Goal: Task Accomplishment & Management: Complete application form

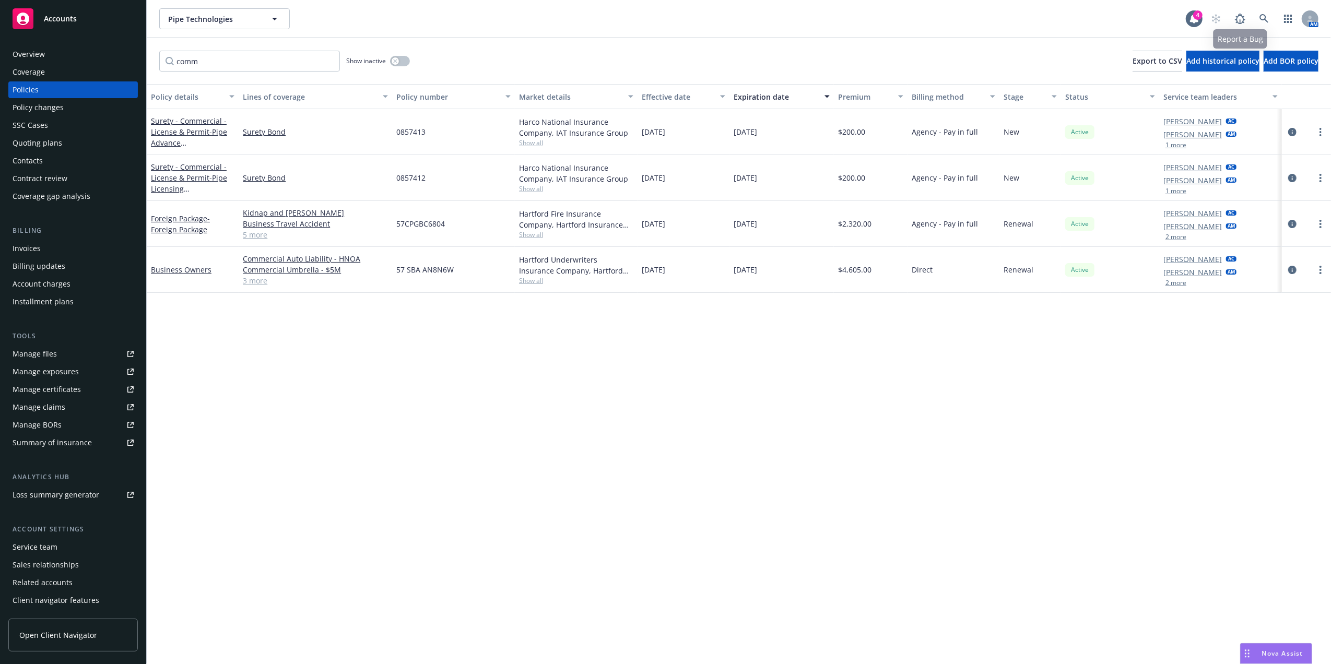
click at [1277, 13] on div "AM" at bounding box center [1262, 18] width 113 height 21
click at [1267, 15] on icon at bounding box center [1264, 18] width 9 height 9
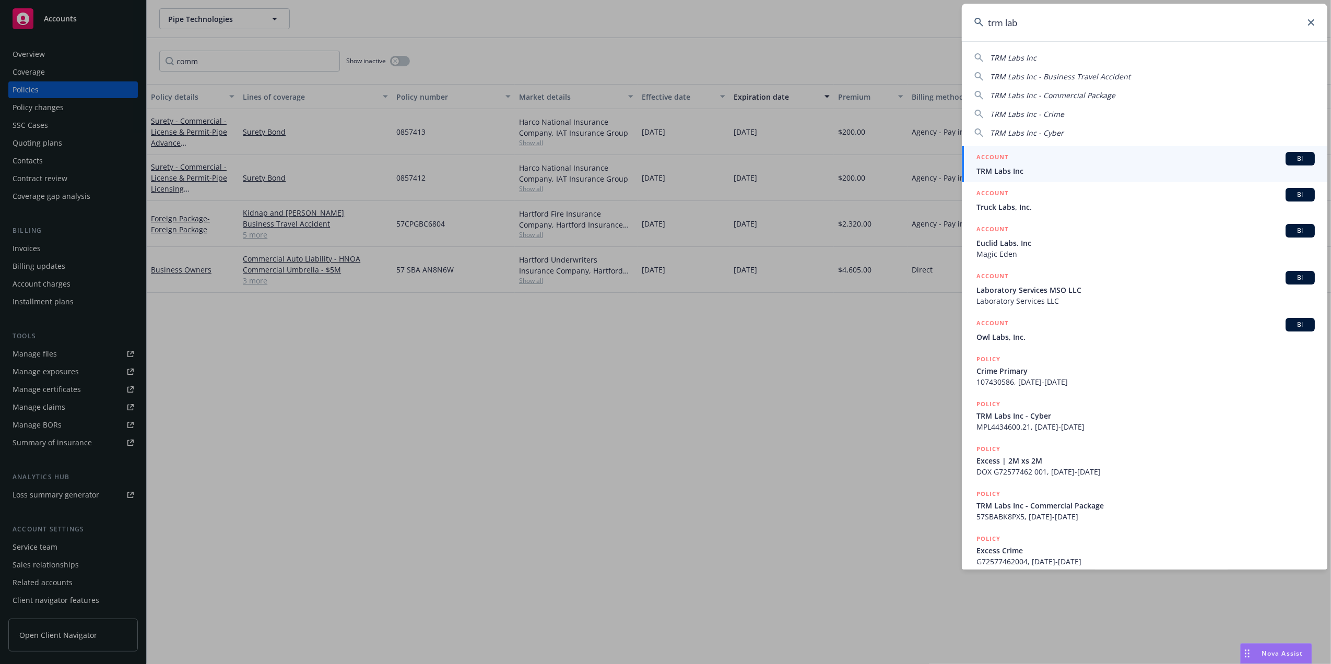
type input "trm lab"
click at [1032, 169] on span "TRM Labs Inc" at bounding box center [1146, 171] width 338 height 11
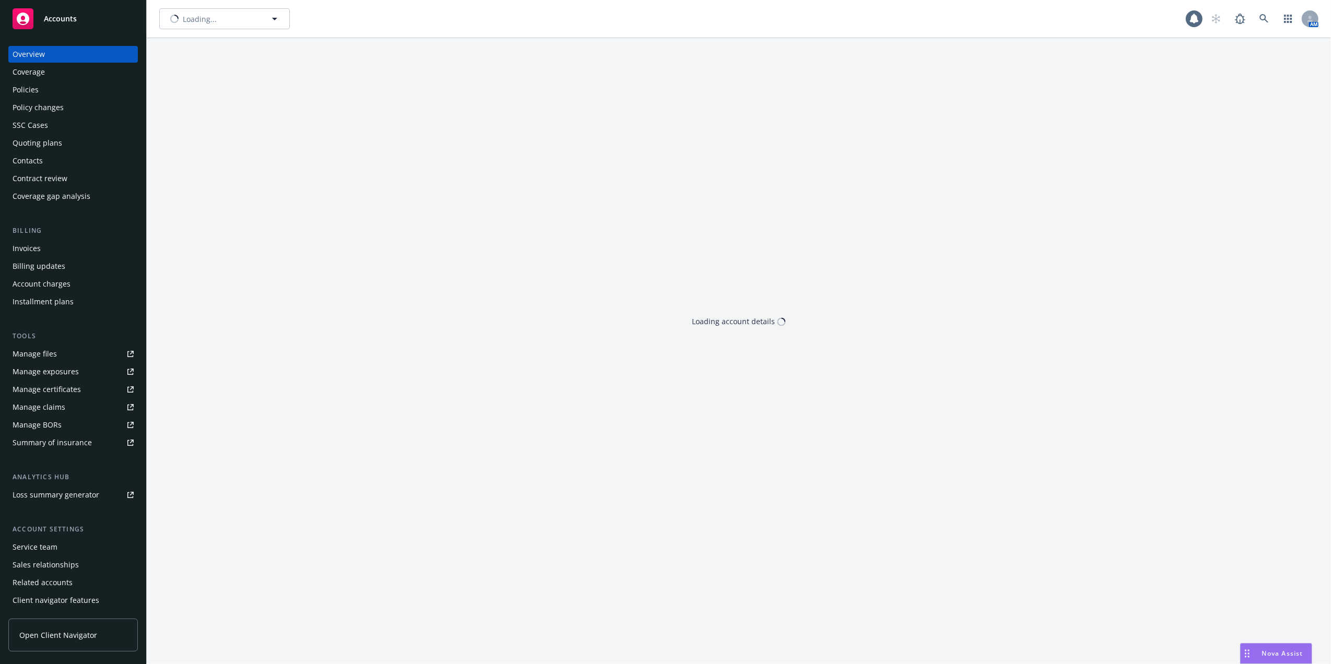
click at [78, 93] on div "Policies" at bounding box center [73, 89] width 121 height 17
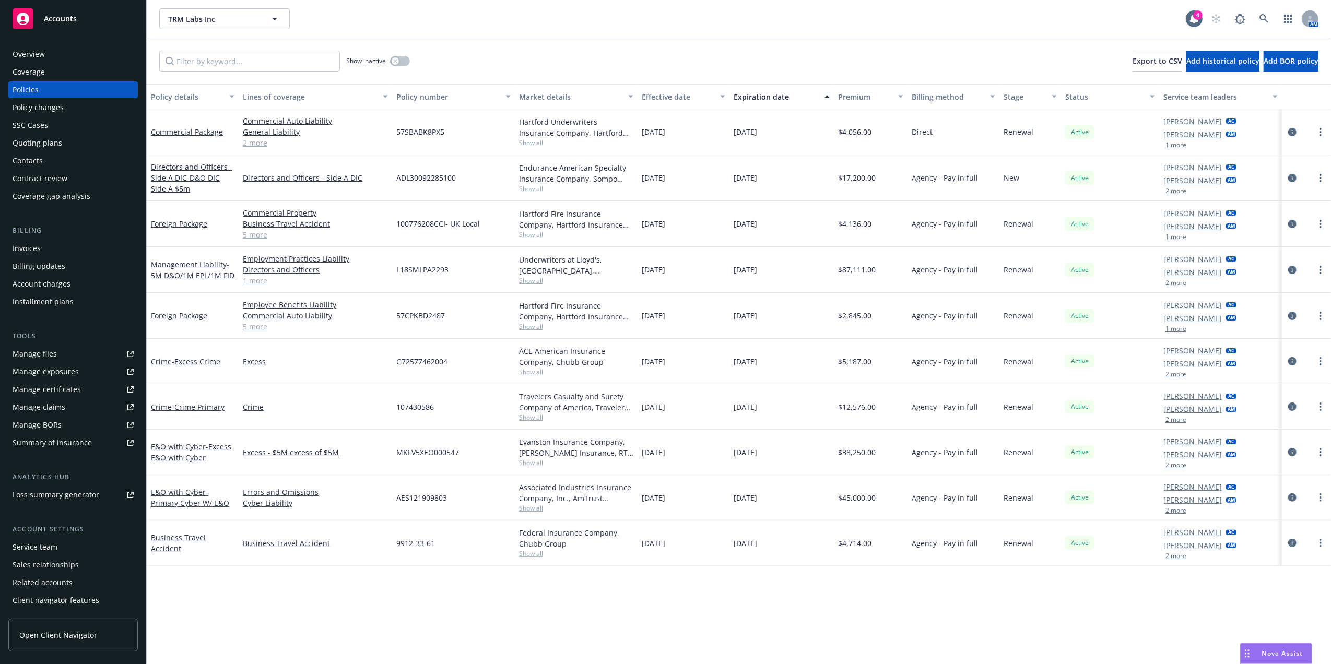
click at [65, 139] on div "Quoting plans" at bounding box center [73, 143] width 121 height 17
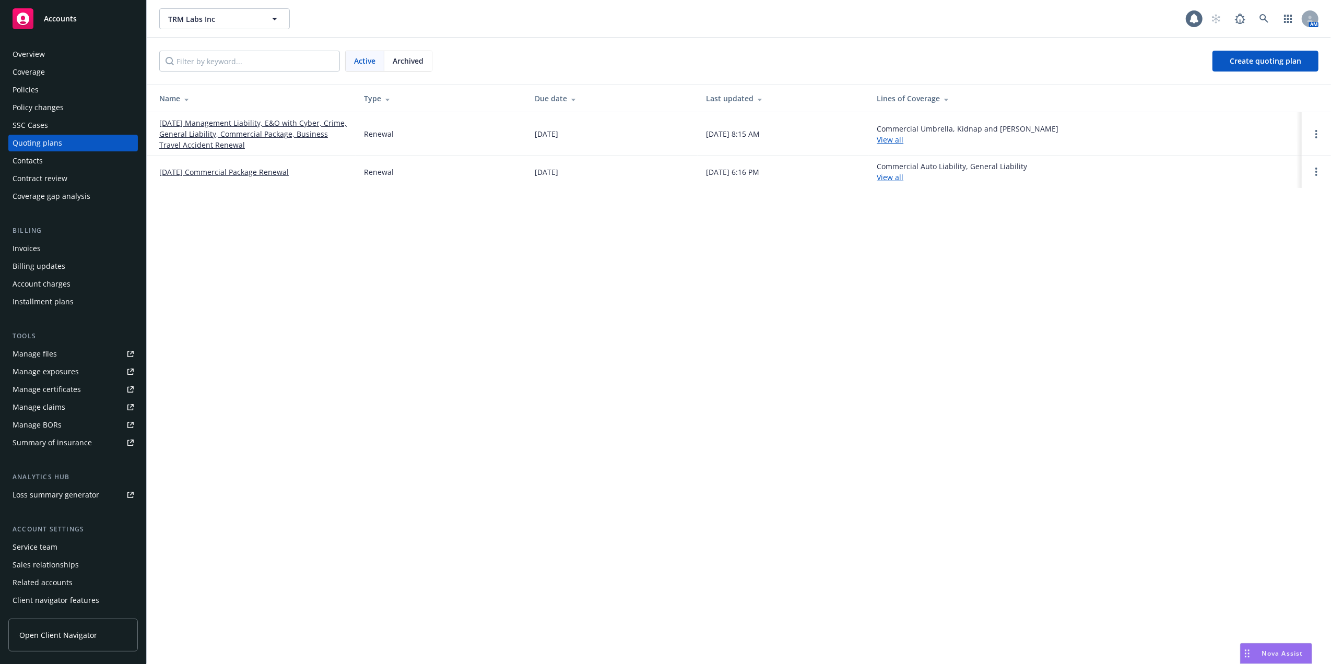
click at [209, 139] on link "[DATE] Management Liability, E&O with Cyber, Crime, General Liability, Commerci…" at bounding box center [253, 134] width 188 height 33
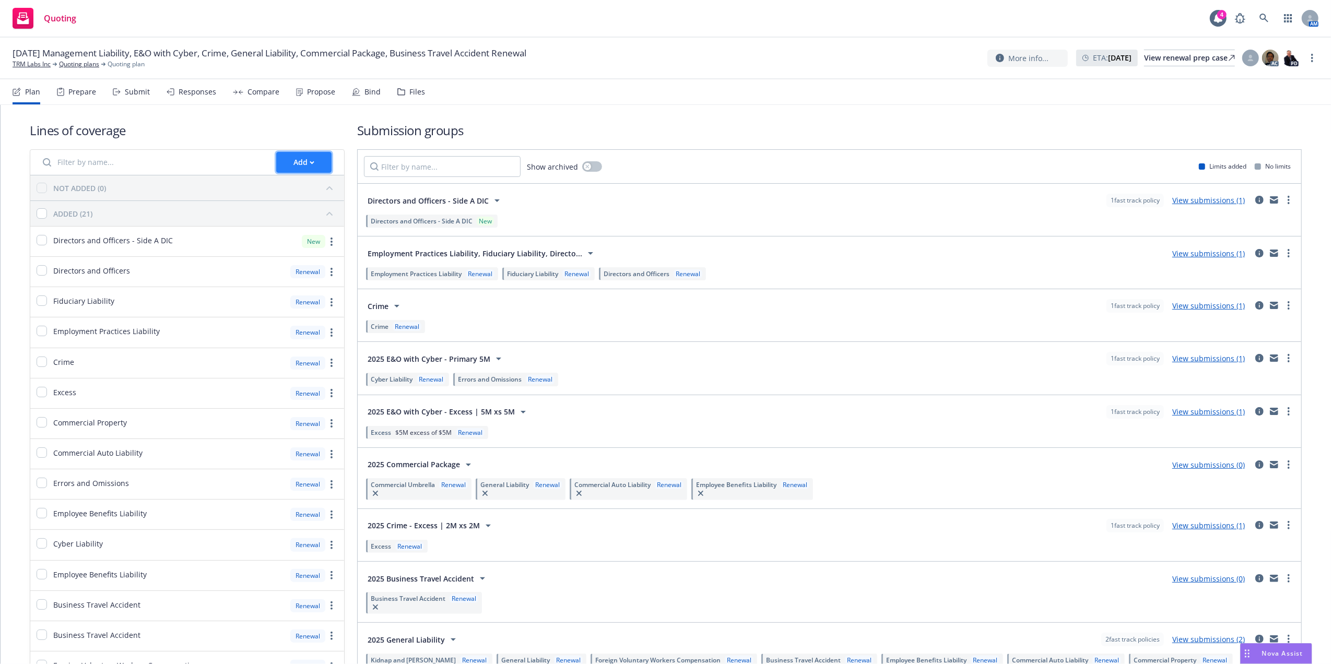
click at [301, 158] on div "Add" at bounding box center [304, 163] width 21 height 20
click at [320, 189] on span "Create new business lines of coverage" at bounding box center [353, 190] width 159 height 10
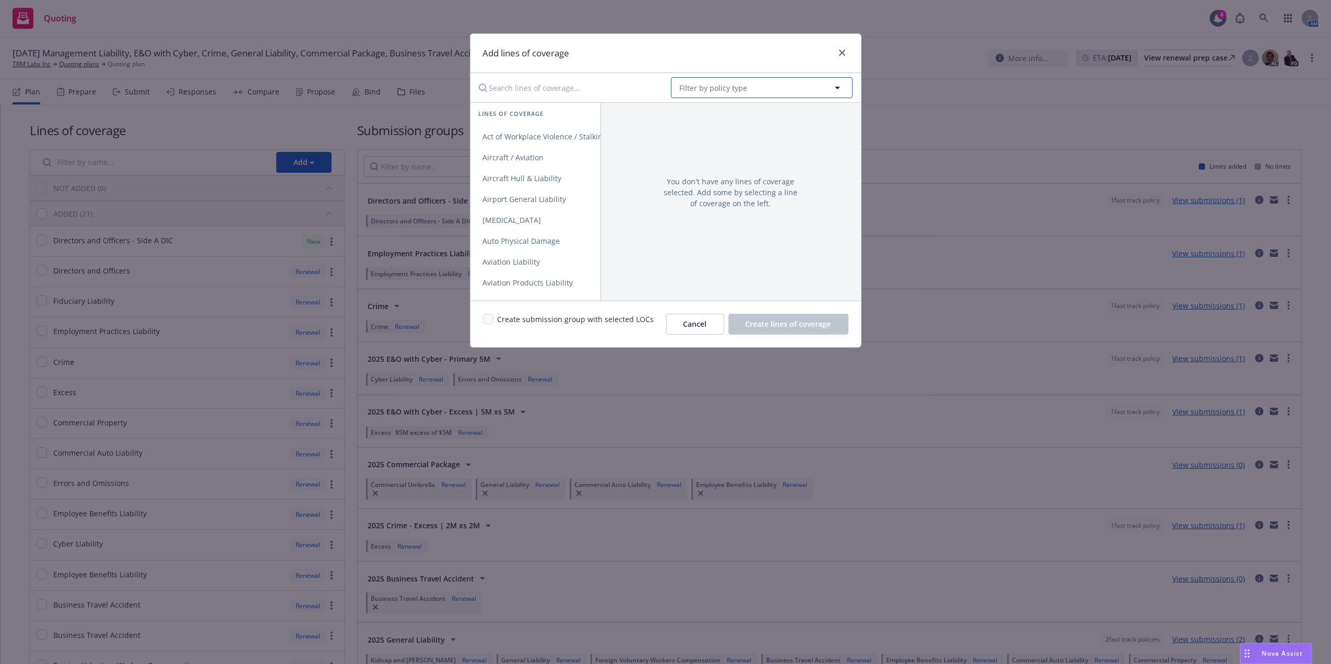
click at [762, 89] on button "Filter by policy type" at bounding box center [762, 87] width 182 height 21
type input "excess"
click at [730, 119] on strong "Excess Liability" at bounding box center [710, 117] width 54 height 10
click at [515, 131] on link "Excess" at bounding box center [536, 136] width 130 height 21
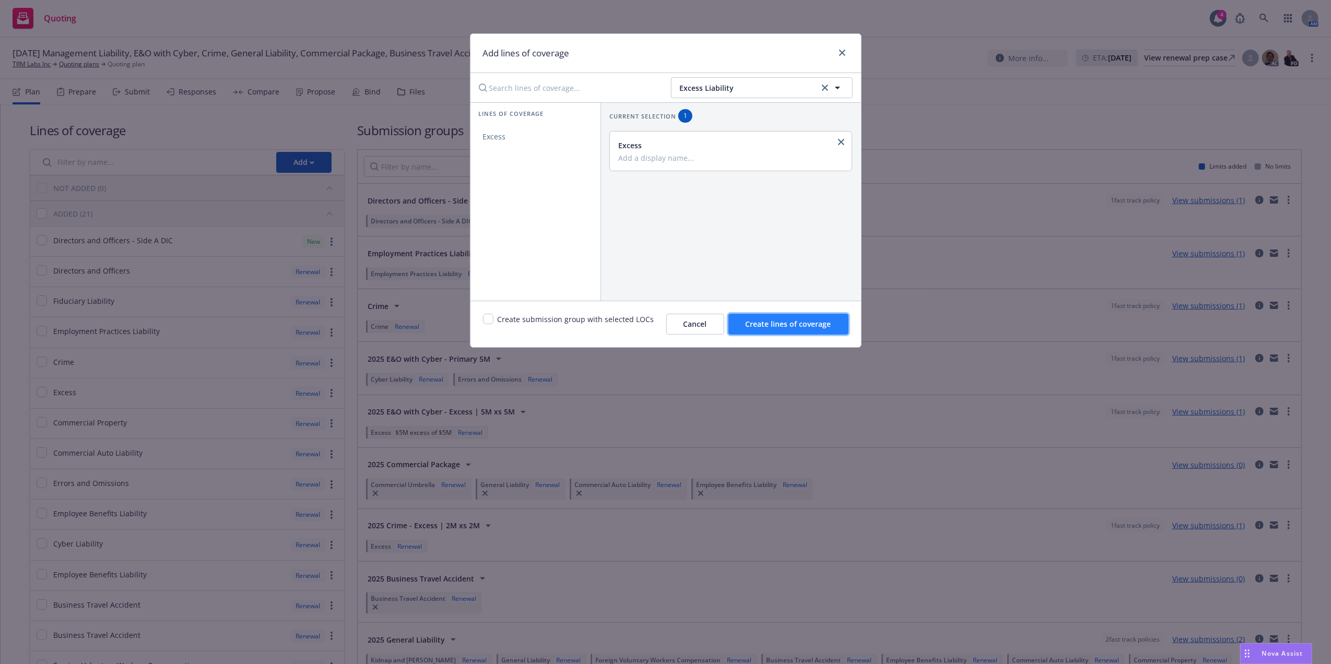
click at [791, 321] on span "Create lines of coverage" at bounding box center [789, 324] width 86 height 10
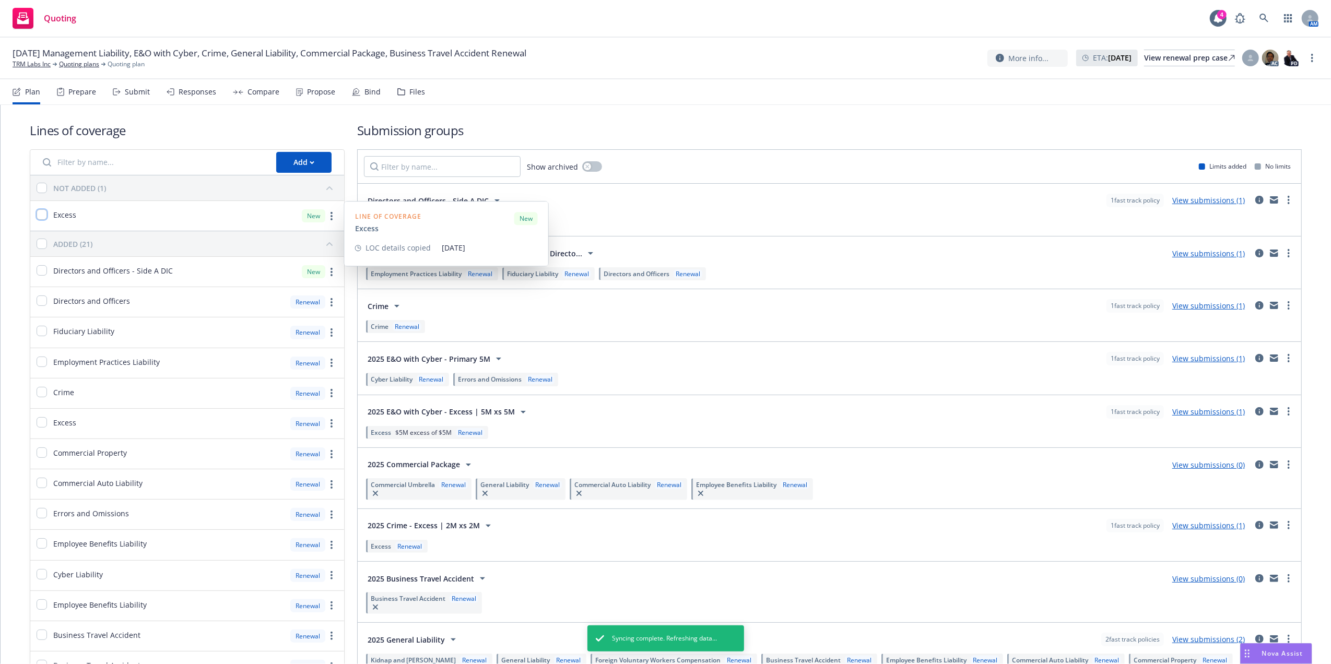
click at [39, 214] on input "checkbox" at bounding box center [42, 214] width 10 height 10
checkbox input "true"
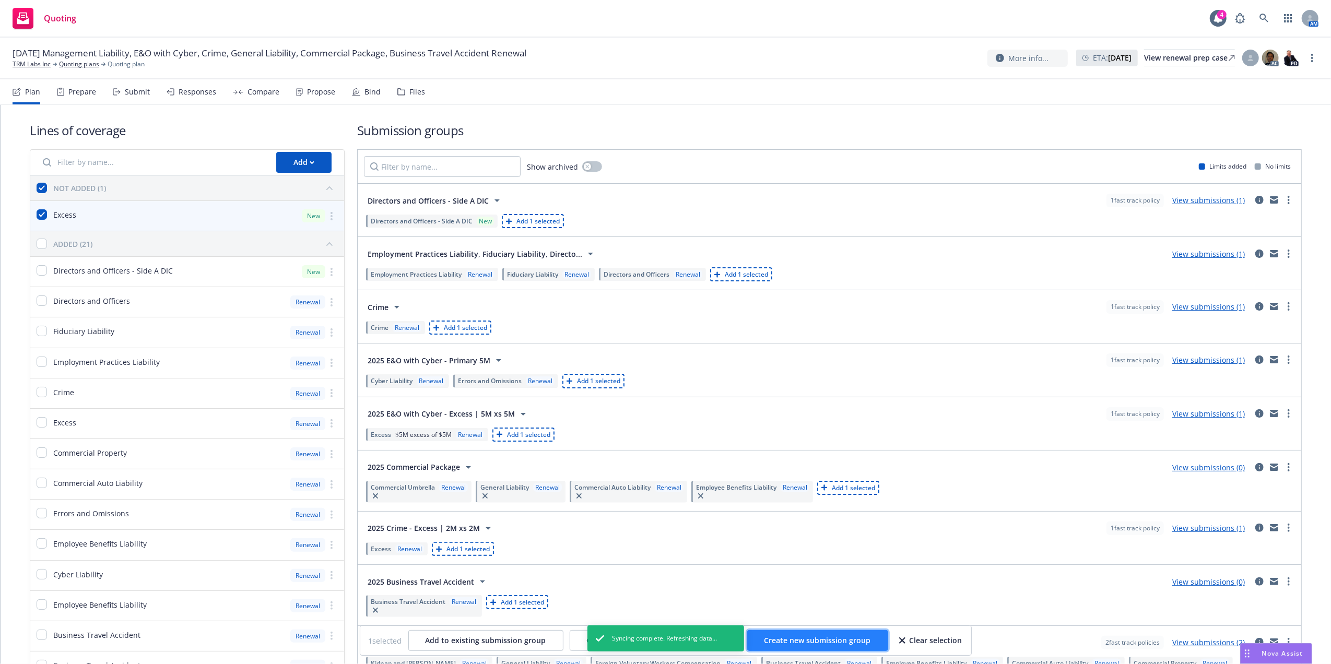
click at [796, 640] on span "Create new submission group" at bounding box center [818, 641] width 107 height 10
checkbox input "false"
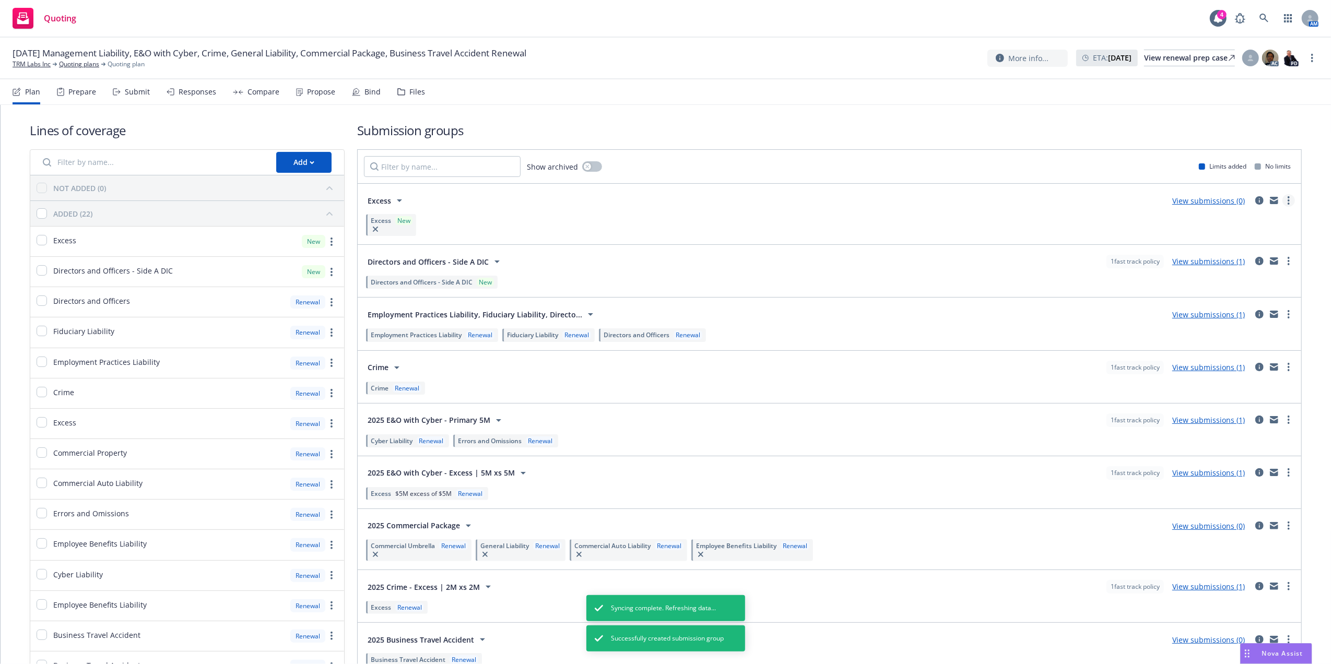
click at [1283, 203] on link "more" at bounding box center [1289, 200] width 13 height 13
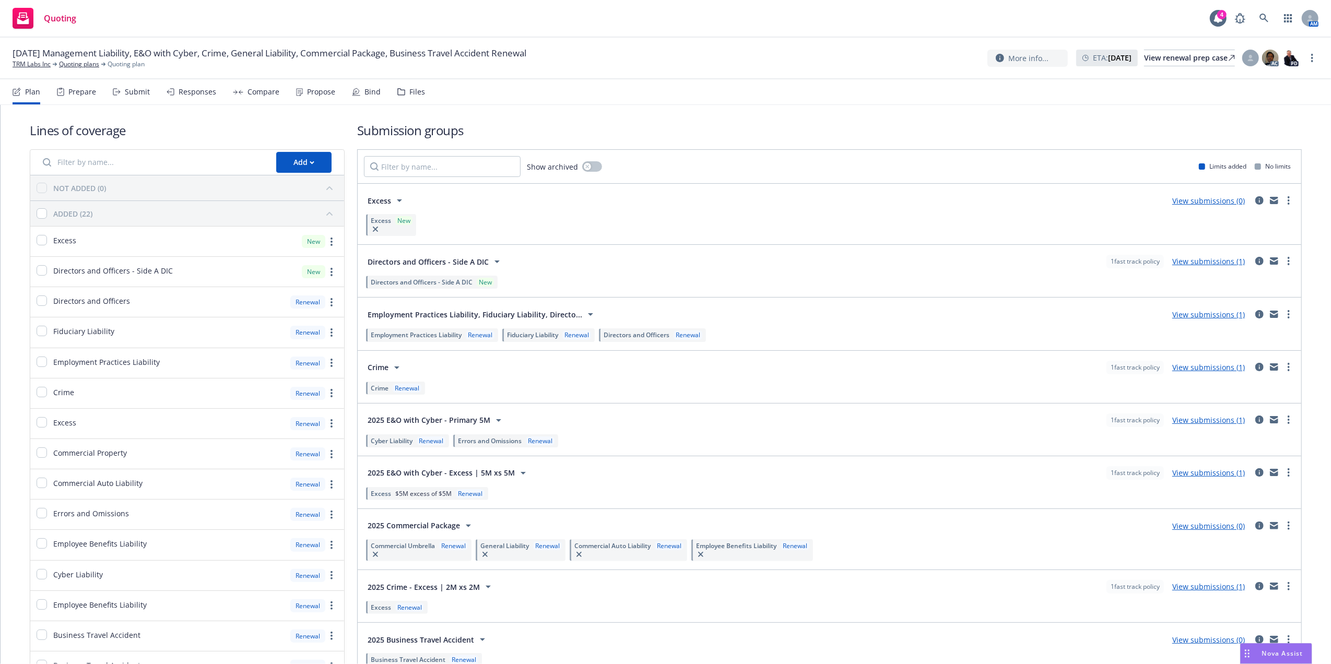
click at [111, 134] on h1 "Lines of coverage" at bounding box center [187, 130] width 315 height 17
click at [1209, 314] on link "View submissions (1)" at bounding box center [1209, 315] width 73 height 10
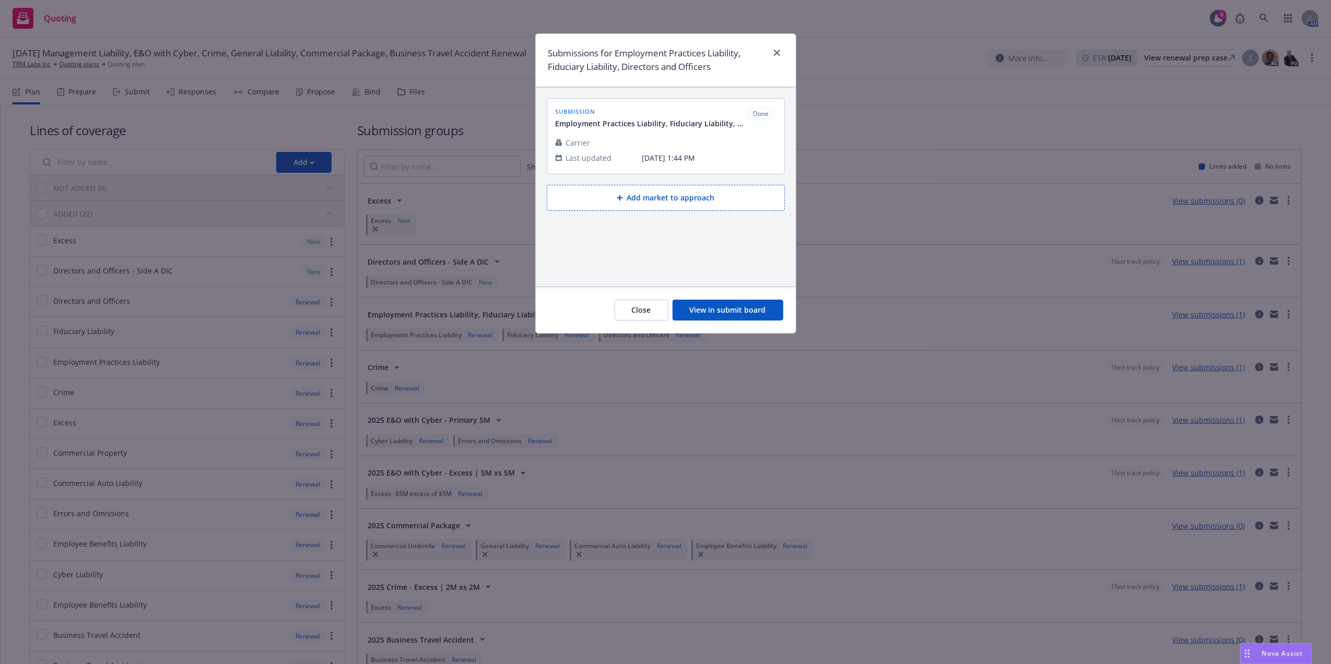
click at [644, 310] on button "Close" at bounding box center [642, 310] width 54 height 21
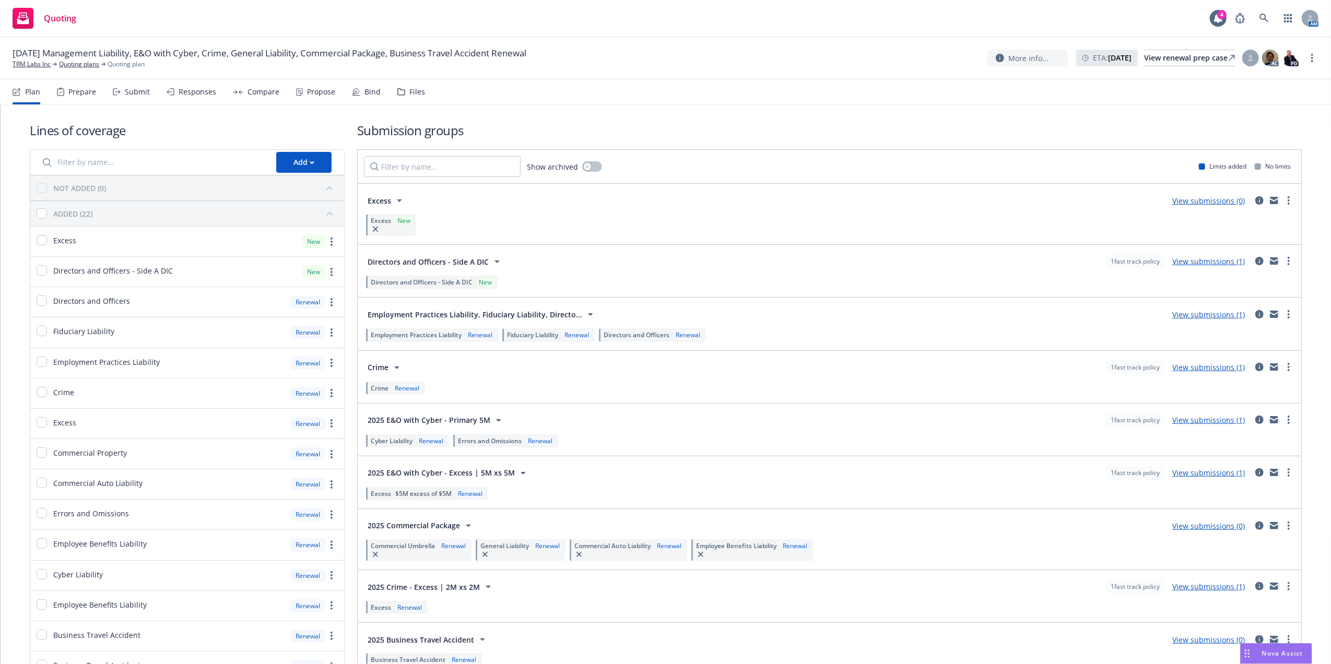
click at [568, 320] on span "Employment Practices Liability, Fiduciary Liability, Directo..." at bounding box center [475, 314] width 215 height 11
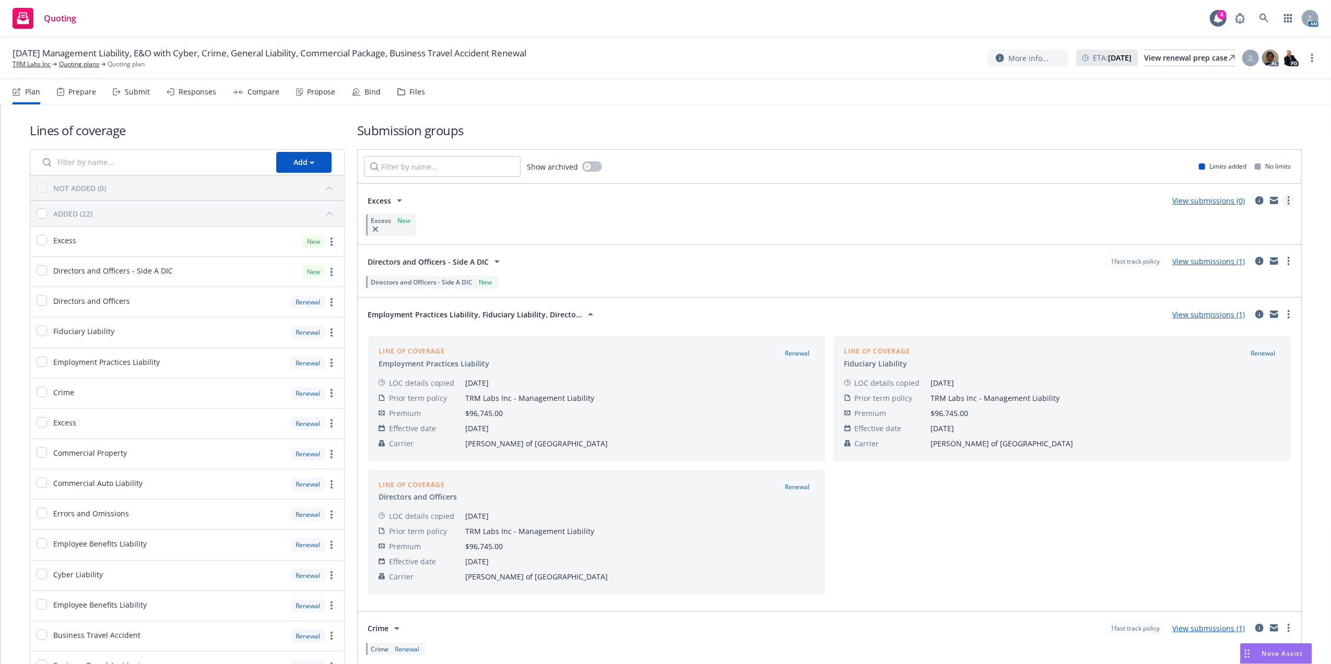
click at [1283, 203] on link "more" at bounding box center [1289, 200] width 13 height 13
click at [1211, 331] on span "Create policy (fast track)" at bounding box center [1228, 331] width 109 height 10
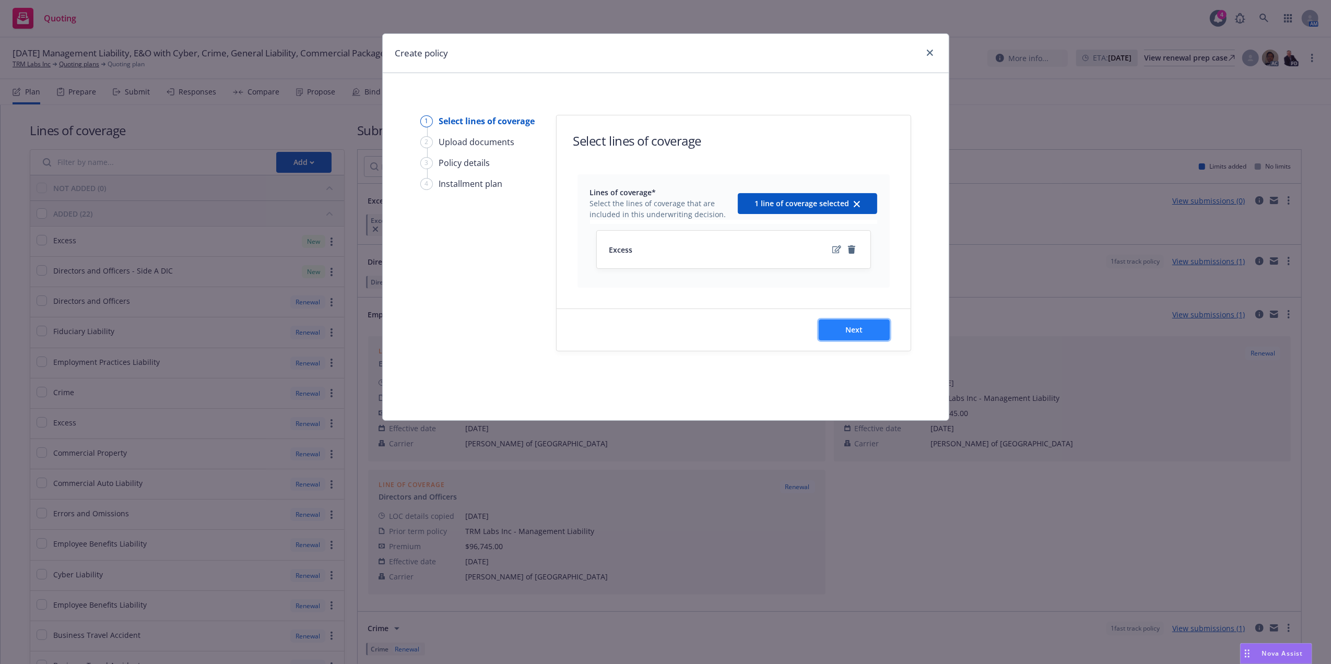
click at [854, 334] on span "Next" at bounding box center [854, 330] width 17 height 10
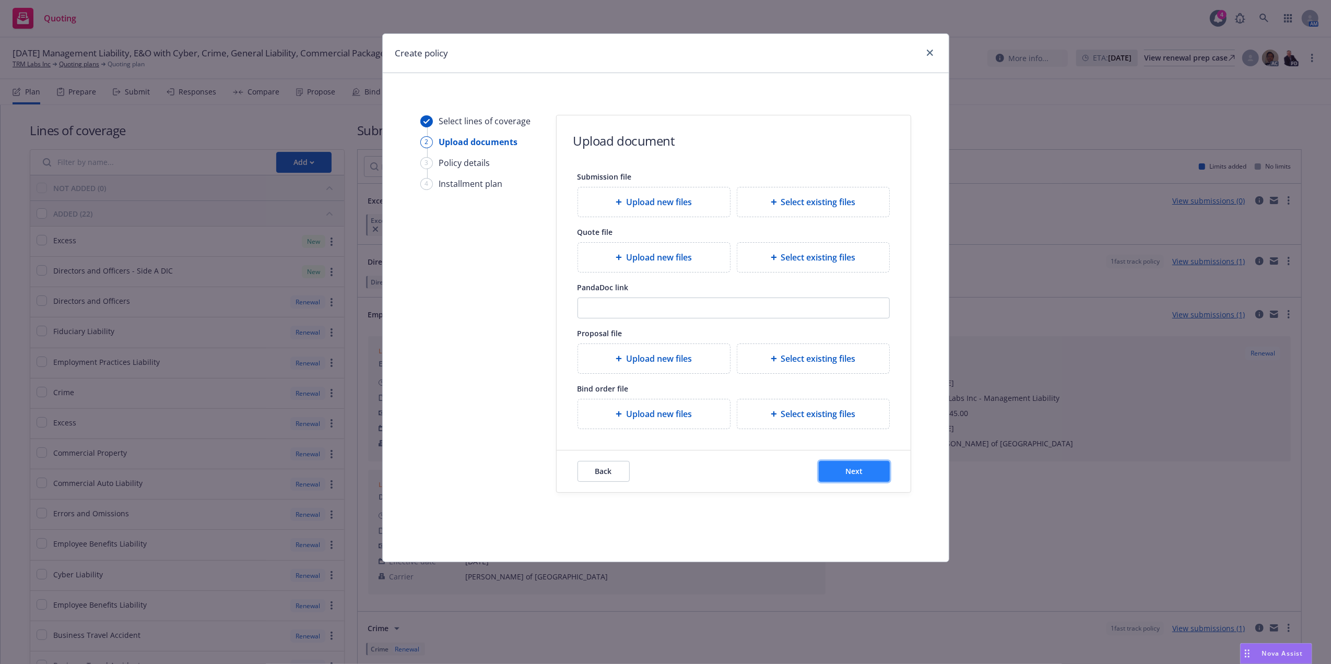
click at [879, 474] on button "Next" at bounding box center [854, 471] width 71 height 21
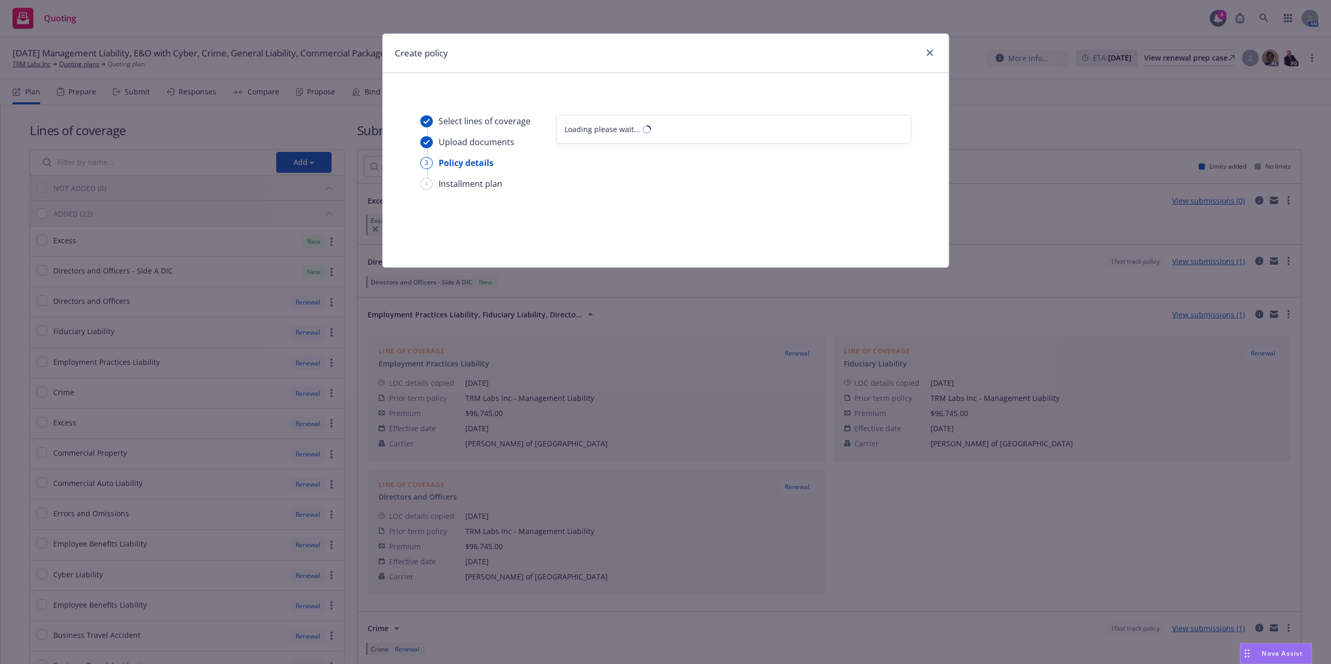
select select "12"
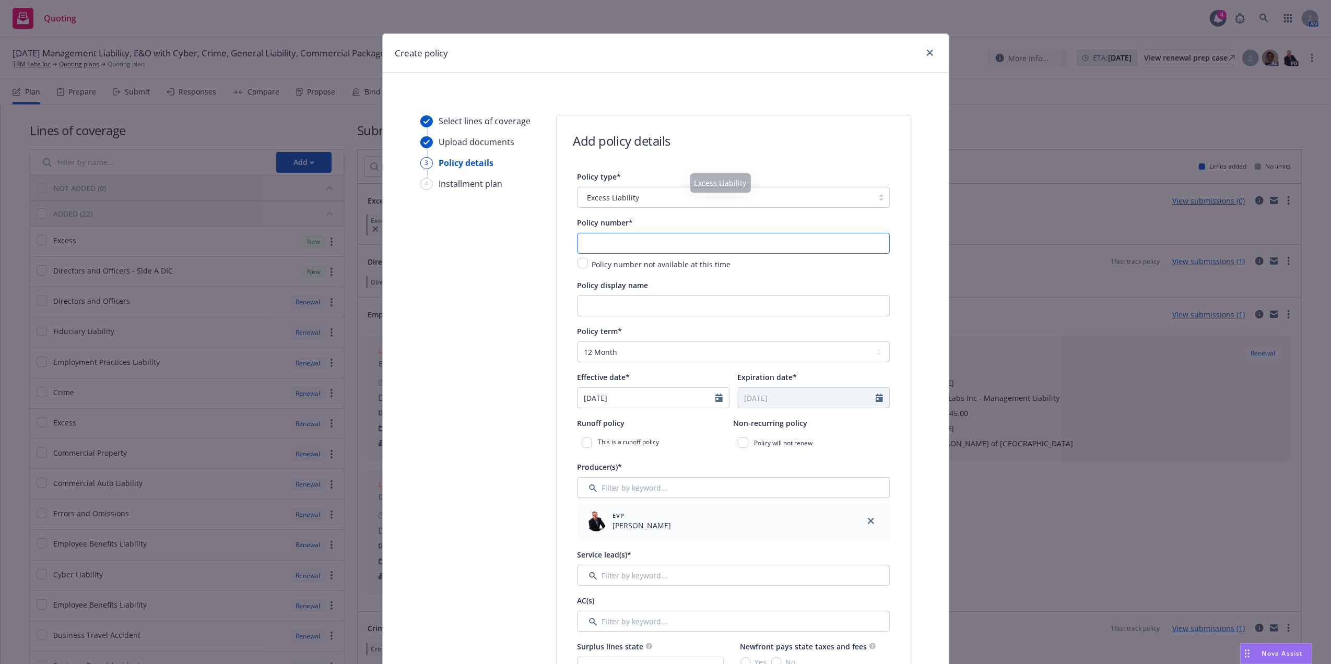
click at [602, 242] on input "text" at bounding box center [734, 243] width 312 height 21
paste input "EUW2053565 00"
type input "EUW2053565 00"
click at [614, 313] on input "Policy display name" at bounding box center [734, 306] width 312 height 21
type input "E"
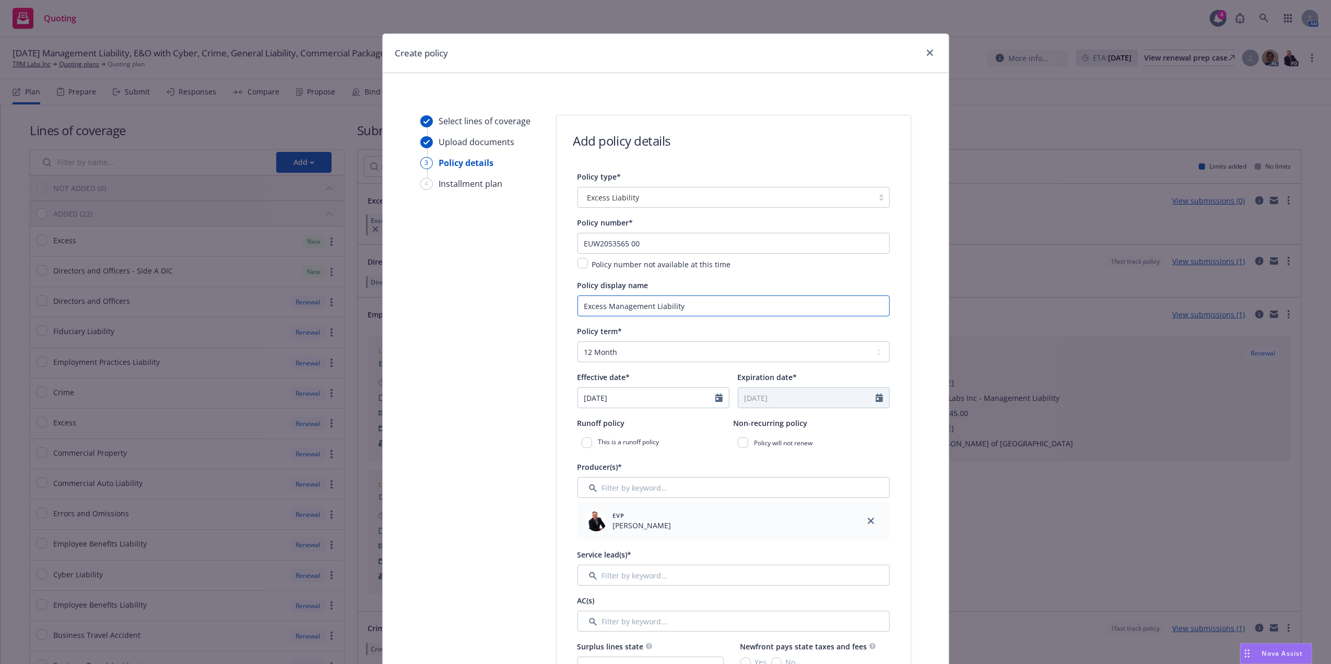
click at [717, 308] on input "Excess Management Liability" at bounding box center [734, 306] width 312 height 21
type input "Excess Management Liability $5m xs $5m"
click at [716, 396] on icon "Calendar" at bounding box center [719, 398] width 7 height 8
click at [583, 418] on button "button" at bounding box center [589, 423] width 13 height 13
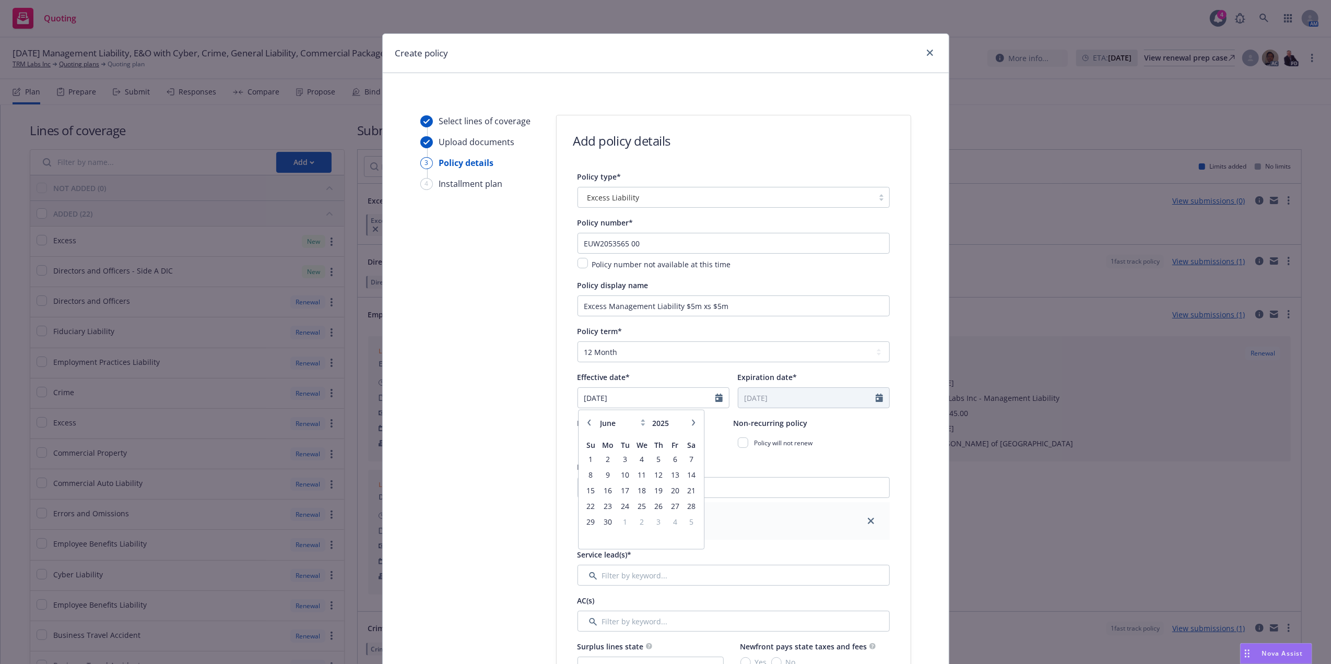
click at [583, 418] on button "button" at bounding box center [589, 423] width 13 height 13
select select "4"
click at [618, 519] on span "29" at bounding box center [625, 522] width 14 height 13
type input "[DATE]"
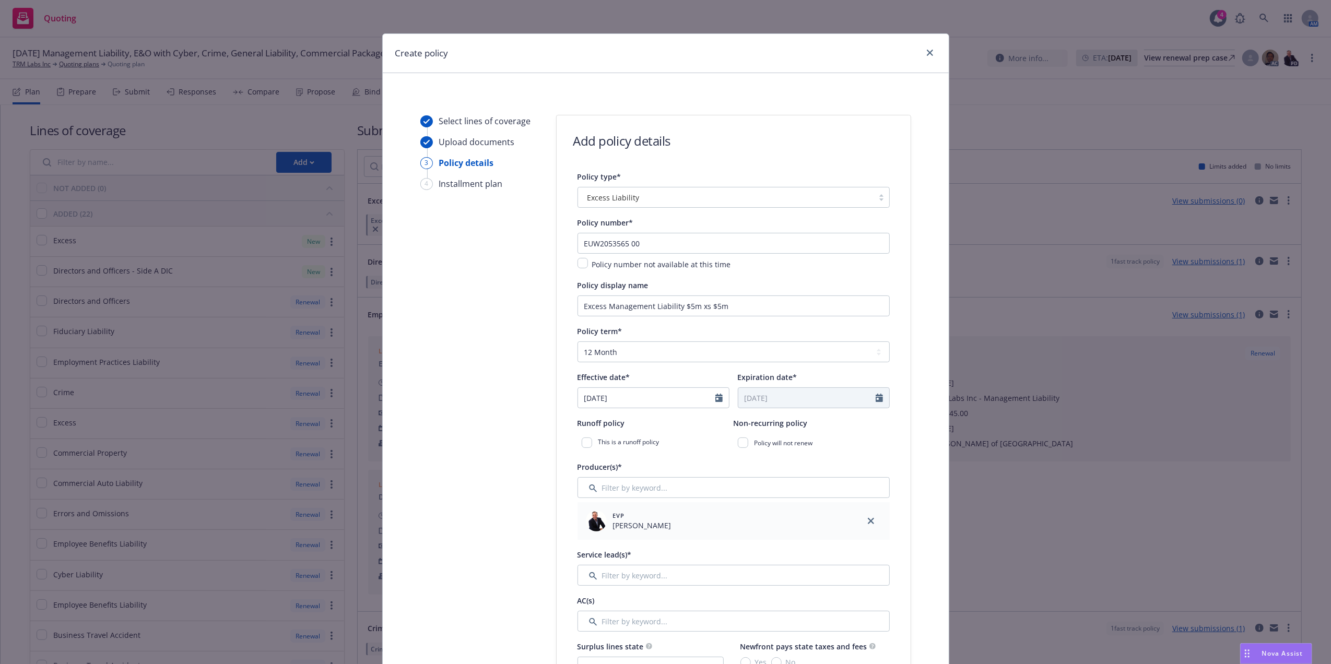
type input "[DATE]"
drag, startPoint x: 890, startPoint y: 406, endPoint x: 895, endPoint y: 407, distance: 5.3
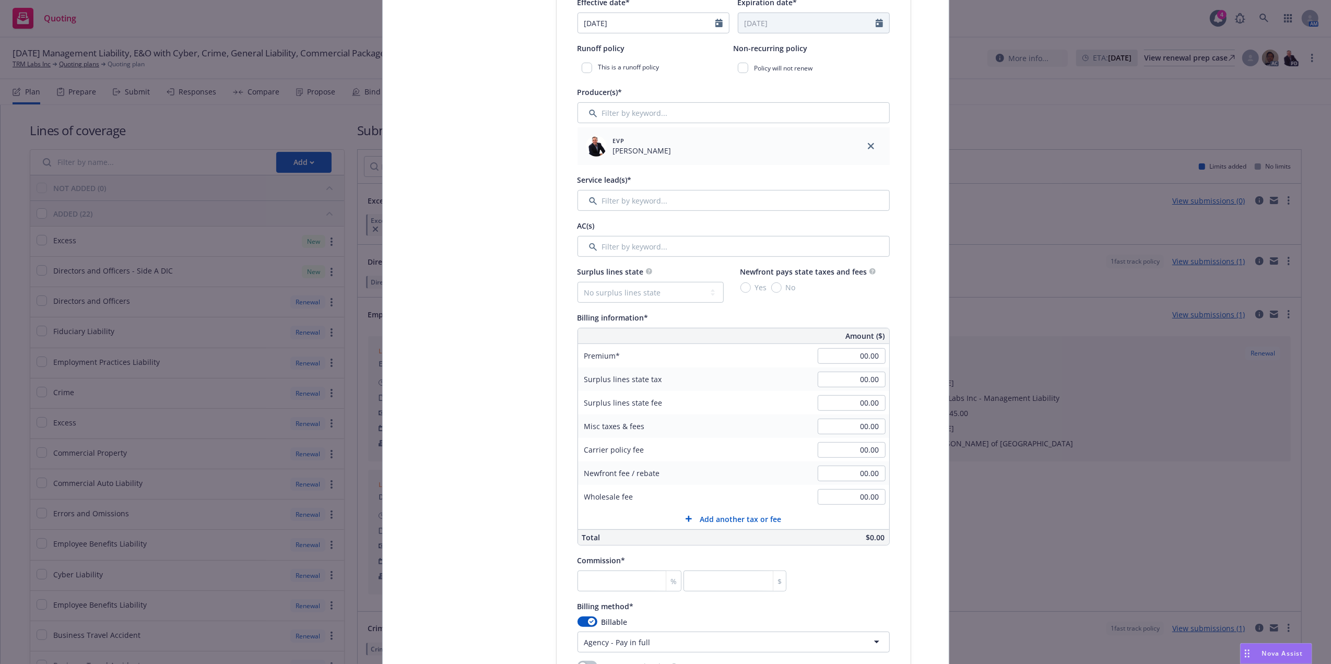
scroll to position [370, 0]
click at [619, 205] on input "Filter by keyword..." at bounding box center [734, 205] width 312 height 21
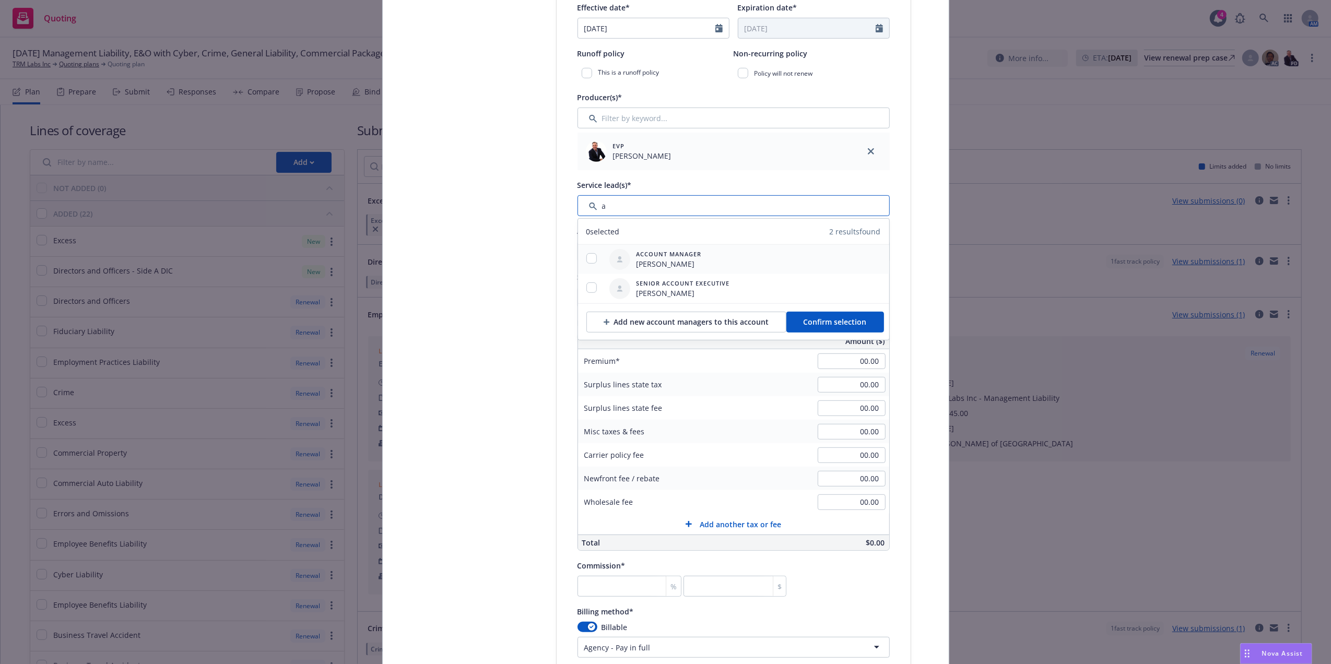
type input "a"
click at [587, 258] on input "checkbox" at bounding box center [592, 258] width 10 height 10
checkbox input "true"
click at [588, 295] on div at bounding box center [591, 289] width 27 height 13
click at [588, 287] on input "checkbox" at bounding box center [592, 288] width 10 height 10
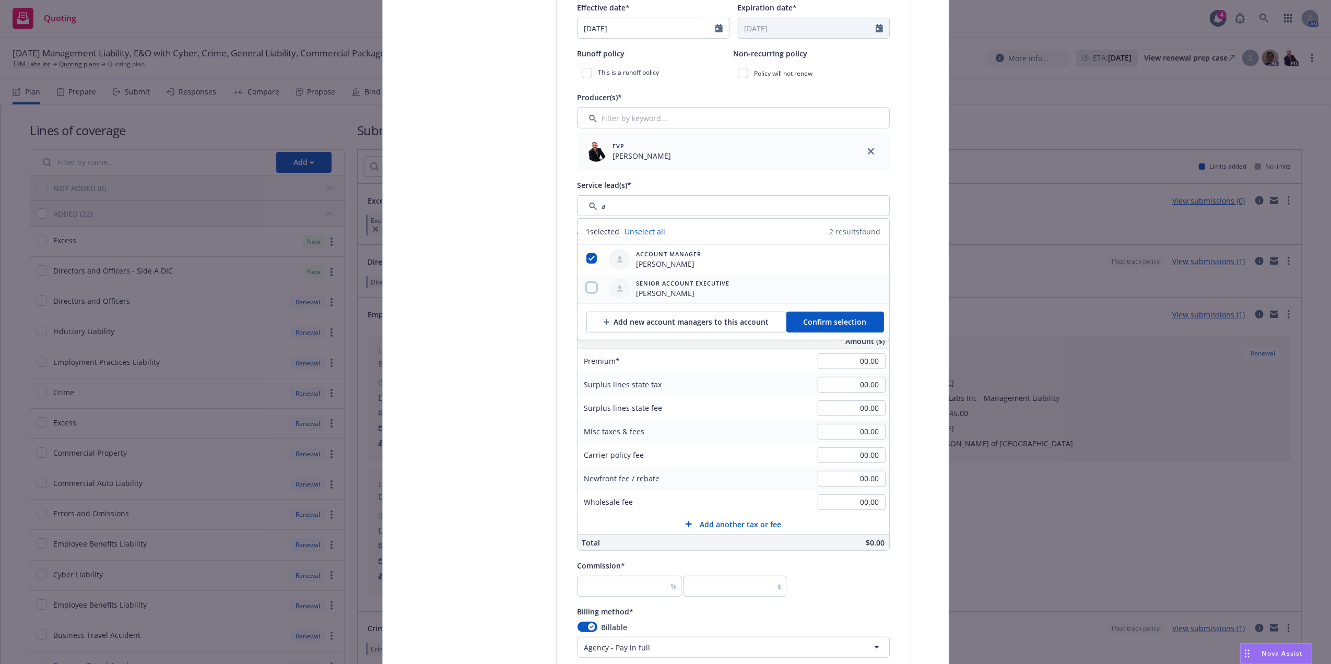
checkbox input "true"
click at [861, 328] on button "Confirm selection" at bounding box center [836, 322] width 98 height 21
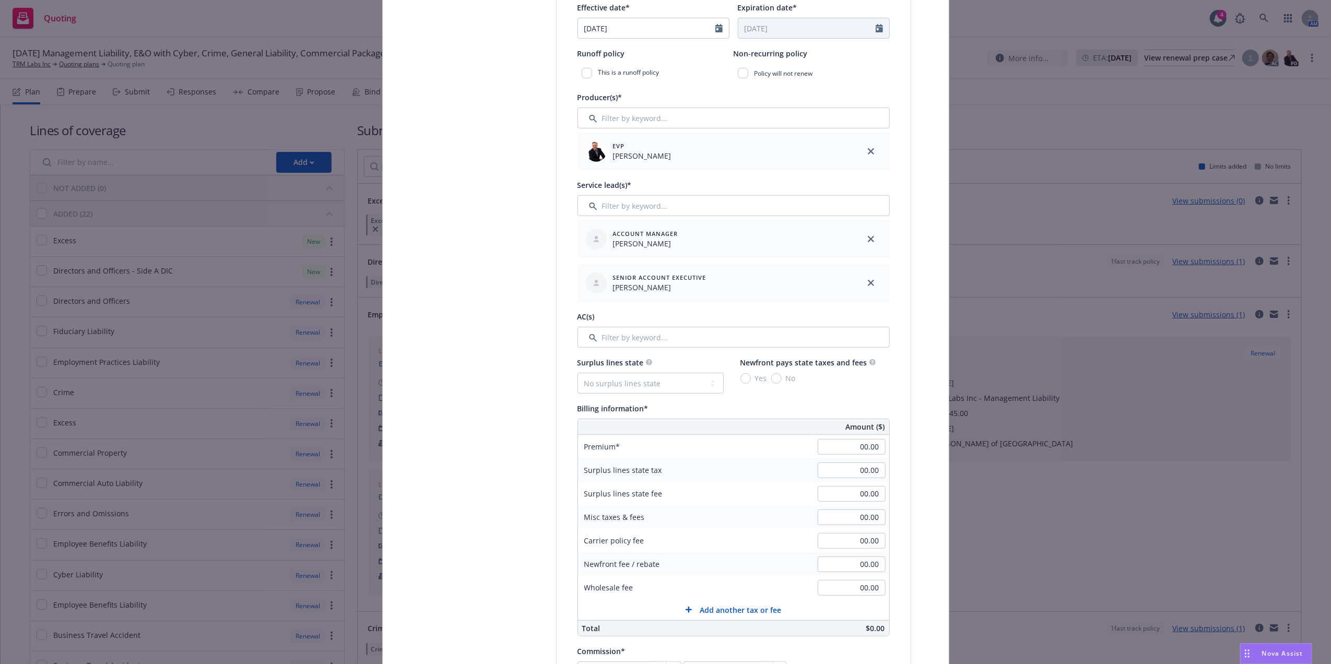
click at [621, 349] on div "Policy number* EUW2053565 00 Policy number not available at this time Policy di…" at bounding box center [734, 507] width 312 height 1322
click at [625, 341] on input "Filter by keyword..." at bounding box center [734, 337] width 312 height 21
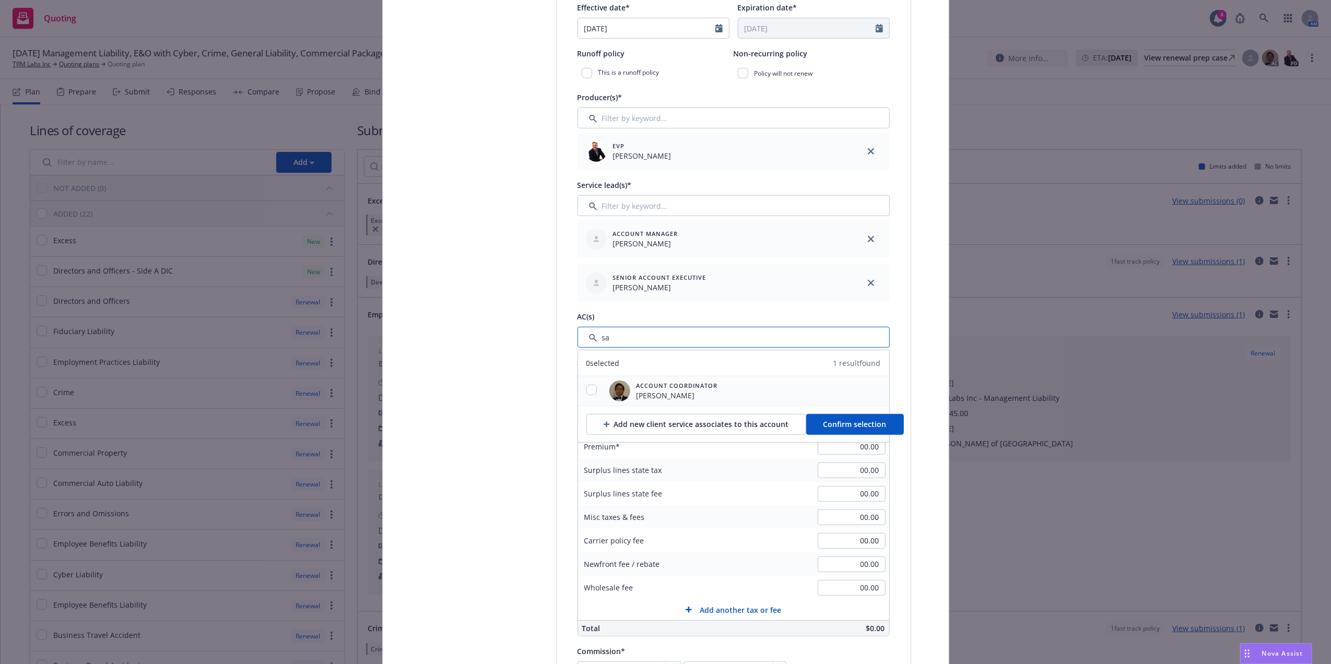
type input "sa"
click at [588, 383] on div at bounding box center [591, 391] width 27 height 29
click at [583, 398] on div at bounding box center [591, 391] width 27 height 13
click at [587, 391] on input "checkbox" at bounding box center [592, 390] width 10 height 10
checkbox input "true"
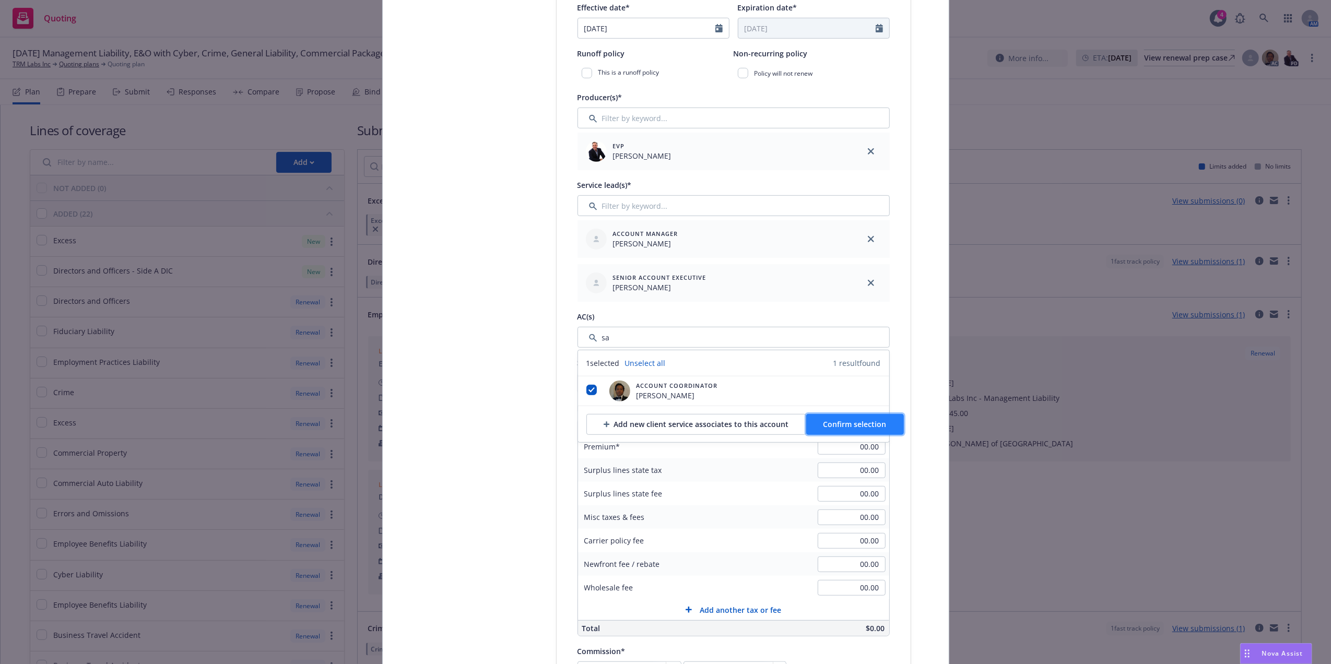
click at [863, 429] on span "Confirm selection" at bounding box center [855, 424] width 63 height 10
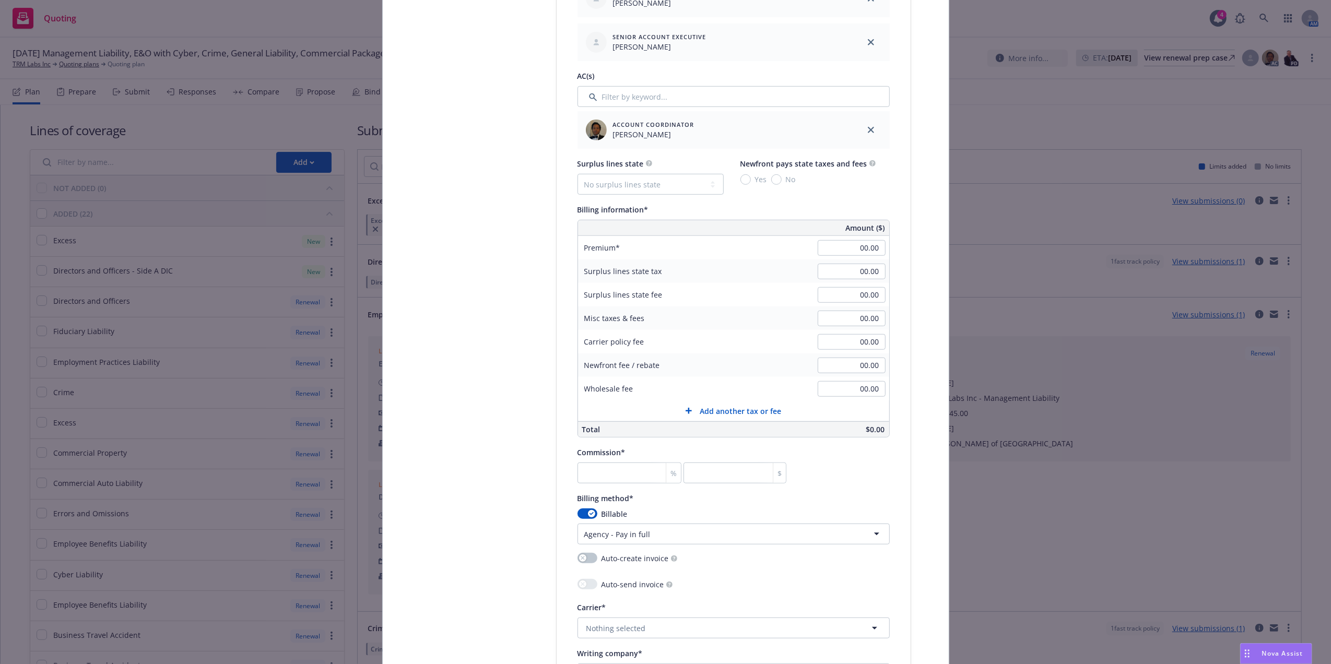
scroll to position [621, 0]
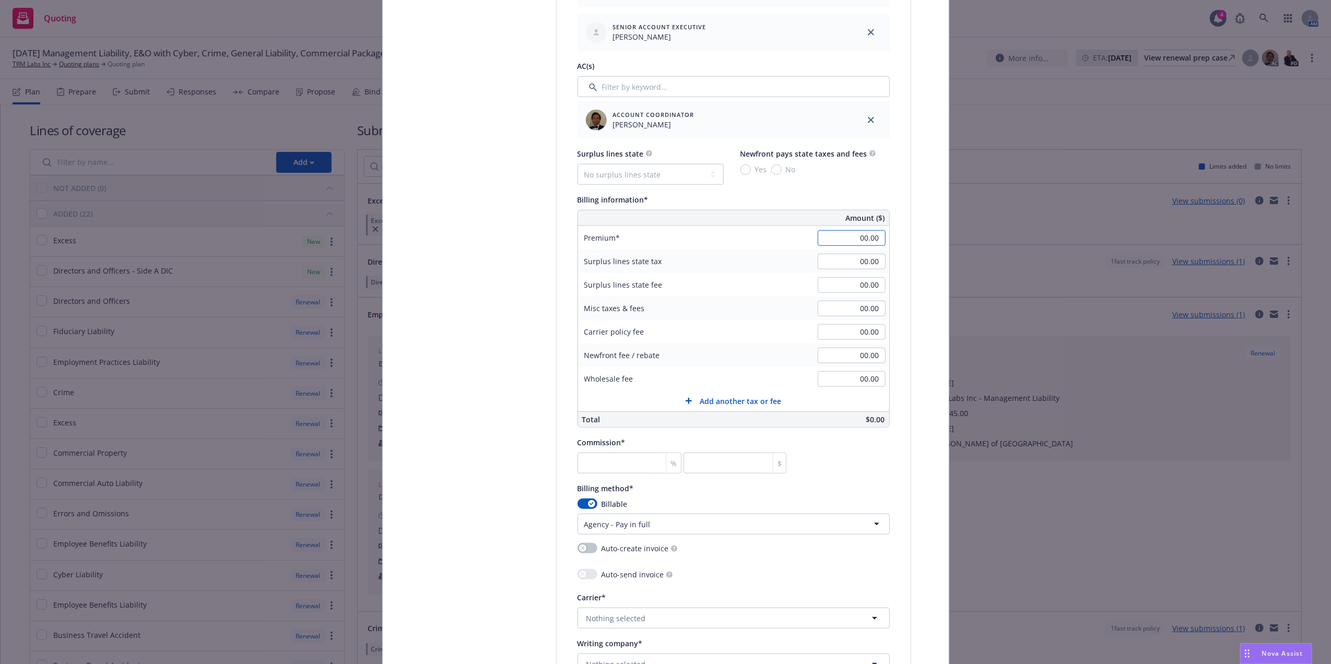
click at [850, 236] on input "00.00" at bounding box center [852, 238] width 68 height 16
paste input "28,65"
type input "28,650.00"
click at [885, 190] on div "Policy type* Excess Liability Policy number* EUW2053565 00 Policy number not av…" at bounding box center [734, 255] width 354 height 1410
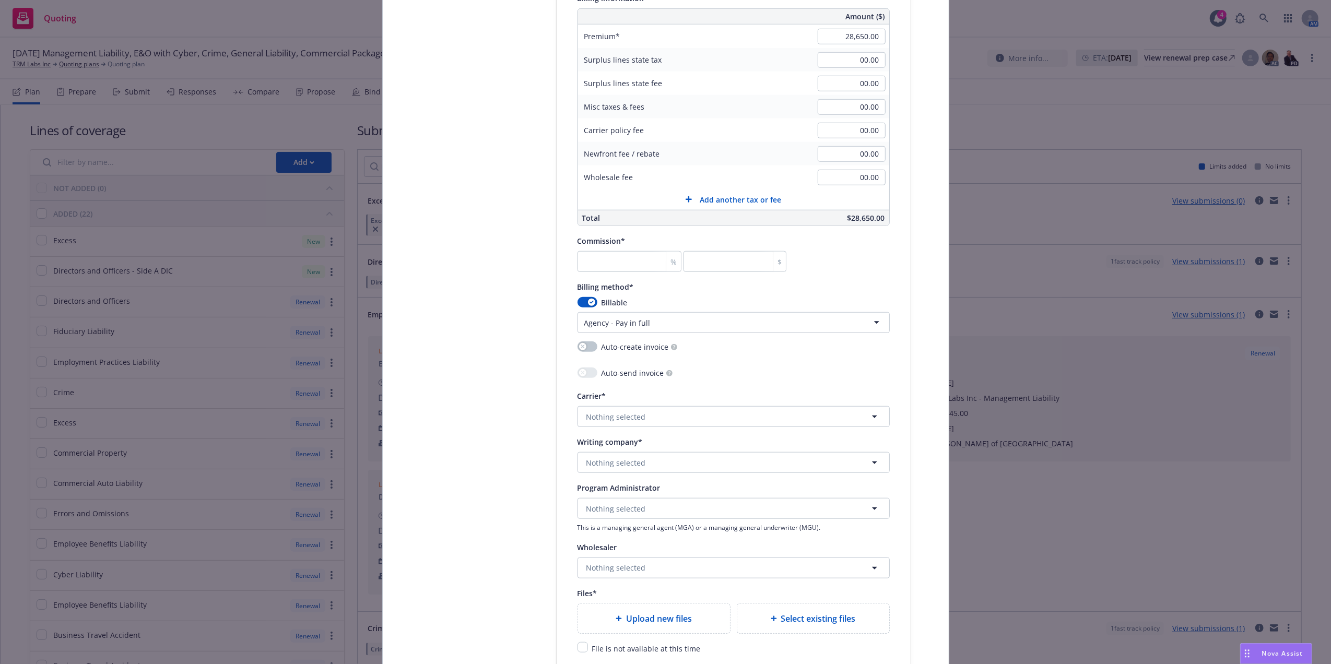
scroll to position [884, 0]
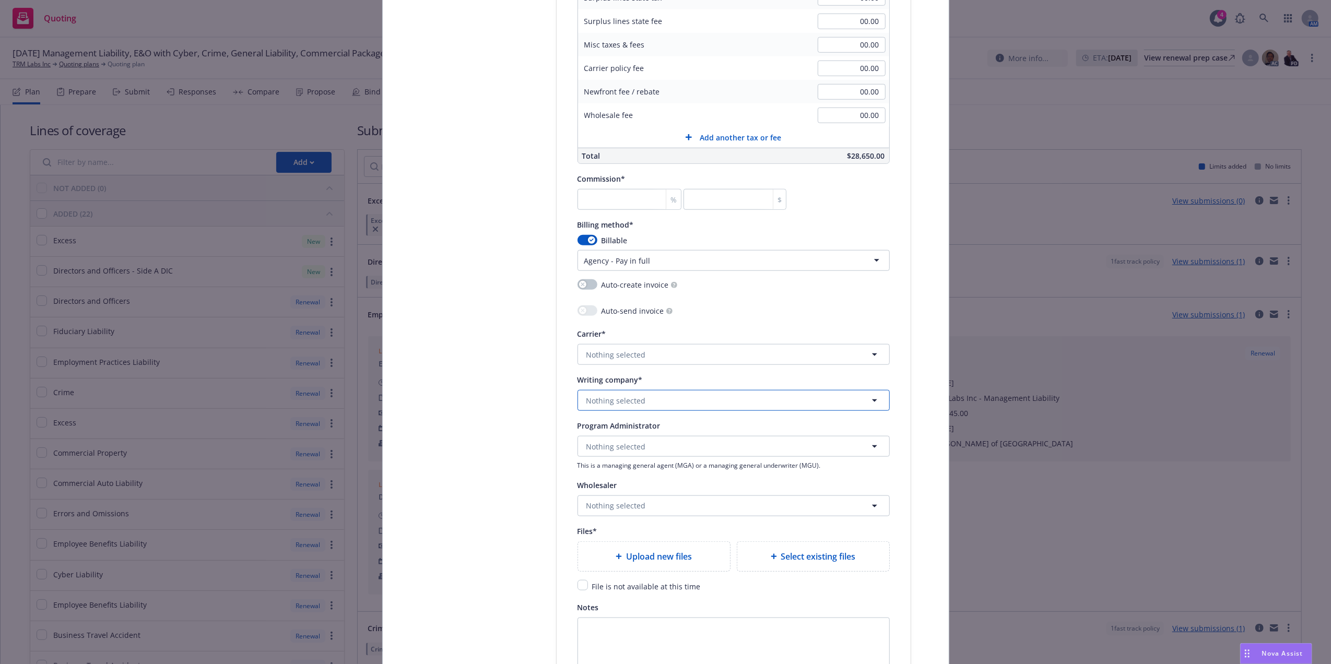
click at [637, 399] on span "Nothing selected" at bounding box center [617, 400] width 60 height 11
paste input "Wesco Insurance Company"
type input "Wesco Insurance Company"
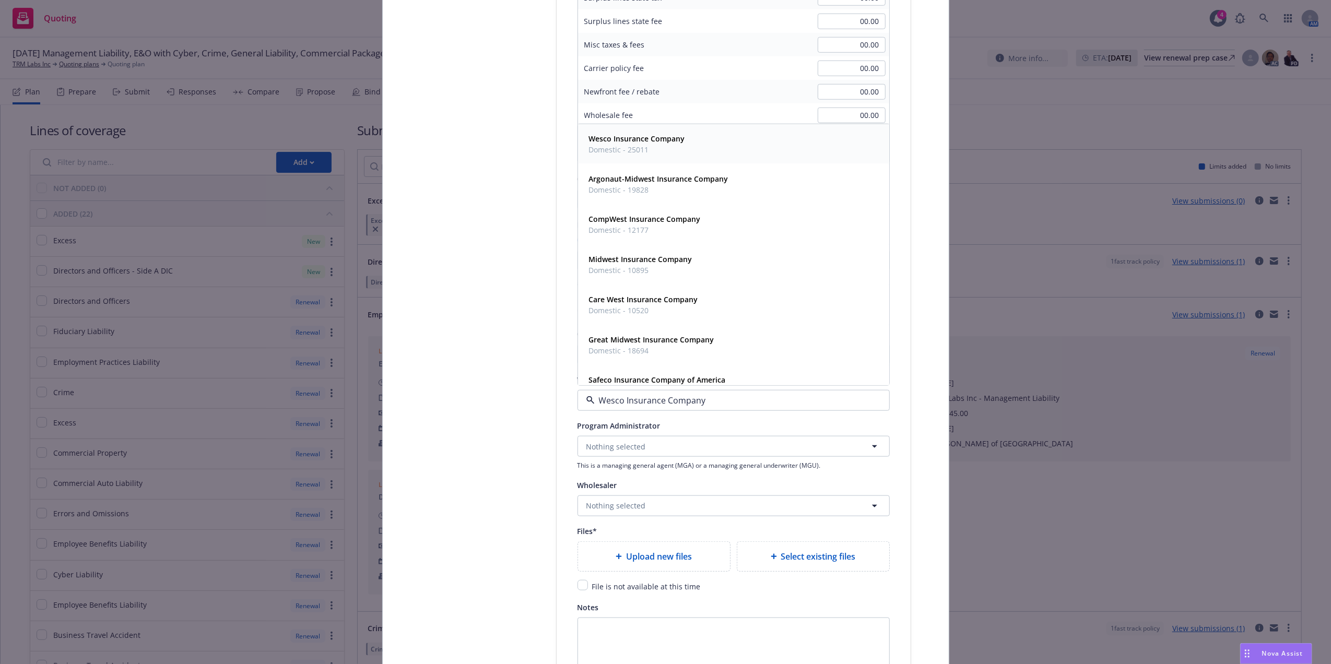
click at [638, 143] on strong "Wesco Insurance Company" at bounding box center [637, 139] width 96 height 10
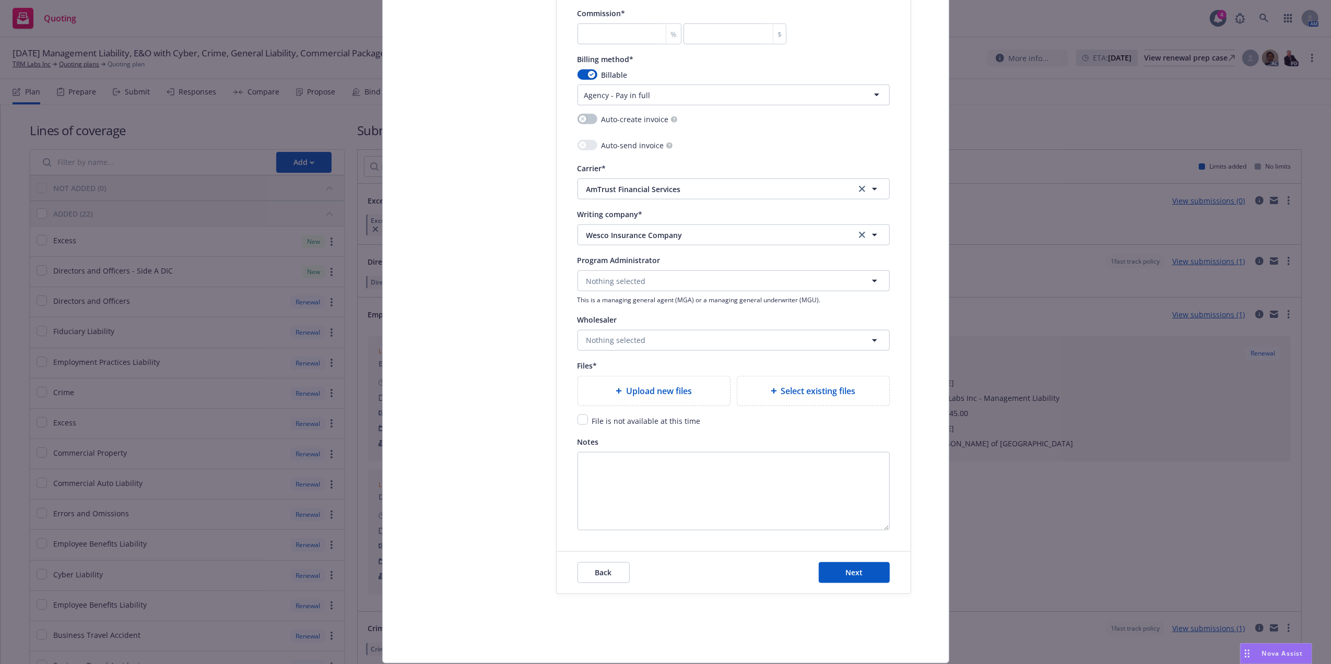
scroll to position [1085, 0]
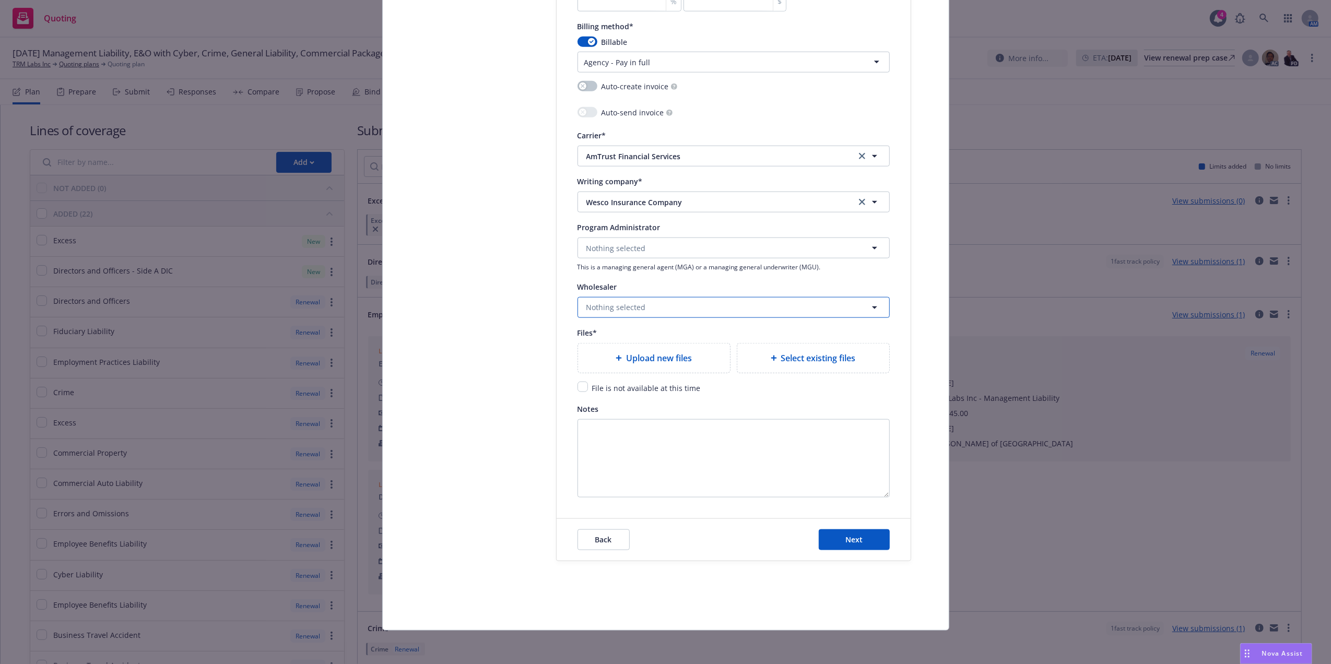
click at [668, 307] on button "Nothing selected" at bounding box center [734, 307] width 312 height 21
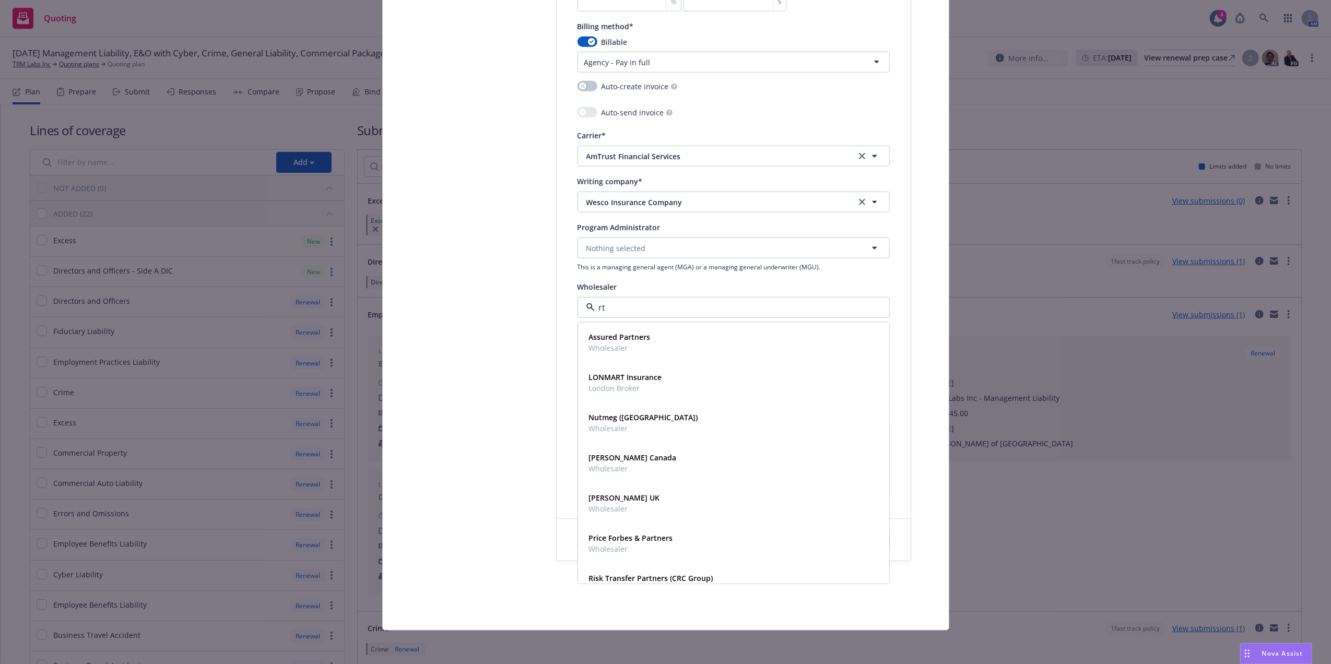
type input "rt"
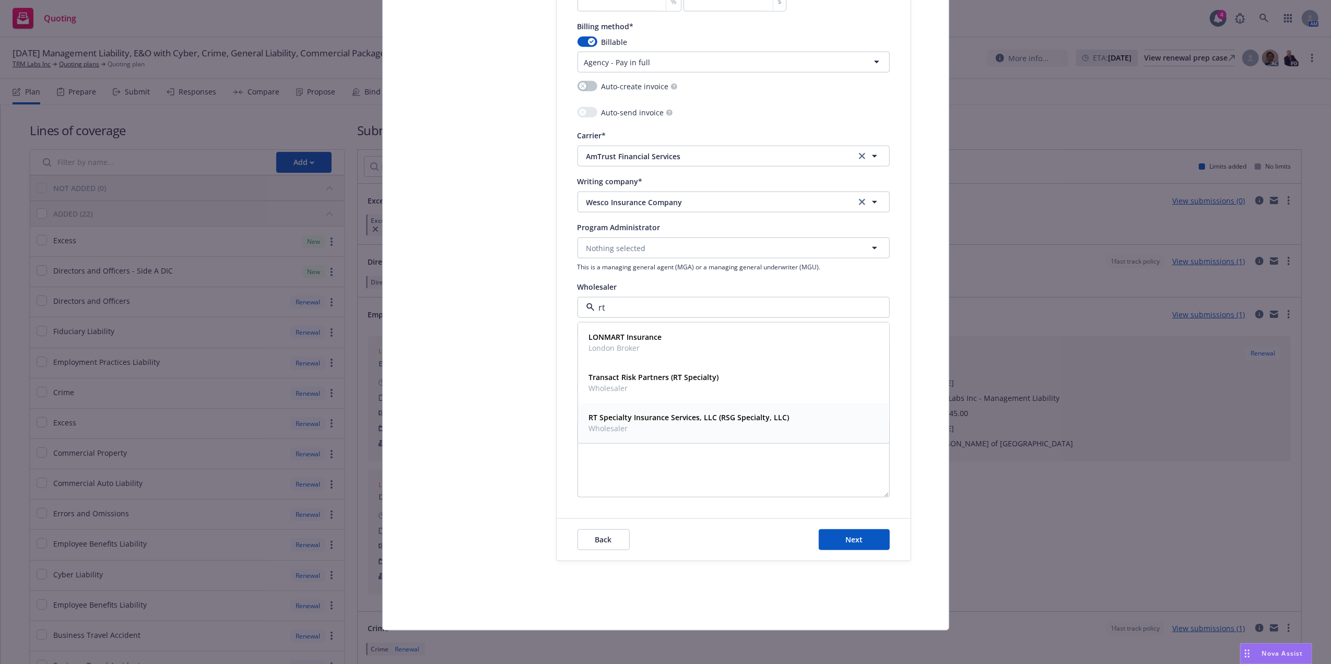
click at [723, 426] on span "Wholesaler" at bounding box center [689, 428] width 201 height 11
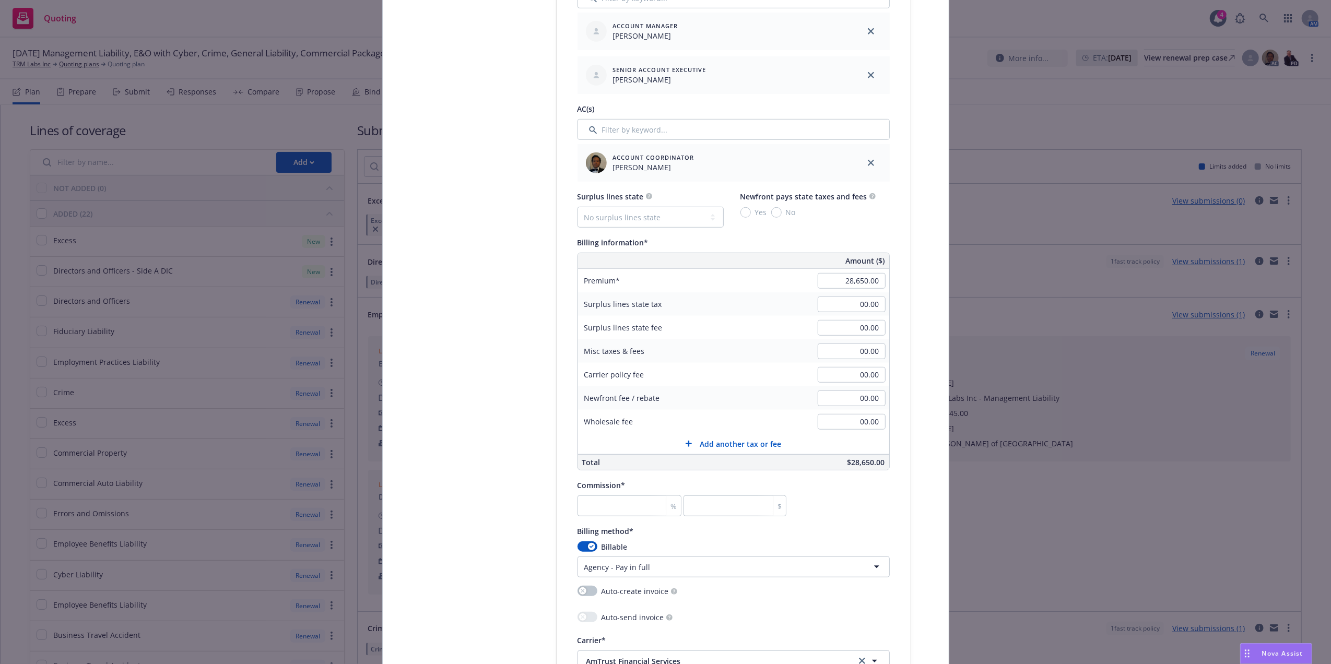
scroll to position [583, 0]
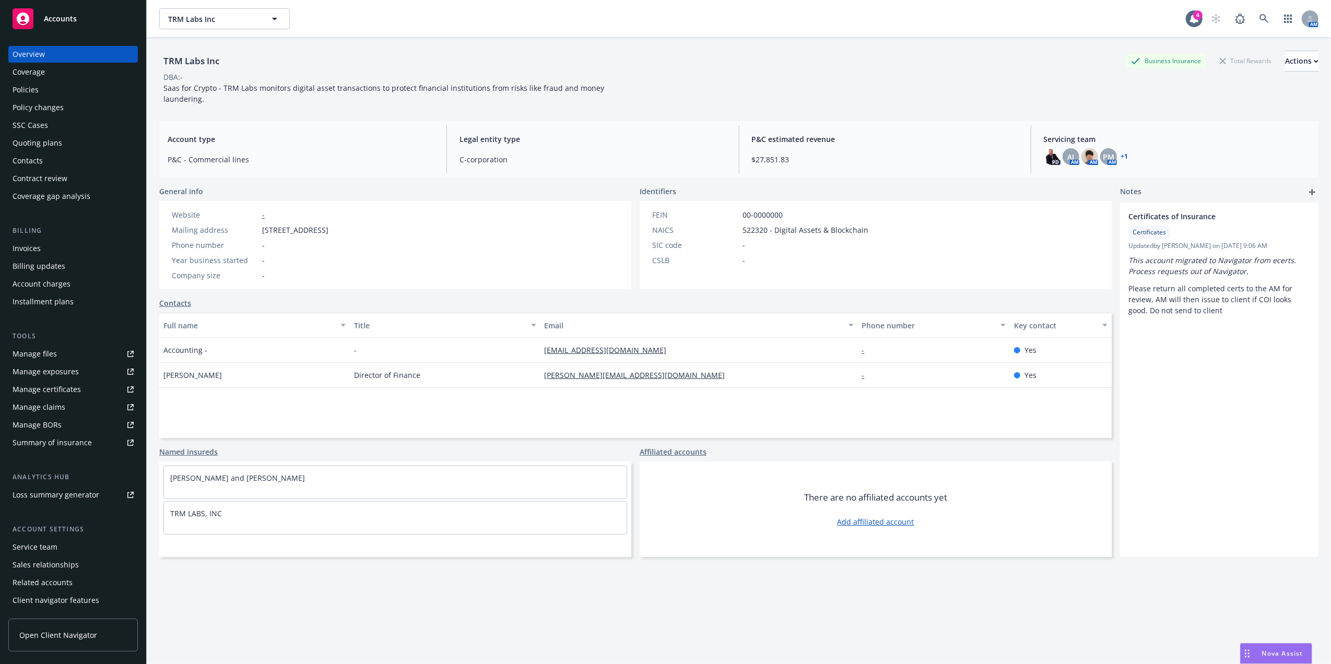
click at [34, 85] on div "Policies" at bounding box center [26, 89] width 26 height 17
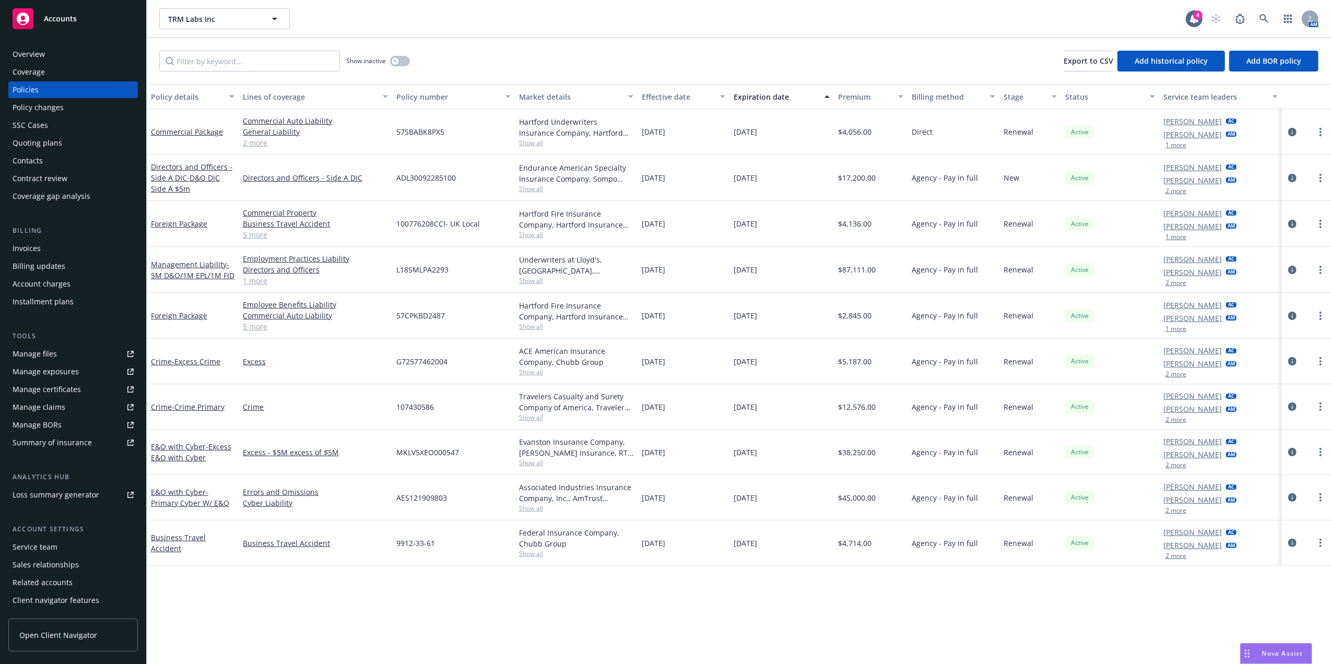
click at [392, 56] on div "Show inactive" at bounding box center [378, 61] width 64 height 21
click at [406, 63] on button "button" at bounding box center [400, 61] width 20 height 10
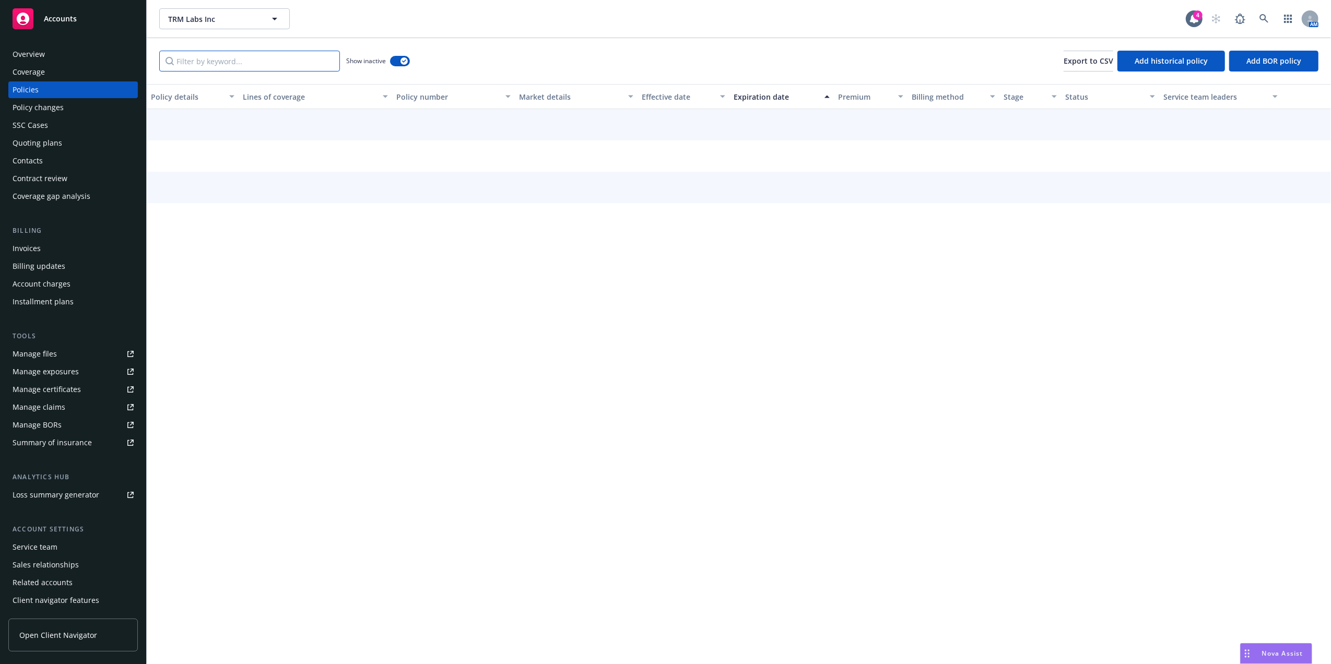
click at [291, 63] on input "Filter by keyword..." at bounding box center [249, 61] width 181 height 21
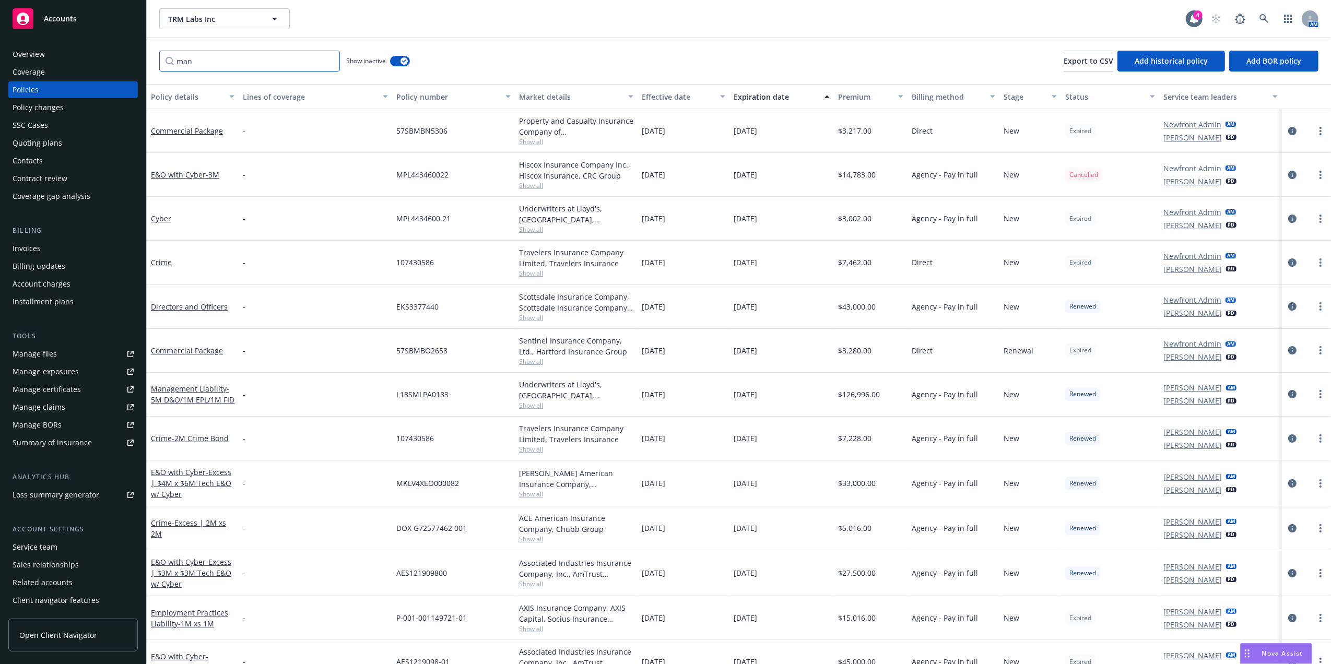
type input "mana"
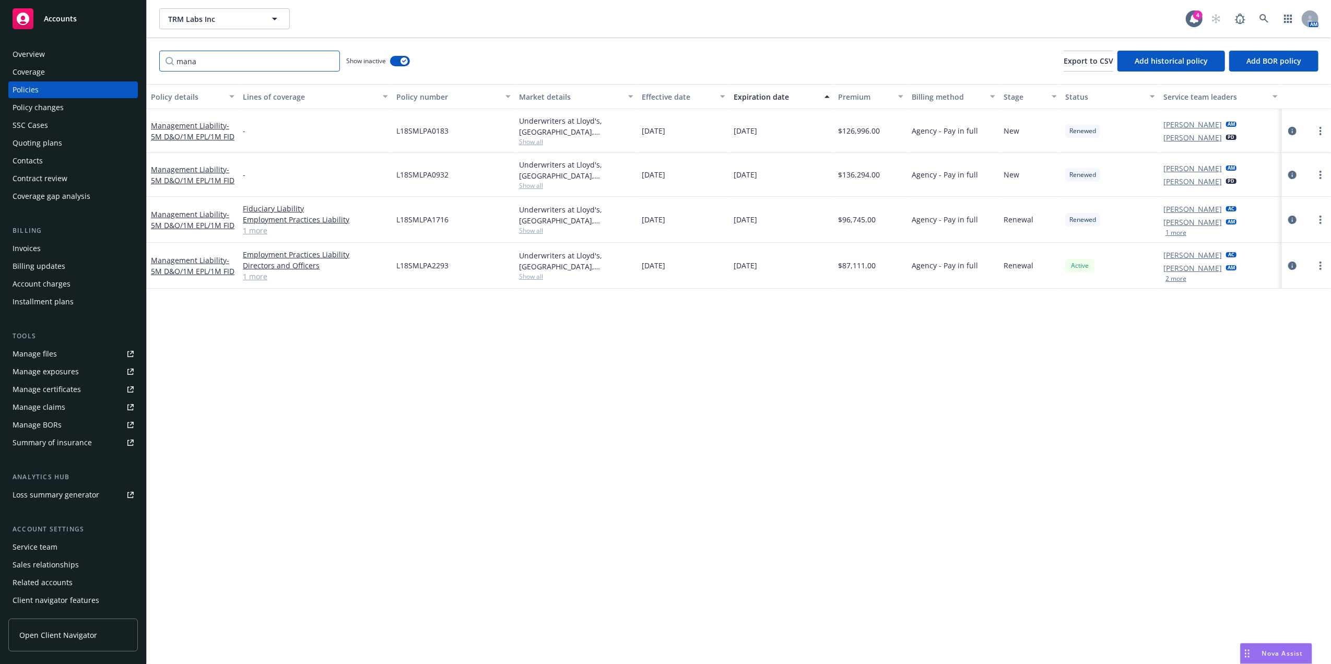
click at [326, 63] on input "mana" at bounding box center [249, 61] width 181 height 21
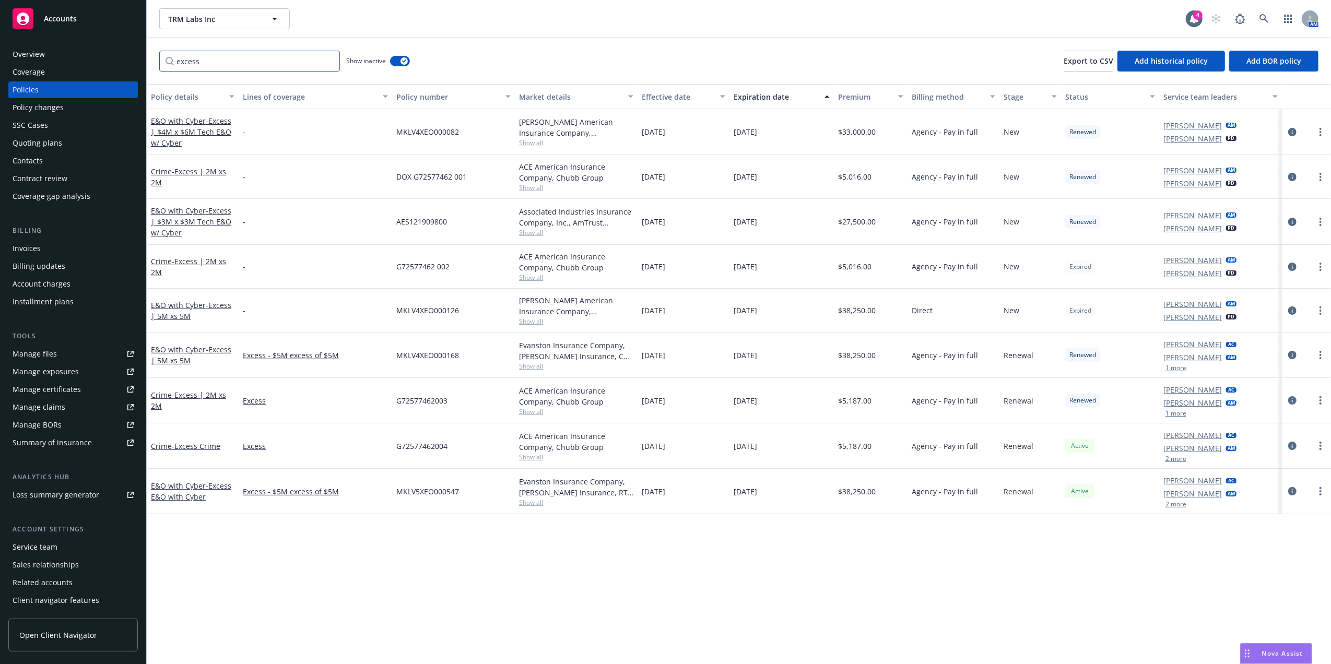
type input "excess"
click at [329, 59] on input "excess" at bounding box center [249, 61] width 181 height 21
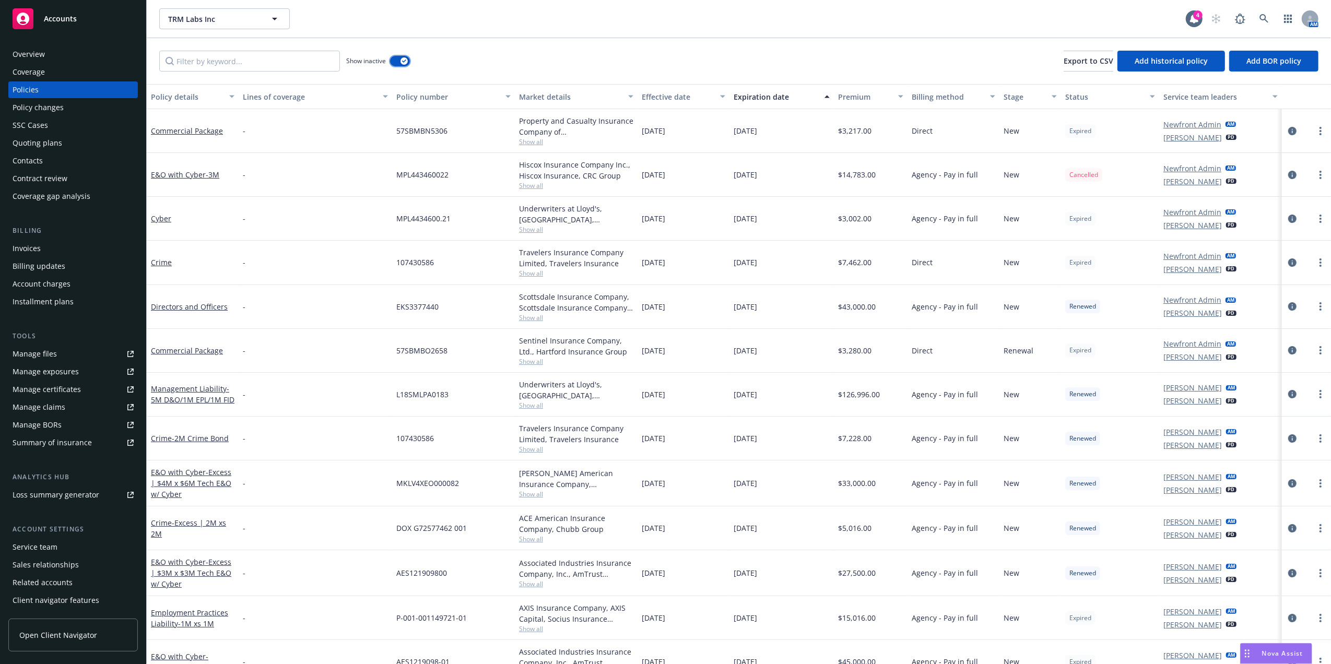
click at [407, 61] on div "button" at bounding box center [404, 60] width 7 height 7
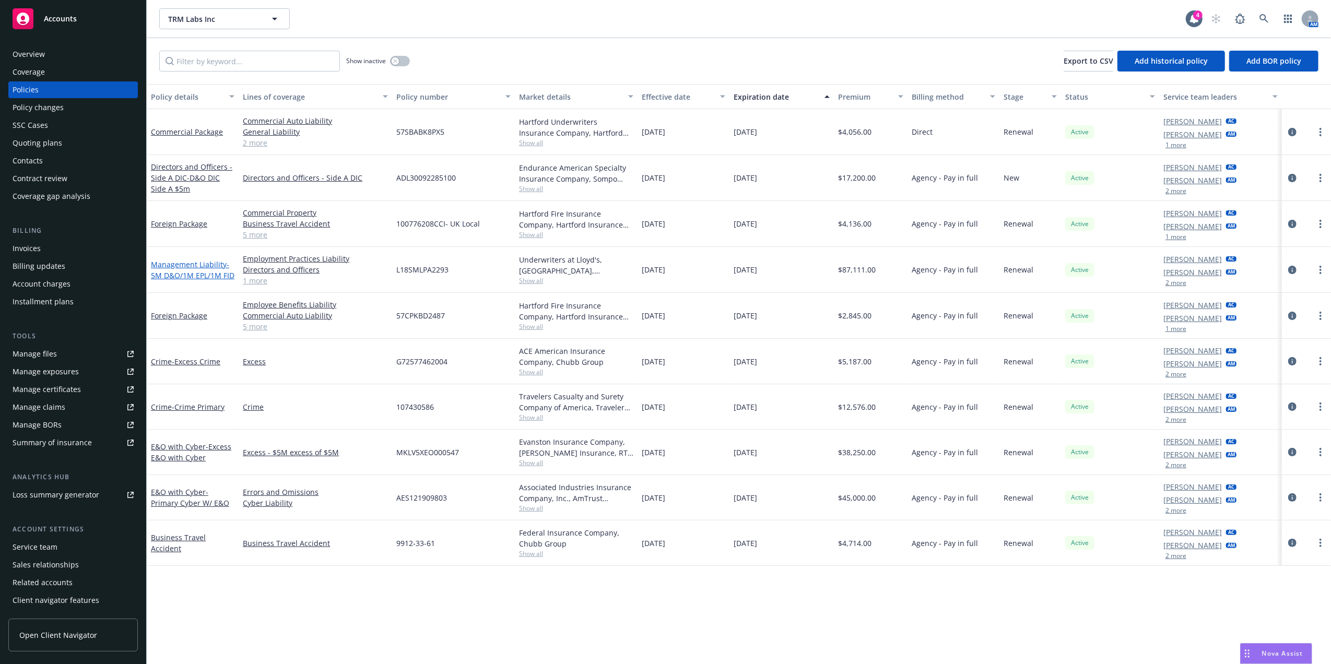
click at [206, 268] on link "Management Liability - 5M D&O/1M EPL/1M FID" at bounding box center [193, 270] width 84 height 21
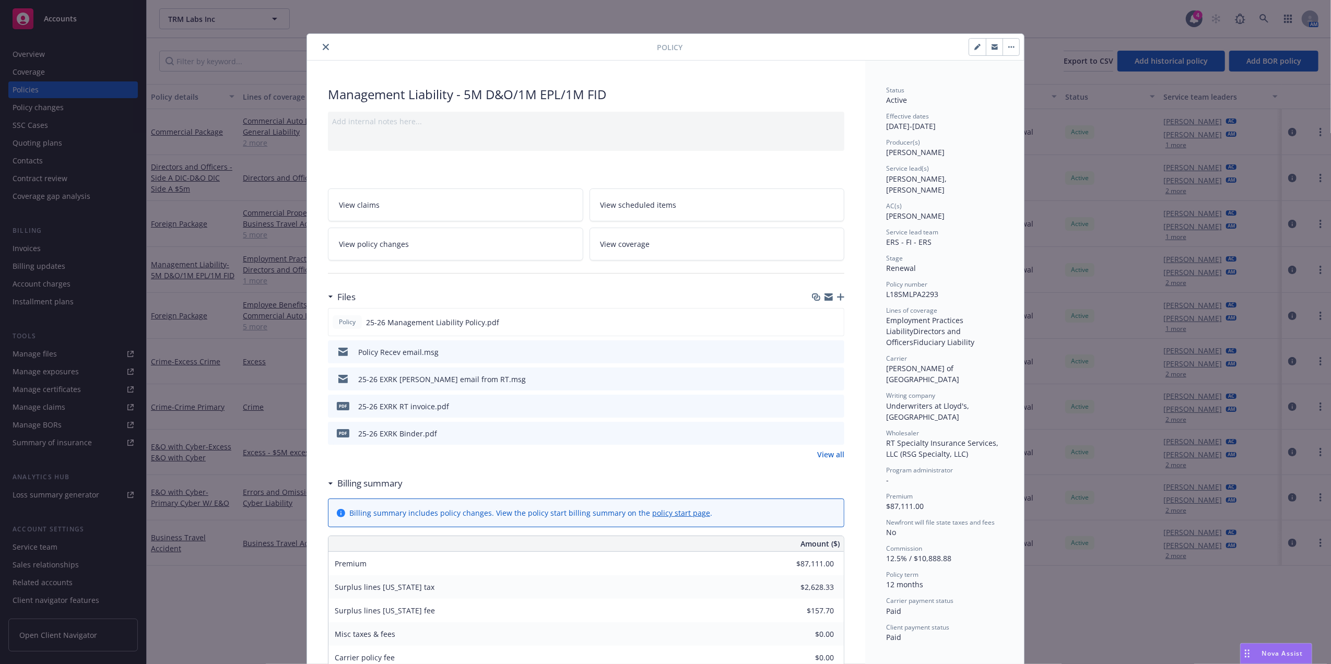
click at [323, 46] on icon "close" at bounding box center [326, 47] width 6 height 6
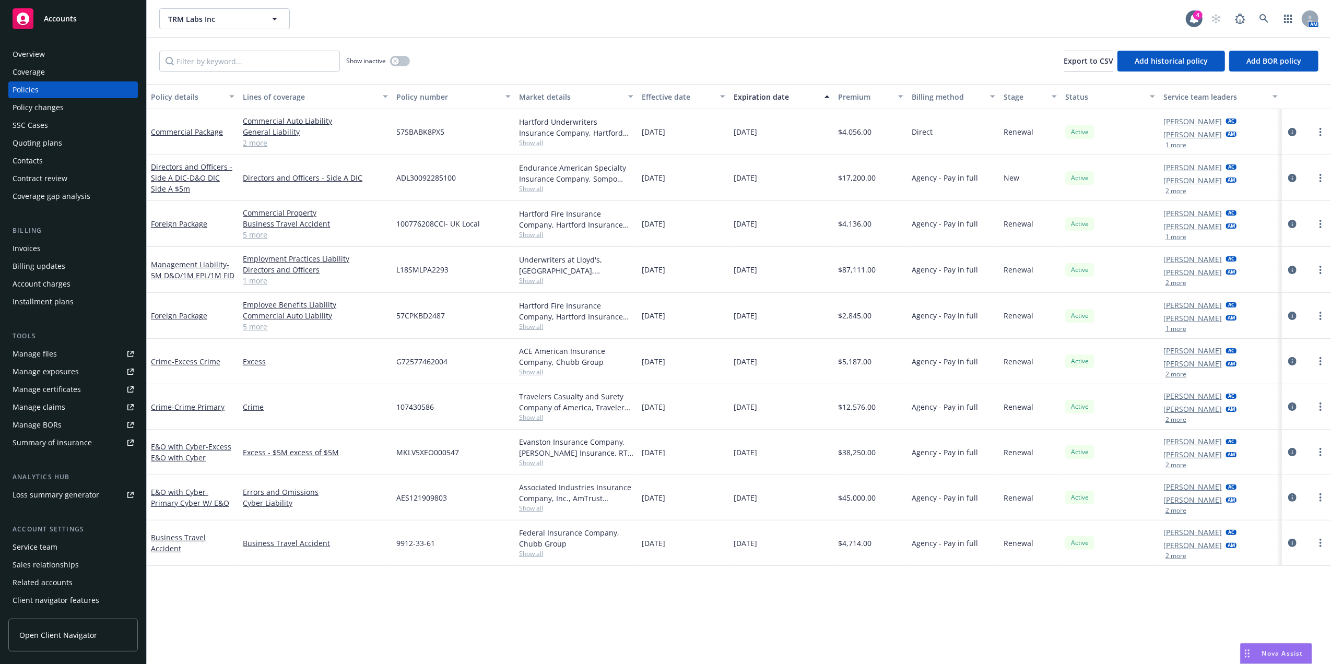
click at [406, 71] on div "Show inactive" at bounding box center [378, 61] width 64 height 21
click at [402, 61] on button "button" at bounding box center [400, 61] width 20 height 10
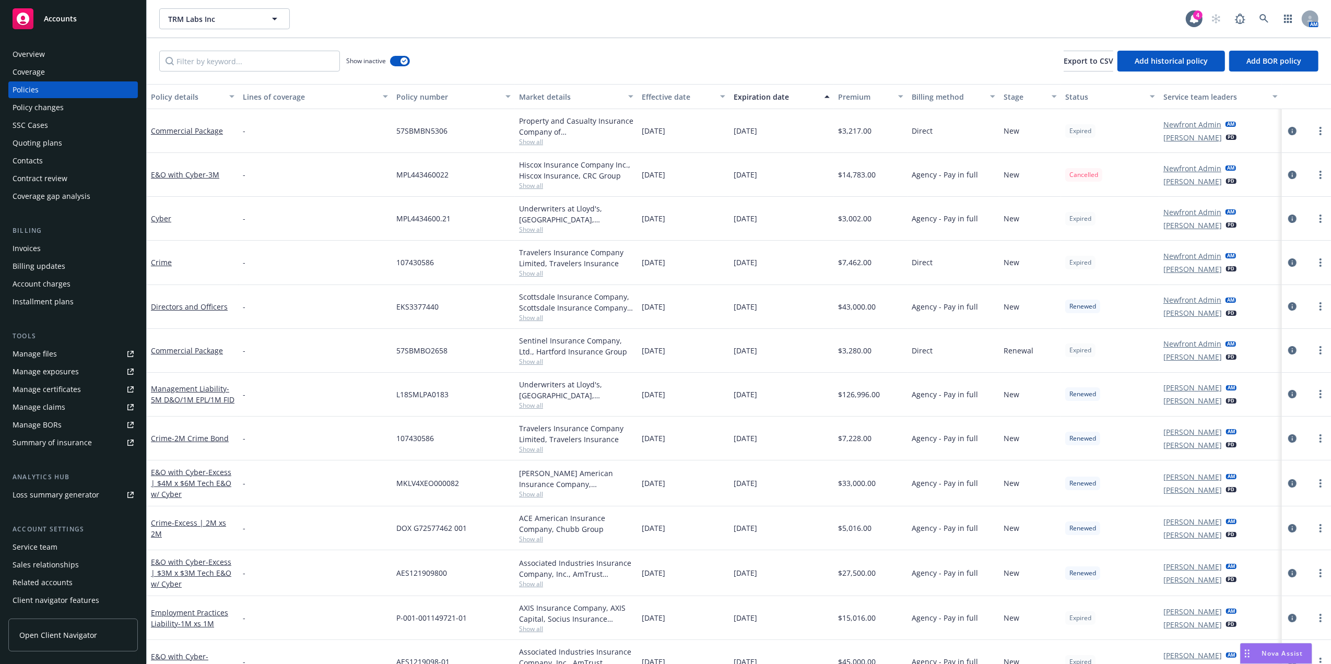
click at [774, 97] on div "Expiration date" at bounding box center [776, 96] width 85 height 11
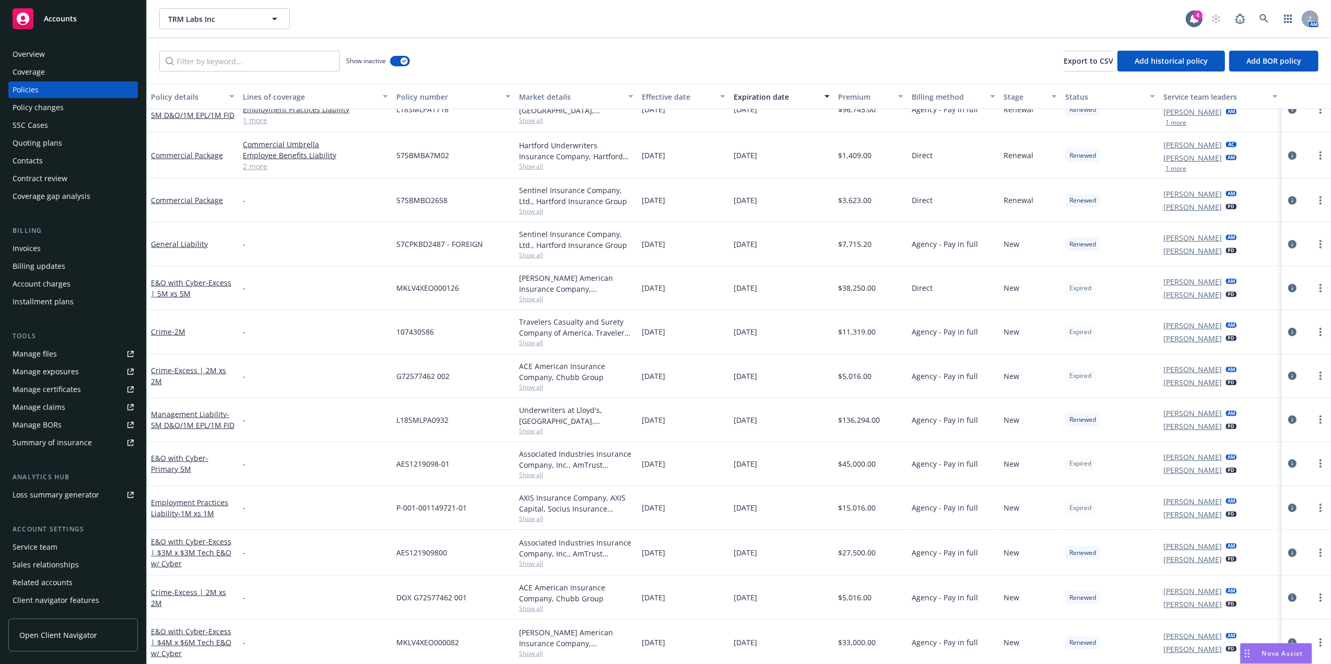
scroll to position [692, 0]
click at [398, 59] on button "button" at bounding box center [400, 61] width 20 height 10
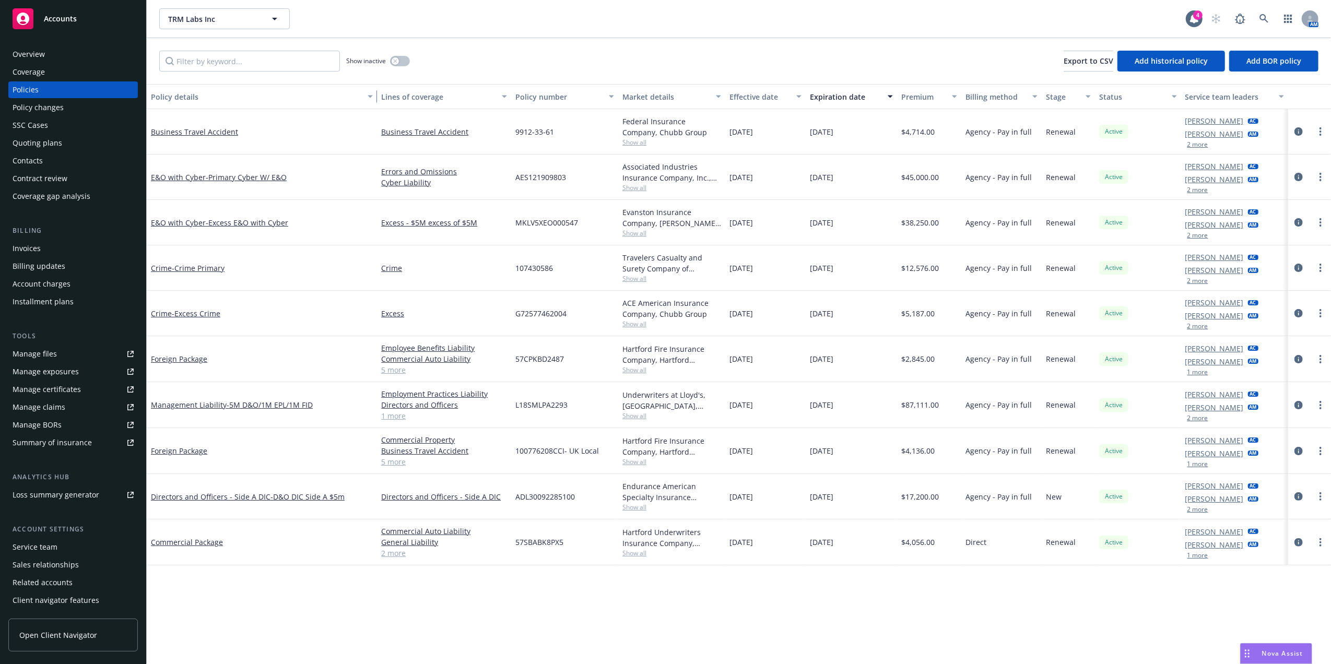
drag, startPoint x: 239, startPoint y: 92, endPoint x: 387, endPoint y: 96, distance: 148.4
click at [387, 96] on div "Policy details Lines of coverage Policy number Market details Effective date Ex…" at bounding box center [739, 96] width 1185 height 25
click at [537, 398] on div "L18SMLPA2293" at bounding box center [565, 405] width 107 height 46
click at [535, 398] on div "L18SMLPA2293" at bounding box center [565, 405] width 107 height 46
click at [533, 398] on div "L18SMLPA2293" at bounding box center [565, 405] width 107 height 46
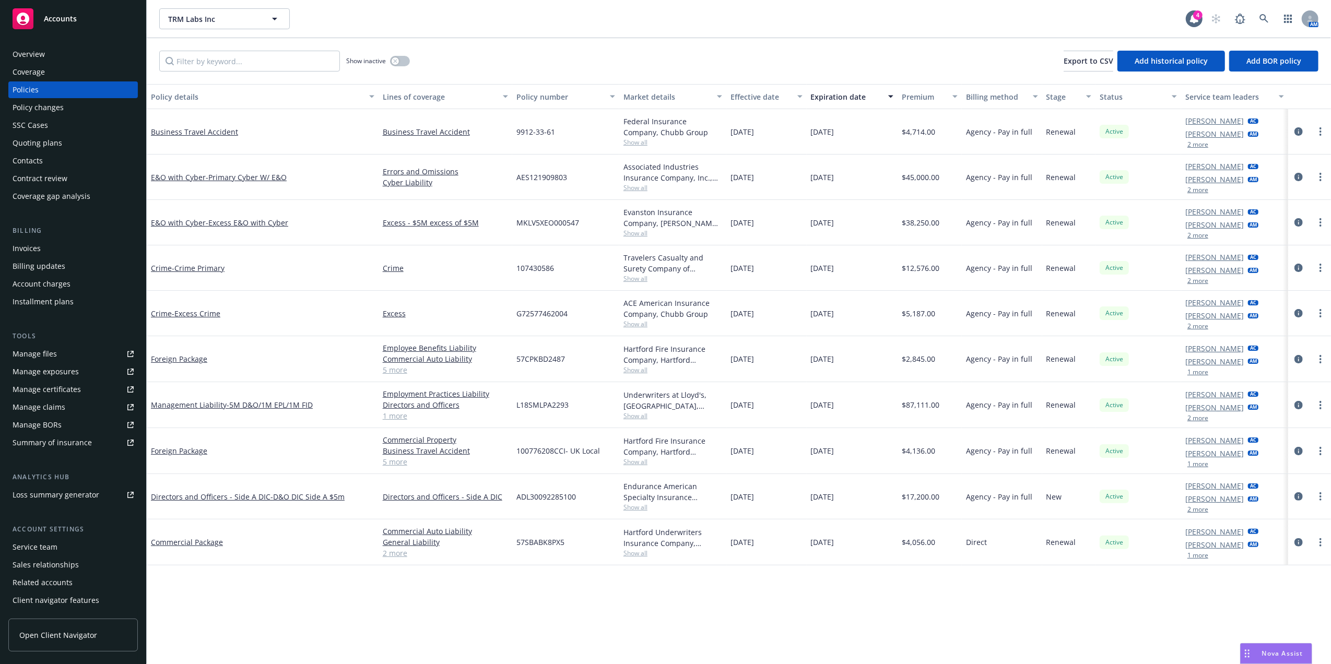
click at [532, 404] on span "L18SMLPA2293" at bounding box center [543, 405] width 52 height 11
drag, startPoint x: 532, startPoint y: 404, endPoint x: 527, endPoint y: 357, distance: 47.2
click at [527, 357] on span "57CPKBD2487" at bounding box center [541, 359] width 49 height 11
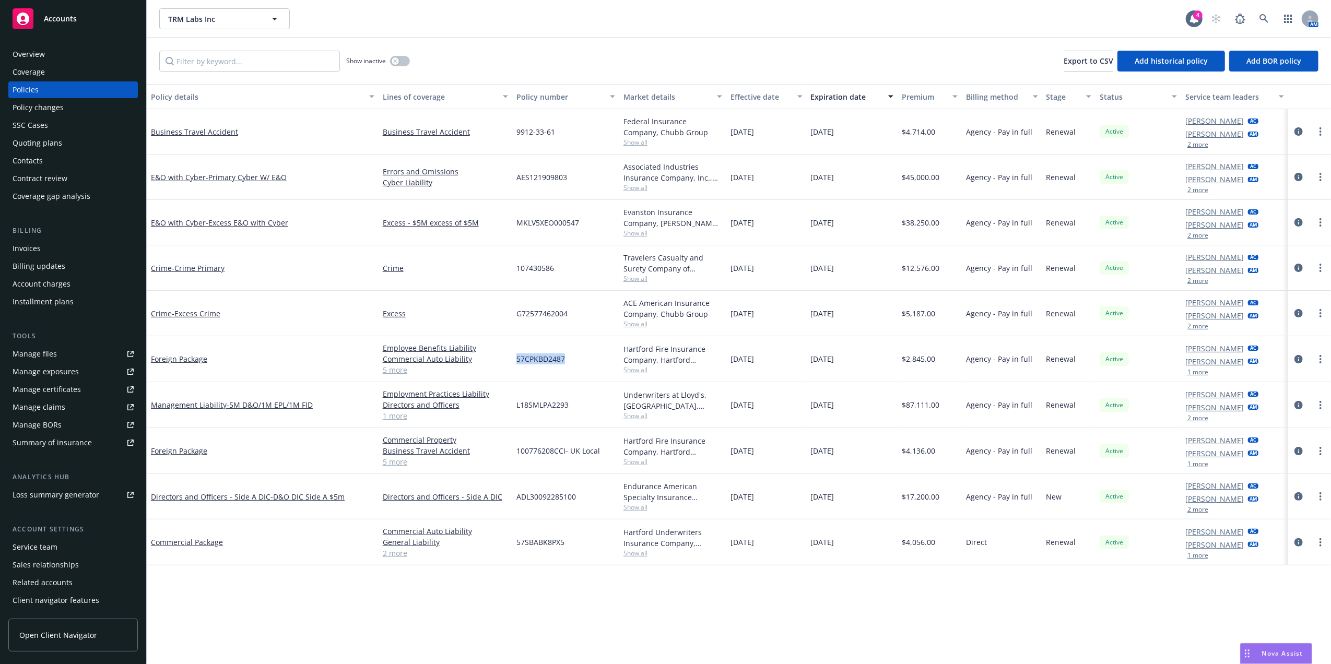
click at [527, 357] on span "57CPKBD2487" at bounding box center [541, 359] width 49 height 11
drag, startPoint x: 527, startPoint y: 357, endPoint x: 528, endPoint y: 312, distance: 44.9
click at [528, 312] on span "G72577462004" at bounding box center [542, 313] width 51 height 11
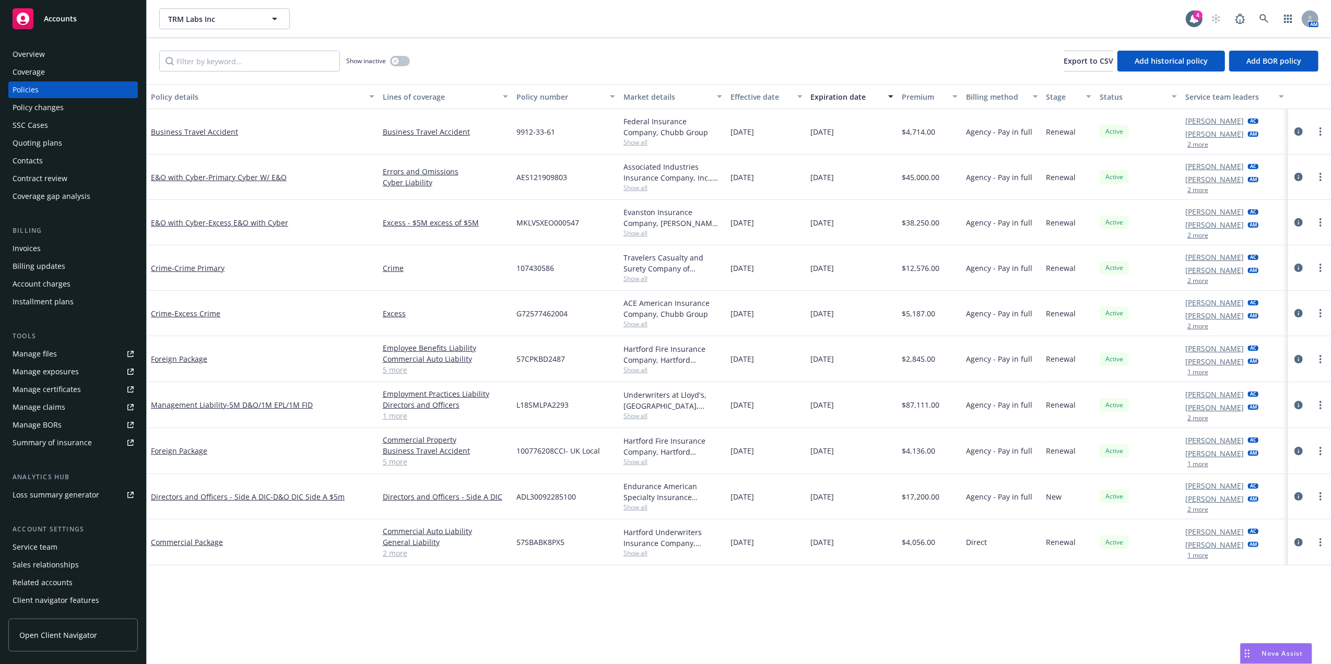
drag, startPoint x: 528, startPoint y: 312, endPoint x: 521, endPoint y: 270, distance: 42.8
click at [521, 270] on span "107430586" at bounding box center [536, 268] width 38 height 11
click at [546, 366] on div "57CPKBD2487" at bounding box center [565, 359] width 107 height 46
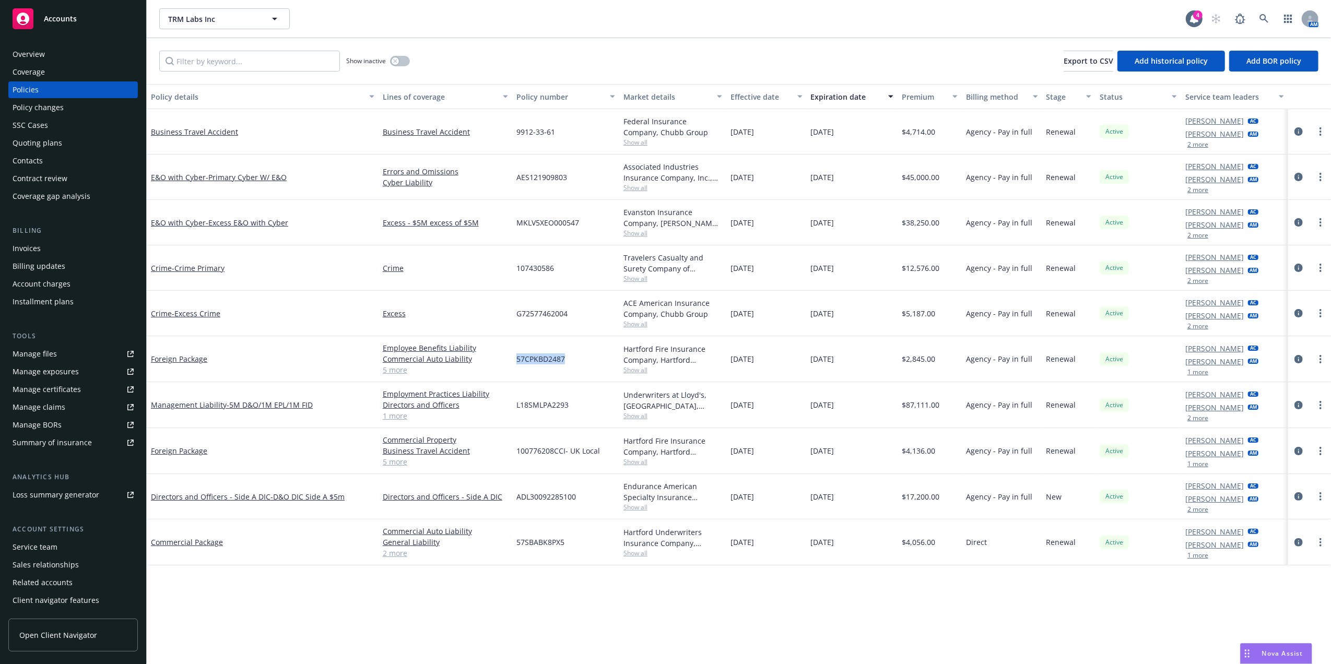
click at [546, 366] on div "57CPKBD2487" at bounding box center [565, 359] width 107 height 46
click at [1267, 21] on icon at bounding box center [1264, 18] width 9 height 9
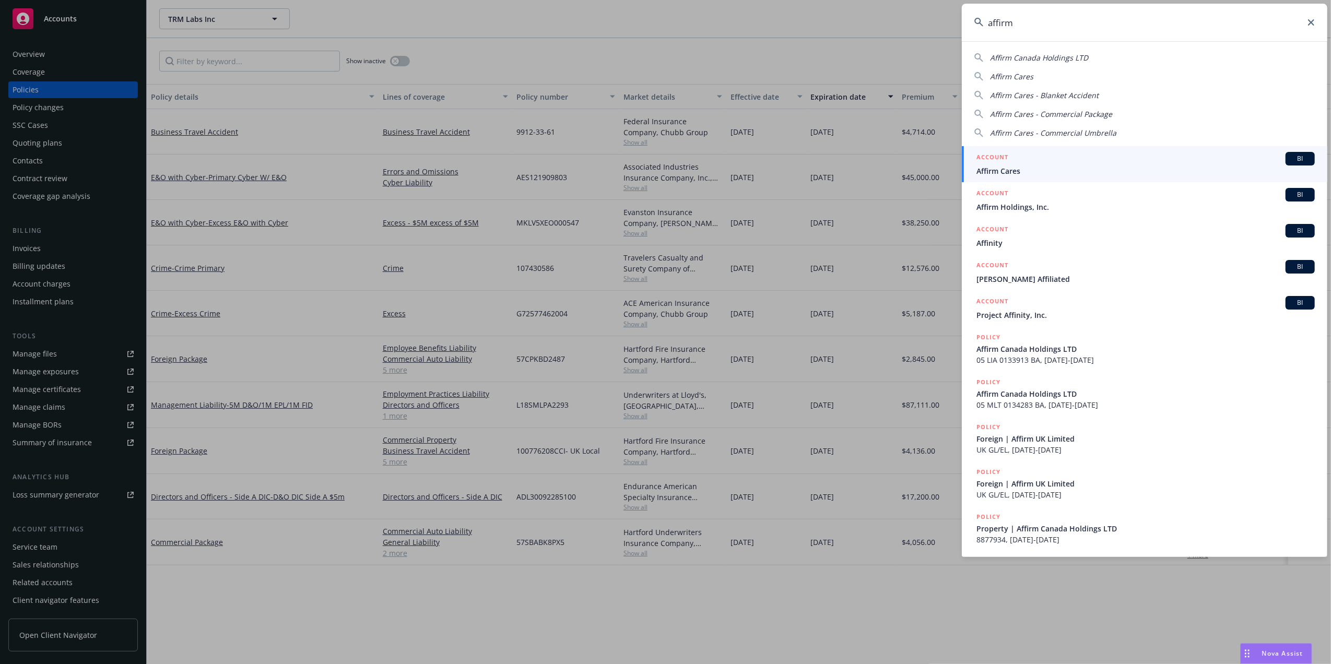
type input "affirm"
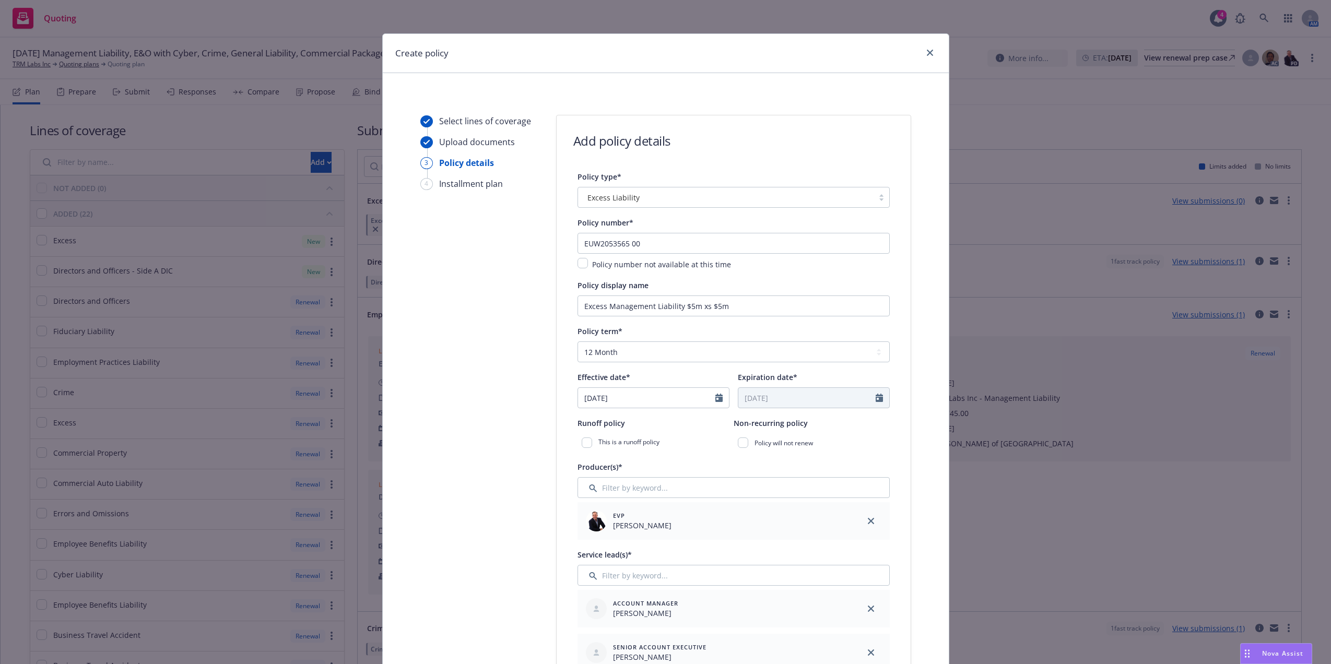
select select "12"
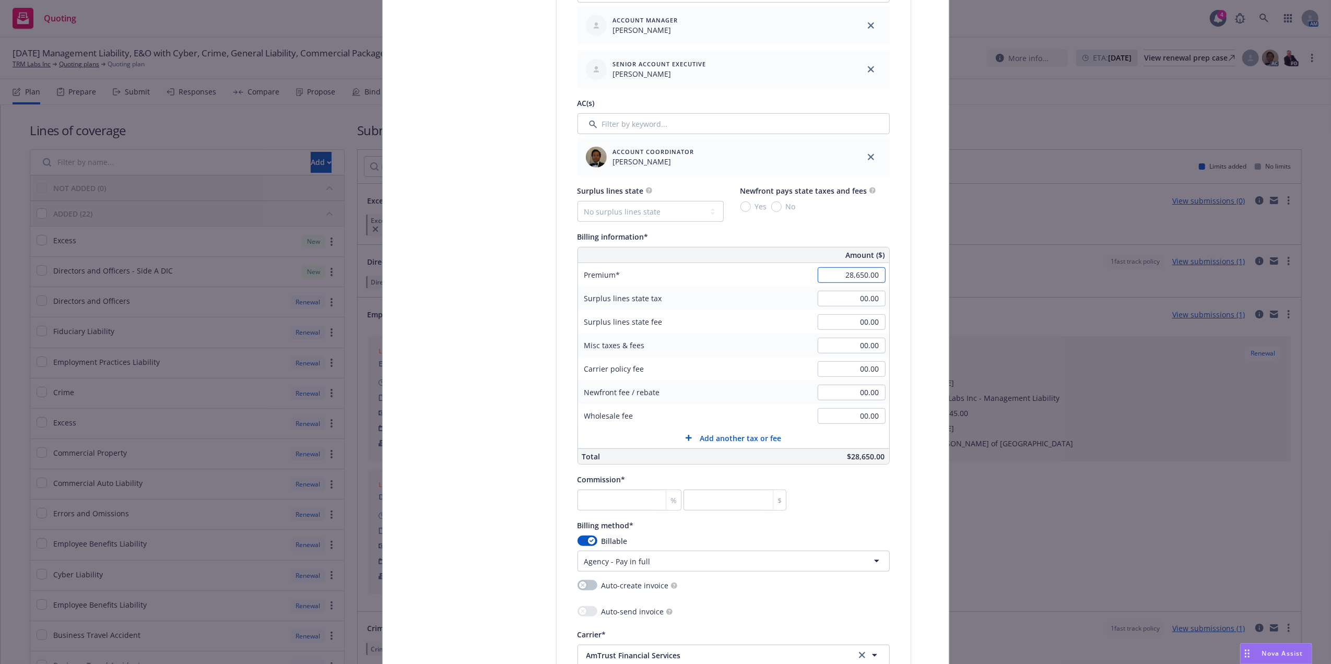
click at [843, 283] on input "28,650.00" at bounding box center [852, 275] width 68 height 16
click at [618, 494] on input "number" at bounding box center [630, 500] width 104 height 21
type input "1"
type input "286.5"
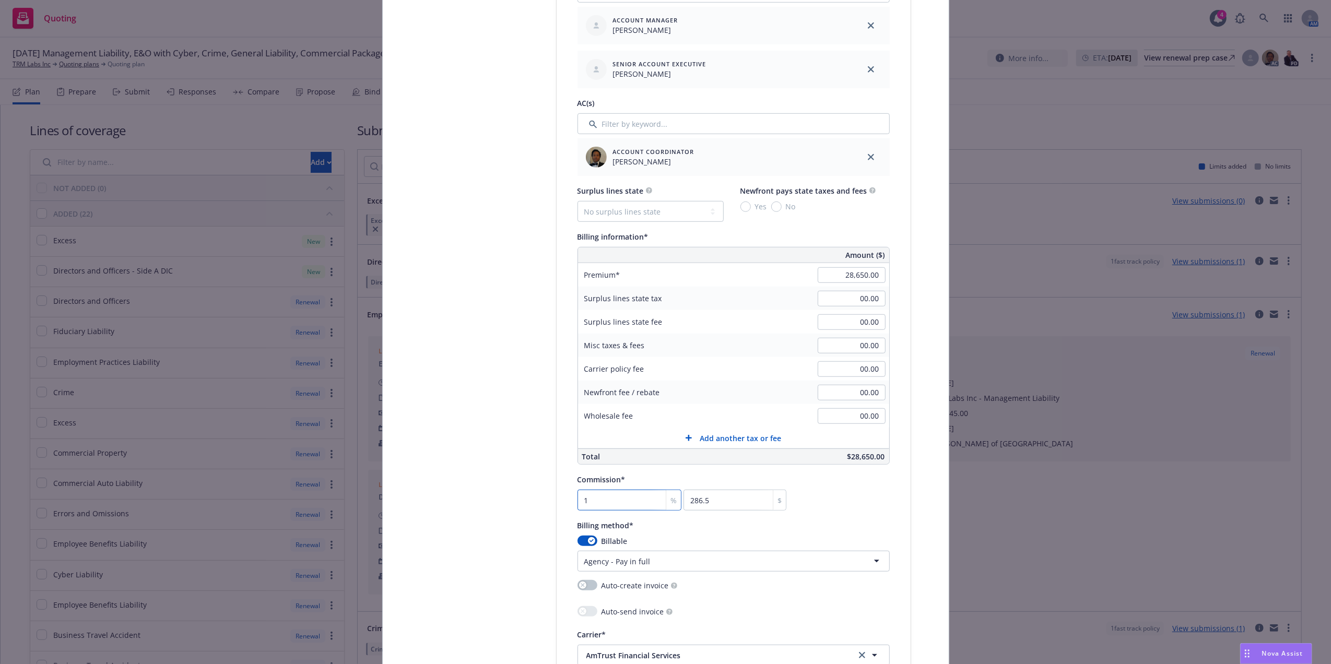
type input "12"
type input "3438"
type input "12.5"
type input "3581.25"
type input "12.5"
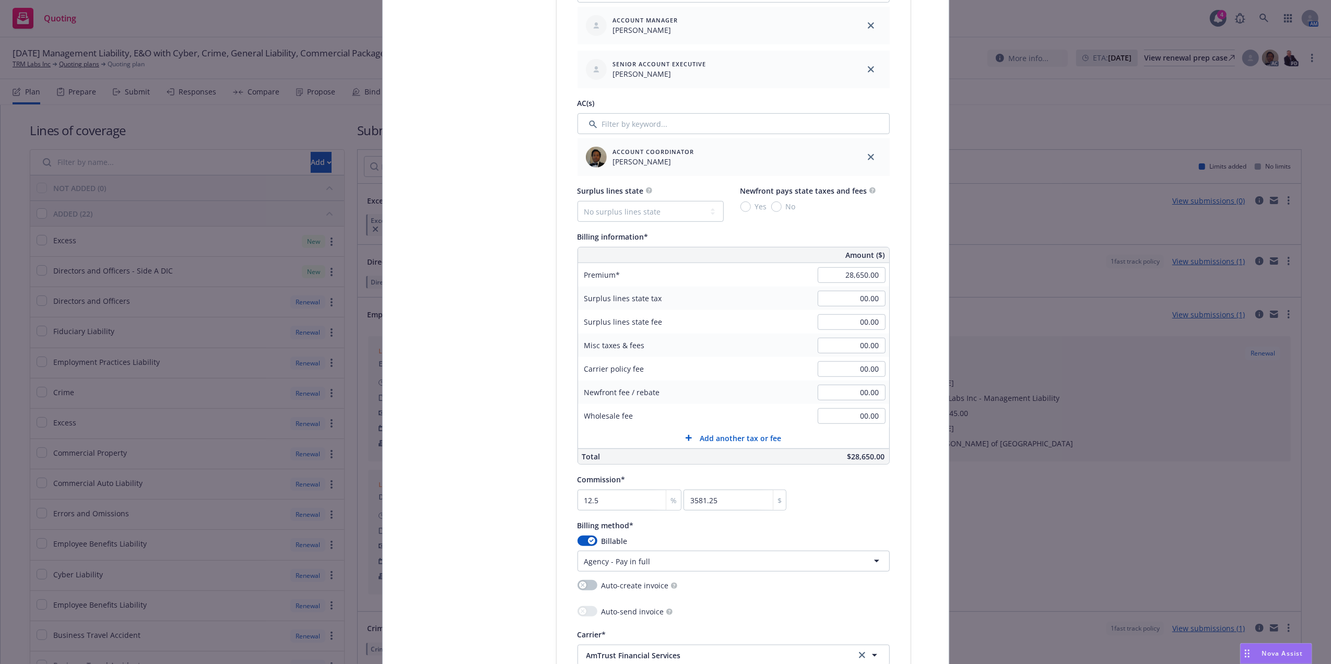
click at [914, 510] on div "Select lines of coverage Upload documents 3 Policy details 4 Installment plan A…" at bounding box center [665, 295] width 541 height 1529
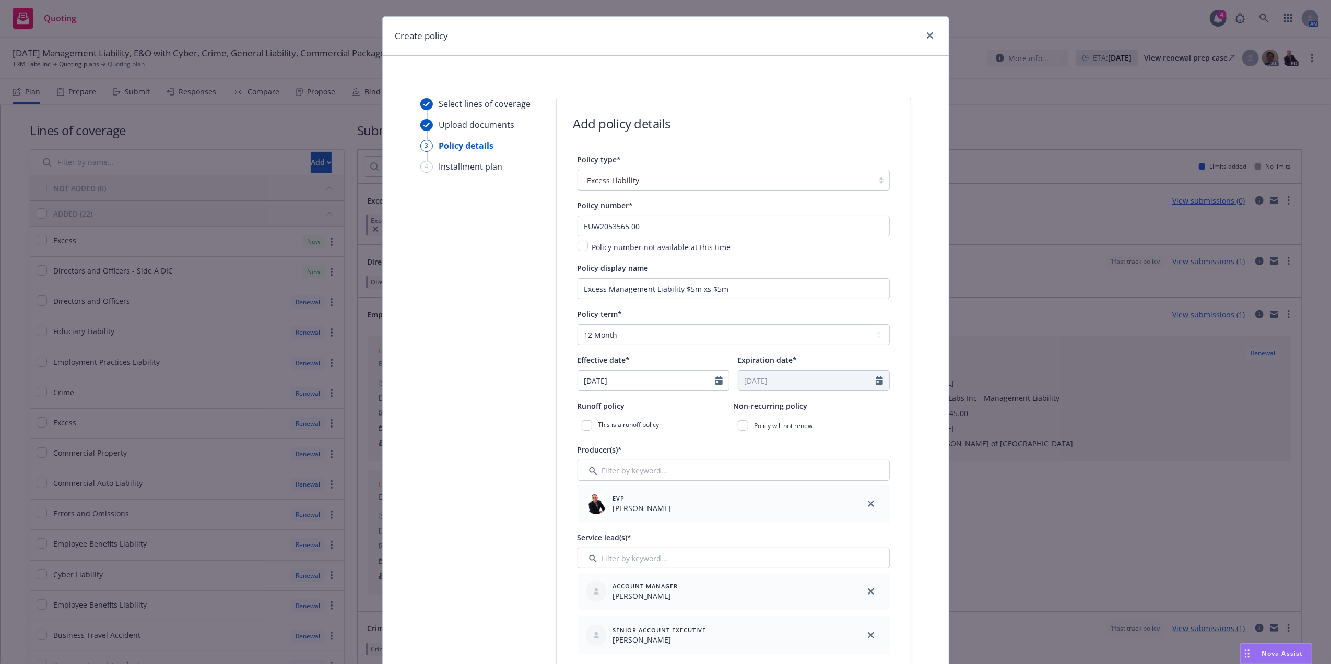
scroll to position [0, 0]
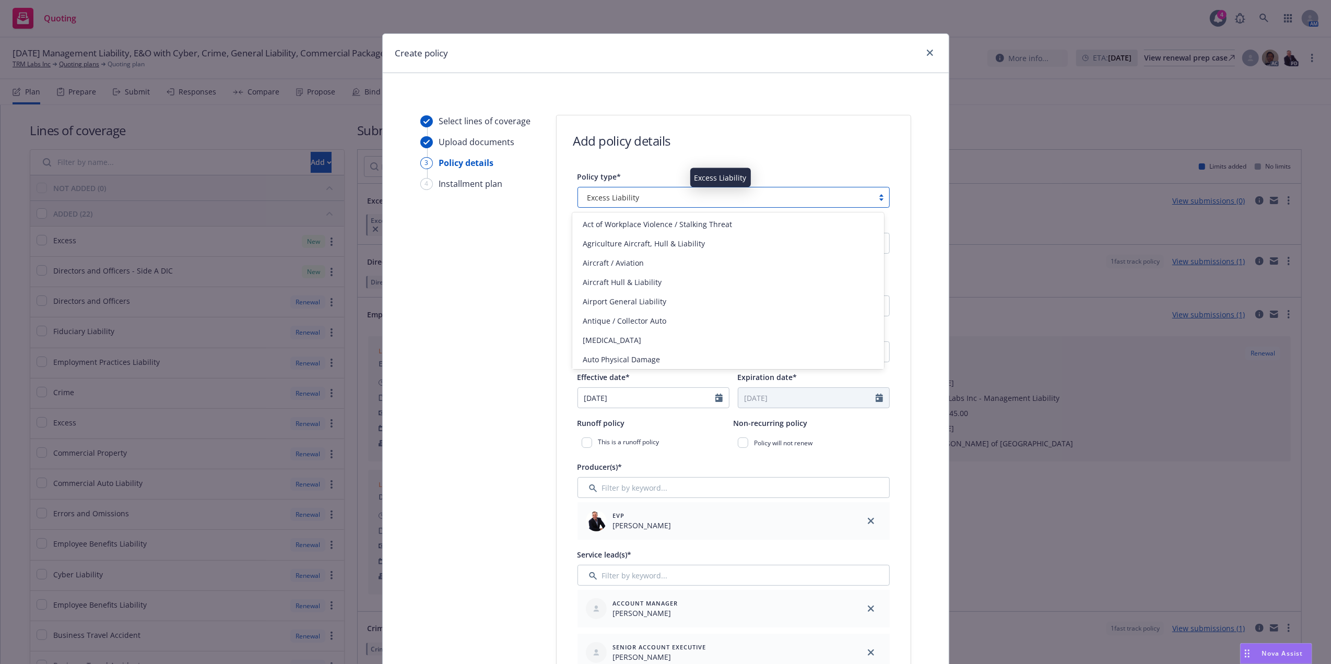
click at [624, 196] on span "Excess Liability" at bounding box center [614, 197] width 52 height 11
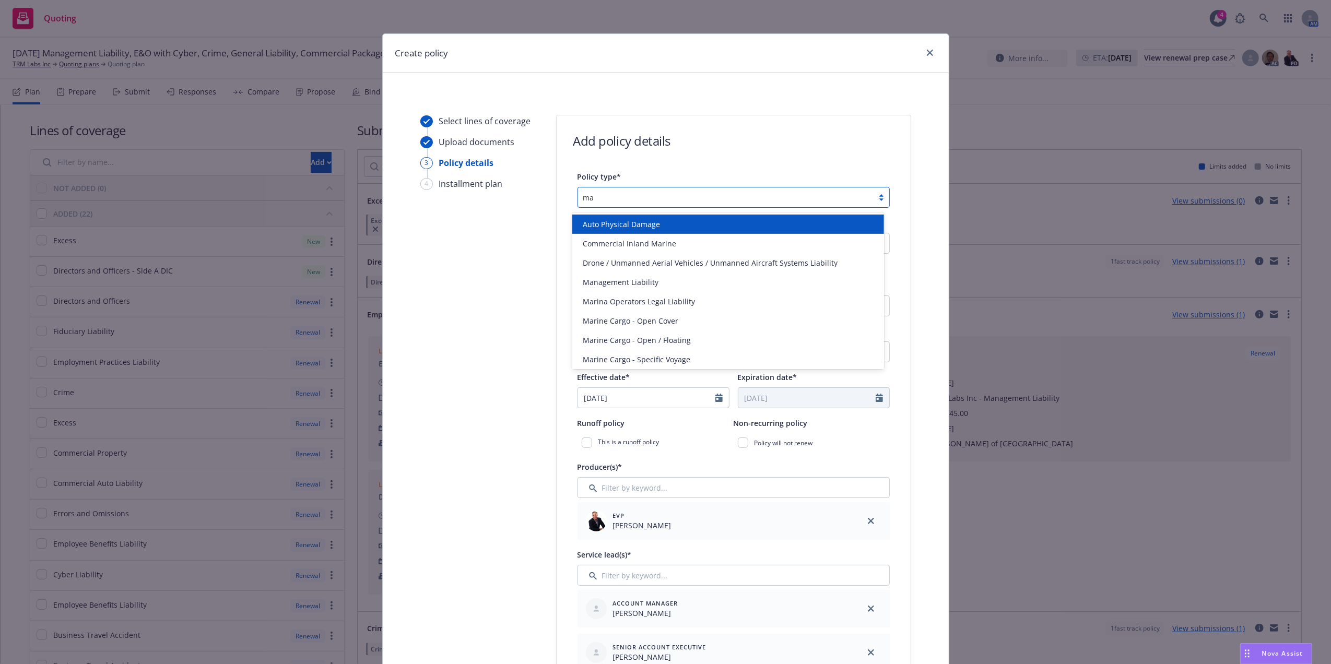
type input "man"
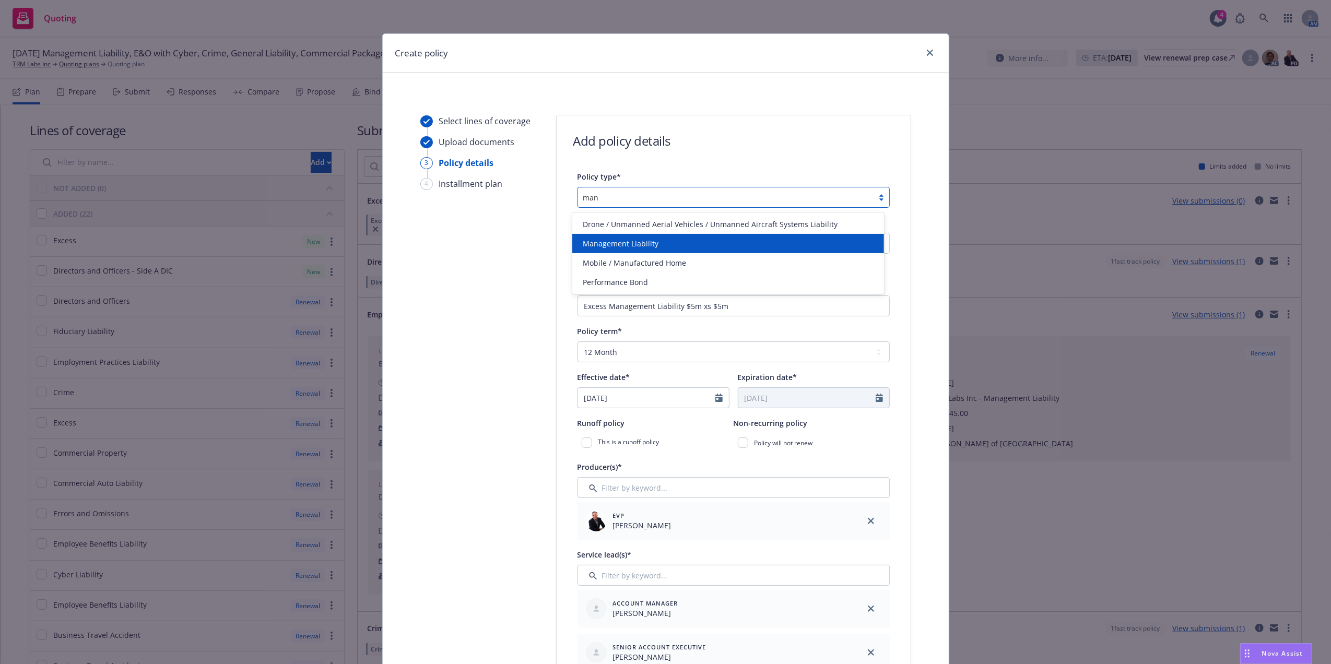
click at [654, 238] on span "Management Liability" at bounding box center [621, 243] width 76 height 11
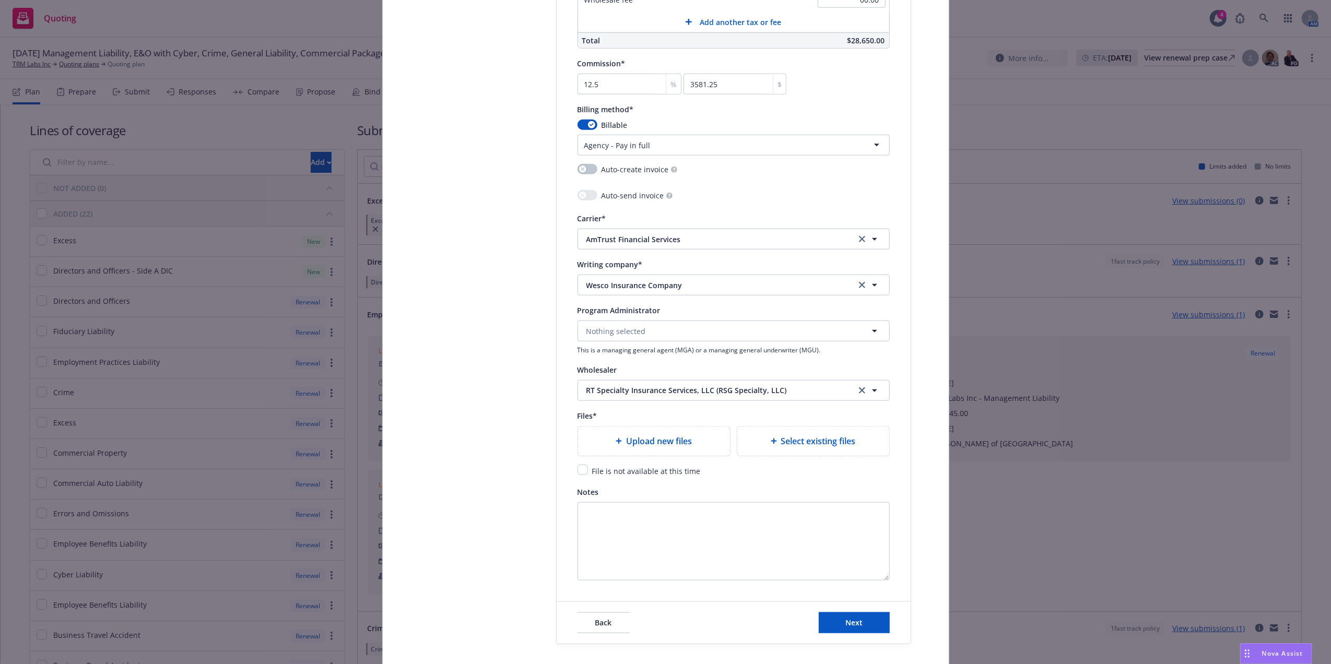
scroll to position [987, 0]
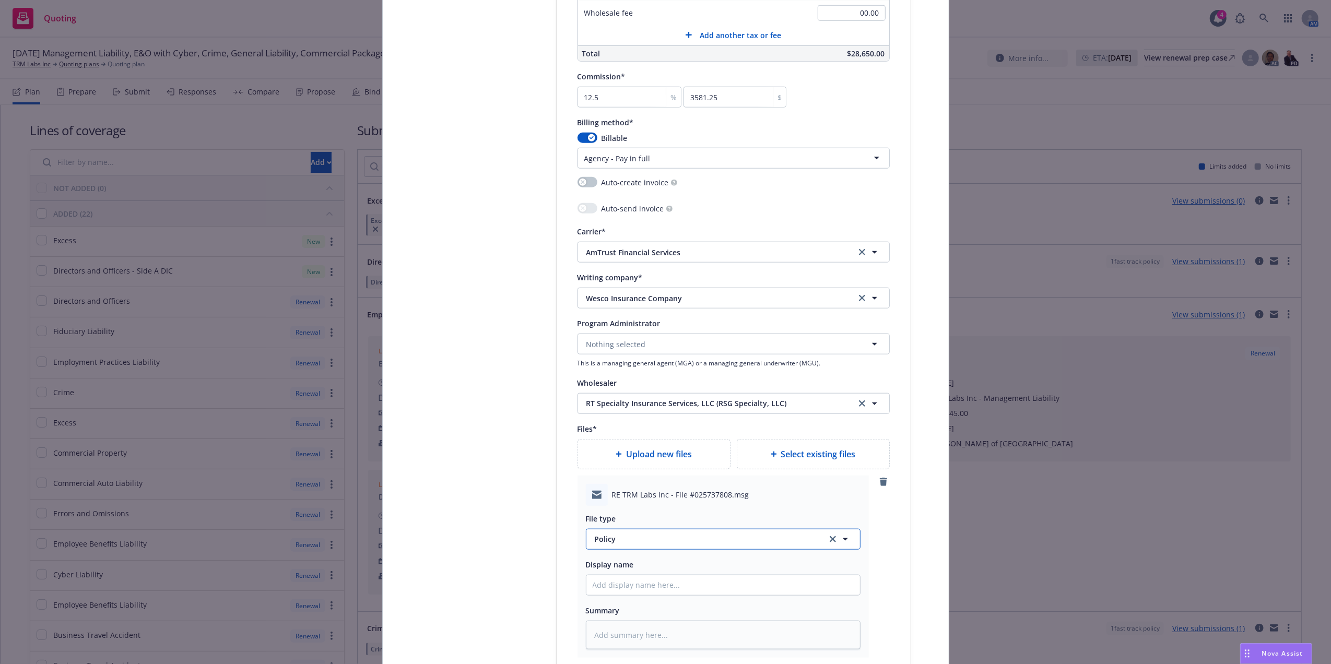
click at [682, 539] on span "Policy" at bounding box center [705, 539] width 220 height 11
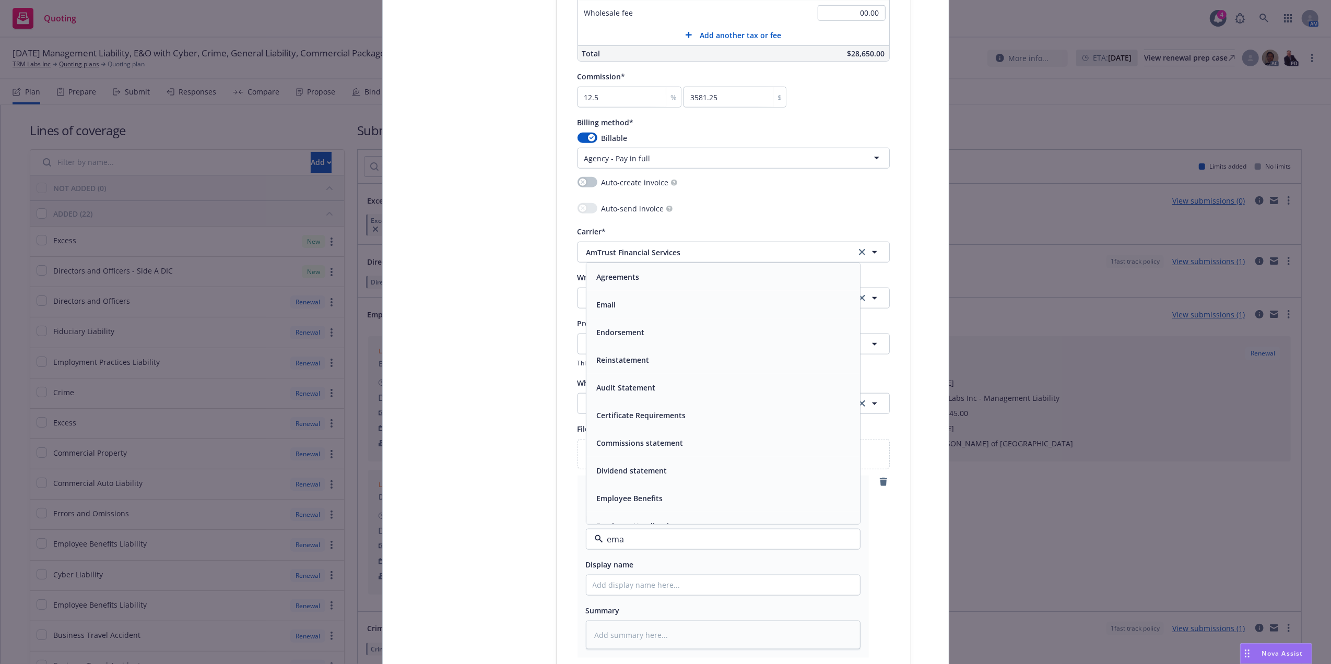
type input "emai"
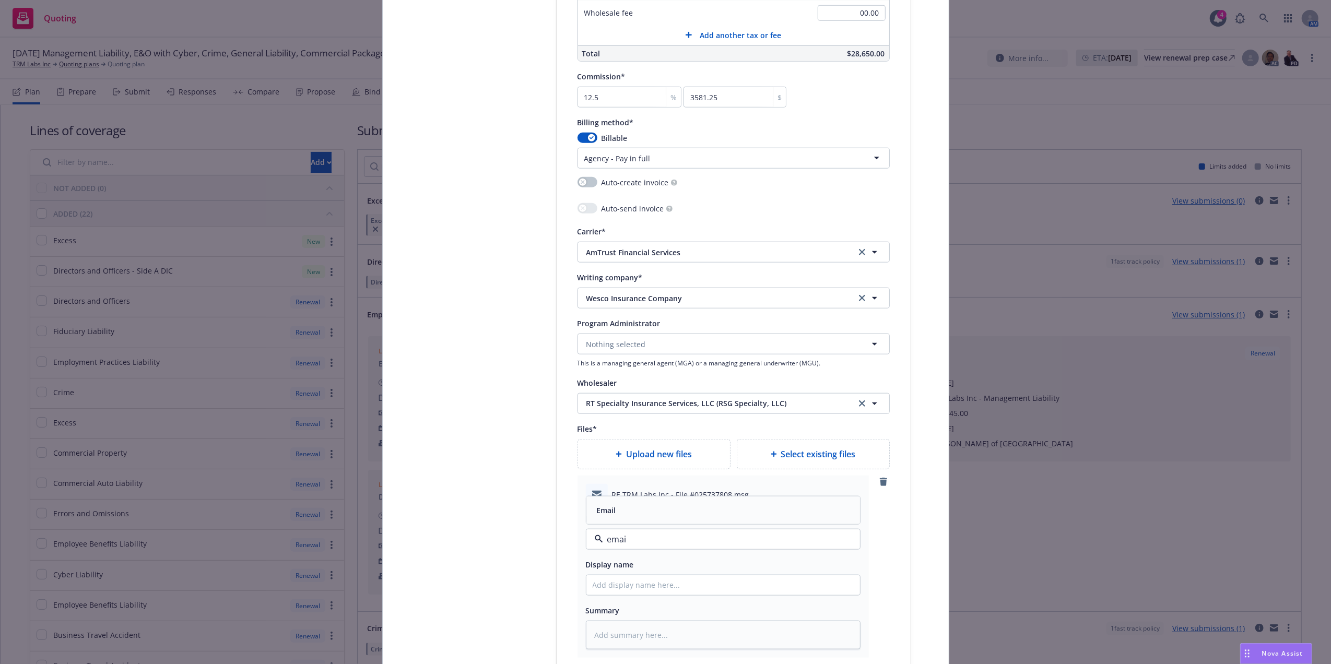
click at [700, 514] on div "Email" at bounding box center [723, 510] width 261 height 15
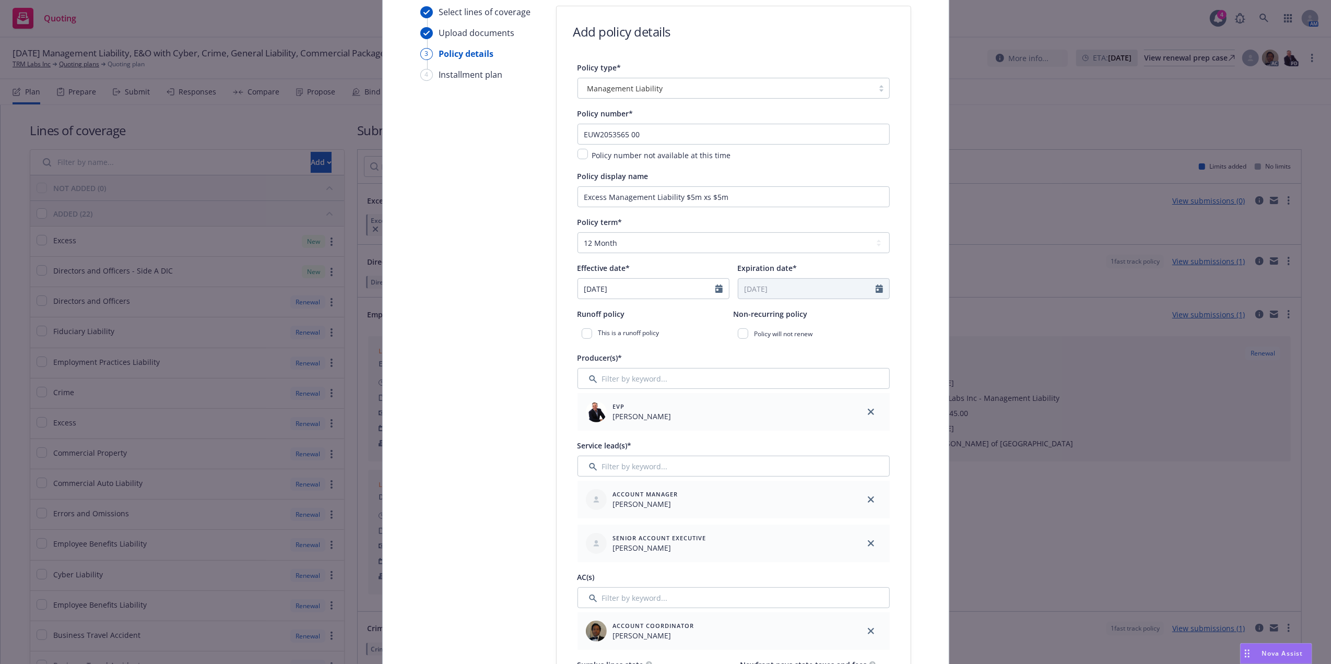
scroll to position [26, 0]
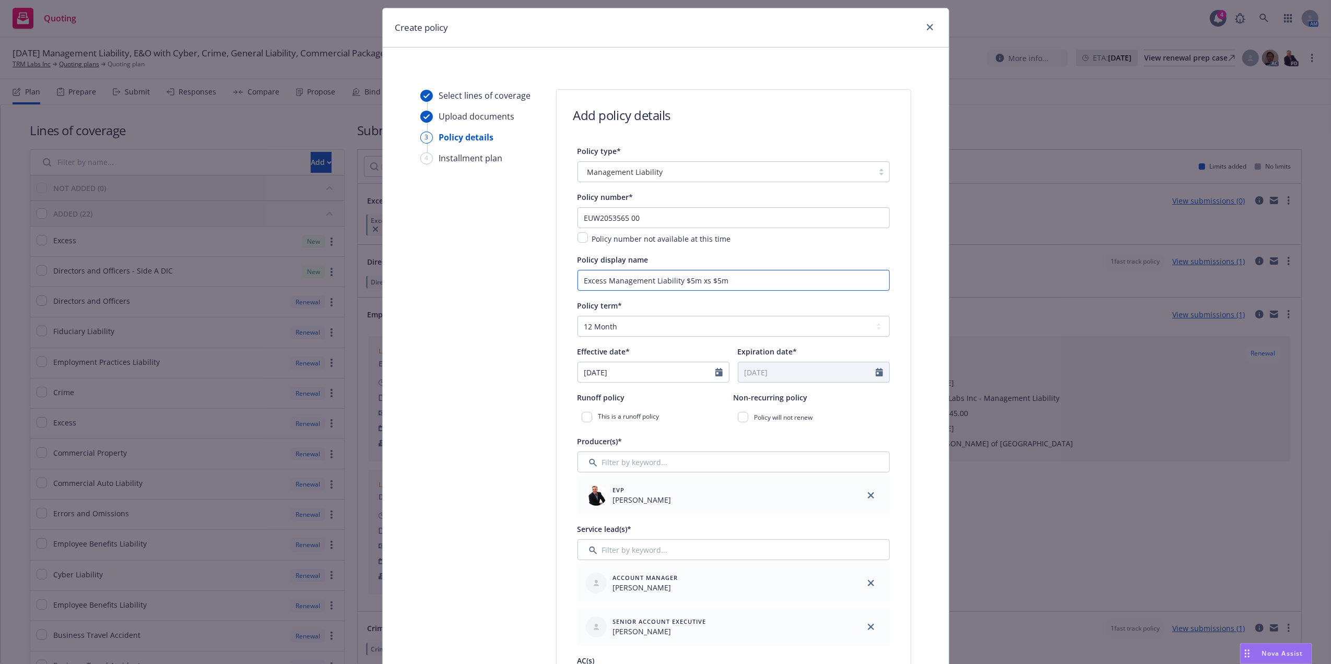
drag, startPoint x: 782, startPoint y: 273, endPoint x: 360, endPoint y: 273, distance: 421.5
click at [360, 273] on div "Create policy Select lines of coverage Upload documents 3 Policy details 4 Inst…" at bounding box center [665, 332] width 1331 height 664
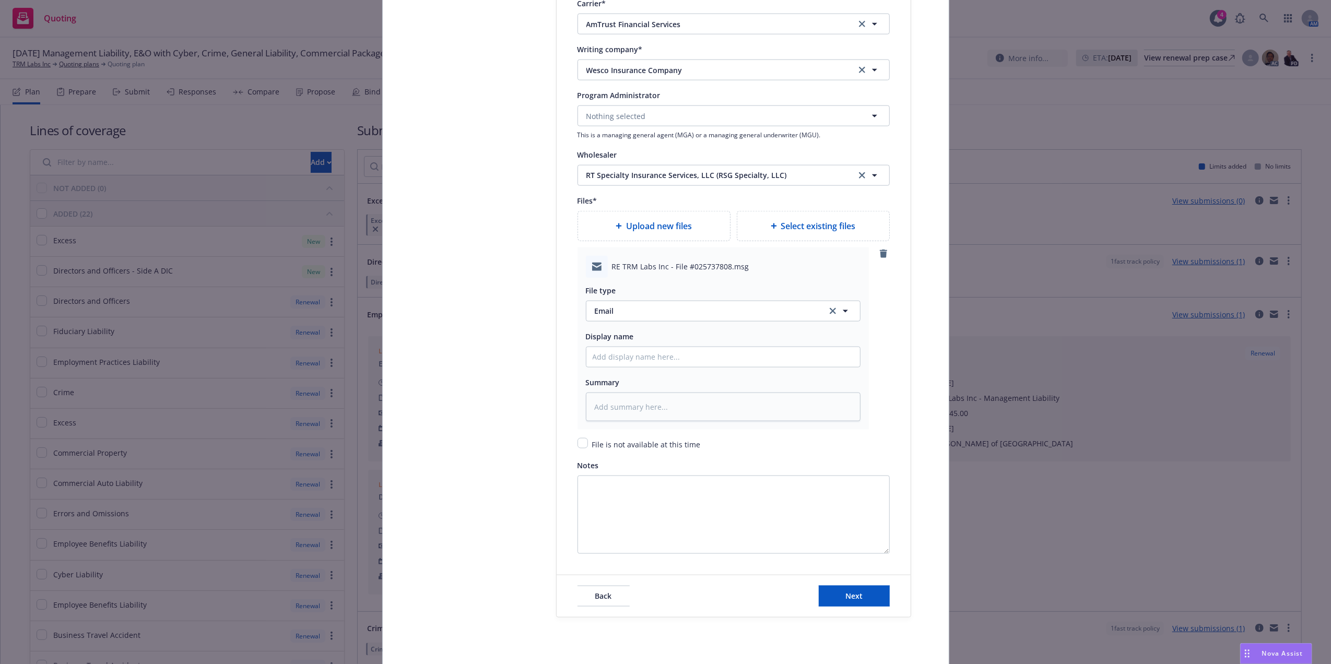
scroll to position [1196, 0]
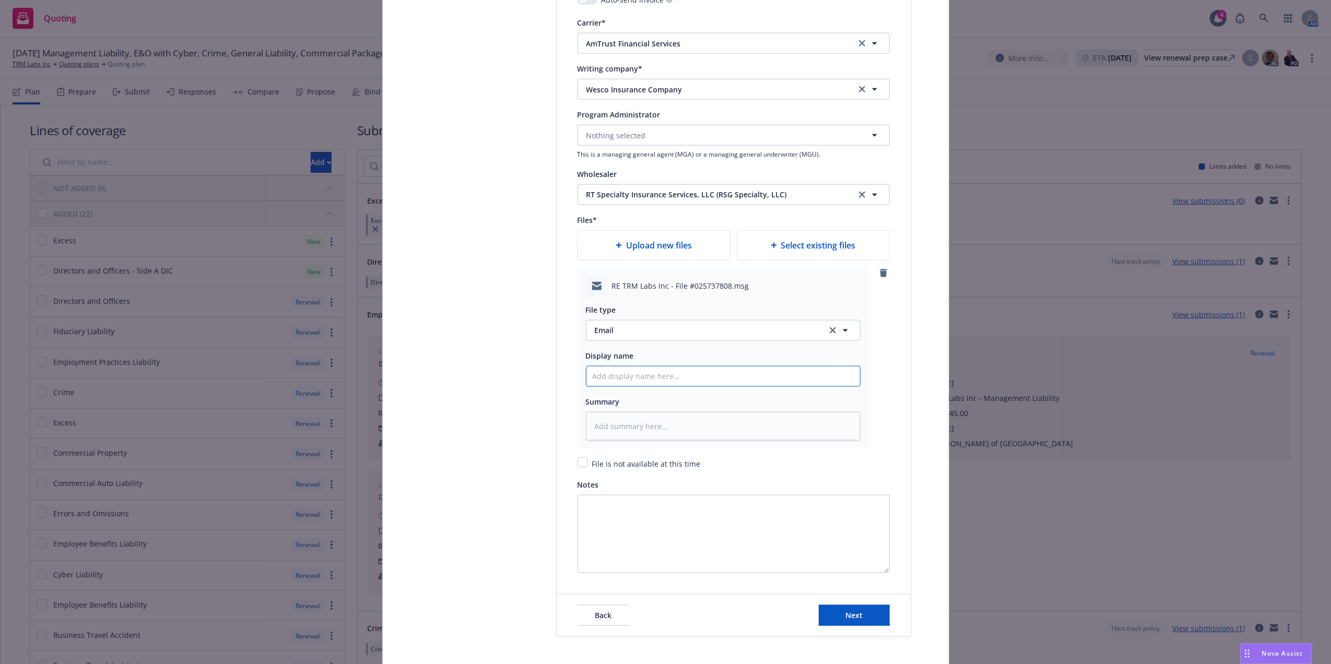
click at [680, 379] on input "Policy display name" at bounding box center [724, 377] width 274 height 20
paste input "Excess Management Liability $5m xs $5m"
type textarea "x"
type input "Excess Management Liability $5m xs $5m"
click at [588, 376] on input "Excess Management Liability $5m xs $5m" at bounding box center [724, 377] width 274 height 20
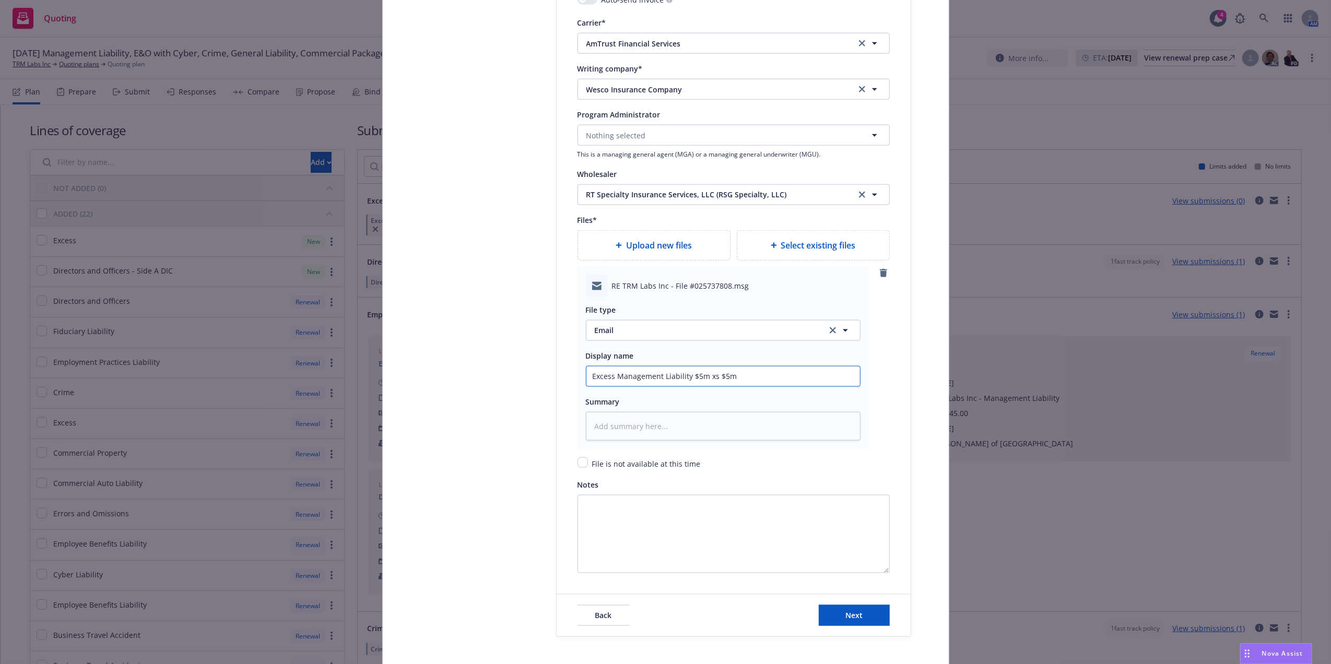
type textarea "x"
type input "2Excess Management Liability $5m xs $5m"
type textarea "x"
type input "25Excess Management Liability $5m xs $5m"
type textarea "x"
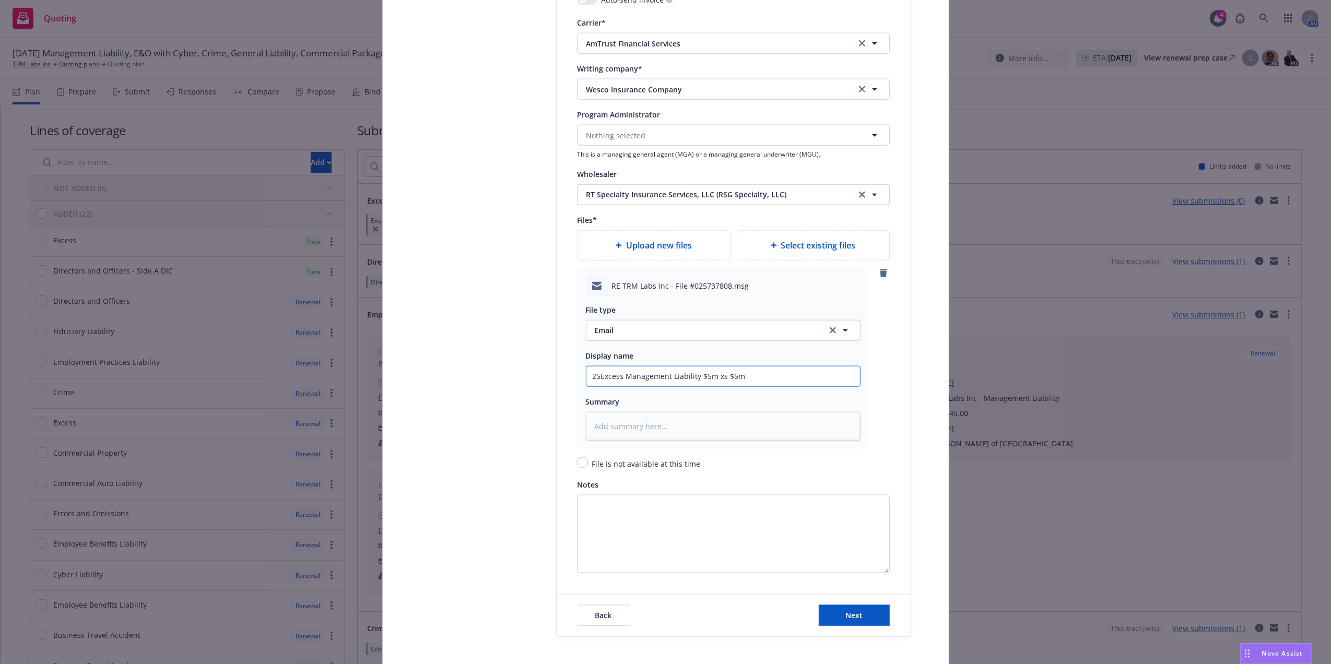
type input "250Excess Management Liability $5m xs $5m"
type textarea "x"
type input "2502Excess Management Liability $5m xs $5m"
type textarea "x"
type input "25026 Excess Management Liability $5m xs $5m"
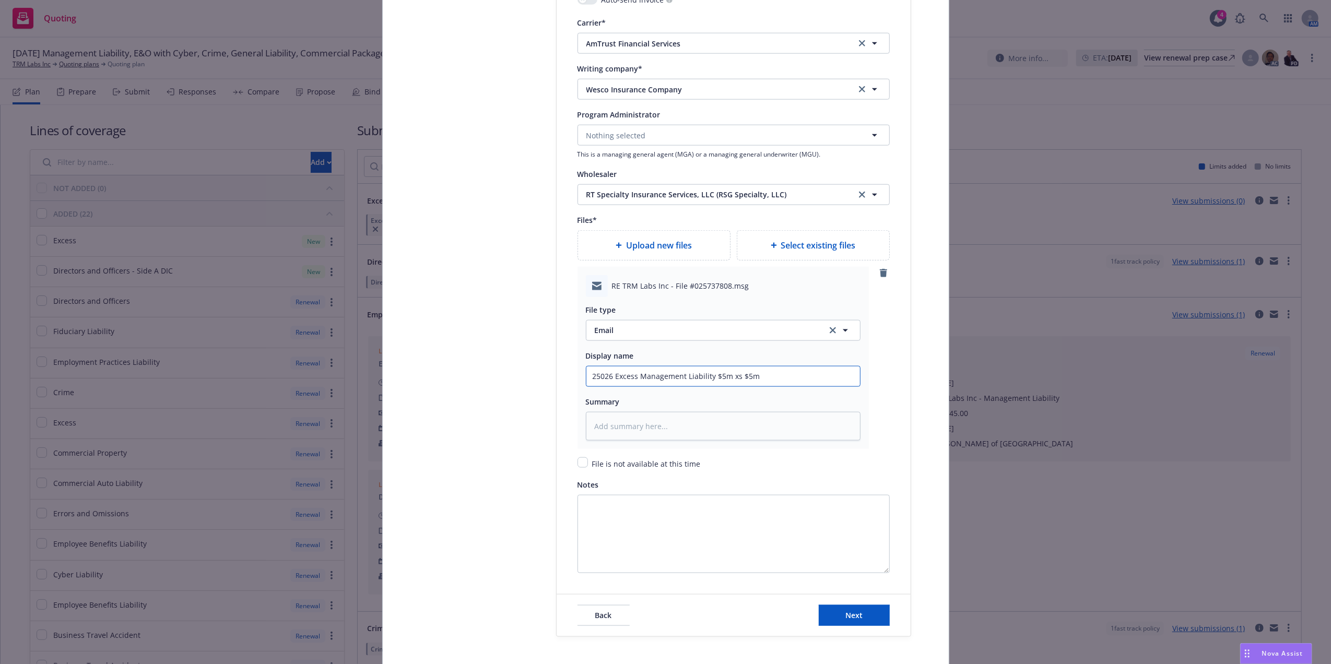
click at [764, 375] on input "25026 Excess Management Liability $5m xs $5m" at bounding box center [724, 377] width 274 height 20
type textarea "x"
type input "25026 Excess Management Liability $5m xs $5m"
type textarea "x"
type input "25026 Excess Management Liability $5m xs $5m E"
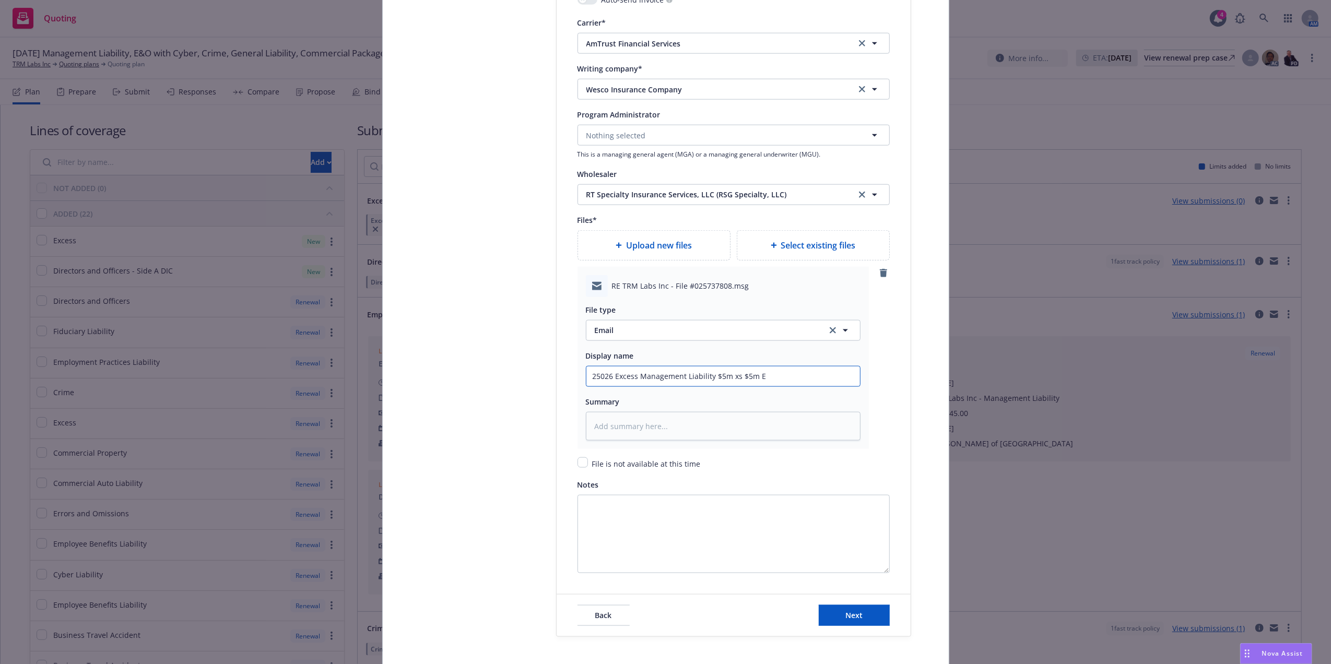
type textarea "x"
type input "25026 Excess Management Liability $5m xs $5m Em"
type textarea "x"
type input "25026 Excess Management Liability $5m xs $5m Emai"
type textarea "x"
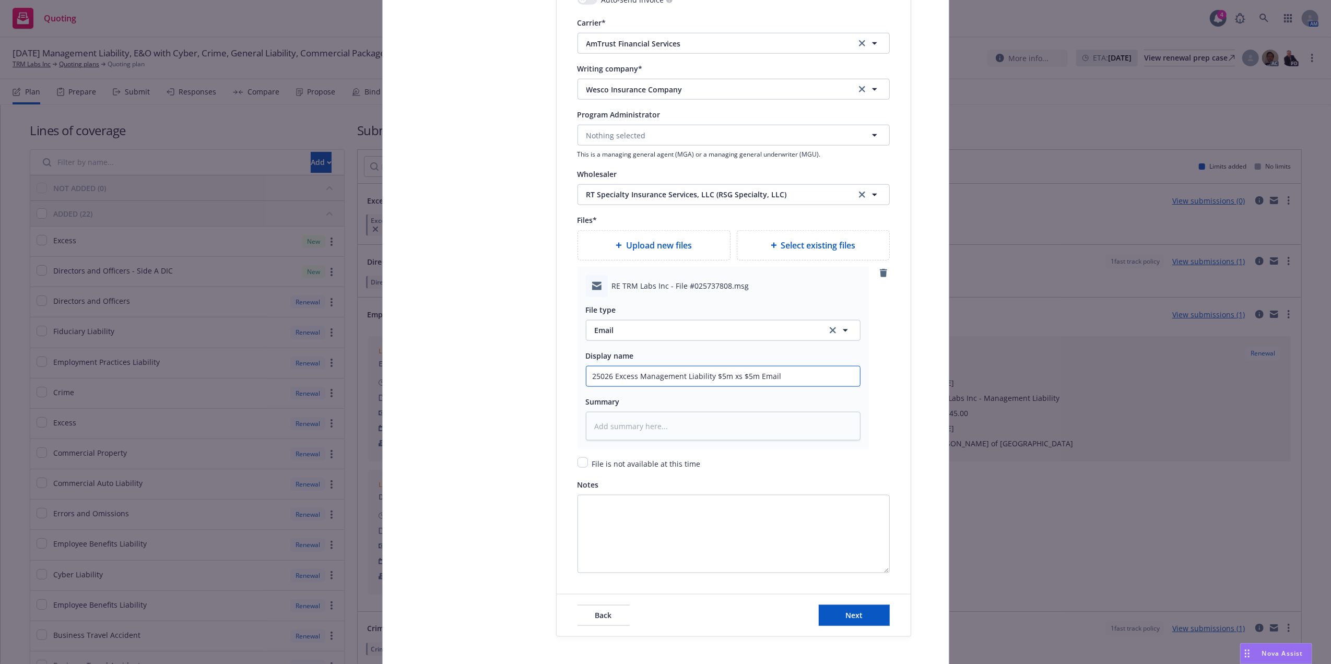
type input "25026 Excess Management Liability $5m xs $5m Email"
type textarea "x"
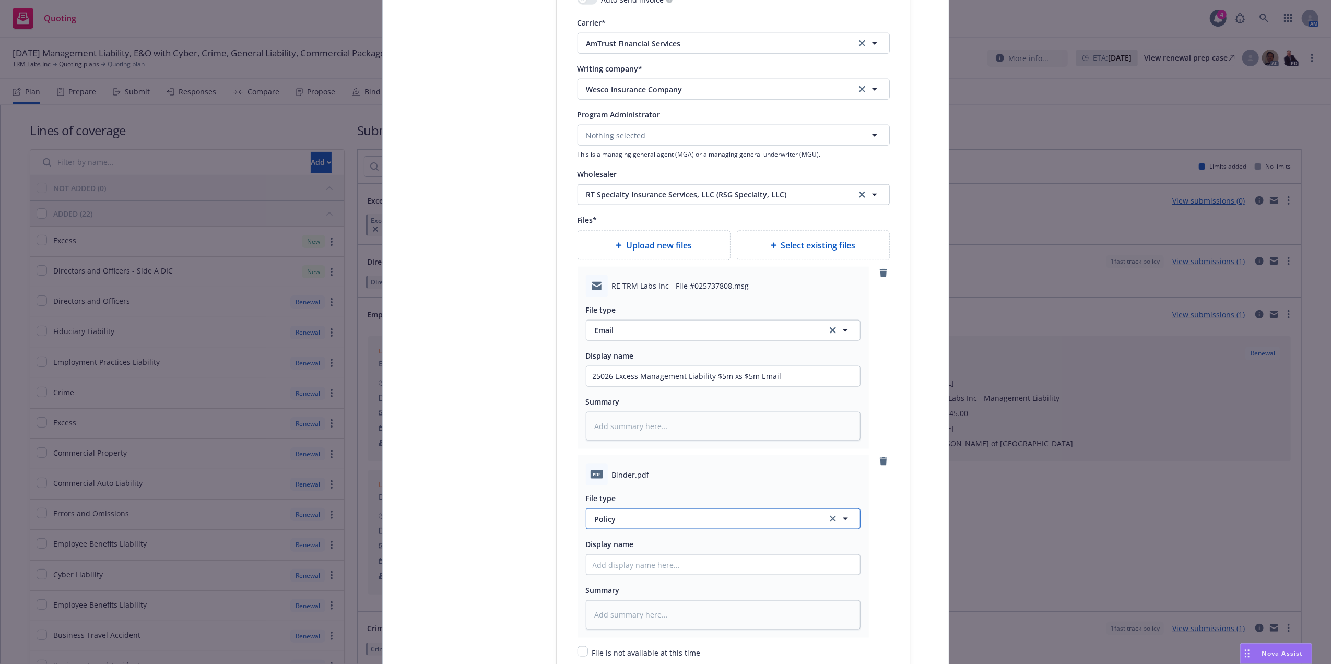
click at [645, 517] on span "Policy" at bounding box center [705, 519] width 220 height 11
type input "binder"
click at [735, 466] on div "Binder" at bounding box center [723, 462] width 261 height 15
drag, startPoint x: 752, startPoint y: 379, endPoint x: 455, endPoint y: 377, distance: 296.7
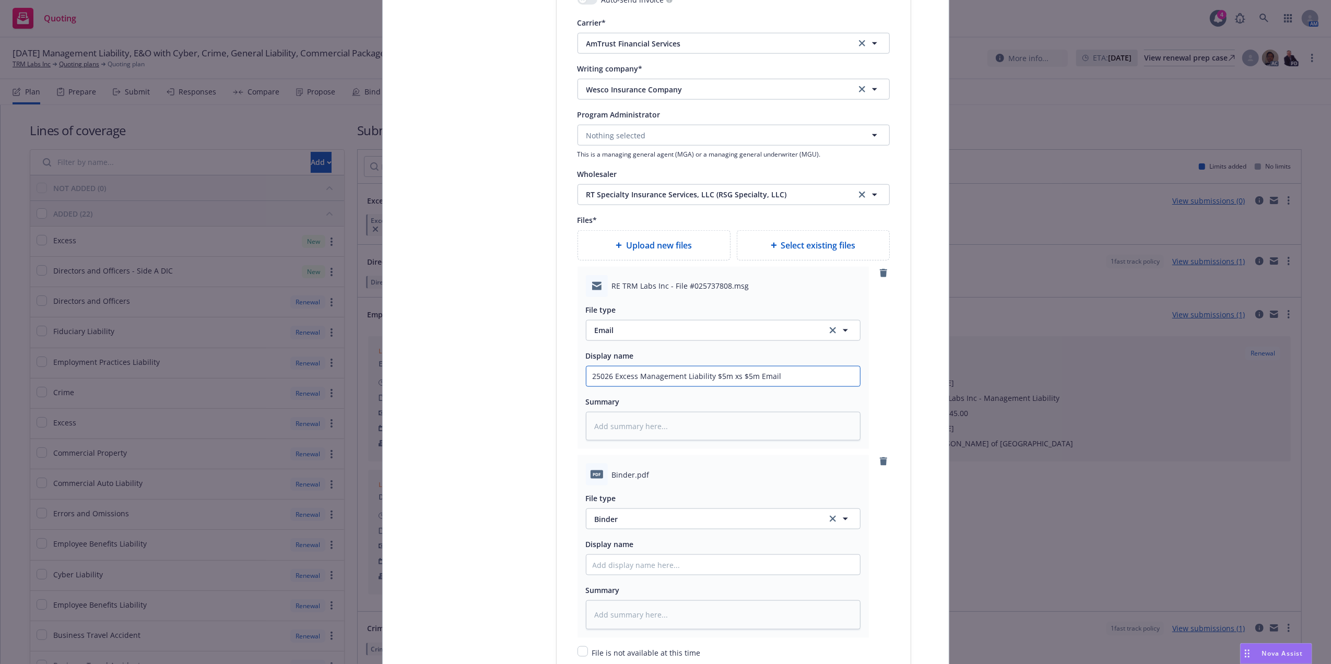
click at [604, 379] on input "25026 Excess Management Liability $5m xs $5m Email" at bounding box center [724, 377] width 274 height 20
click at [603, 379] on input "25026 Excess Management Liability $5m xs $5m Email" at bounding box center [724, 377] width 274 height 20
type textarea "x"
type input "2526 Excess Management Liability $5m xs $5m Email"
type textarea "x"
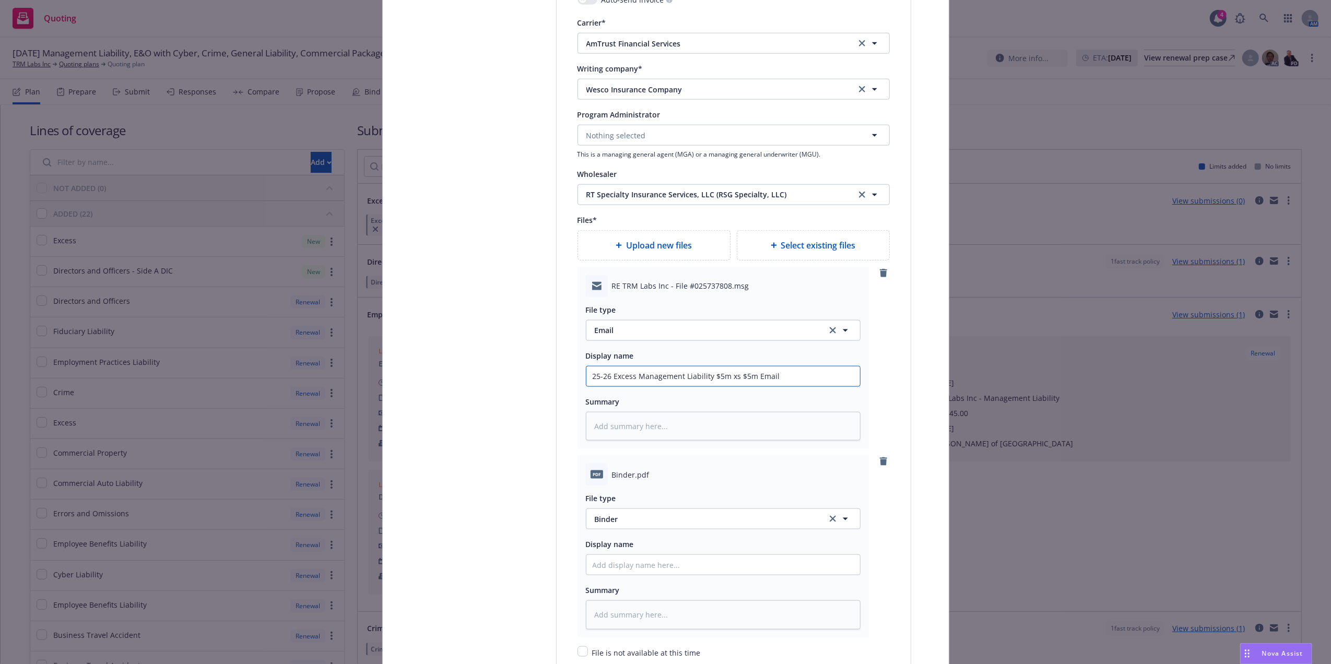
type input "25-26 Excess Management Liability $5m xs $5m Email"
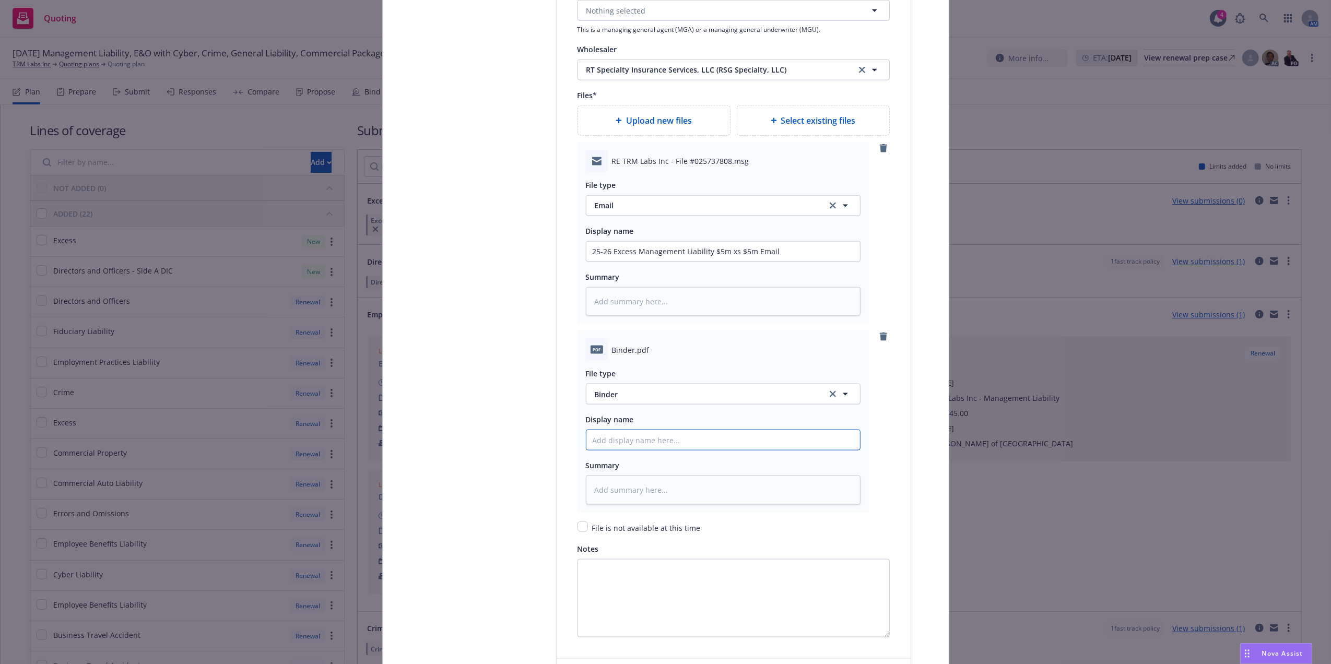
click at [648, 262] on input "Policy display name" at bounding box center [724, 252] width 274 height 20
paste input "25-26 Excess Management Liability $5m xs $5m Email"
type textarea "x"
type input "25-26 Excess Management Liability $5m xs $5m Email"
click at [761, 262] on input "25-26 Excess Management Liability $5m xs $5m Email" at bounding box center [724, 252] width 274 height 20
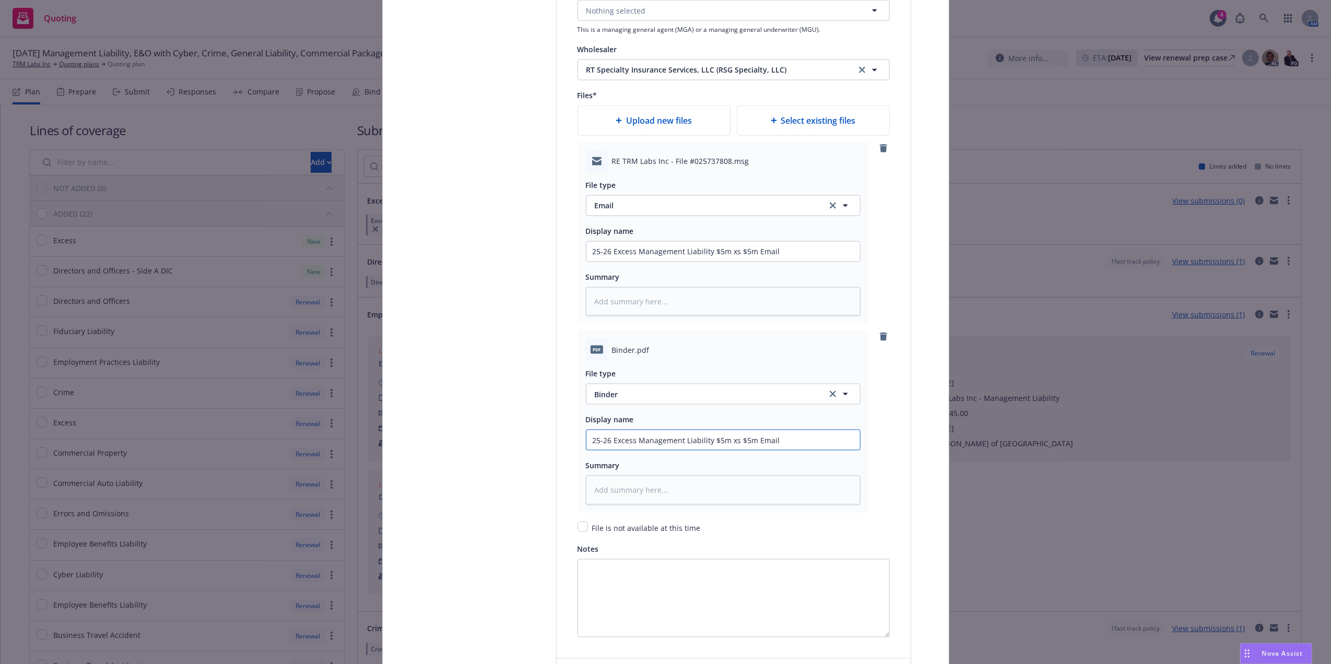
click at [761, 262] on input "25-26 Excess Management Liability $5m xs $5m Email" at bounding box center [724, 252] width 274 height 20
type textarea "x"
type input "25-26 Excess Management Liability $5m xs $5m B"
type textarea "x"
type input "25-26 Excess Management Liability $5m xs $5m Bi"
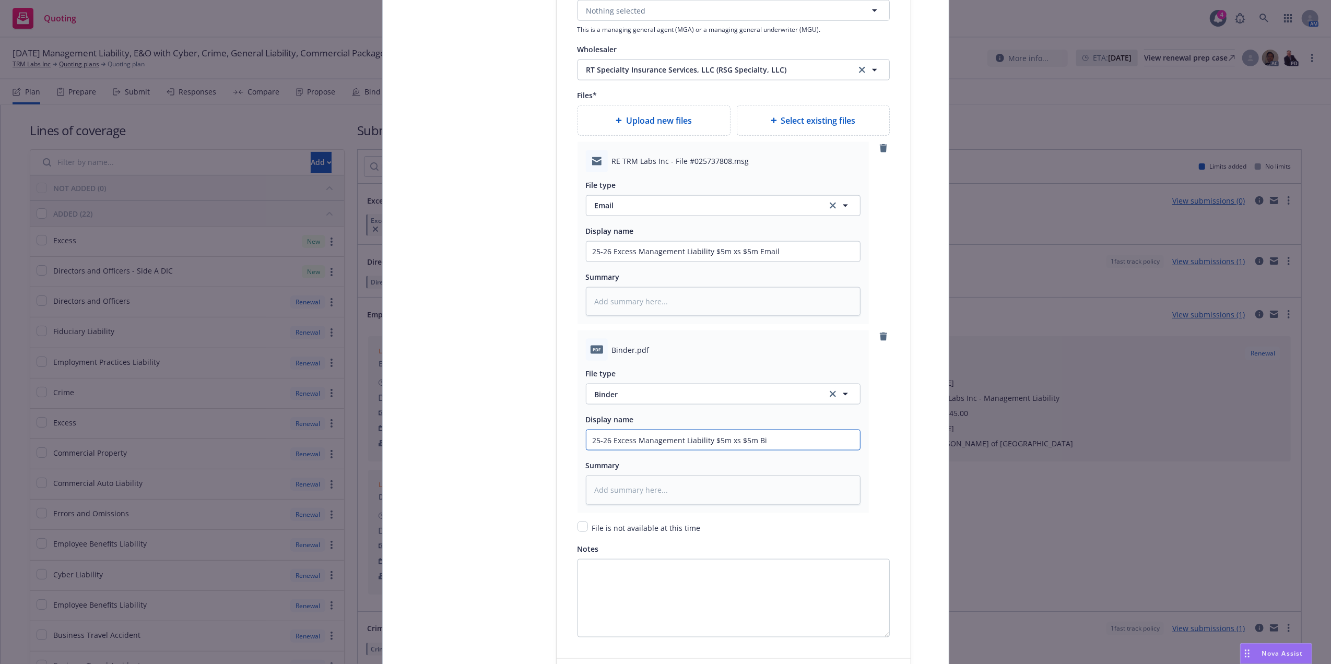
type textarea "x"
type input "25-26 Excess Management Liability $5m xs $5m Bin"
type textarea "x"
type input "25-26 Excess Management Liability $5m xs $5m Bind"
type textarea "x"
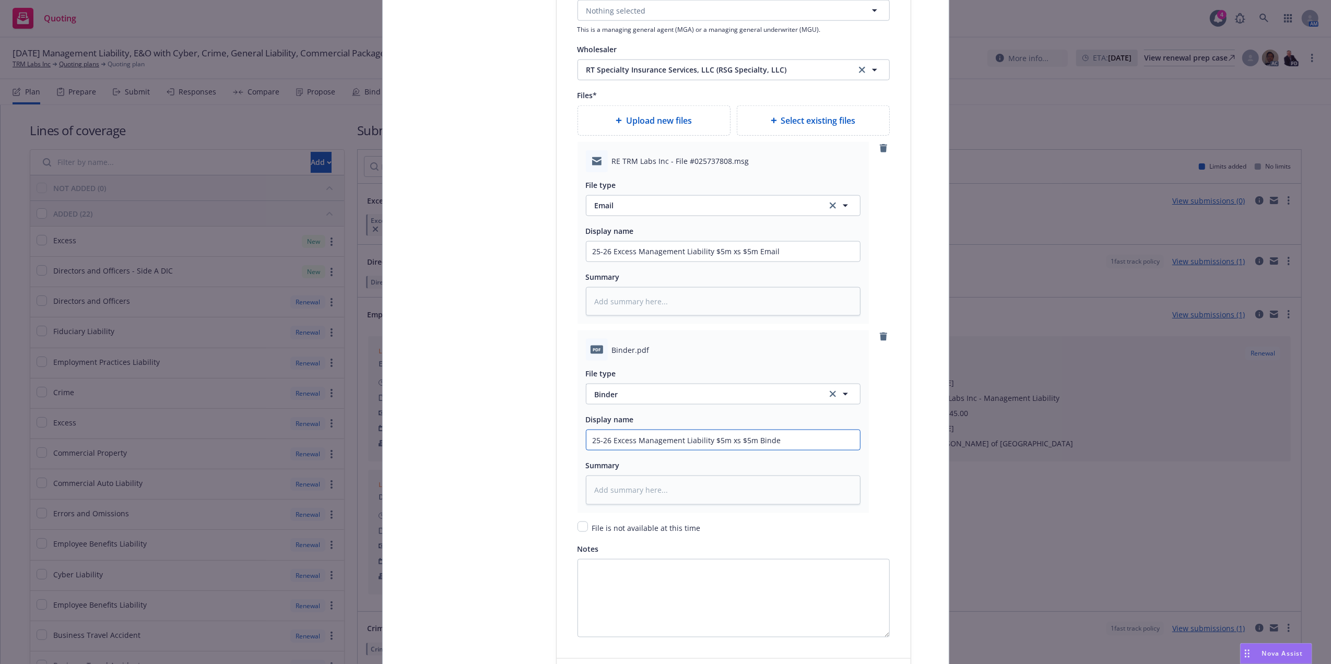
type input "25-26 Excess Management Liability $5m xs $5m Binder"
type textarea "x"
type input "25-26 Excess Management Liability $5m xs $5m Binder"
type textarea "x"
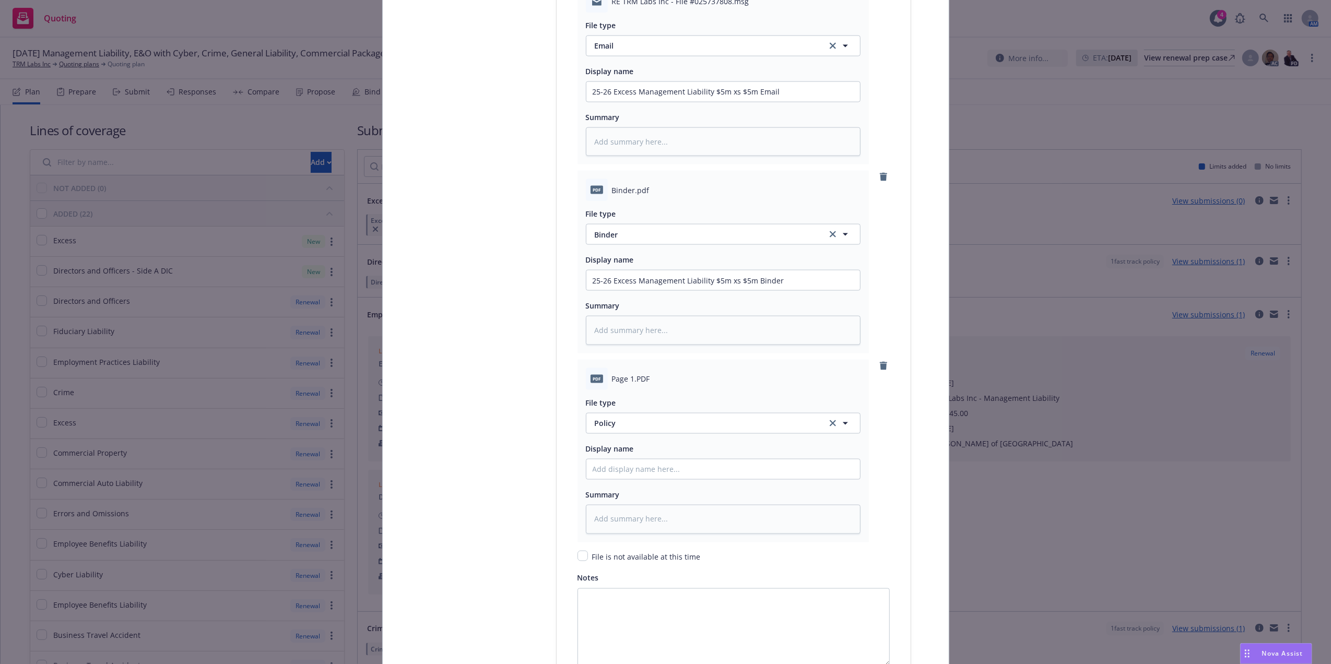
scroll to position [1557, 0]
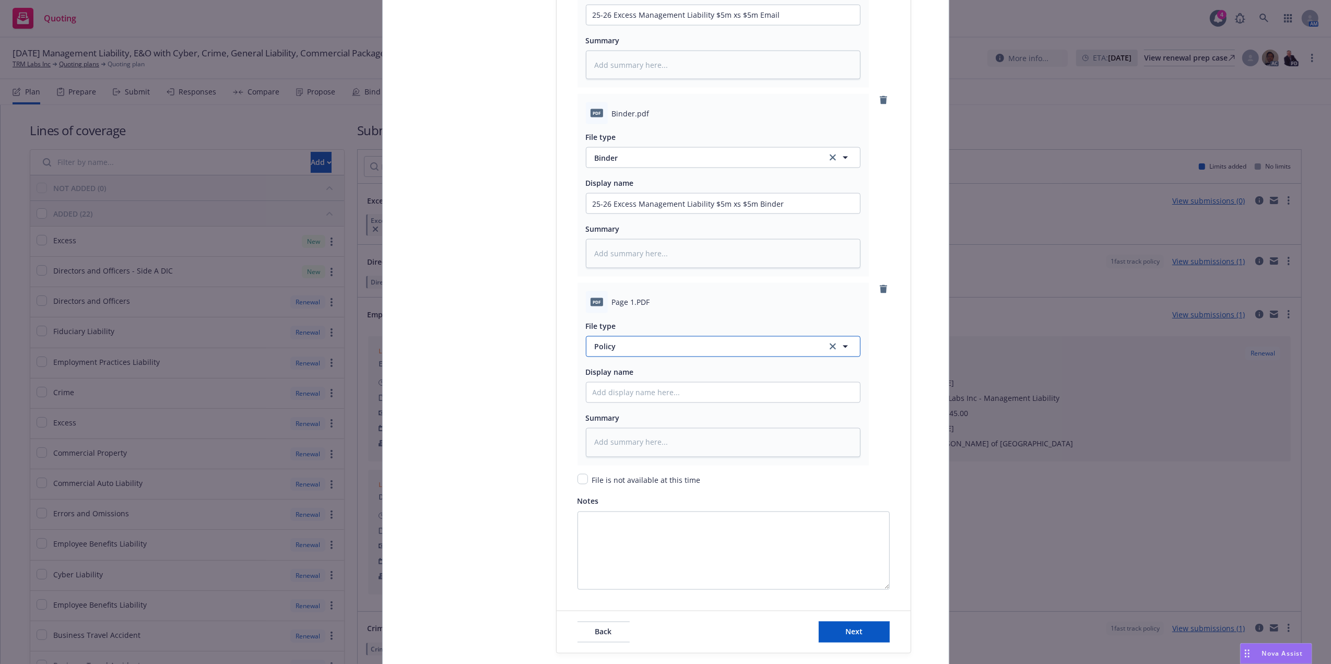
click at [642, 342] on button "Policy" at bounding box center [723, 346] width 275 height 21
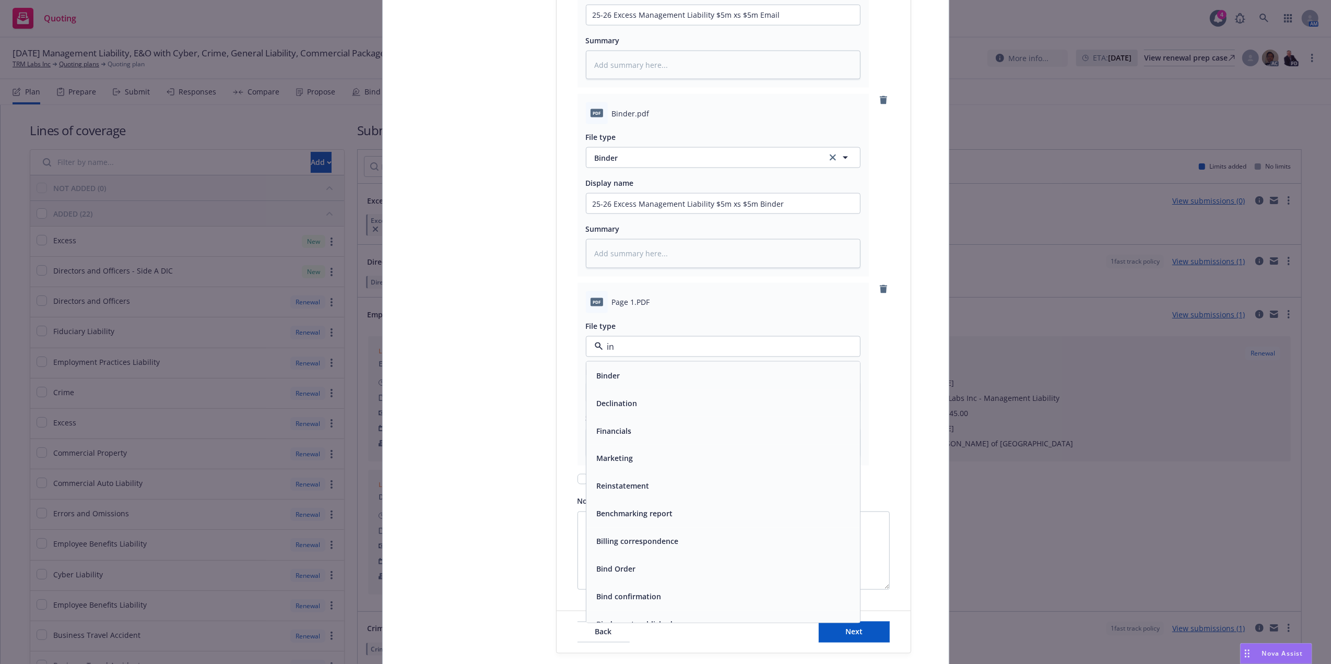
type input "inv"
click at [682, 408] on div "Invoice - Third Party" at bounding box center [723, 403] width 261 height 15
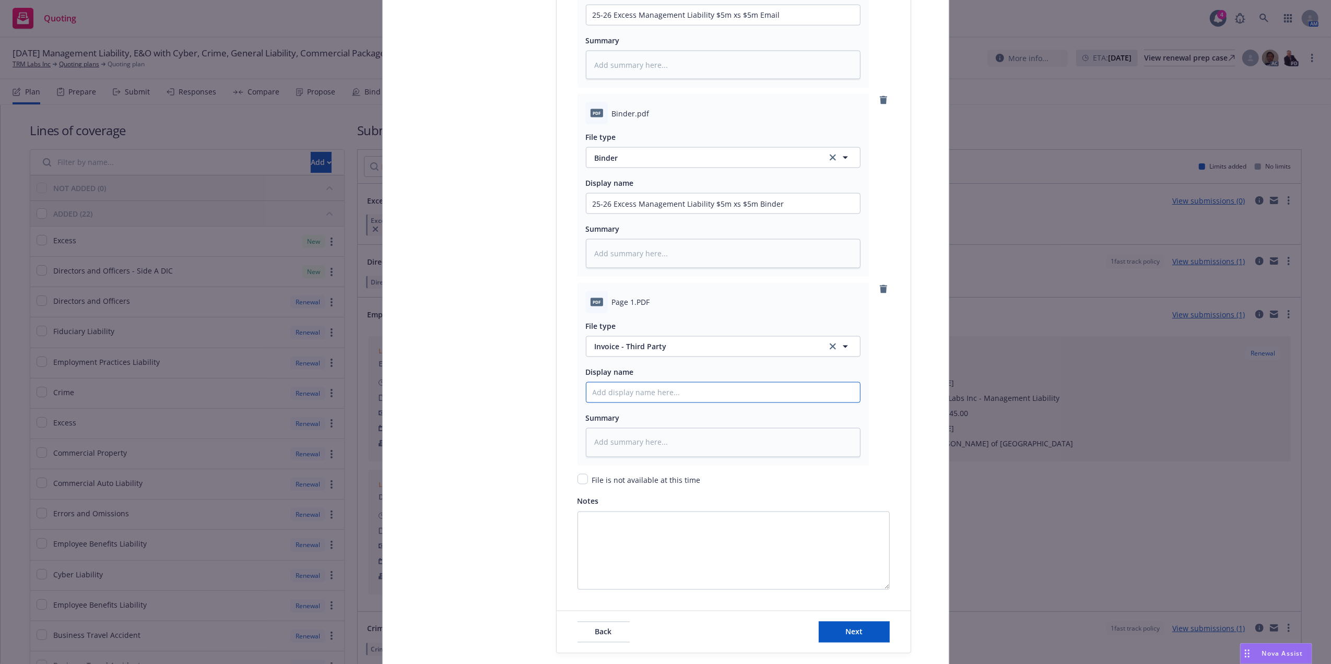
click at [670, 25] on input "Policy display name" at bounding box center [724, 15] width 274 height 20
paste input "25-26 Excess Management Liability $5m xs $5m Email"
type textarea "x"
type input "25-26 Excess Management Liability $5m xs $5m Email"
click at [755, 25] on input "25-26 Excess Management Liability $5m xs $5m Email" at bounding box center [724, 15] width 274 height 20
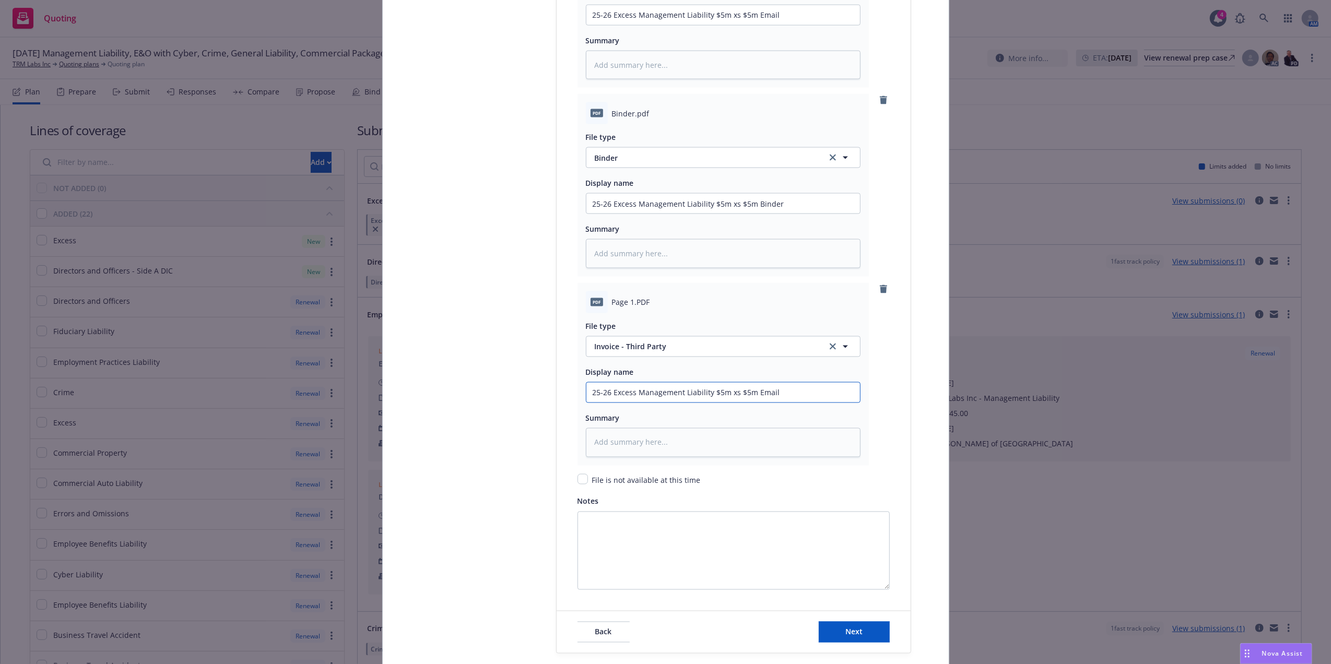
click at [755, 25] on input "25-26 Excess Management Liability $5m xs $5m Email" at bounding box center [724, 15] width 274 height 20
type textarea "x"
type input "25-26 Excess Management Liability $5m xs $5m I"
type textarea "x"
type input "25-26 Excess Management Liability $5m xs $5m IN"
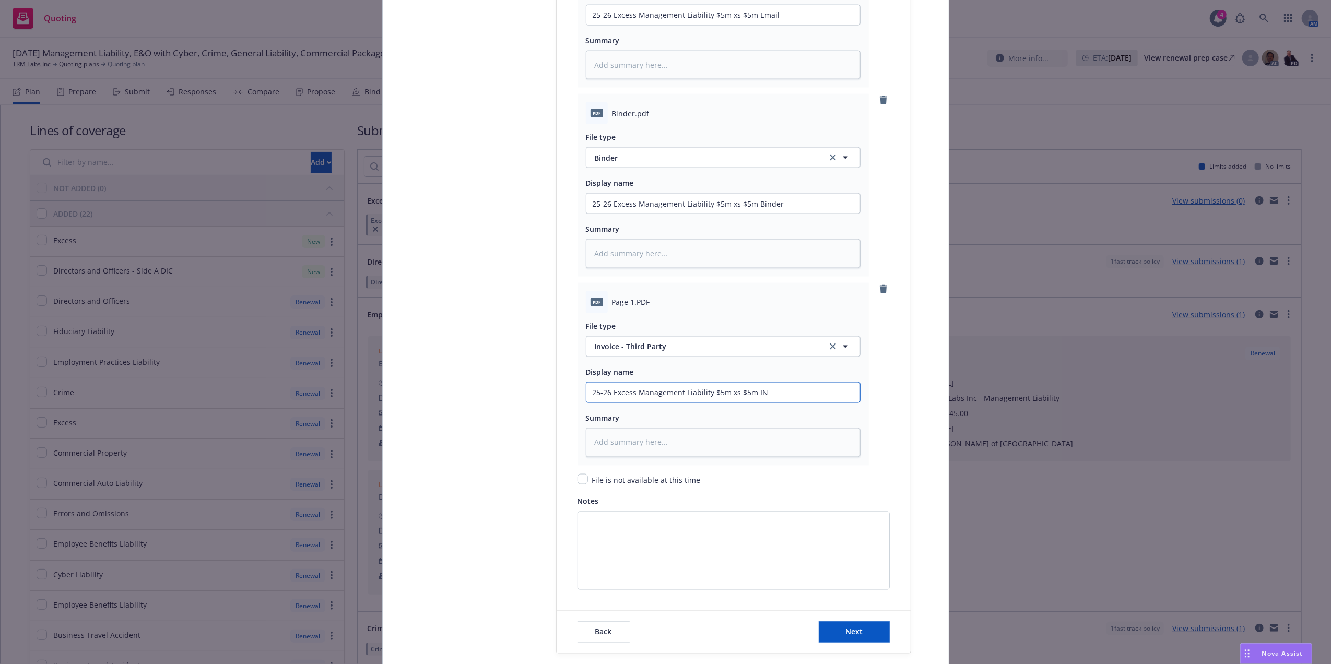
type textarea "x"
type input "25-26 Excess Management Liability $5m xs $5m I"
type textarea "x"
type input "25-26 Excess Management Liability $5m xs $5m In"
type textarea "x"
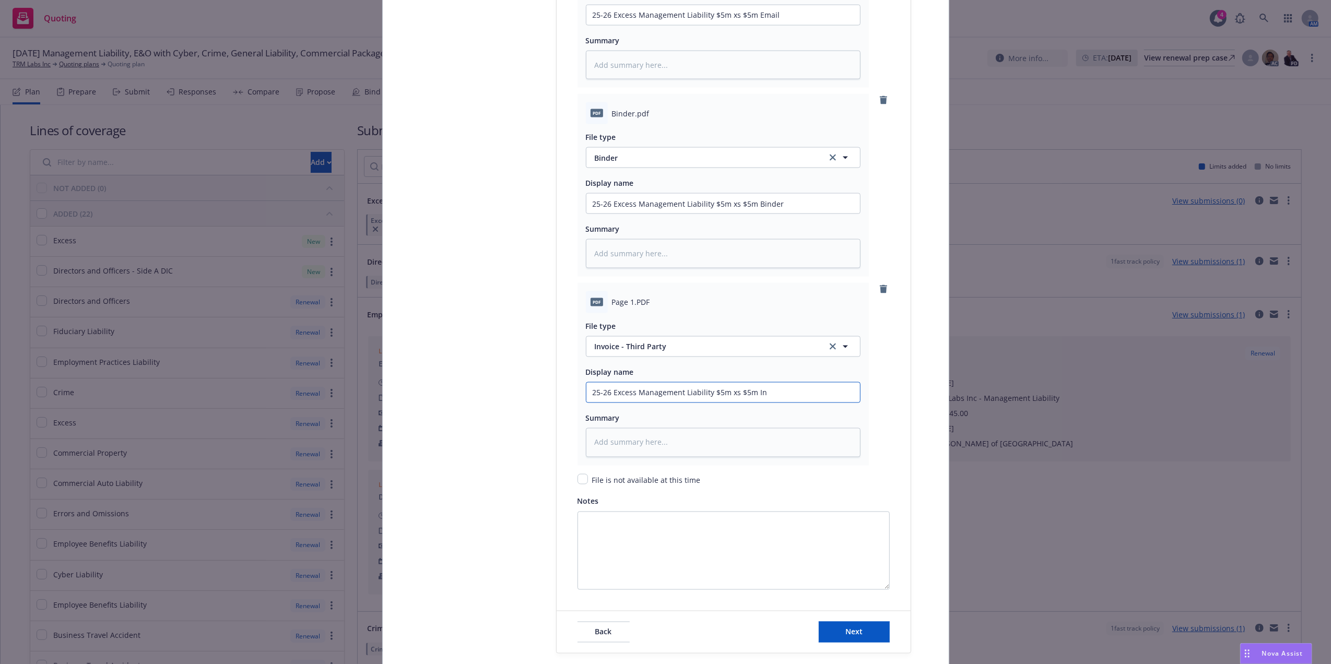
type input "25-26 Excess Management Liability $5m xs $5m Inv"
type textarea "x"
type input "25-26 Excess Management Liability $5m xs $5m Invo"
type textarea "x"
type input "25-26 Excess Management Liability $5m xs $5m Invoi"
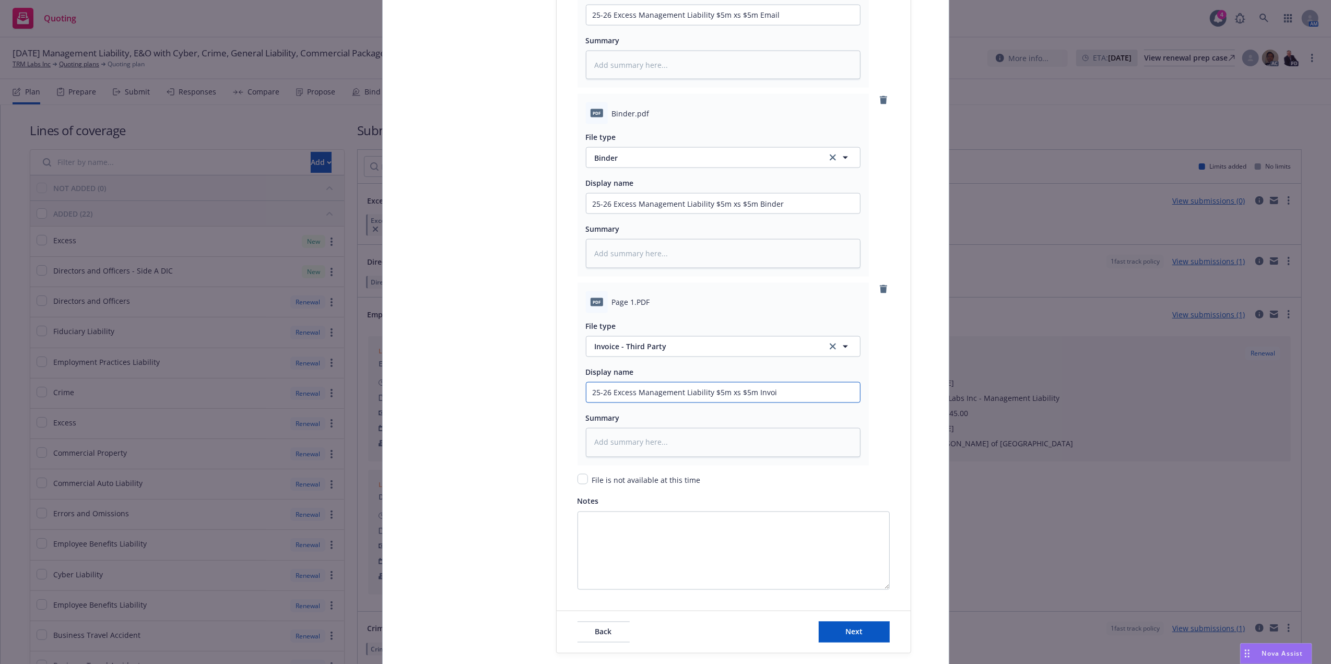
type textarea "x"
type input "25-26 Excess Management Liability $5m xs $5m Invoic"
type textarea "x"
type input "25-26 Excess Management Liability $5m xs $5m Invoice"
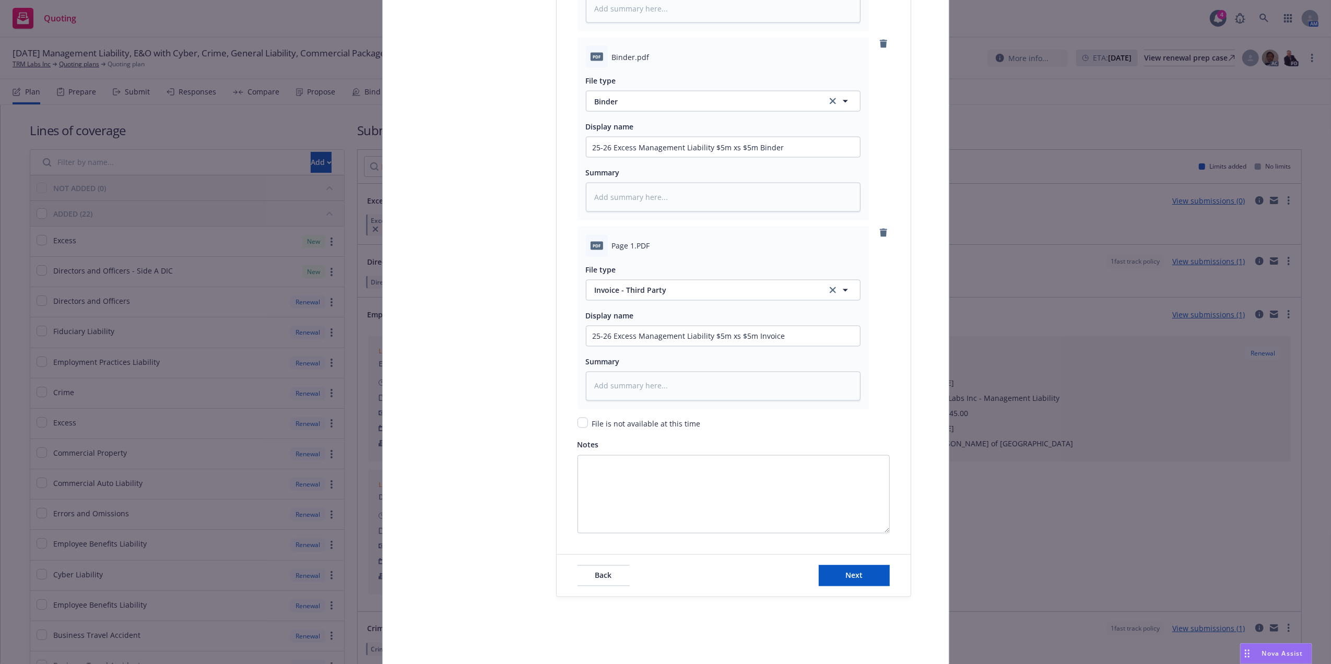
scroll to position [1652, 0]
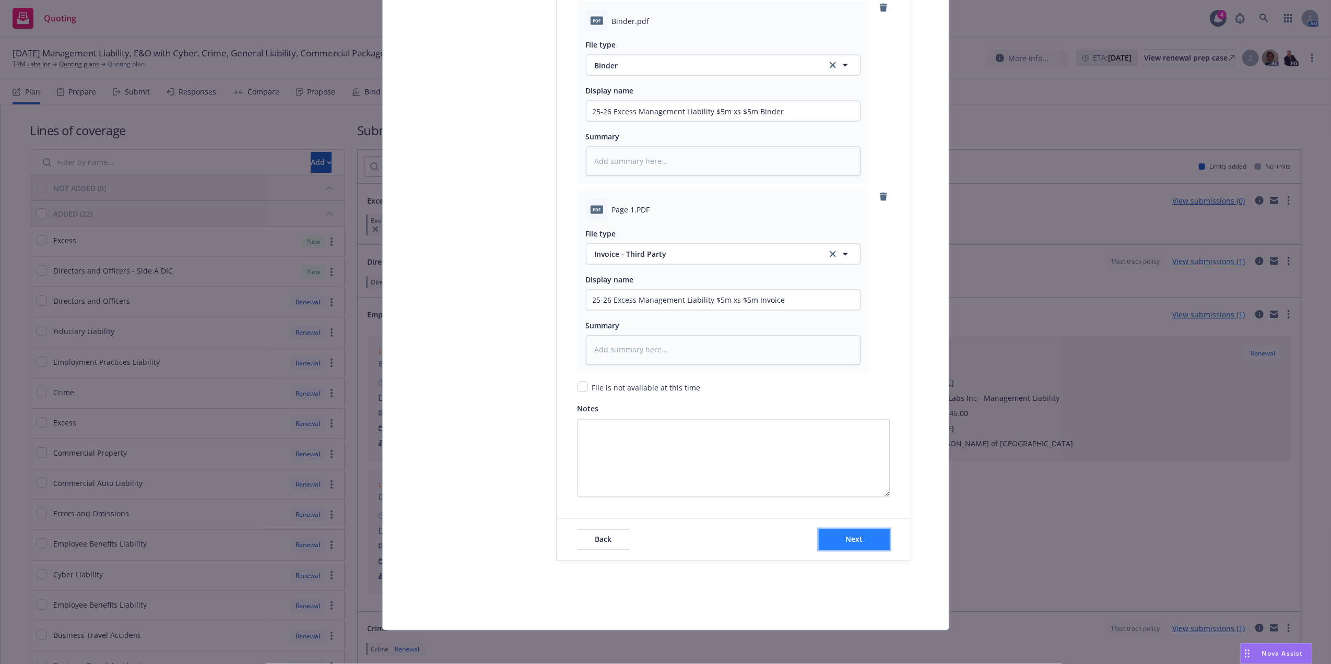
click at [838, 535] on button "Next" at bounding box center [854, 540] width 71 height 21
type textarea "x"
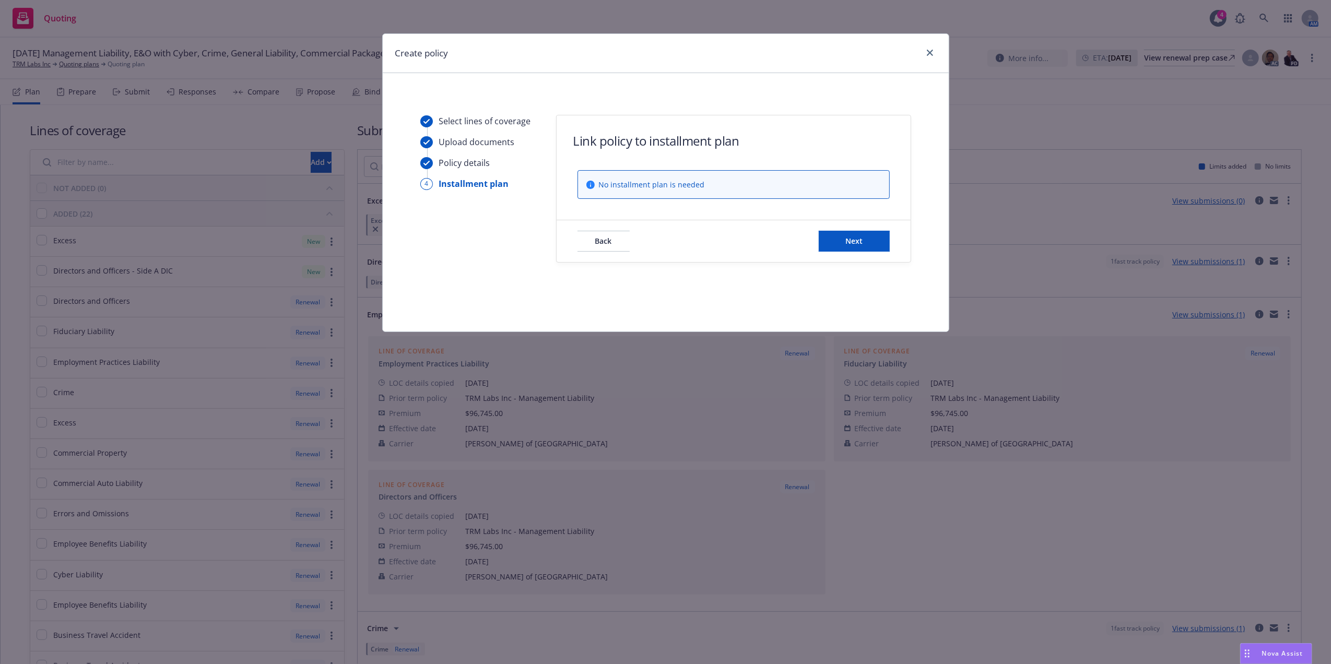
scroll to position [0, 0]
click at [866, 242] on button "Next" at bounding box center [854, 241] width 71 height 21
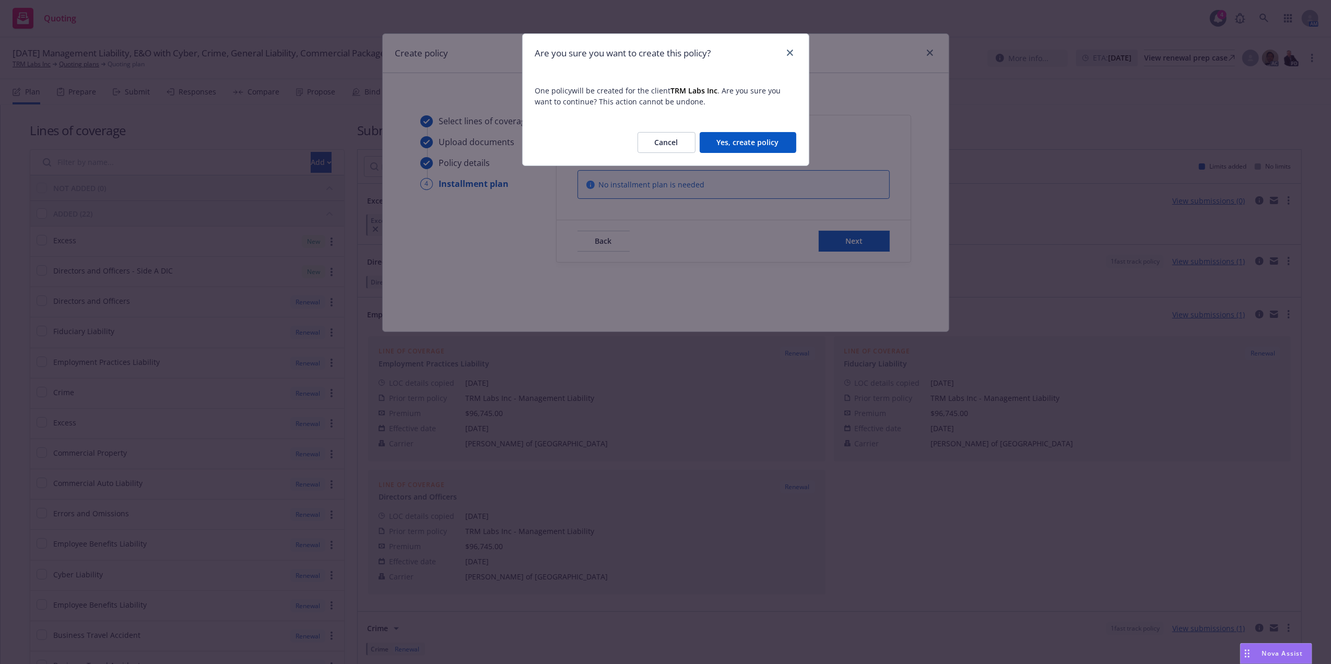
click at [776, 135] on button "Yes, create policy" at bounding box center [748, 142] width 97 height 21
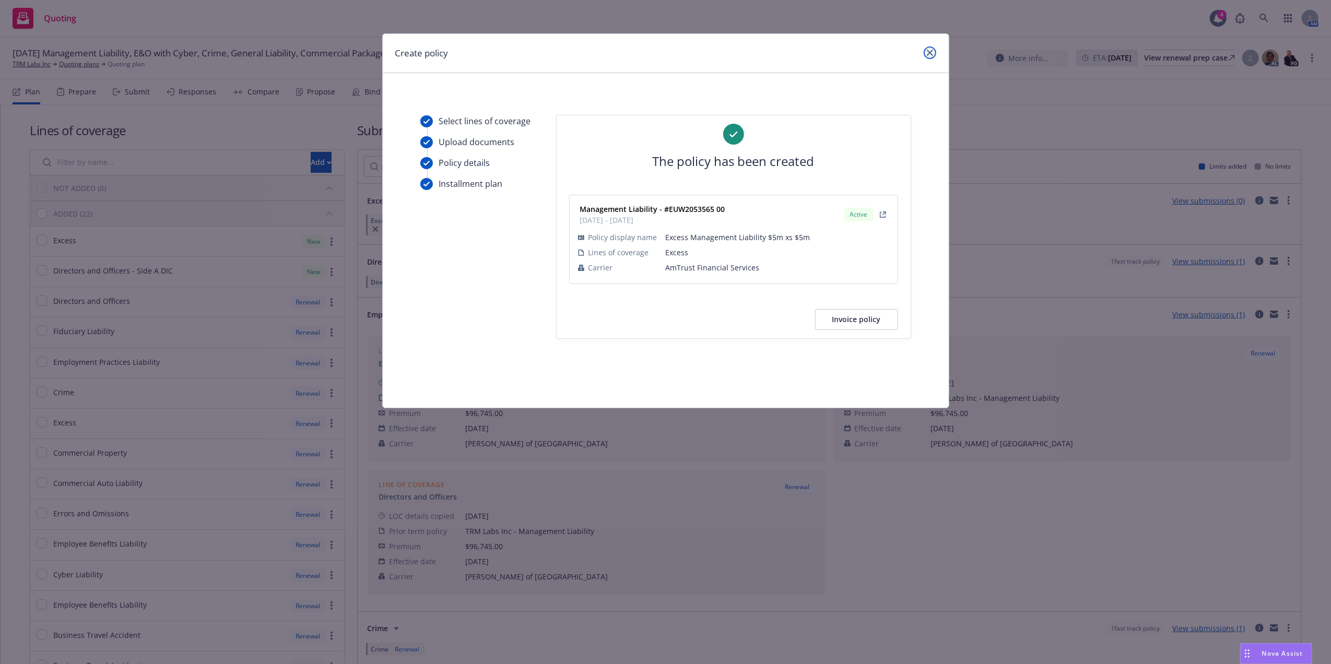
click at [929, 54] on icon "close" at bounding box center [930, 53] width 6 height 6
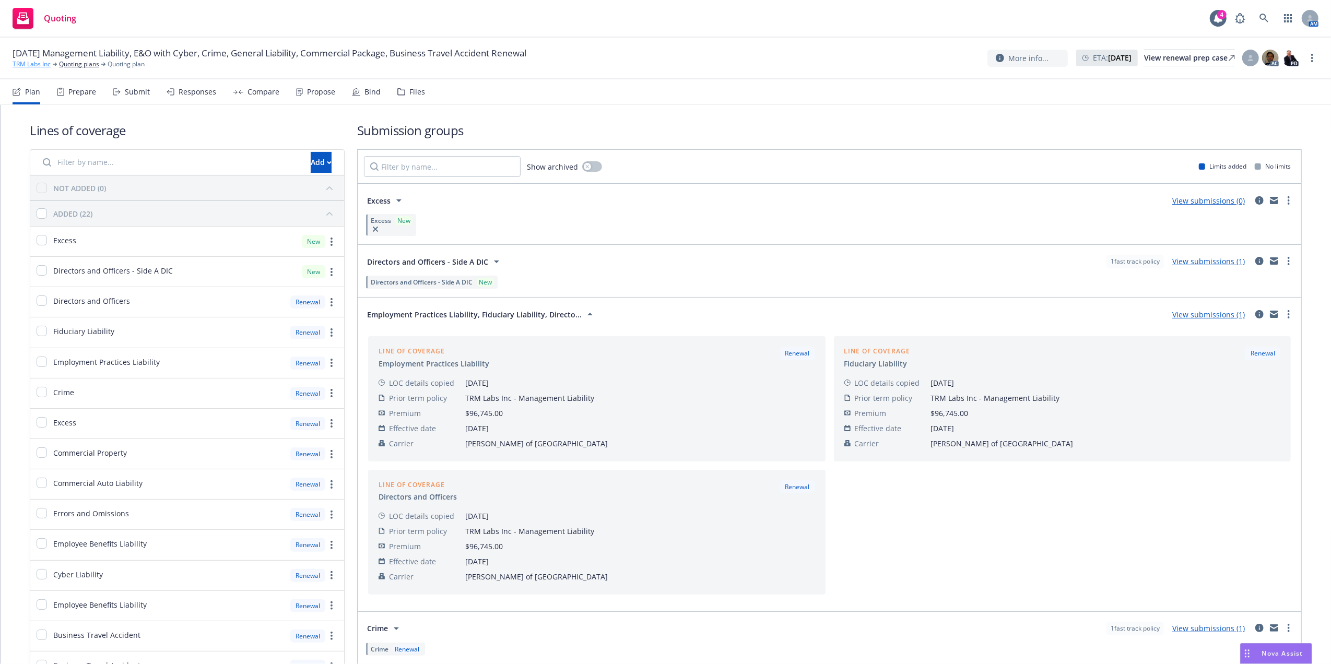
click at [36, 62] on link "TRM Labs Inc" at bounding box center [32, 64] width 38 height 9
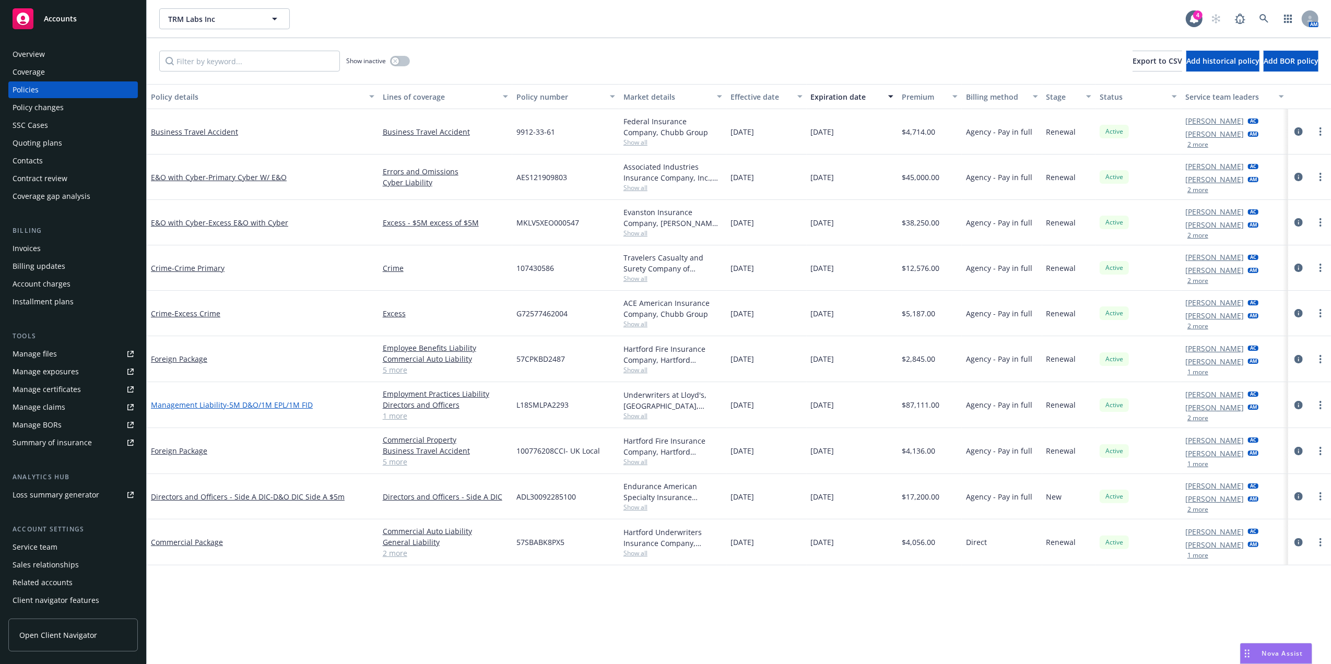
click at [228, 403] on span "- 5M D&O/1M EPL/1M FID" at bounding box center [270, 405] width 86 height 10
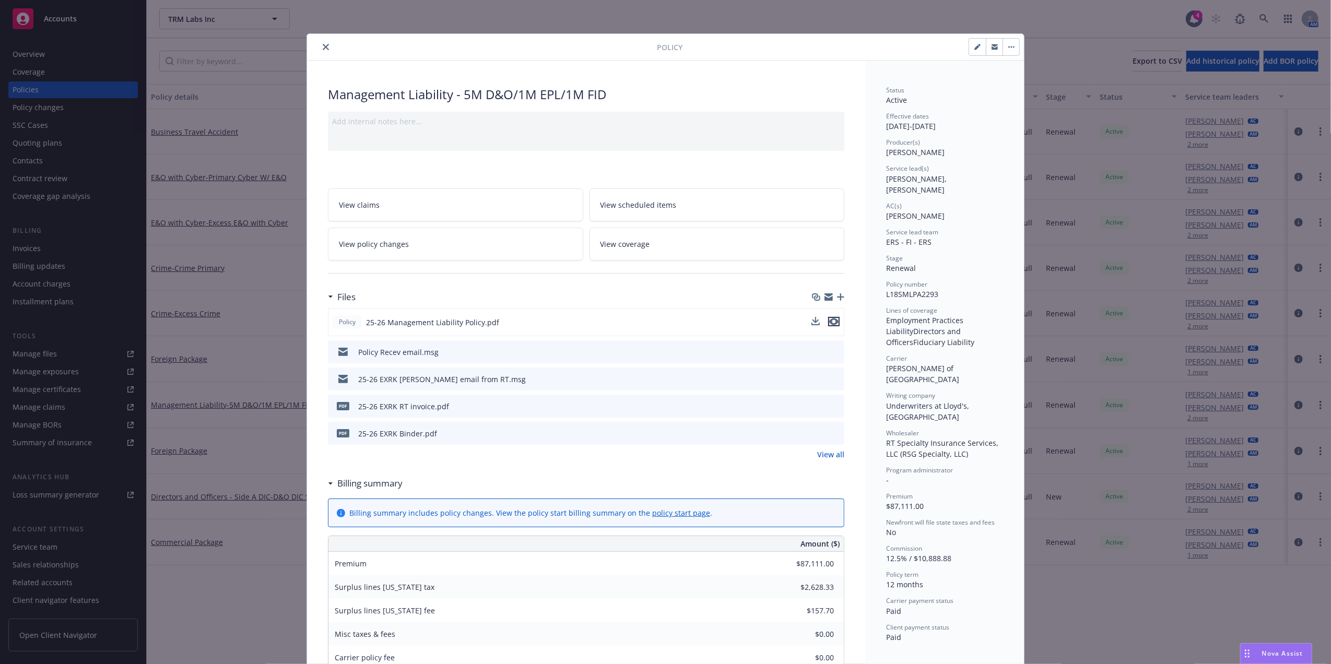
click at [833, 323] on icon "preview file" at bounding box center [833, 321] width 9 height 7
click at [323, 48] on icon "close" at bounding box center [326, 47] width 6 height 6
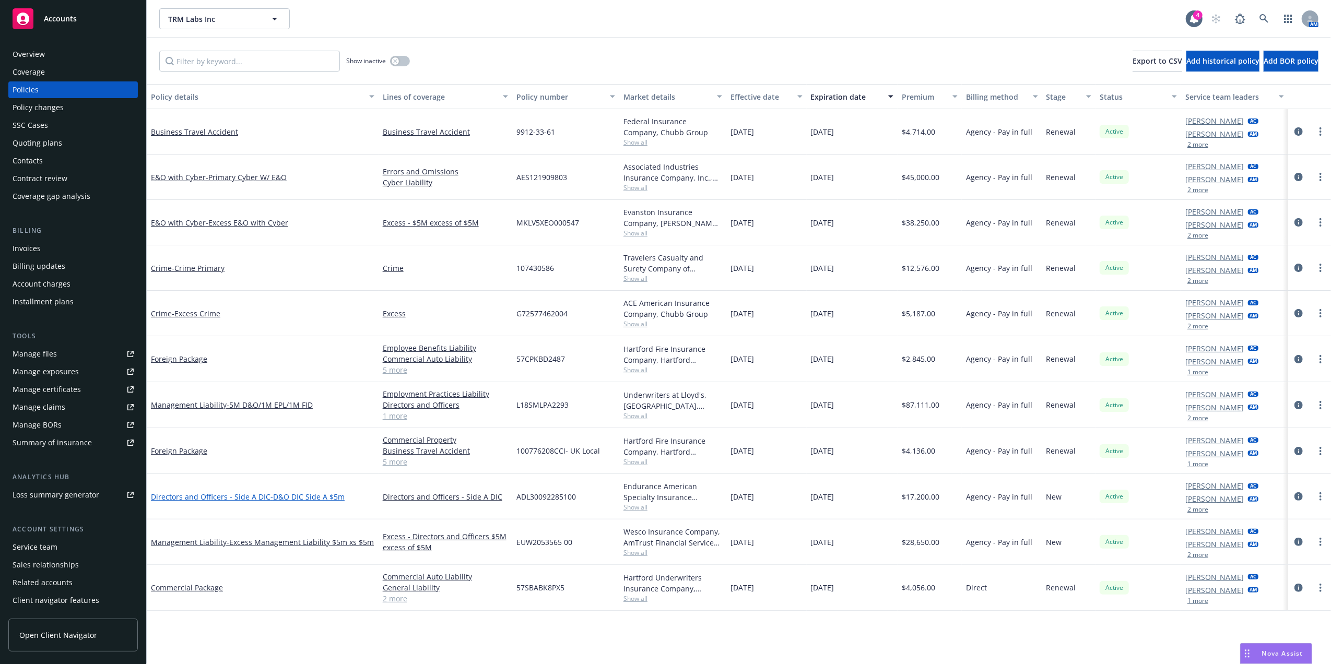
click at [214, 494] on link "Directors and Officers - Side A DIC - D&O DIC Side A $5m" at bounding box center [248, 497] width 194 height 10
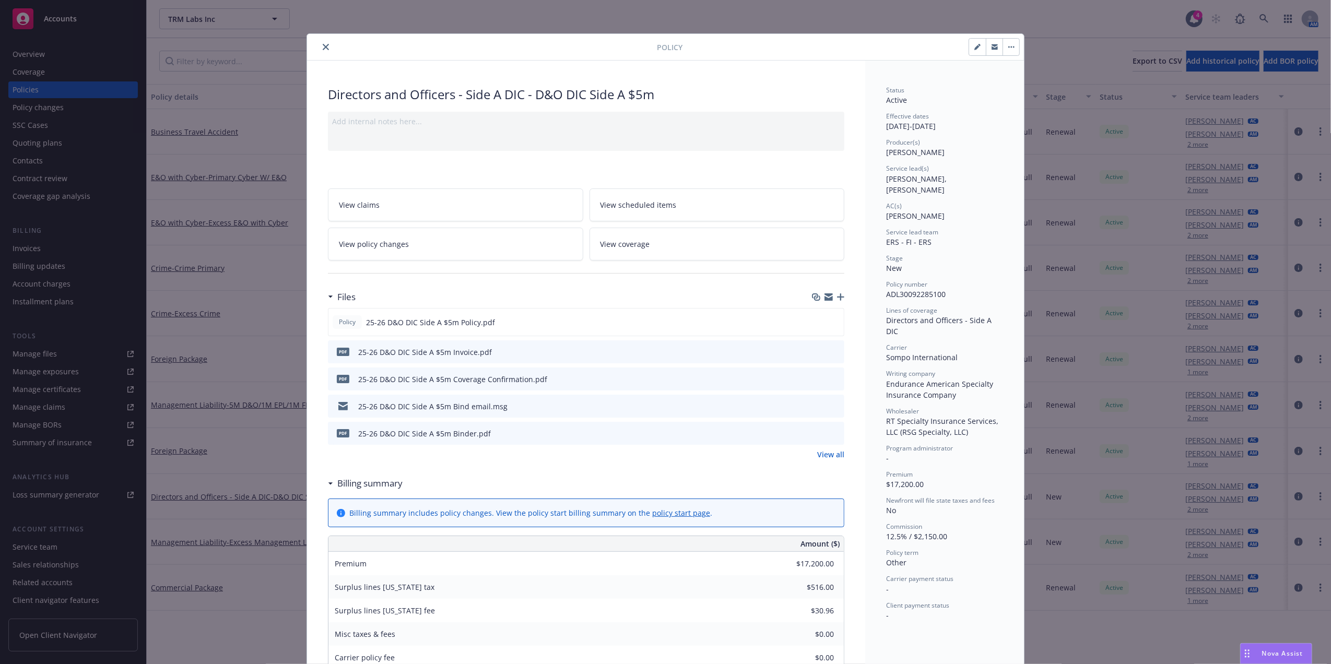
click at [831, 352] on icon "preview file" at bounding box center [834, 351] width 9 height 7
click at [832, 352] on icon "preview file" at bounding box center [834, 351] width 9 height 7
click at [320, 47] on button "close" at bounding box center [326, 47] width 13 height 13
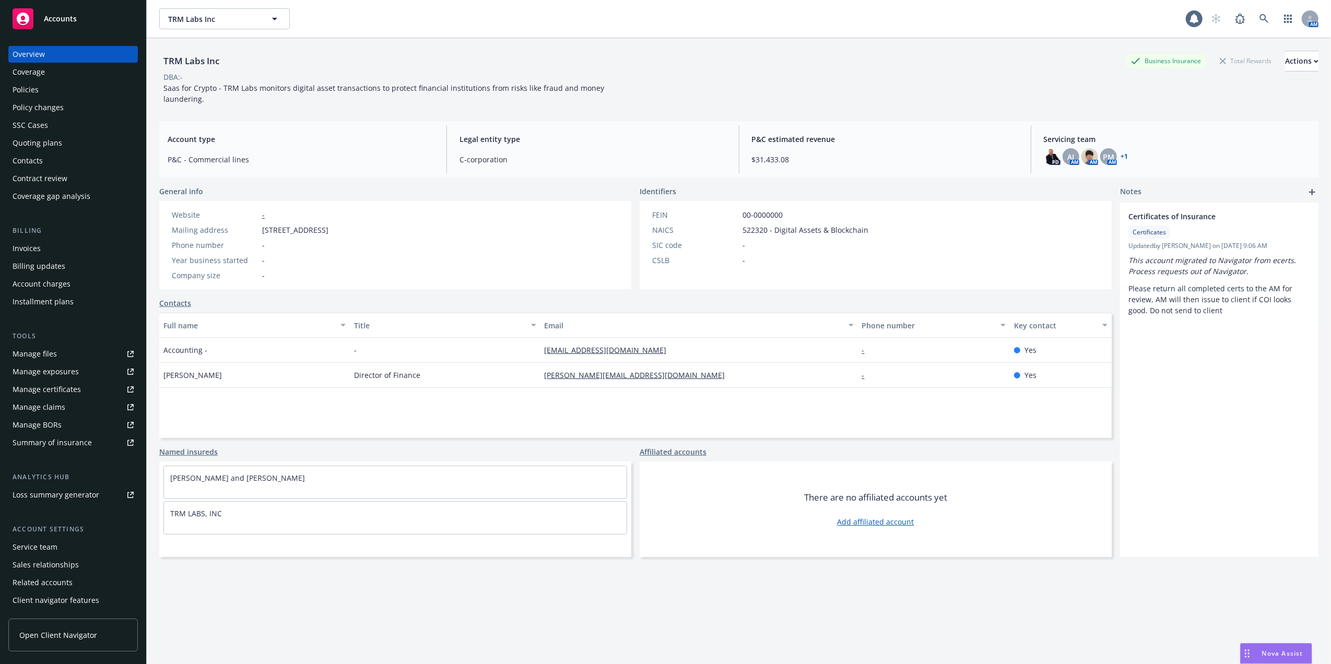
click at [42, 94] on div "Policies" at bounding box center [73, 89] width 121 height 17
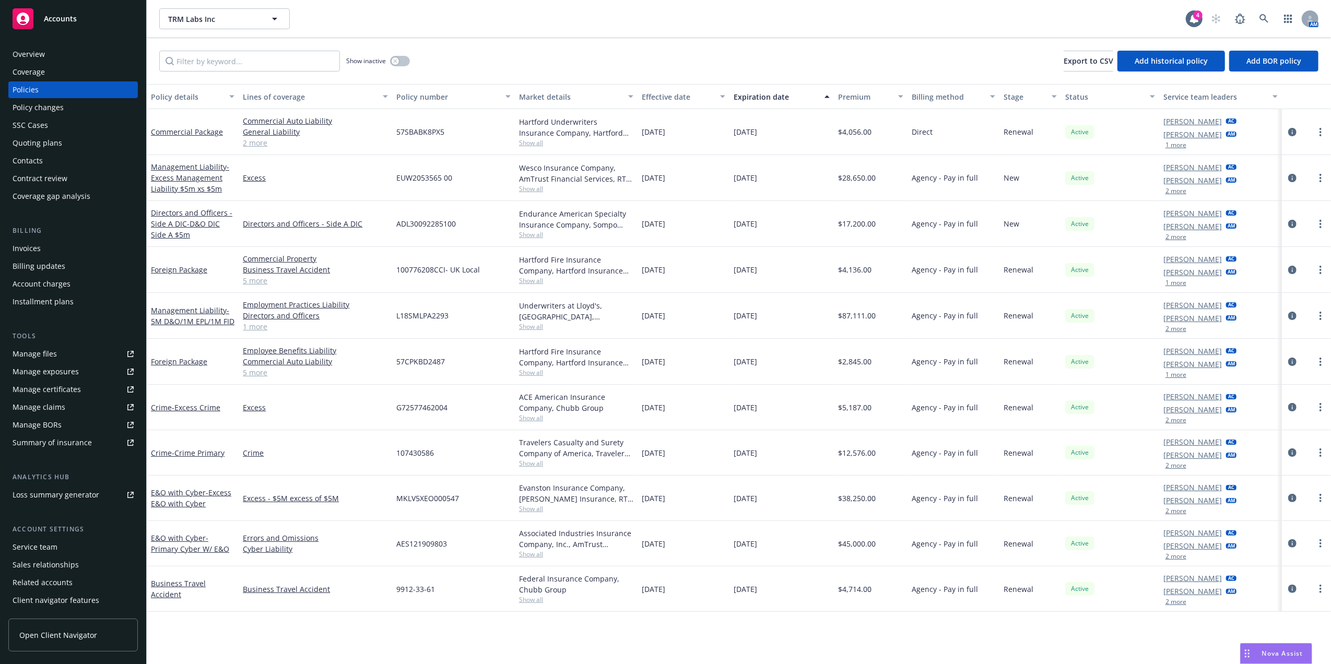
click at [188, 92] on div "Policy details" at bounding box center [187, 96] width 72 height 11
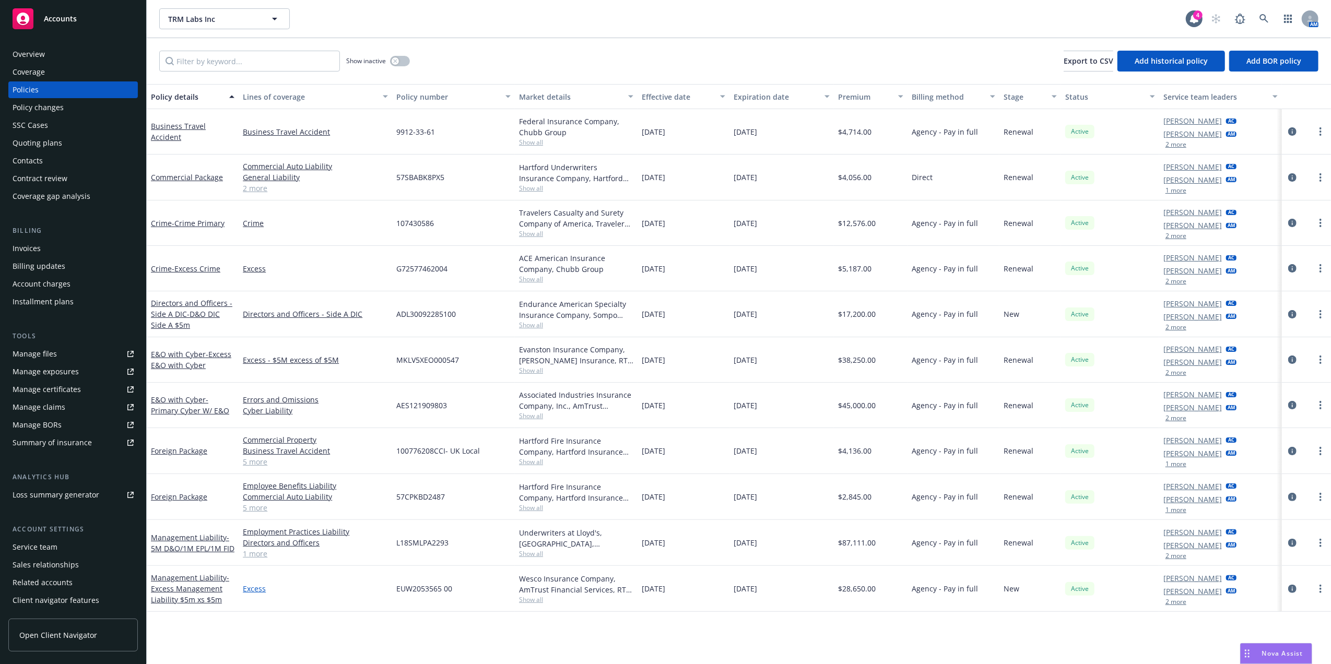
click at [249, 592] on link "Excess" at bounding box center [315, 588] width 145 height 11
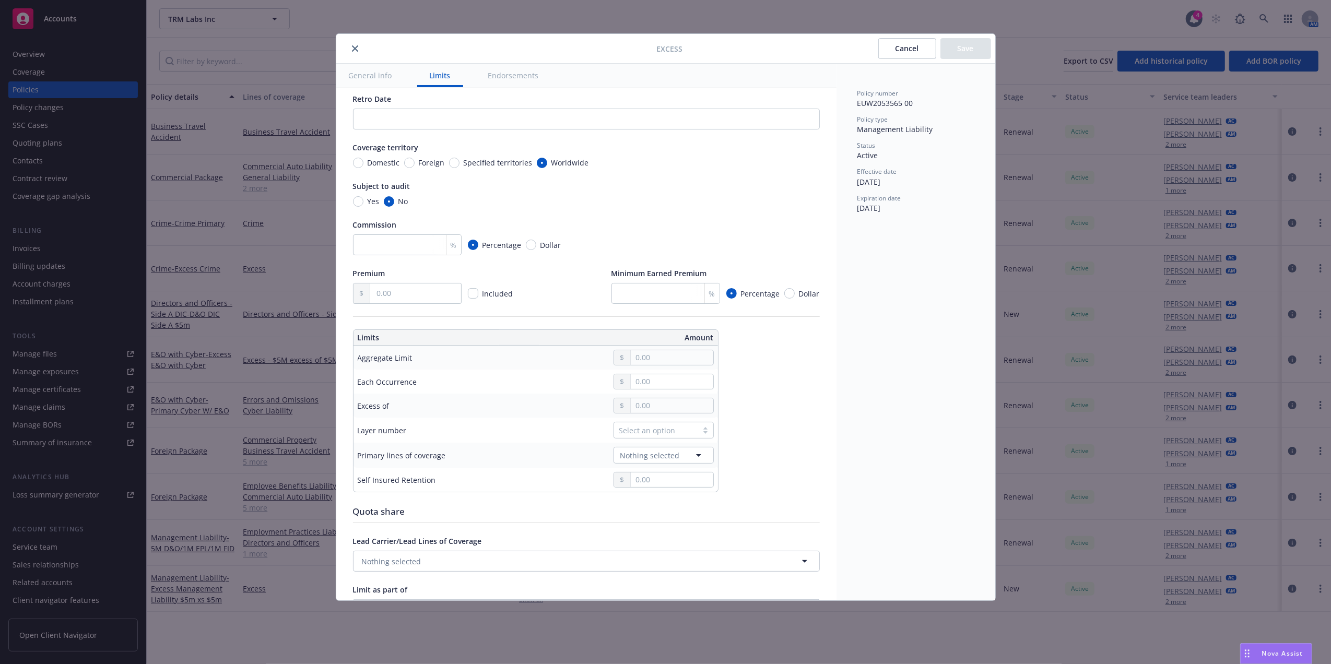
scroll to position [111, 0]
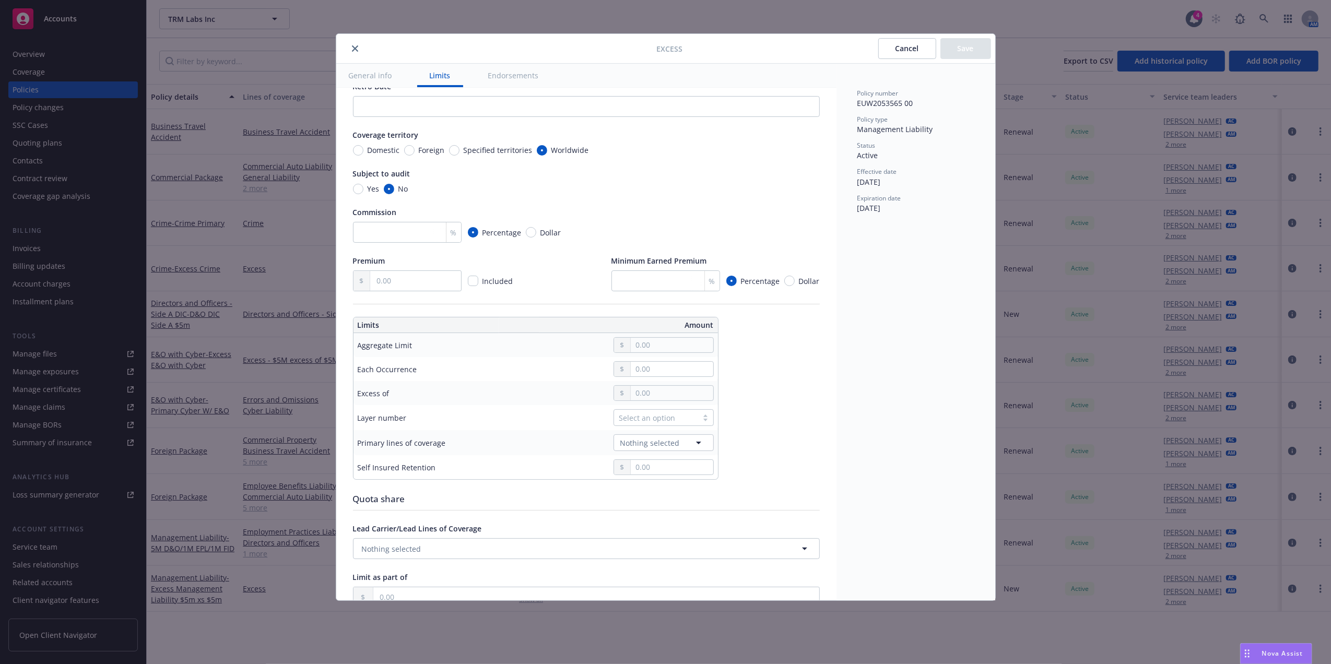
click at [644, 356] on td at bounding box center [614, 345] width 208 height 24
click at [652, 349] on input "text" at bounding box center [672, 345] width 82 height 15
type input "5,000,000.00"
click at [656, 426] on button "$5,000,000.00" at bounding box center [668, 431] width 90 height 19
click at [656, 370] on input "text" at bounding box center [672, 369] width 82 height 15
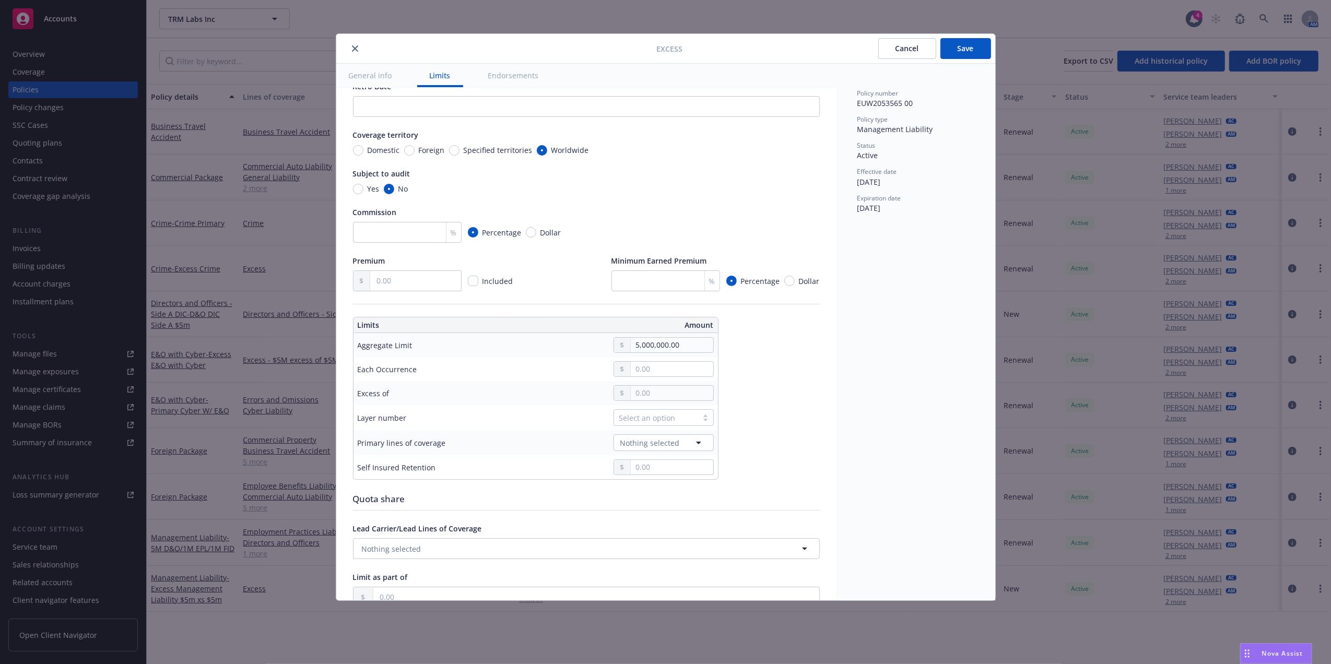
type input "5,000,000.00"
click at [656, 451] on button "$5,000,000.00" at bounding box center [668, 456] width 90 height 19
click at [650, 399] on input "text" at bounding box center [672, 393] width 82 height 15
type input "$5M excess of $5M"
type input "5,000,000.00"
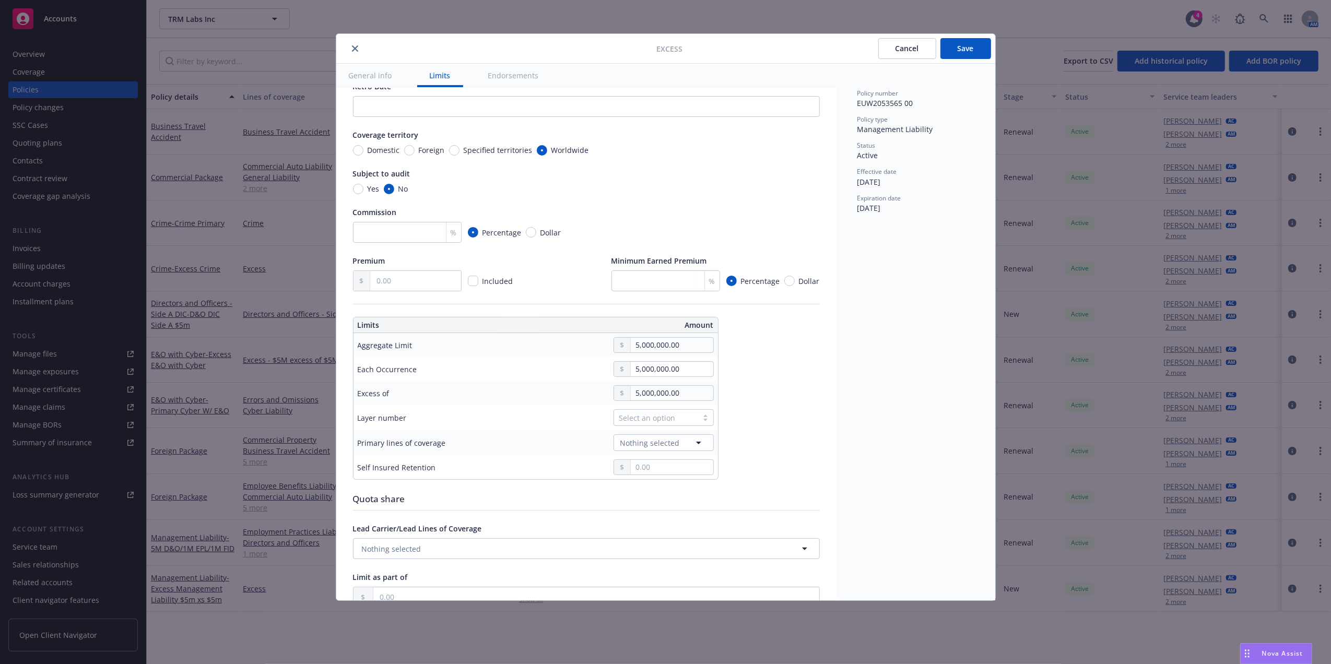
click at [659, 479] on button "$5,000,000.00" at bounding box center [668, 480] width 90 height 19
click at [659, 420] on div "Select an option" at bounding box center [655, 418] width 73 height 11
click at [642, 468] on div "01" at bounding box center [664, 464] width 88 height 11
click at [661, 443] on span "Nothing selected" at bounding box center [651, 443] width 60 height 11
click at [517, 104] on input "Retro Date" at bounding box center [586, 106] width 467 height 21
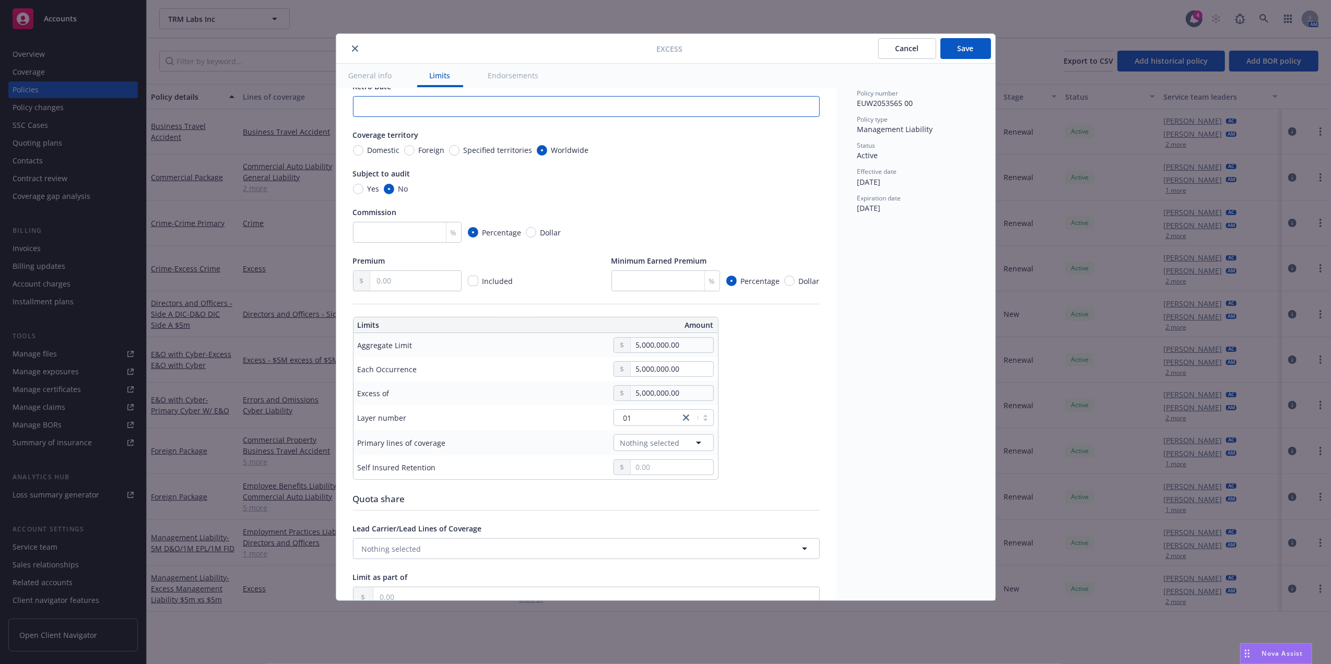
paste input "L18SMLPA2293"
type input "L18SMLPA2293"
click at [641, 445] on span "Nothing selected" at bounding box center [651, 443] width 60 height 11
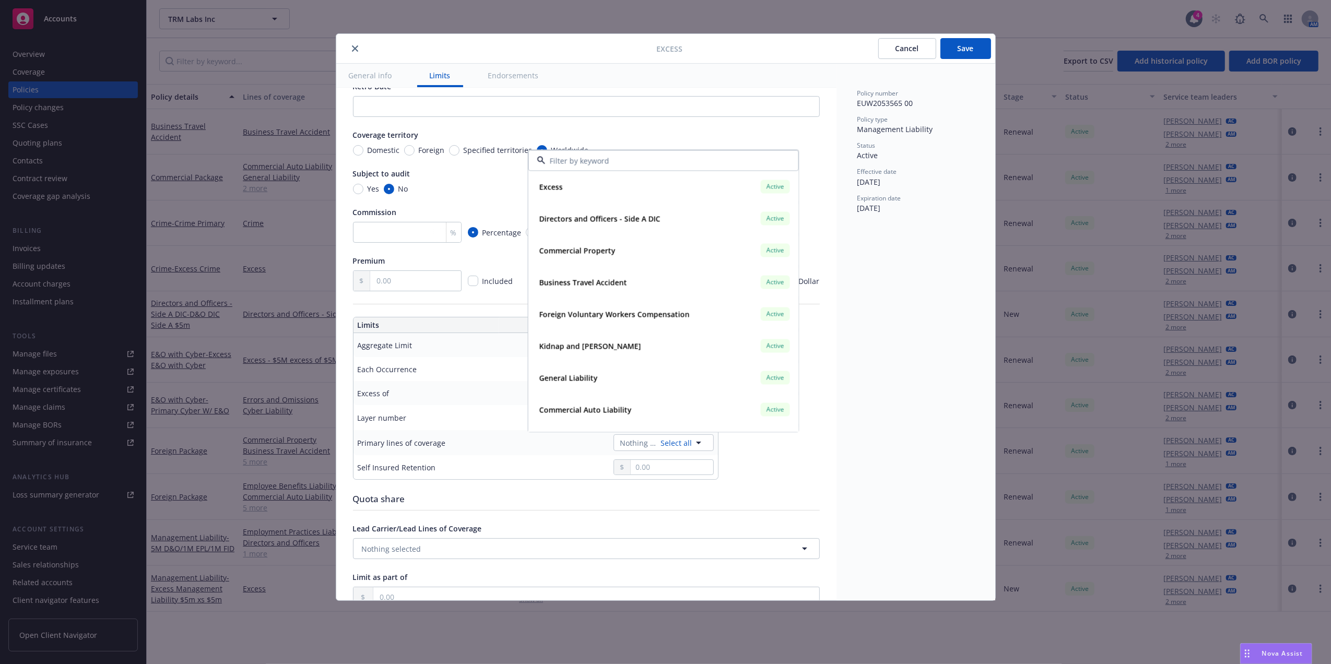
type input "L18SMLPA2293"
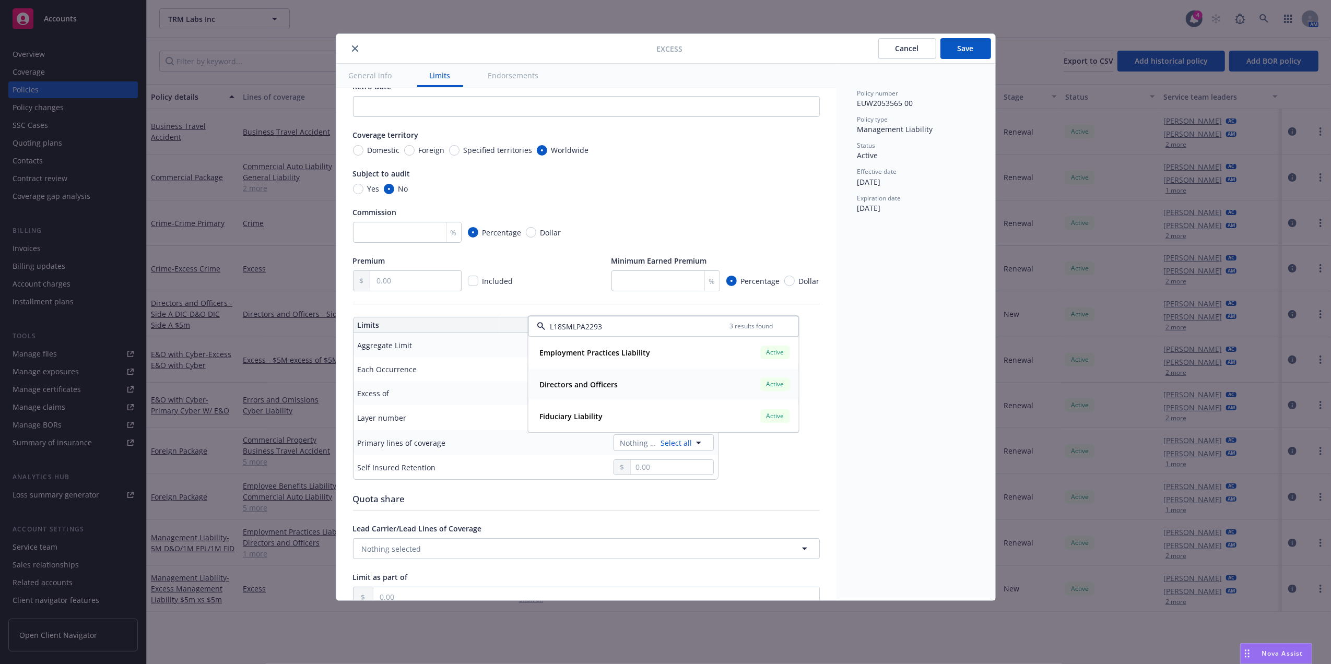
click at [604, 389] on span "Directors and Officers" at bounding box center [579, 384] width 78 height 11
type input "Directors and Officers $5M excess of $5M"
type input "L18SMLPA2293"
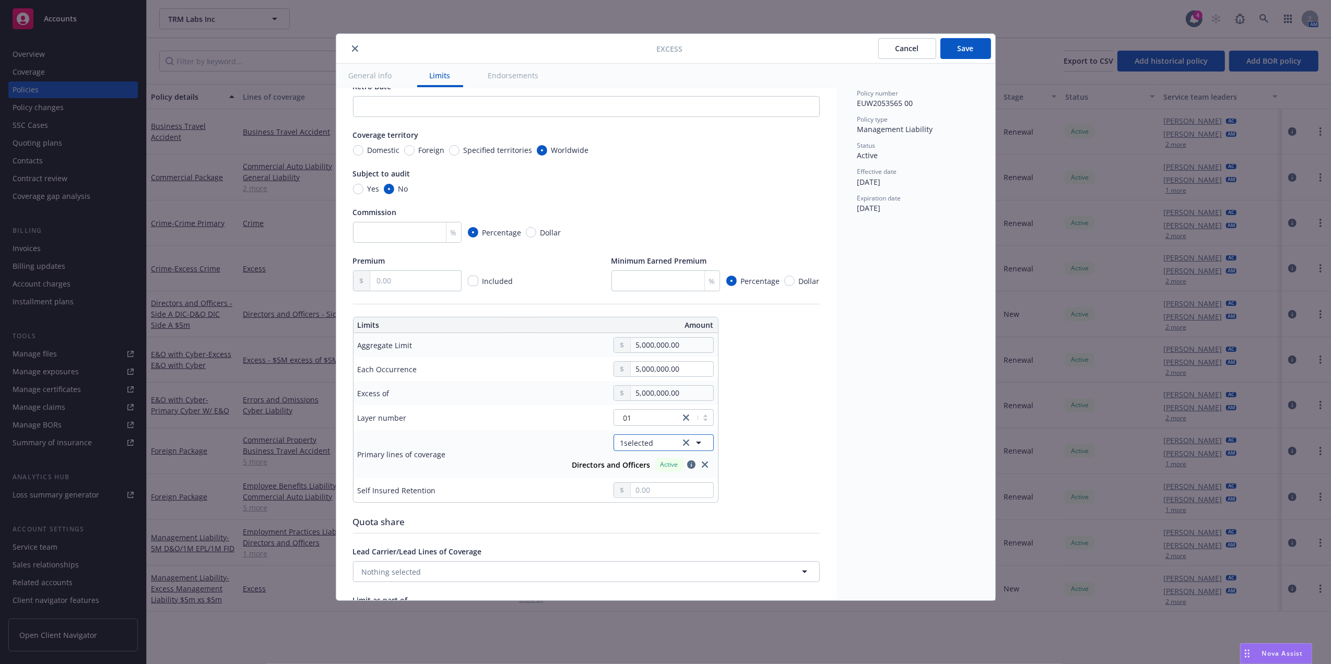
click at [657, 446] on button "1 selected" at bounding box center [664, 443] width 100 height 17
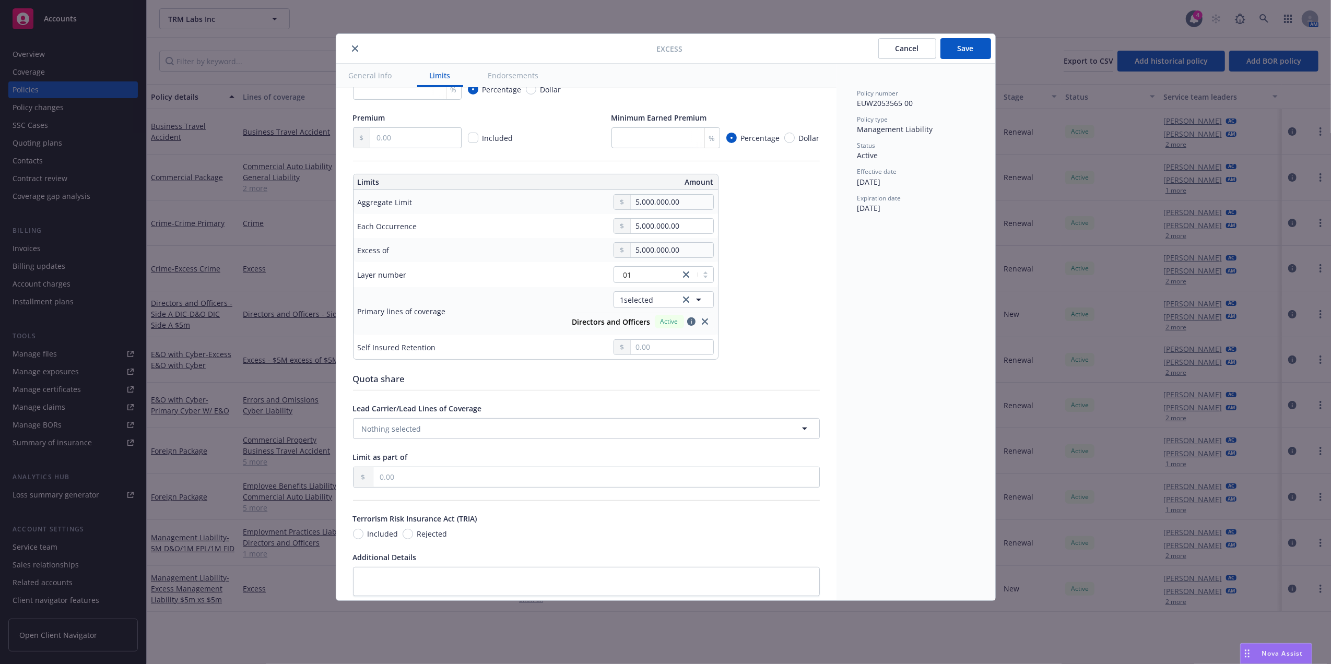
scroll to position [249, 0]
click at [969, 46] on button "Save" at bounding box center [966, 48] width 51 height 21
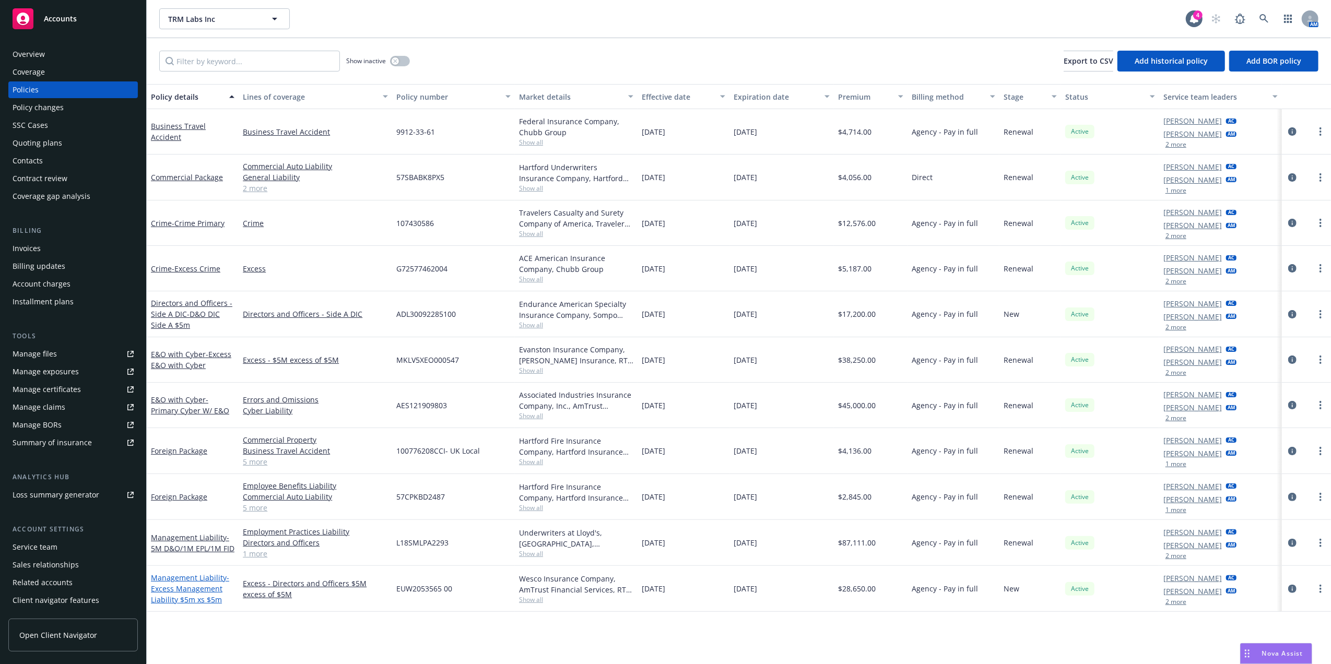
click at [182, 590] on span "- Excess Management Liability $5m xs $5m" at bounding box center [190, 589] width 78 height 32
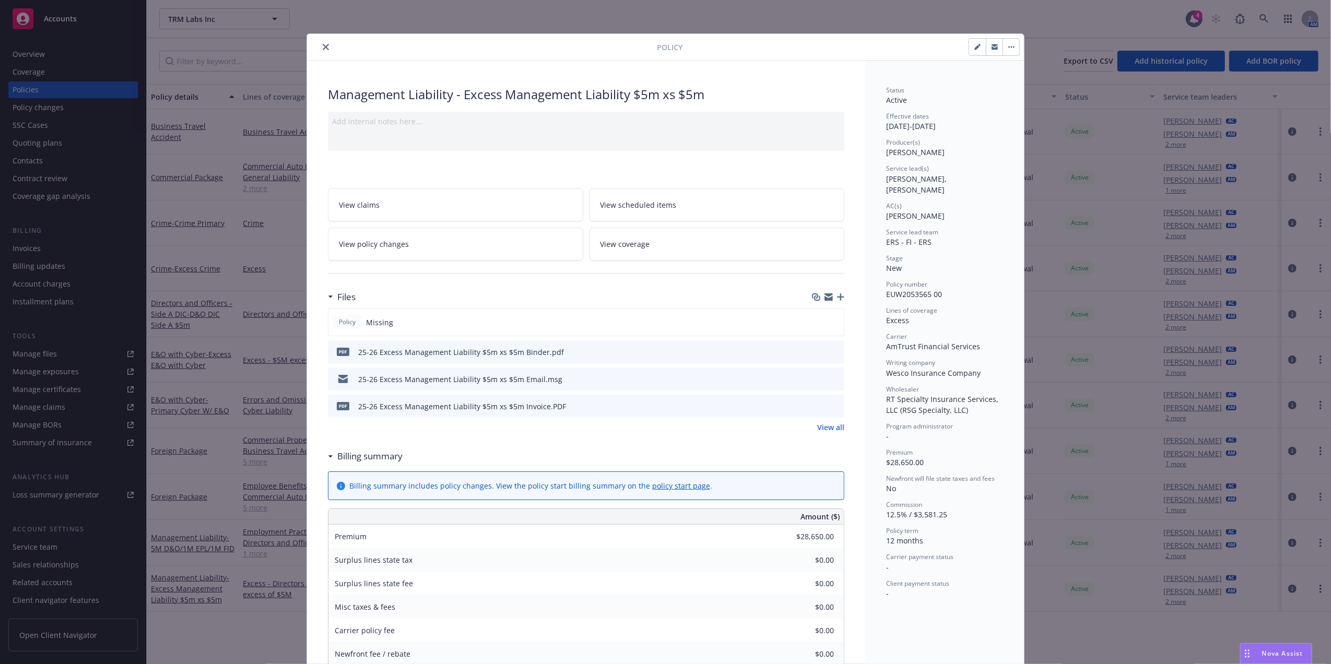
click at [837, 295] on icon "button" at bounding box center [840, 297] width 7 height 7
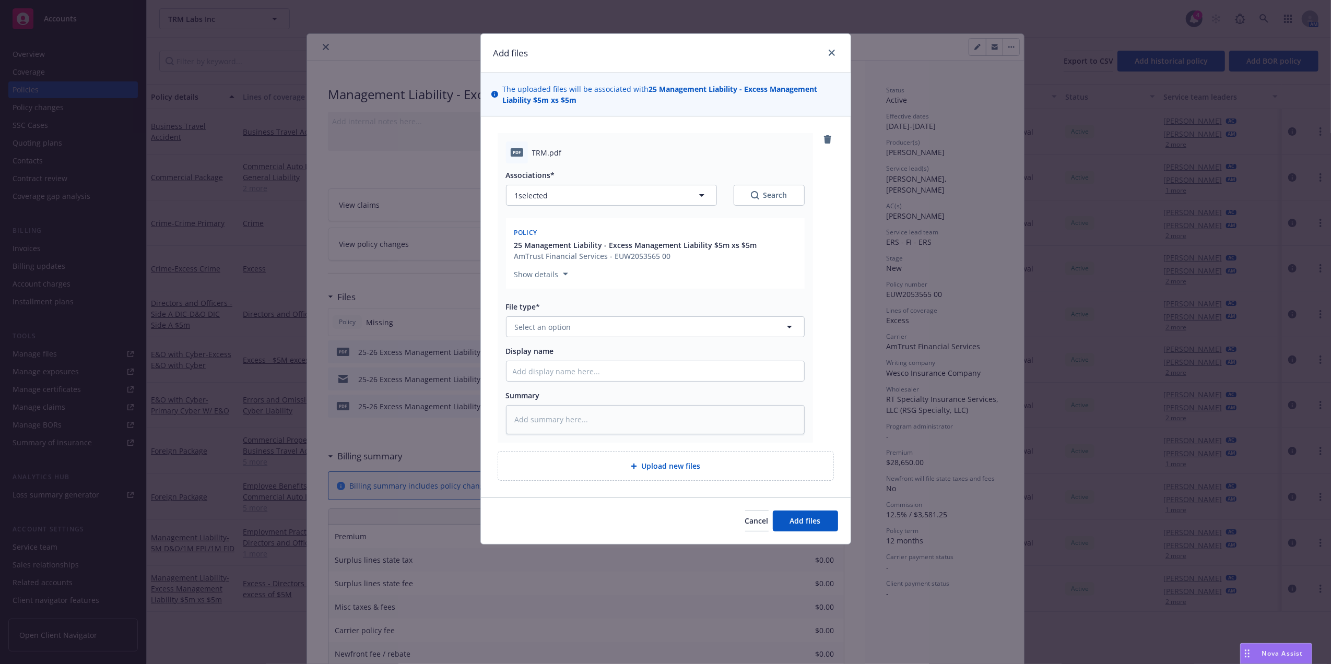
type textarea "x"
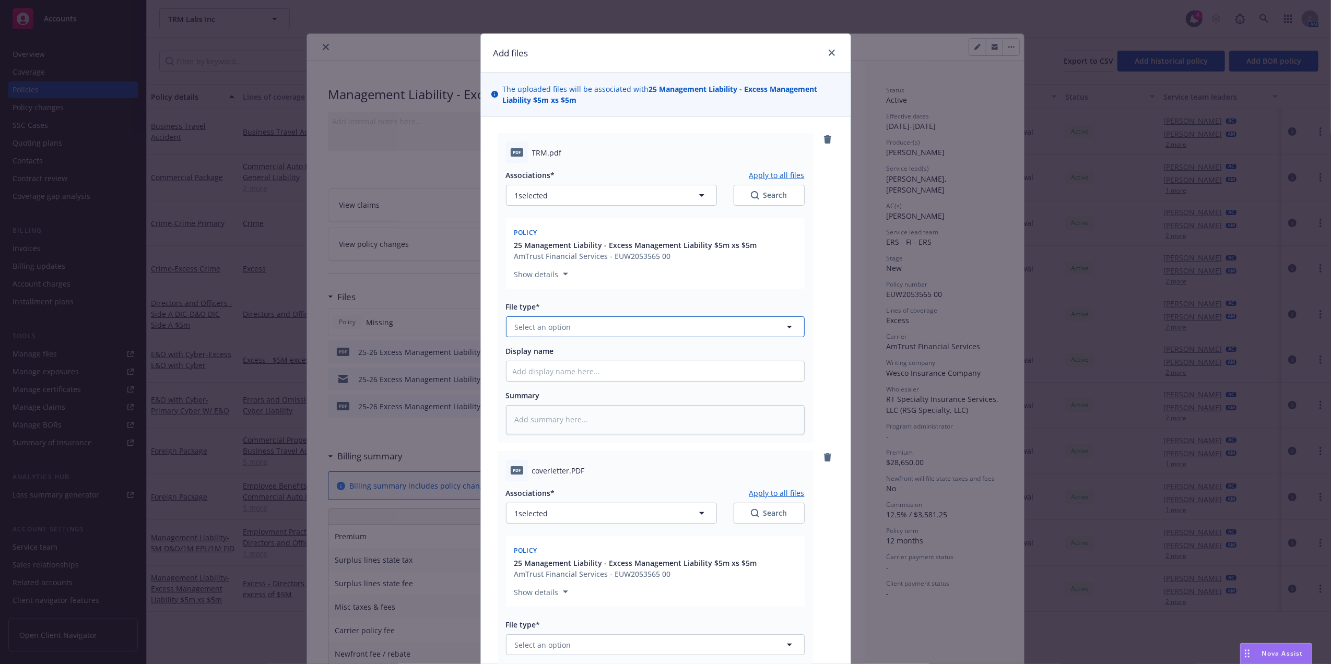
click at [543, 326] on span "Select an option" at bounding box center [543, 327] width 56 height 11
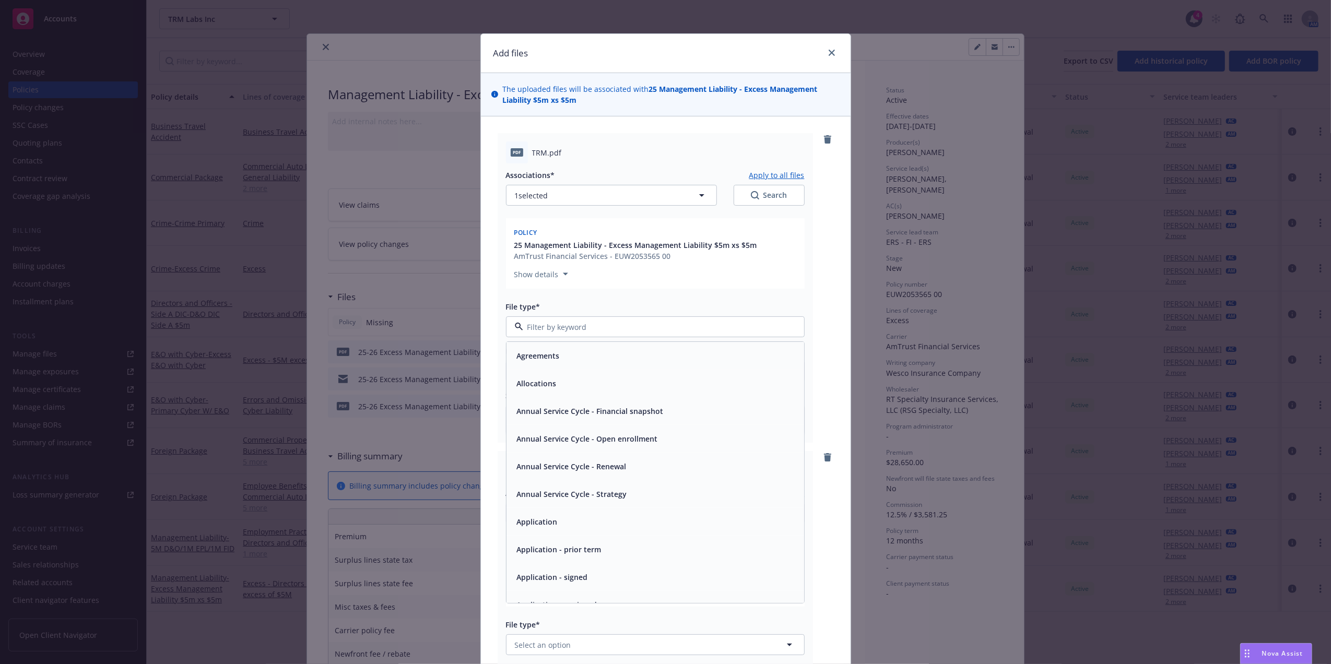
type input "o"
type input "pol"
drag, startPoint x: 579, startPoint y: 357, endPoint x: 694, endPoint y: 291, distance: 132.0
click at [581, 356] on div "Policy" at bounding box center [655, 355] width 285 height 15
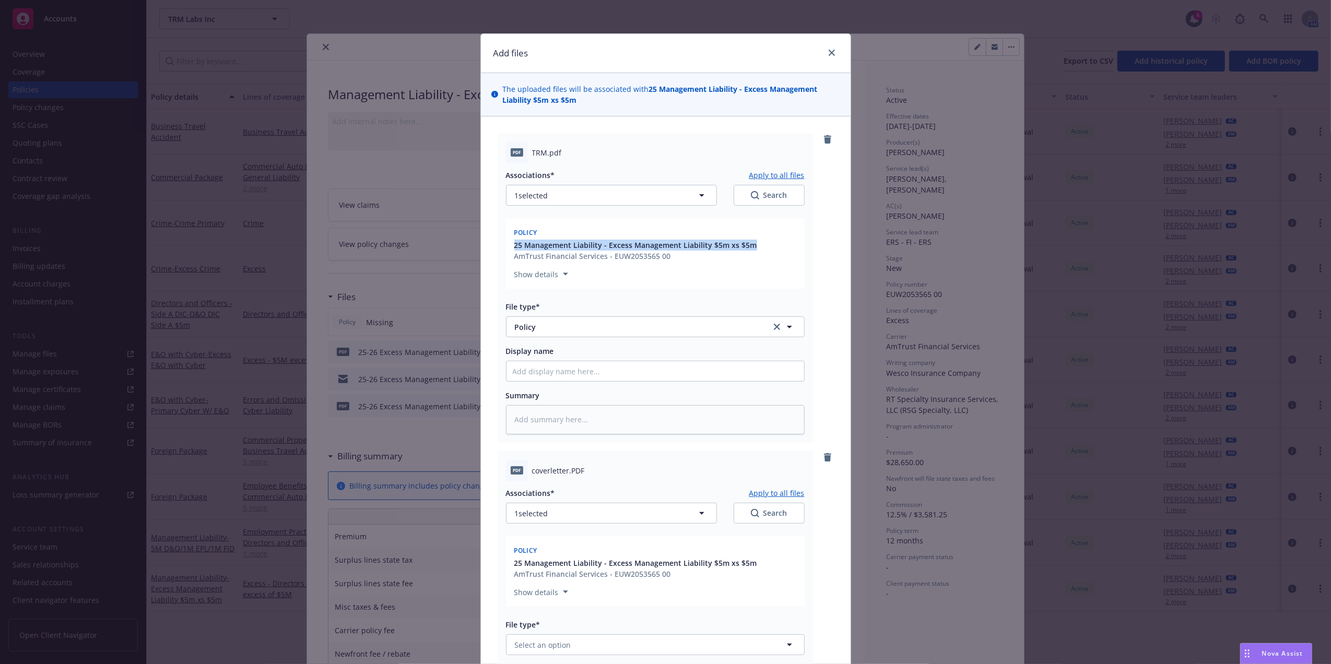
drag, startPoint x: 755, startPoint y: 247, endPoint x: 500, endPoint y: 249, distance: 255.4
click at [500, 249] on div "pdf TRM.pdf Associations* Apply to all files 1 selected Search Policy 25 Manage…" at bounding box center [655, 288] width 315 height 310
copy span "25 Management Liability - Excess Management Liability $5m xs $5m"
click at [607, 376] on input "Display name" at bounding box center [656, 371] width 298 height 20
paste input "25 Management Liability - Excess Management Liability $5m xs $5m"
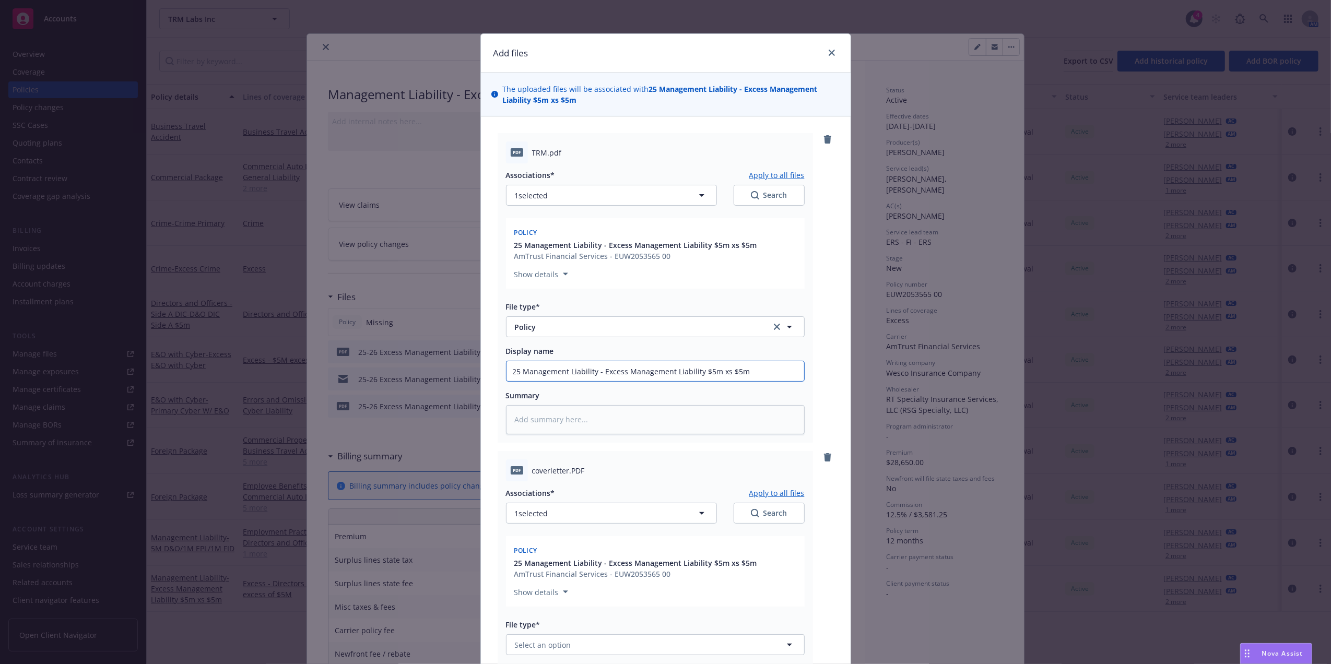
type textarea "x"
type input "25 Management Liability - Excess Management Liability $5m xs $5m"
type textarea "x"
type input "25 Management Liability - Excess Management Liability $5m xs $5m"
type textarea "x"
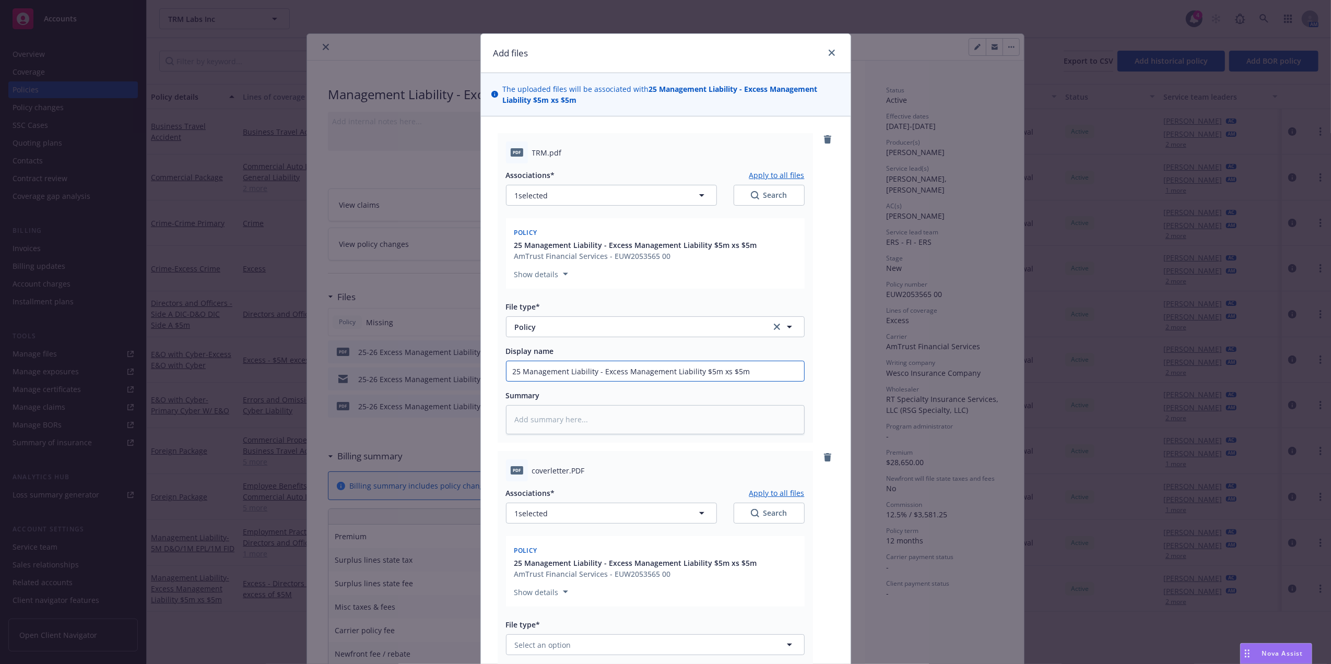
type input "25 Management Liability - Excess Management Liability $5m xs $5m P"
type textarea "x"
type input "25 Management Liability - Excess Management Liability $5m xs $5m Po"
type textarea "x"
type input "25 Management Liability - Excess Management Liability $5m xs $5m Pol"
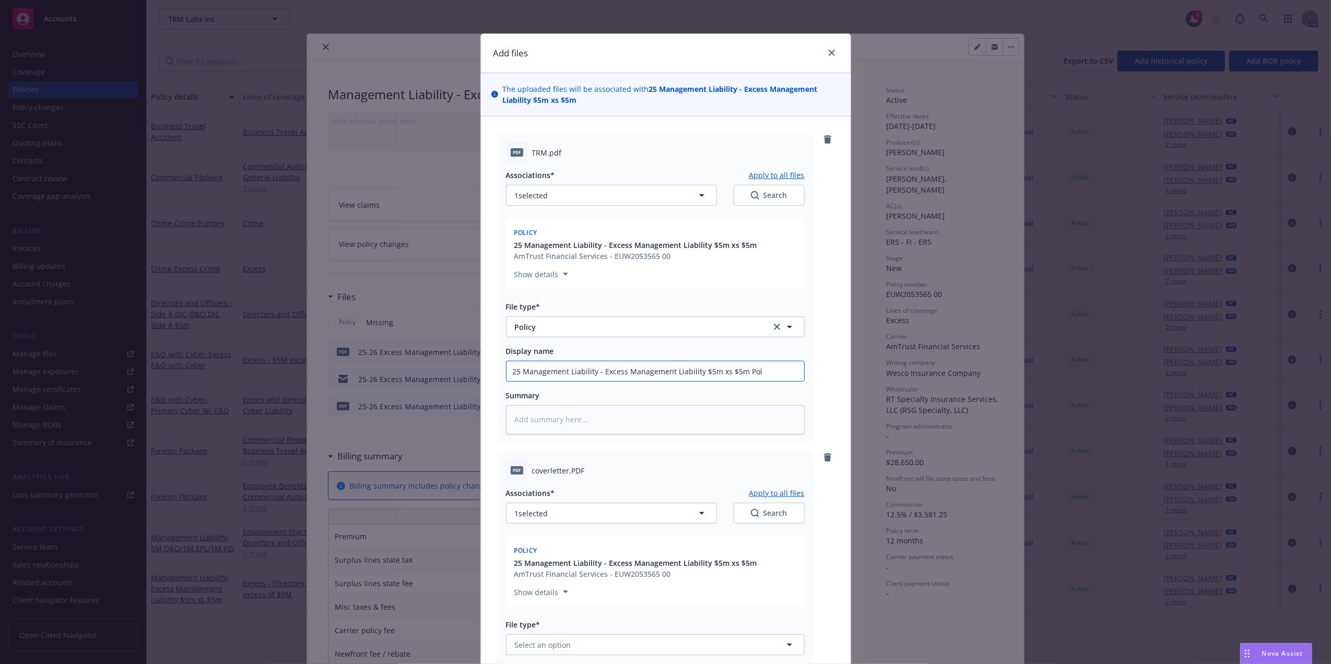
type textarea "x"
type input "25 Management Liability - Excess Management Liability $5m xs $5m Poli"
type textarea "x"
type input "25 Management Liability - Excess Management Liability $5m xs $5m Polic"
type textarea "x"
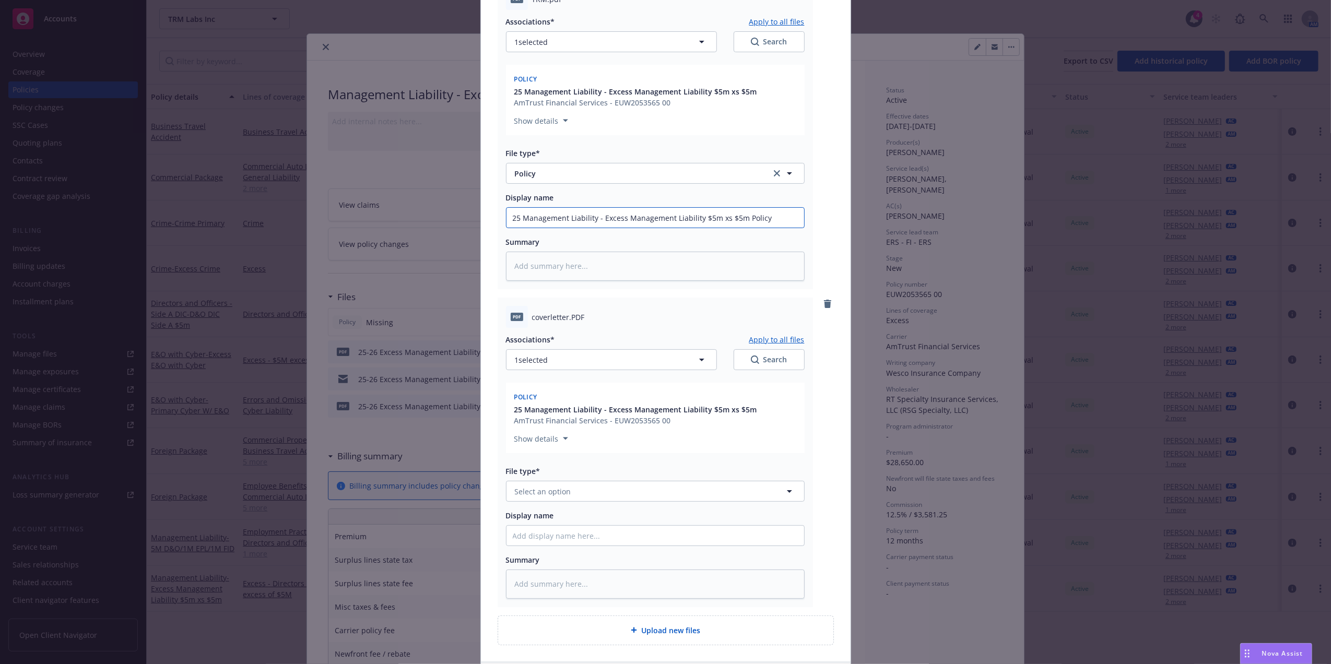
scroll to position [233, 0]
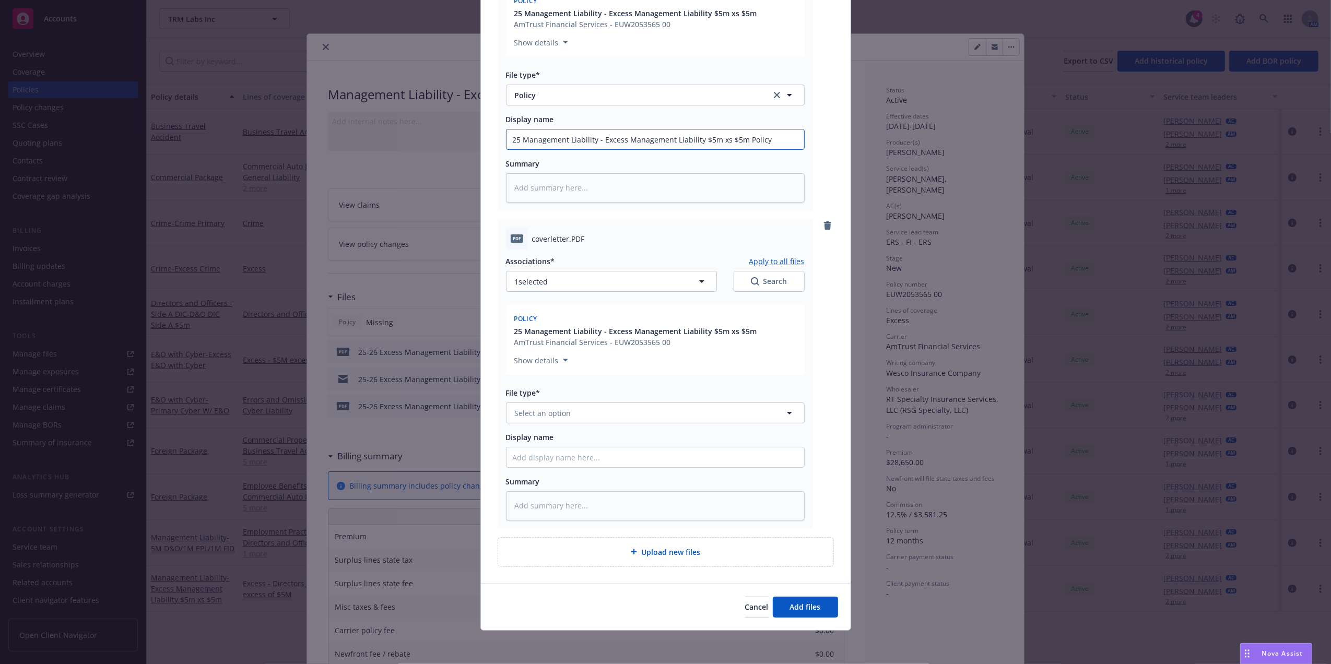
type input "25 Management Liability - Excess Management Liability $5m xs $5m Policy"
click at [563, 149] on input "Display name" at bounding box center [656, 140] width 298 height 20
paste input "25 Management Liability - Excess Management Liability $5m xs $5m Policy"
type textarea "x"
type input "25 Management Liability - Excess Management Liability $5m xs $5m Policy"
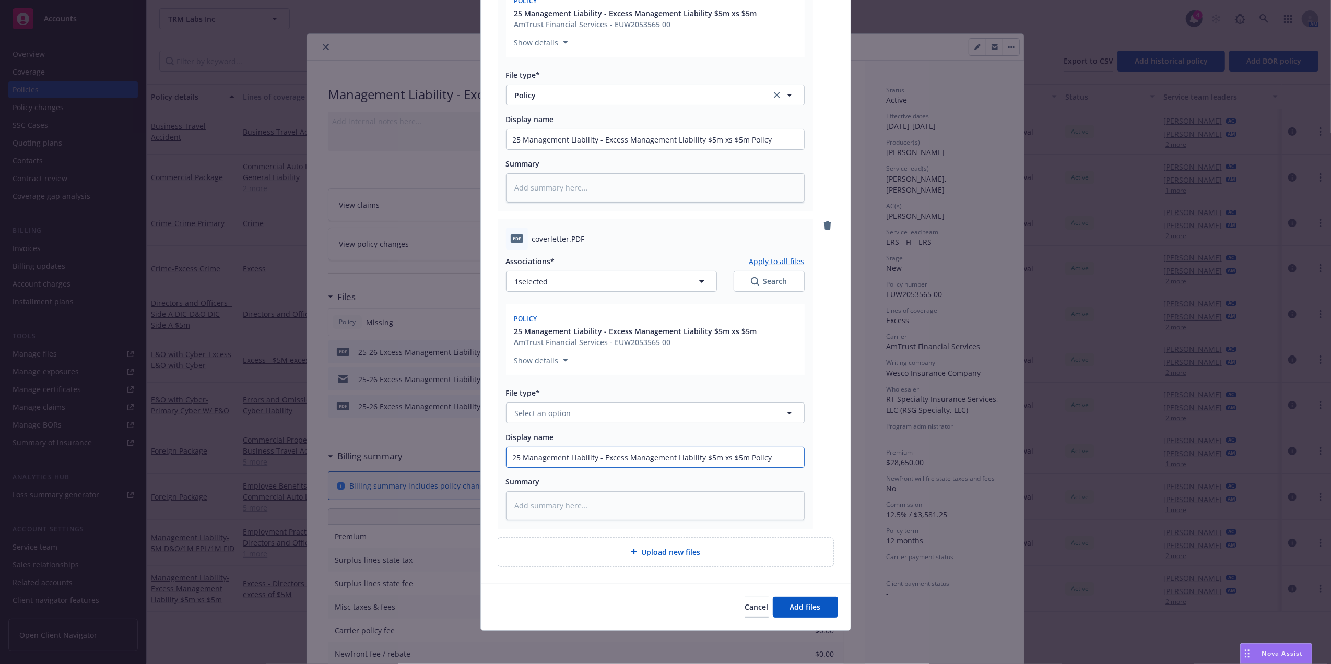
click at [738, 149] on input "25 Management Liability - Excess Management Liability $5m xs $5m Policy" at bounding box center [656, 140] width 298 height 20
click at [746, 149] on input "25 Management Liability - Excess Management Liability $5m xs $5m Policy" at bounding box center [656, 140] width 298 height 20
type textarea "x"
type input "25 Management Liability - Excess Management Liability $5m xs $5m C"
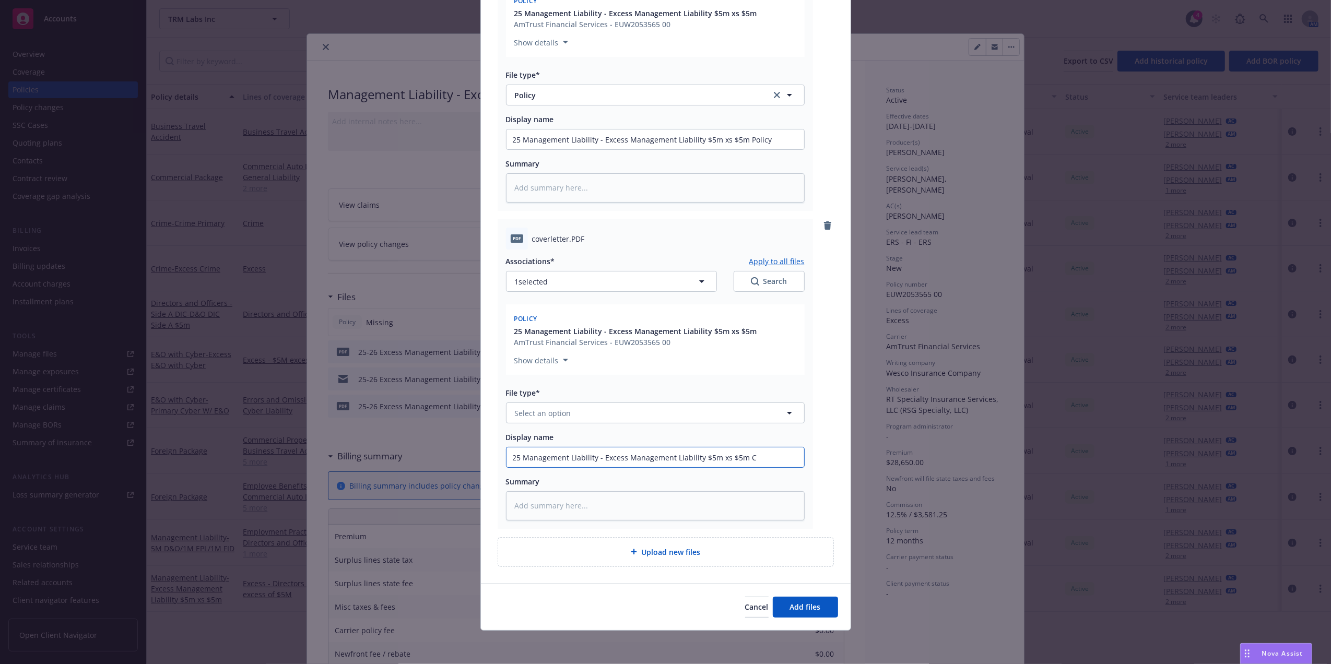
type textarea "x"
type input "25 Management Liability - Excess Management Liability $5m xs $5m Cov"
type textarea "x"
type input "25 Management Liability - Excess Management Liability $5m xs $5m Cove"
type textarea "x"
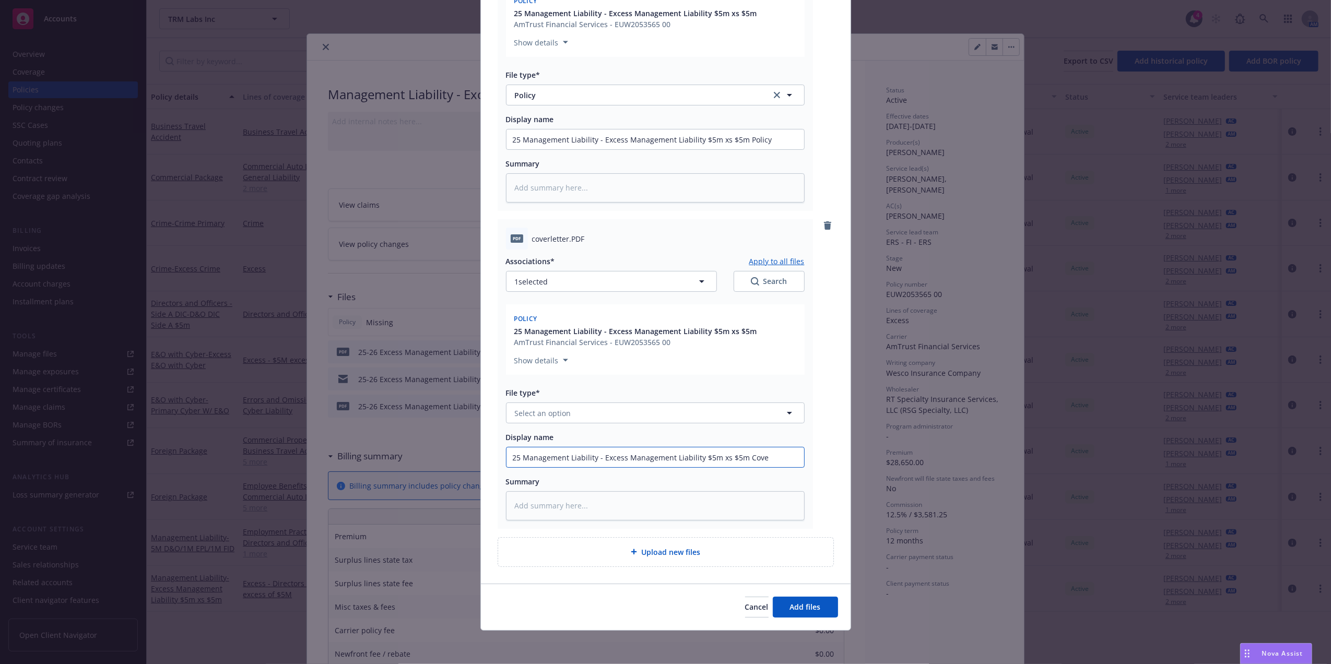
type input "25 Management Liability - Excess Management Liability $5m xs $5m Cover"
type textarea "x"
type input "25 Management Liability - Excess Management Liability $5m xs $5m Cover"
type textarea "x"
type input "25 Management Liability - Excess Management Liability $5m xs $5m Cover l"
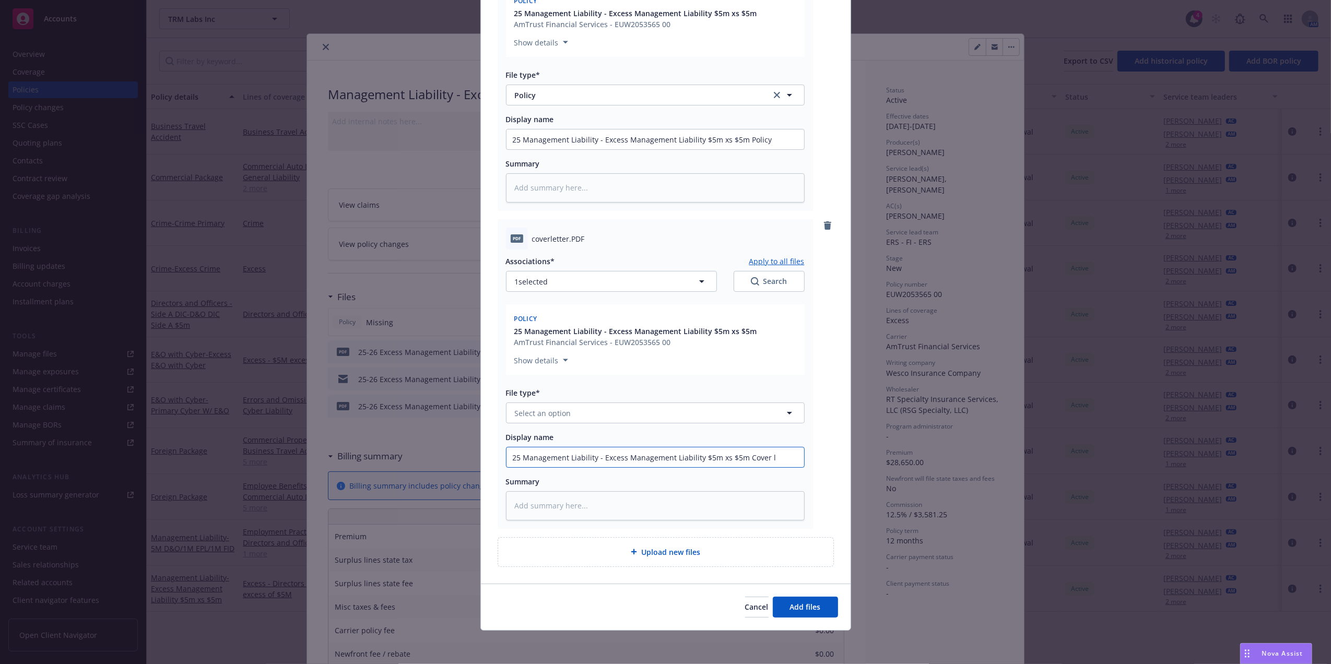
type textarea "x"
type input "25 Management Liability - Excess Management Liability $5m xs $5m Cover le"
type textarea "x"
type input "25 Management Liability - Excess Management Liability $5m xs $5m Cover let"
type textarea "x"
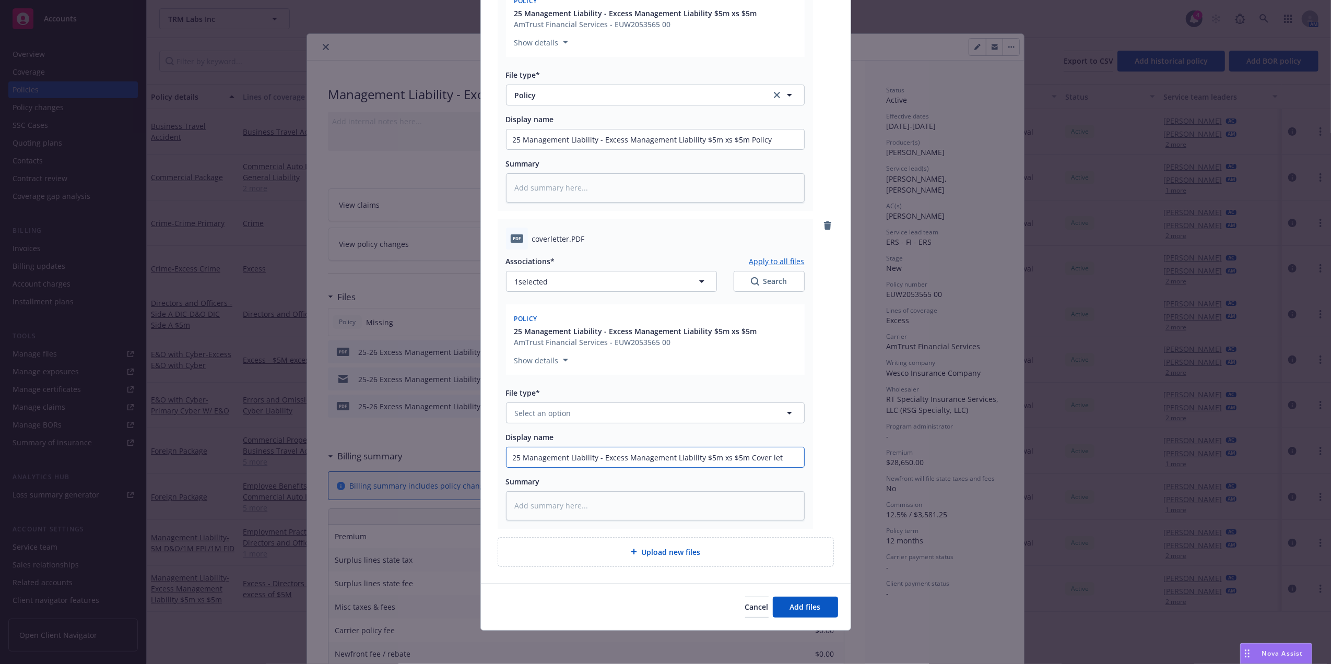
type input "25 Management Liability - Excess Management Liability $5m xs $5m Cover lett"
type textarea "x"
type input "25 Management Liability - Excess Management Liability $5m xs $5m Cover lette"
type textarea "x"
type input "25 Management Liability - Excess Management Liability $5m xs $5m Cover letter"
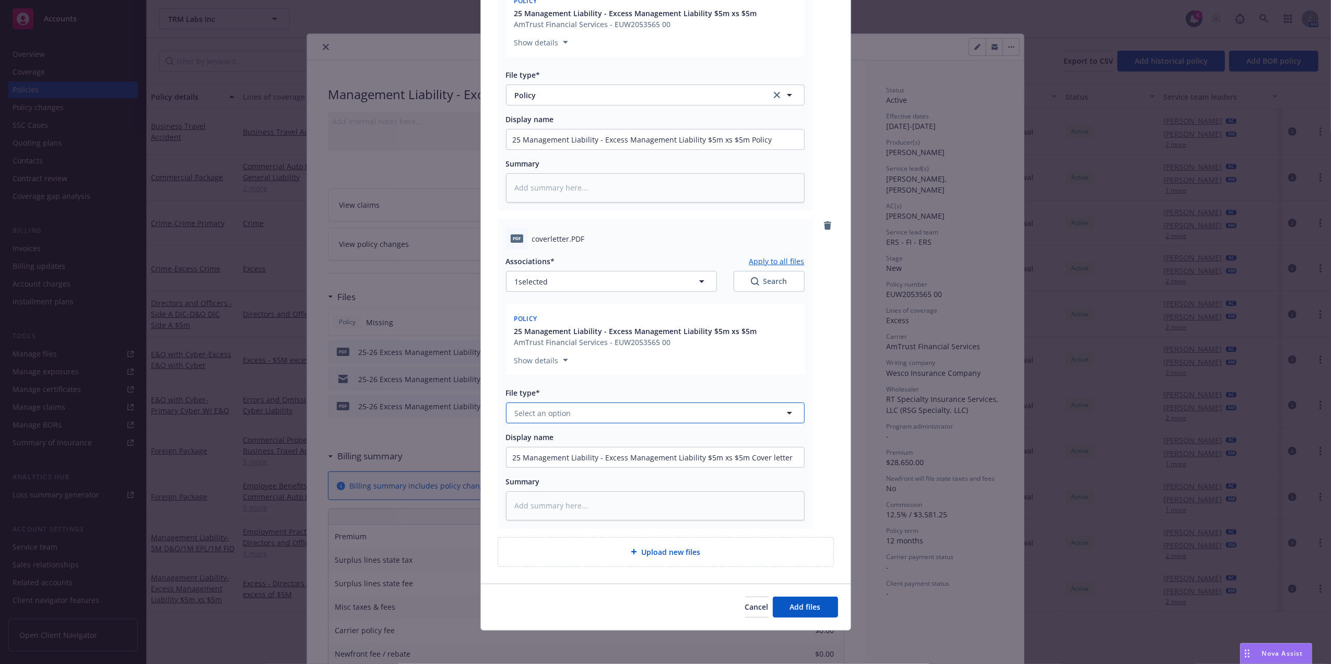
click at [685, 417] on button "Select an option" at bounding box center [655, 413] width 299 height 21
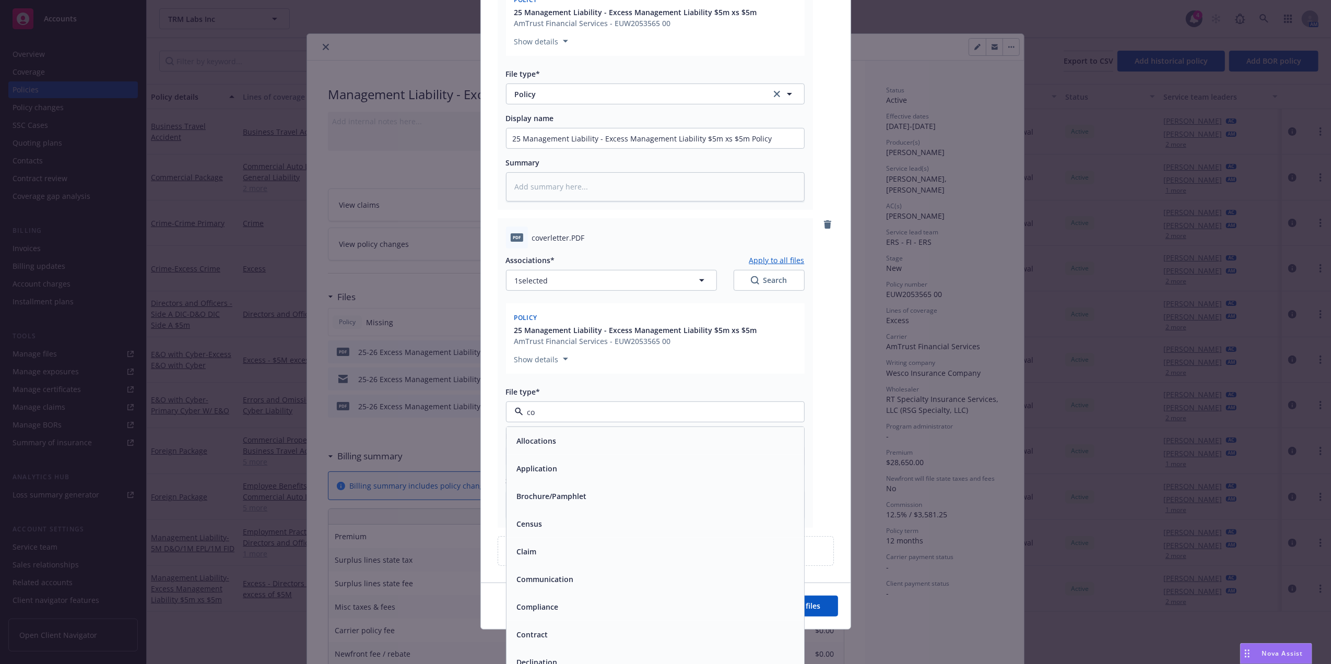
type input "cov"
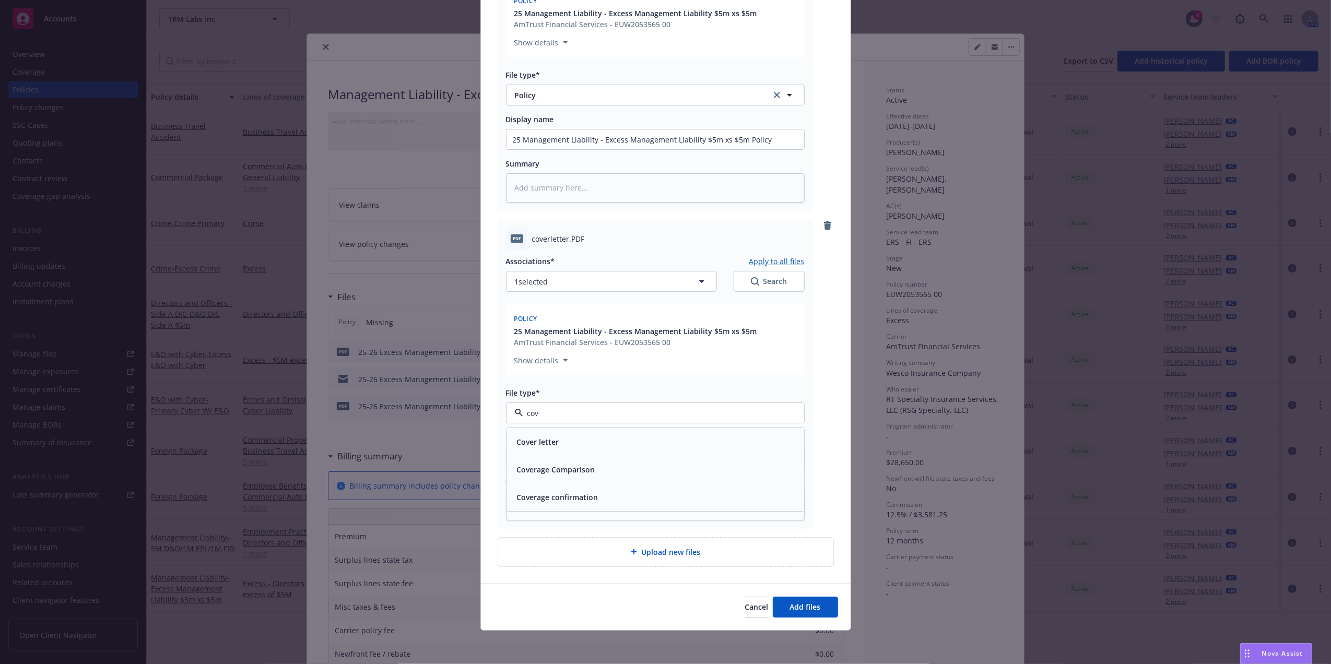
click at [674, 440] on div "Cover letter" at bounding box center [655, 442] width 285 height 15
type textarea "x"
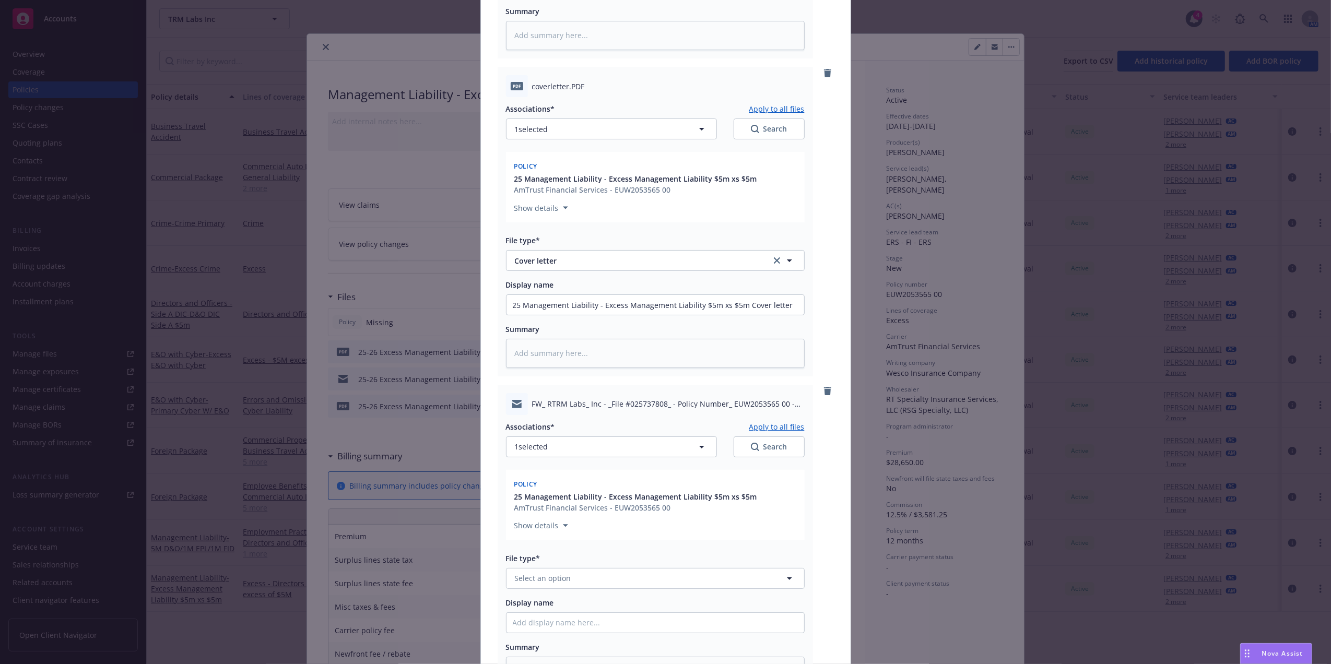
scroll to position [551, 0]
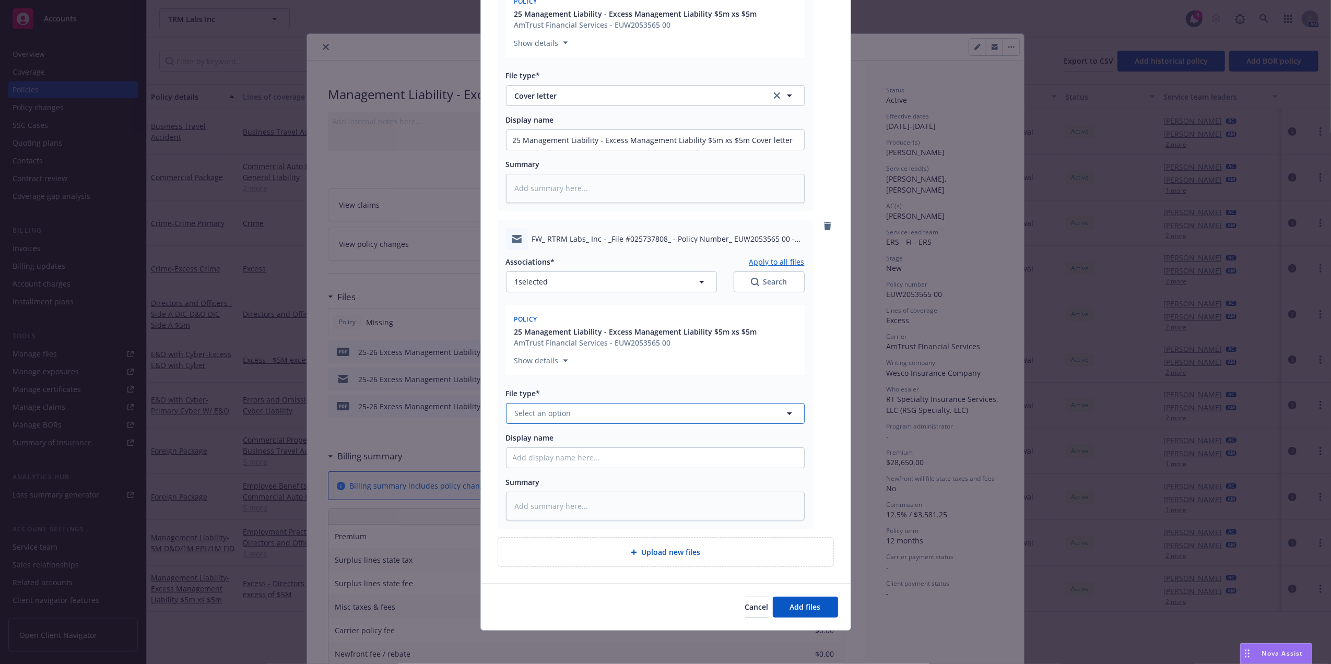
click at [548, 410] on span "Select an option" at bounding box center [543, 413] width 56 height 11
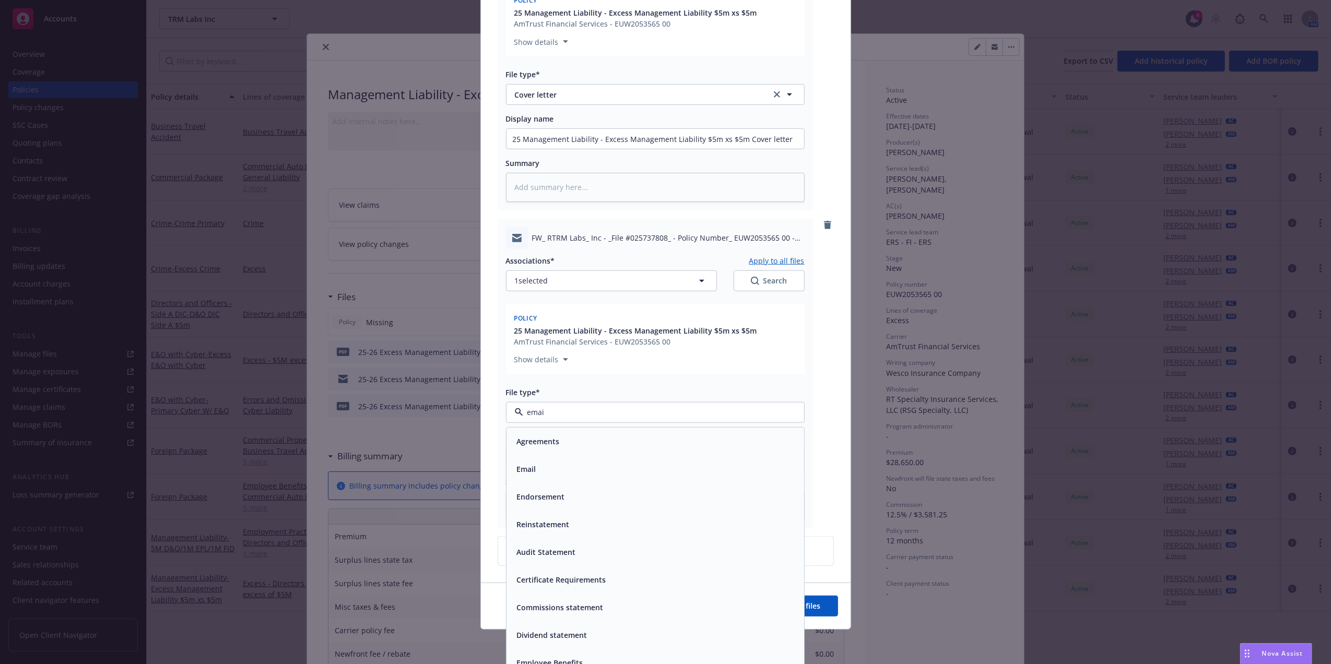
type input "email"
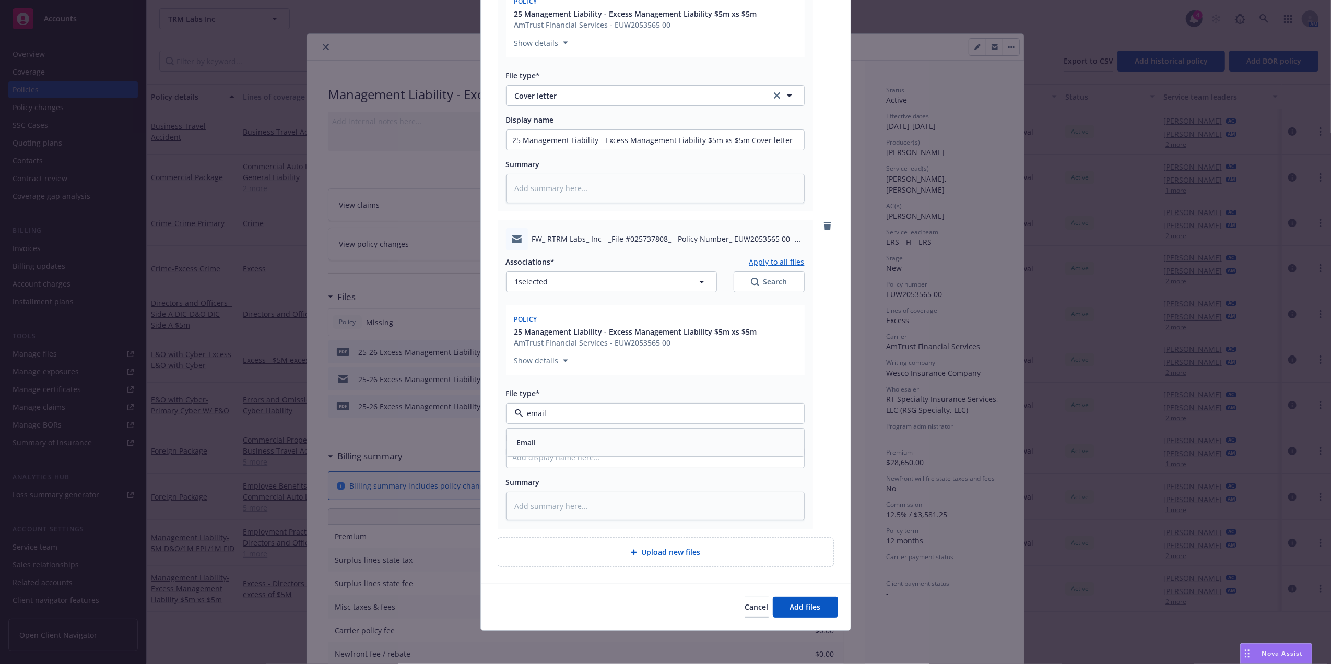
click at [554, 449] on div "Email" at bounding box center [656, 443] width 298 height 28
paste input "25 Management Liability - Excess Management Liability $5m xs $5m Policy"
type textarea "x"
type input "25 Management Liability - Excess Management Liability $5m xs $5m Policy"
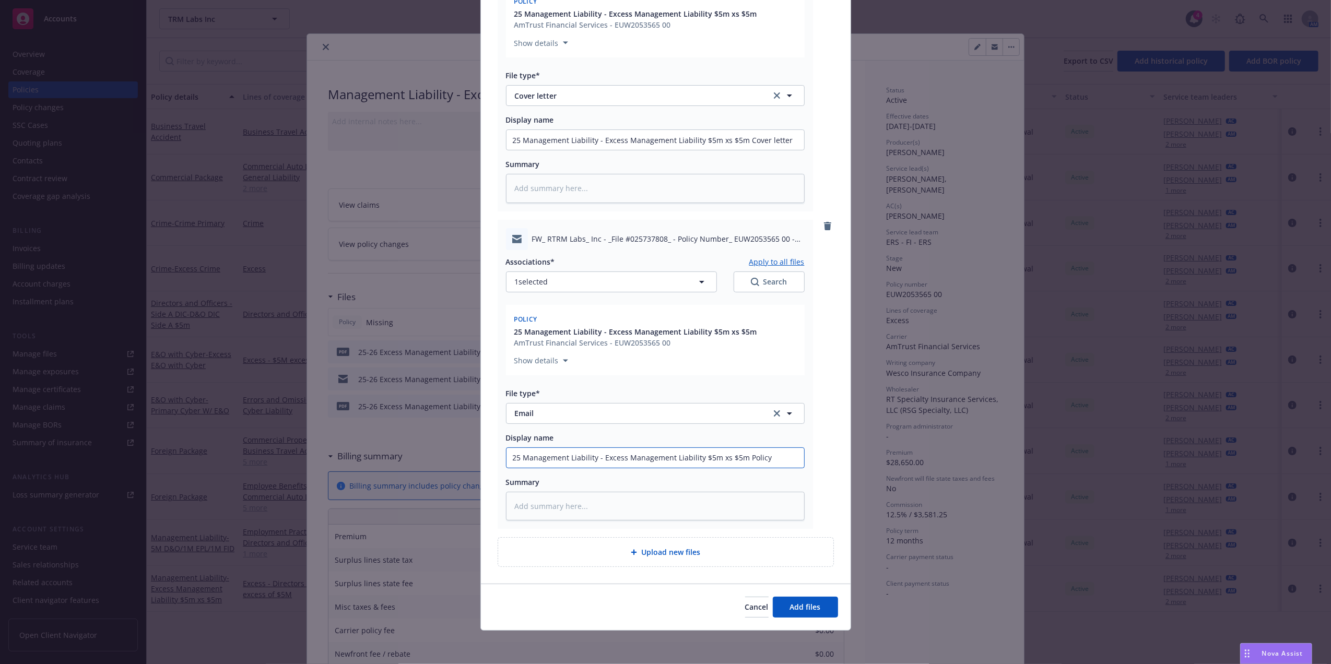
type textarea "x"
type input "25 Management Liability - Excess Management Liability $5m xs $5m Policy"
type textarea "x"
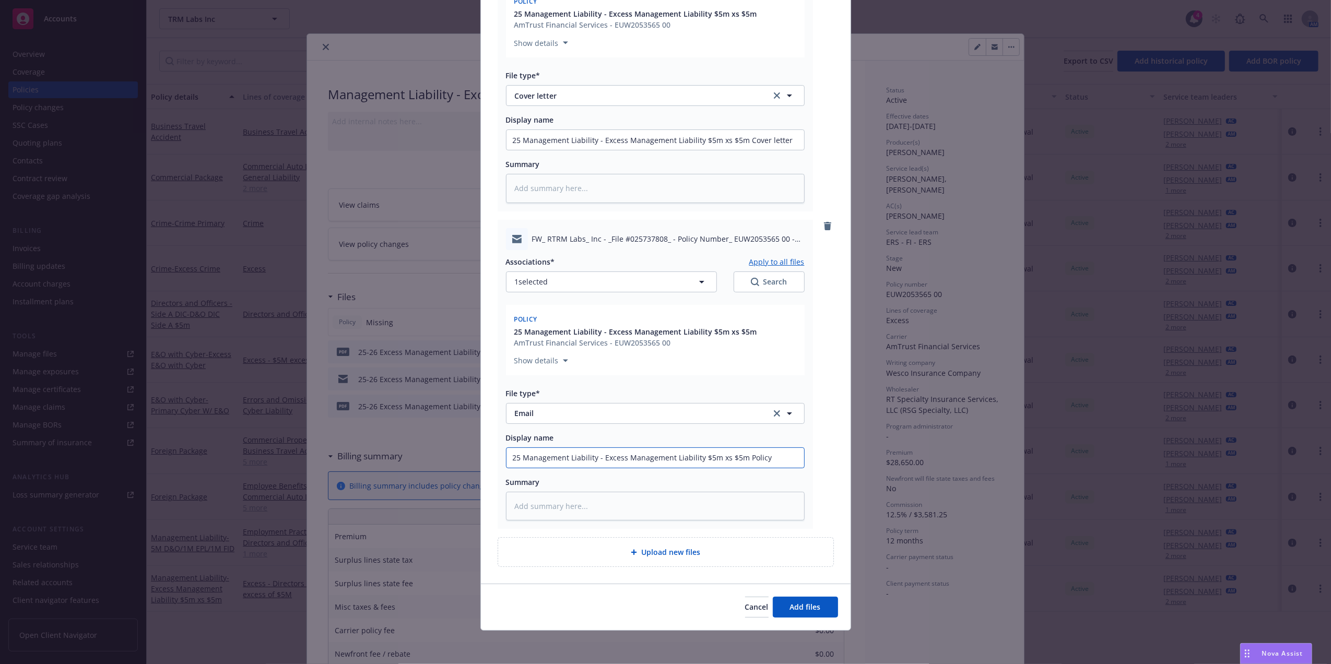
type input "25 Management Liability - Excess Management Liability $5m xs $5m Policy E"
type textarea "x"
type input "25 Management Liability - Excess Management Liability $5m xs $5m Policy Em"
type textarea "x"
type input "25 Management Liability - Excess Management Liability $5m xs $5m Policy Ema"
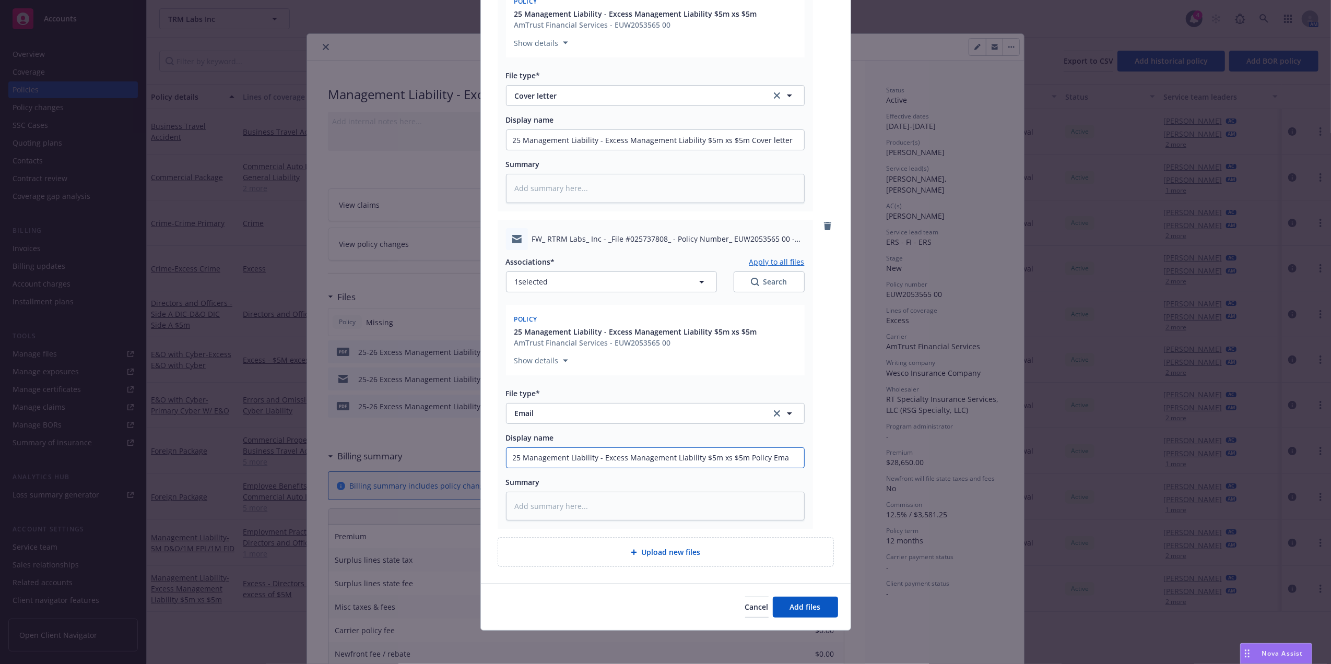
type textarea "x"
type input "25 Management Liability - Excess Management Liability $5m xs $5m Policy Emai"
type textarea "x"
type input "25 Management Liability - Excess Management Liability $5m xs $5m Policy Email"
type textarea "x"
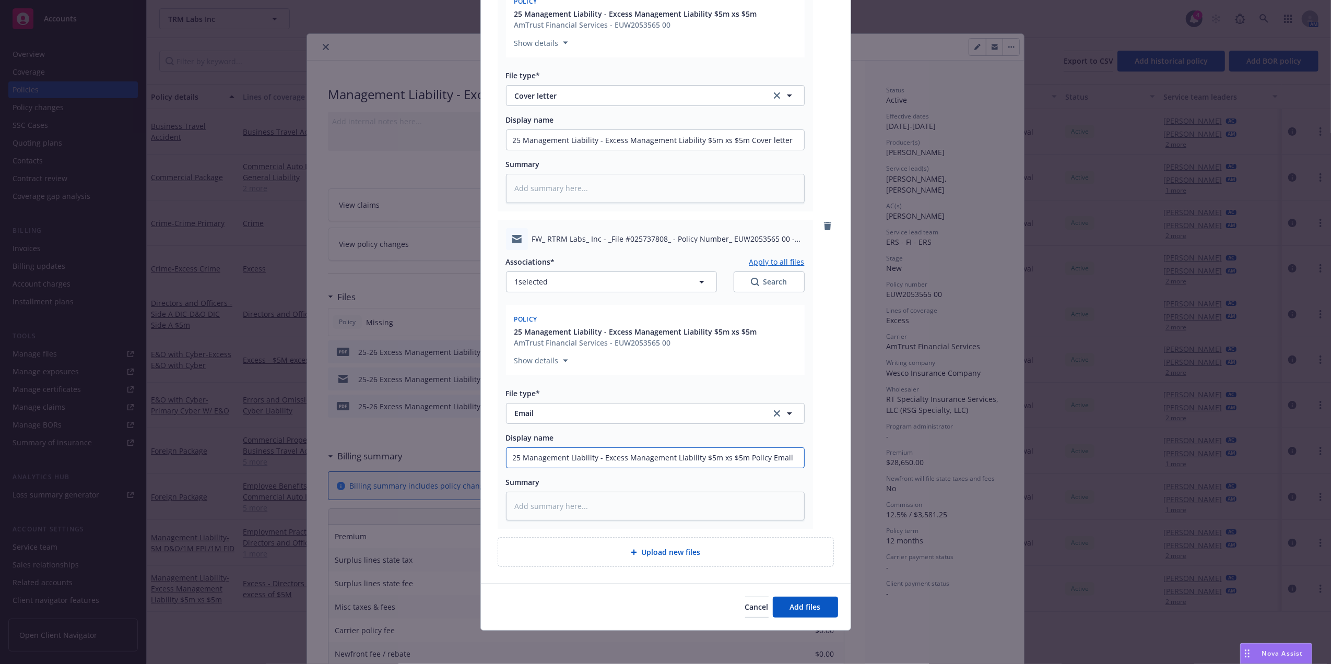
type input "25 Management Liability - Excess Management Liability $5m xs $5m Policy Emai"
type textarea "x"
type input "25 Management Liability - Excess Management Liability $5m xs $5m Policy Ema"
type textarea "x"
type input "25 Management Liability - Excess Management Liability $5m xs $5m Policy Em"
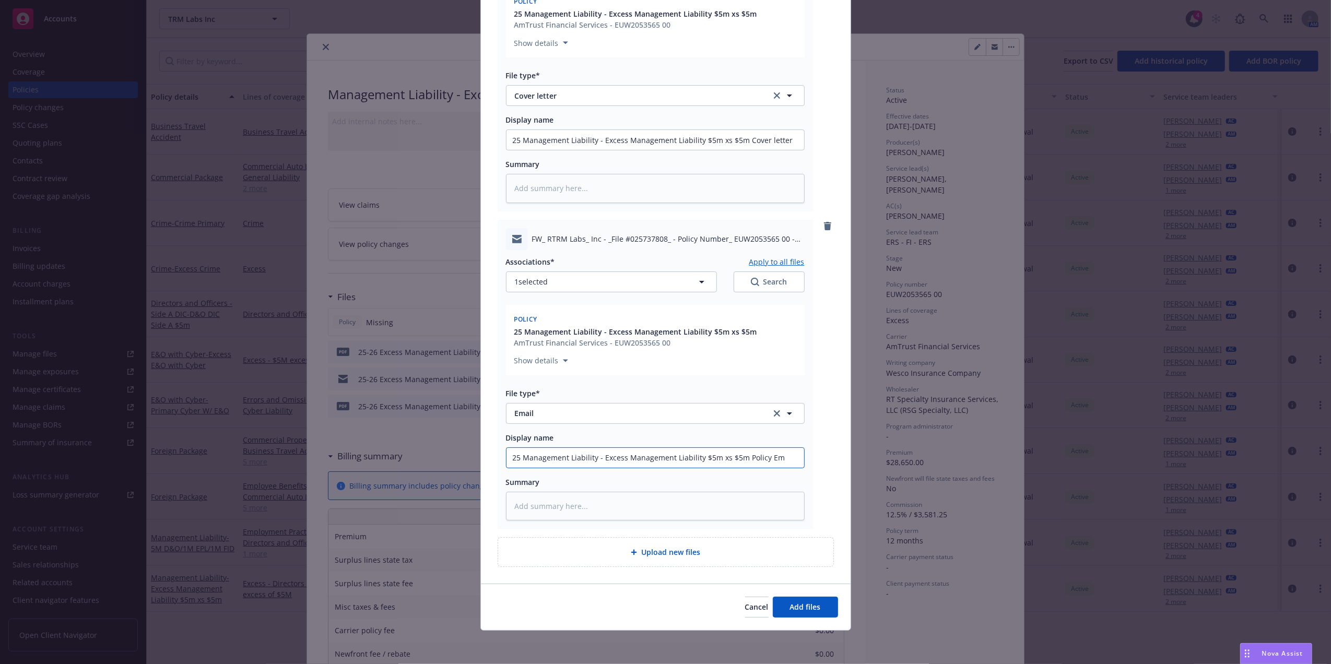
type textarea "x"
type input "25 Management Liability - Excess Management Liability $5m xs $5m Policy E"
type textarea "x"
type input "25 Management Liability - Excess Management Liability $5m xs $5m Policy"
type textarea "x"
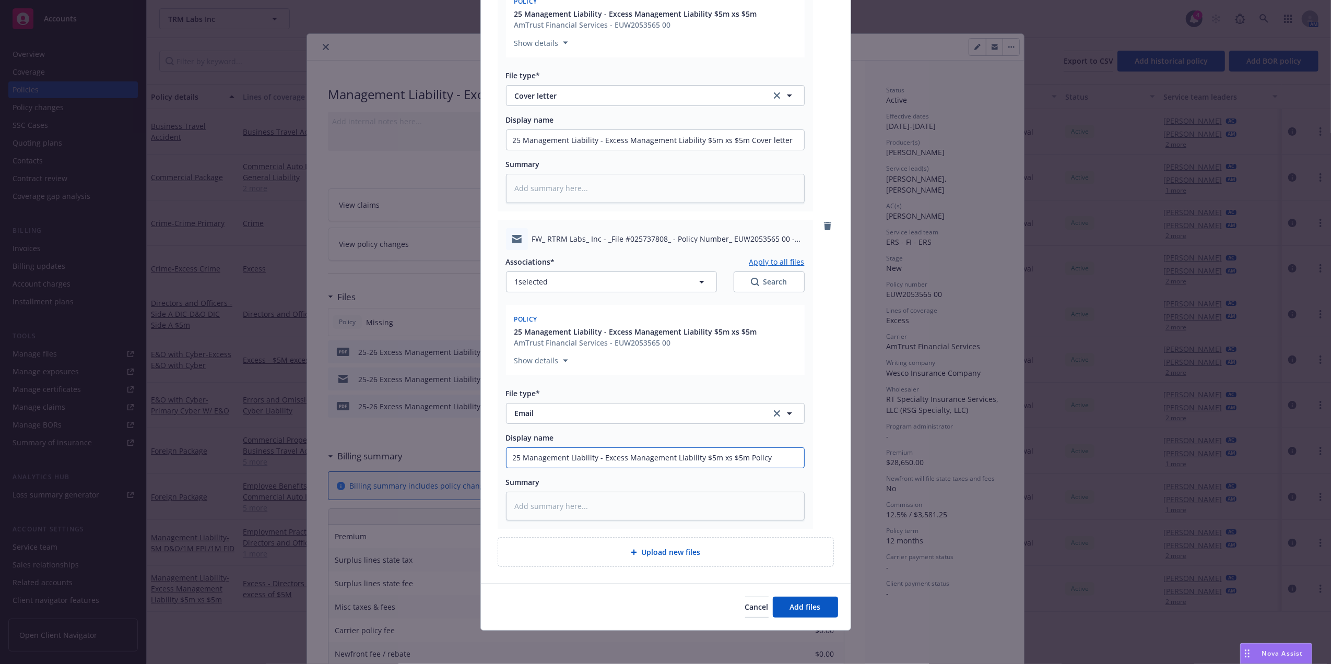
type input "25 Management Liability - Excess Management Liability $5m xs $5m Policy r"
type textarea "x"
type input "25 Management Liability - Excess Management Liability $5m xs $5m Policy re"
type textarea "x"
type input "25 Management Liability - Excess Management Liability $5m xs $5m Policy rec"
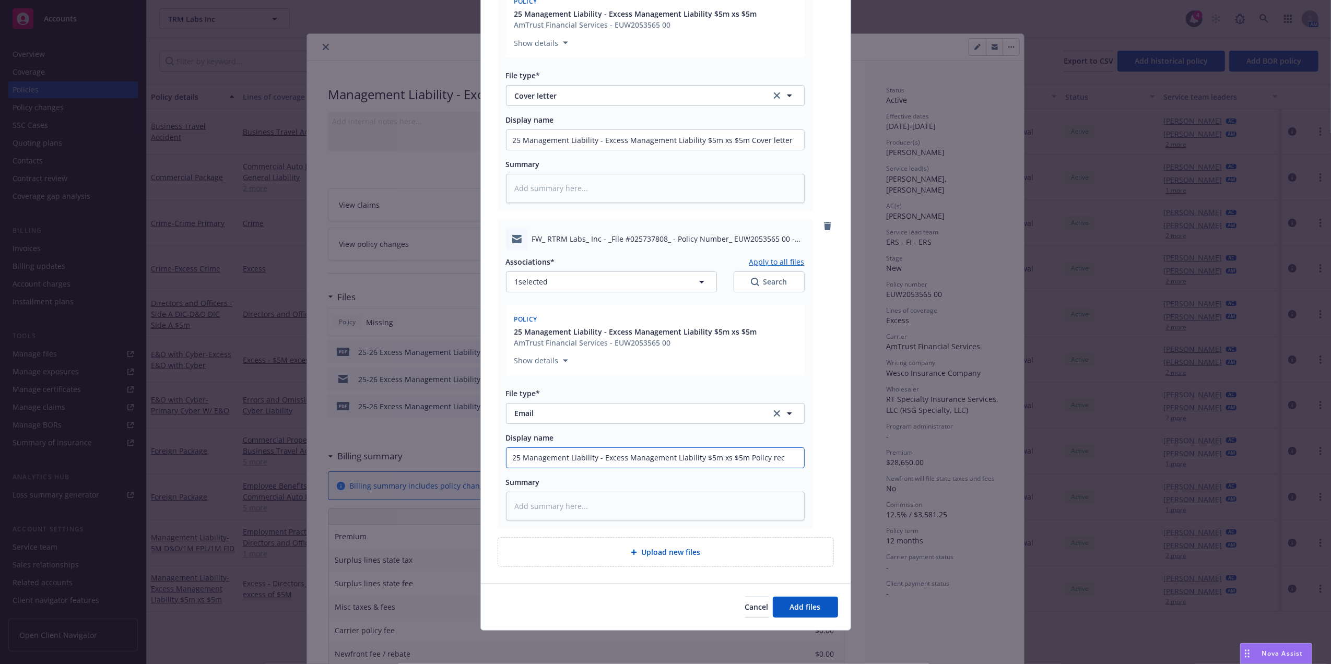
type textarea "x"
type input "25 Management Liability - Excess Management Liability $5m xs $5m Policy recv"
type textarea "x"
type input "25 Management Liability - Excess Management Liability $5m xs $5m Policy recv"
type textarea "x"
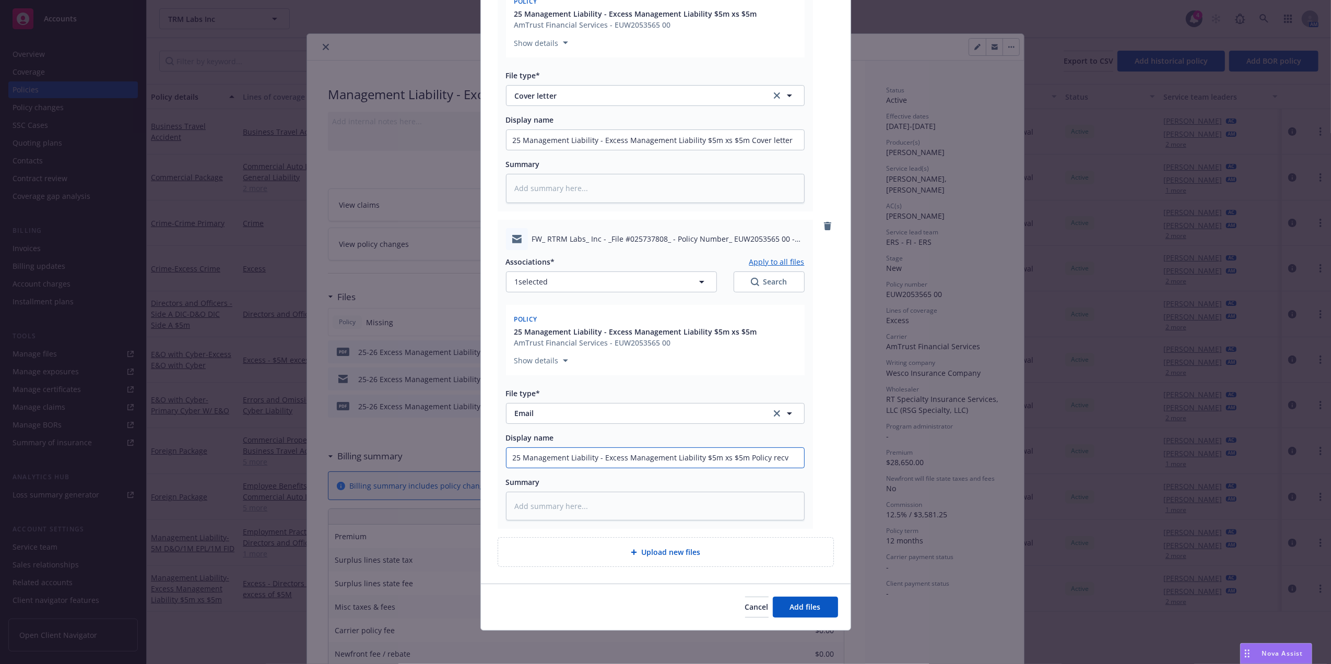
type input "25 Management Liability - Excess Management Liability $5m xs $5m Policy recv E"
type textarea "x"
type input "25 Management Liability - Excess Management Liability $5m xs $5m Policy recv Em"
type textarea "x"
type input "25 Management Liability - Excess Management Liability $5m xs $5m Policy recv Ema"
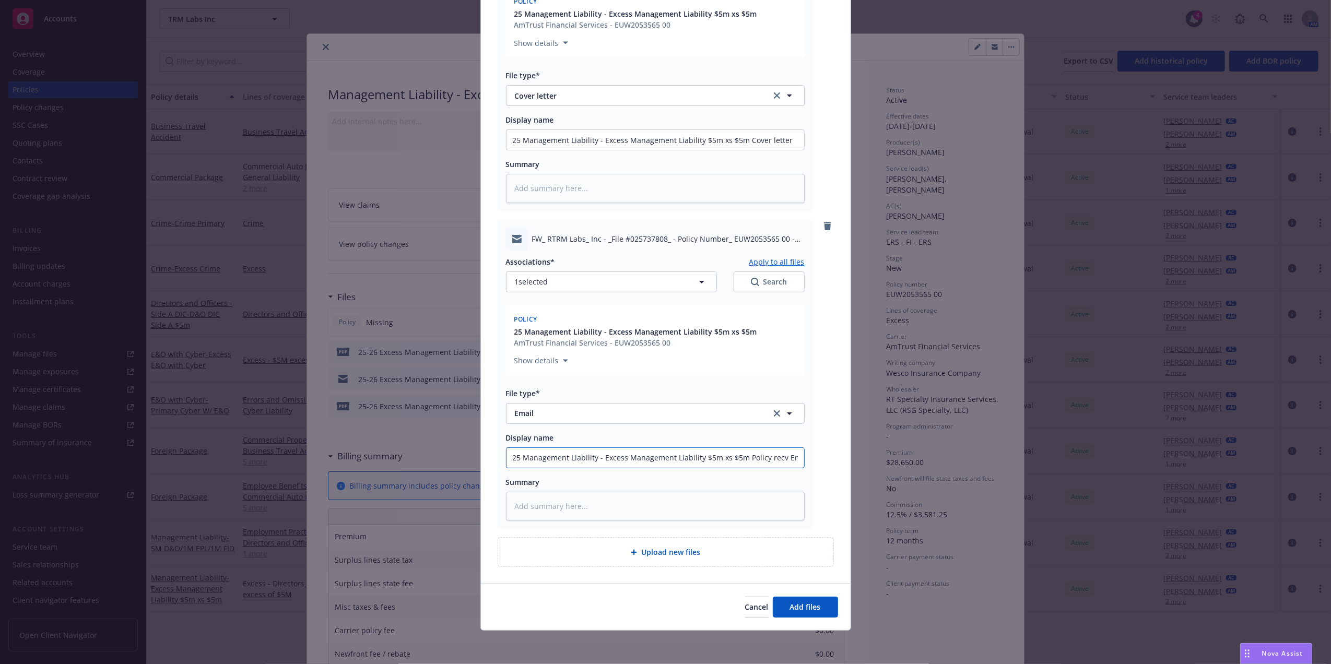
type textarea "x"
type input "25 Management Liability - Excess Management Liability $5m xs $5m Policy recv Em…"
type textarea "x"
type input "25 Management Liability - Excess Management Liability $5m xs $5m Policy recv Em…"
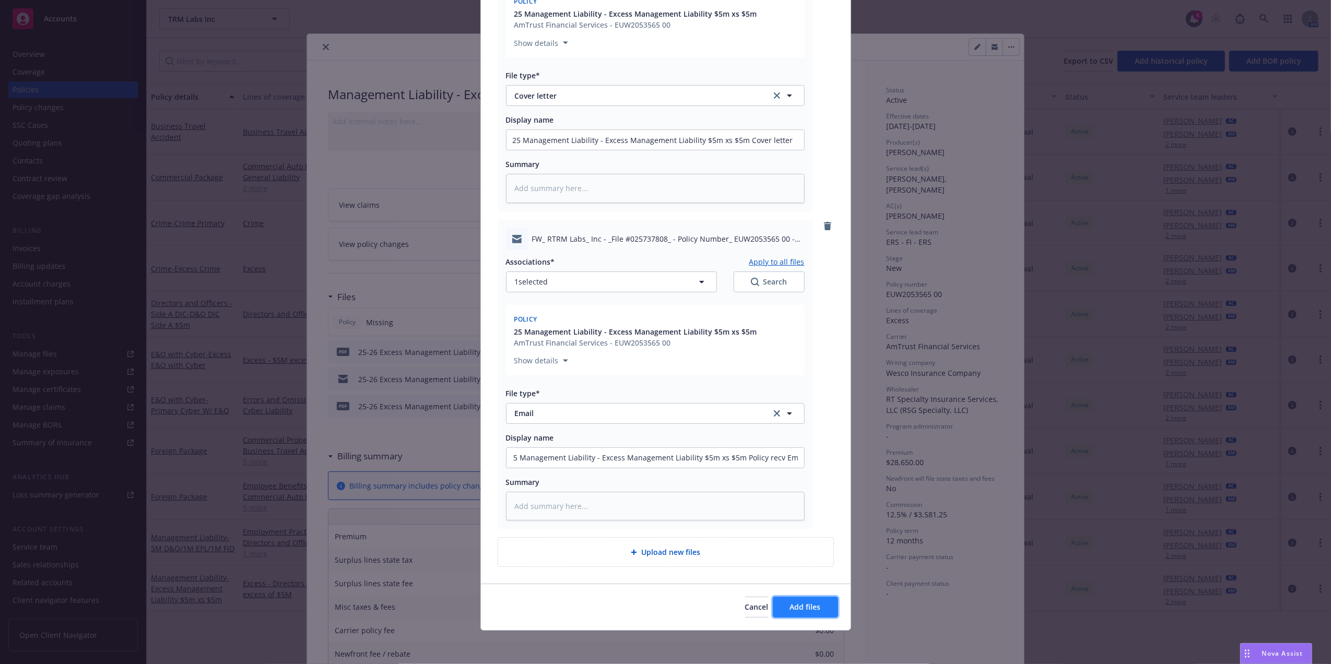
scroll to position [0, 0]
click at [807, 608] on span "Add files" at bounding box center [805, 607] width 31 height 10
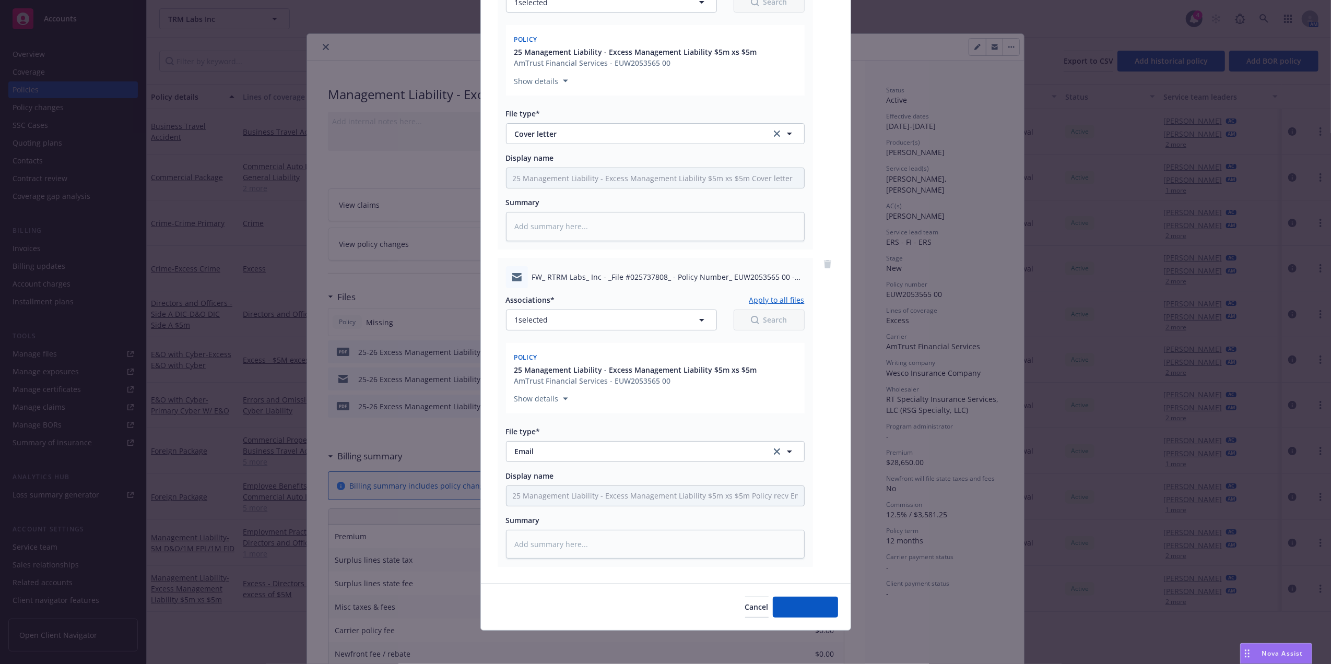
scroll to position [512, 0]
type textarea "x"
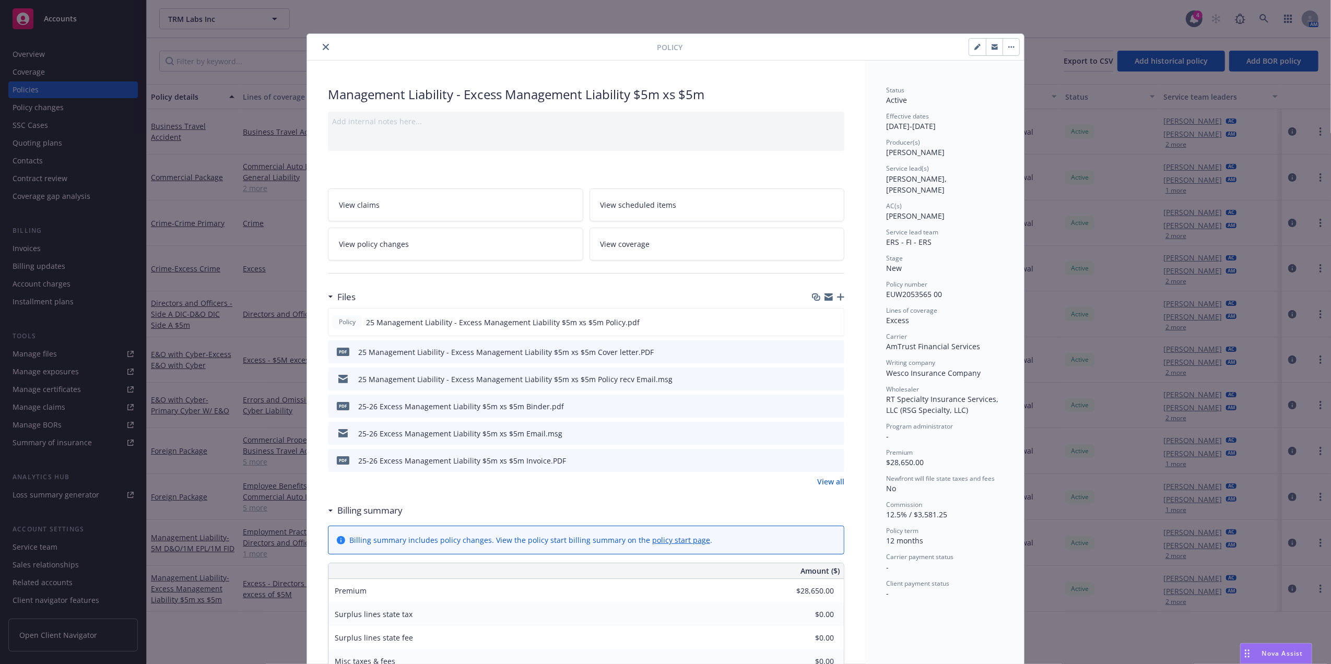
click at [320, 42] on button "close" at bounding box center [326, 47] width 13 height 13
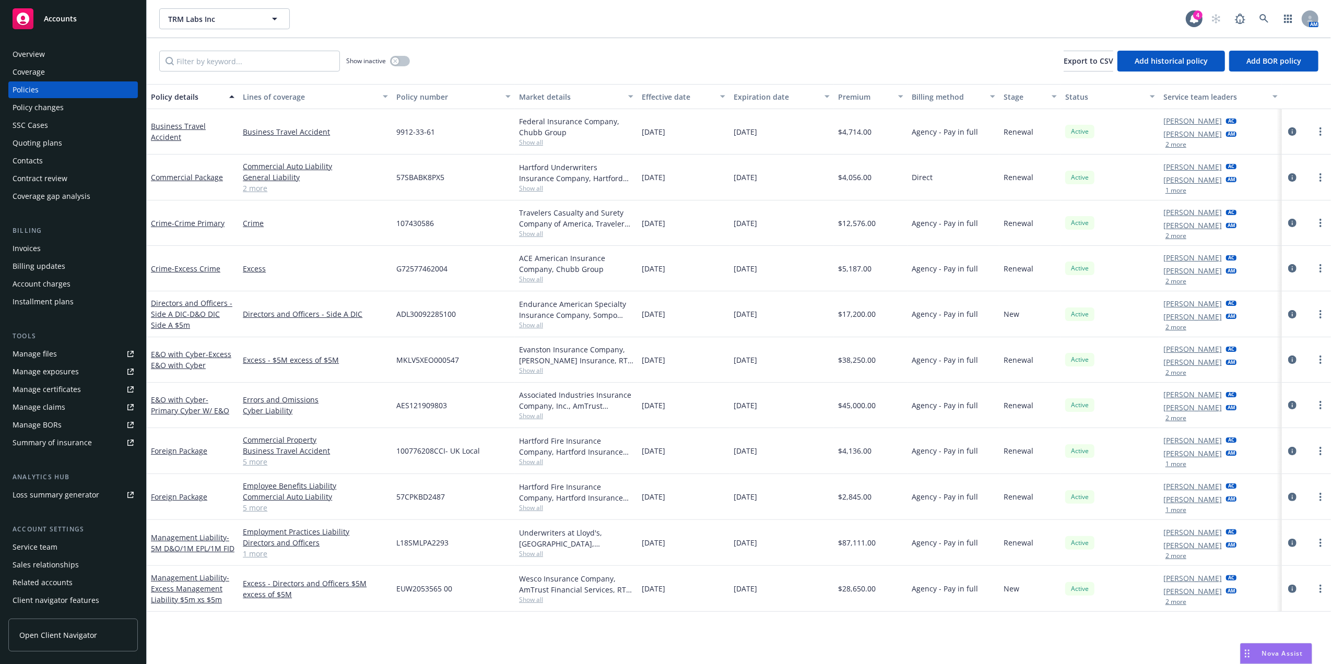
click at [57, 249] on div "Invoices" at bounding box center [73, 248] width 121 height 17
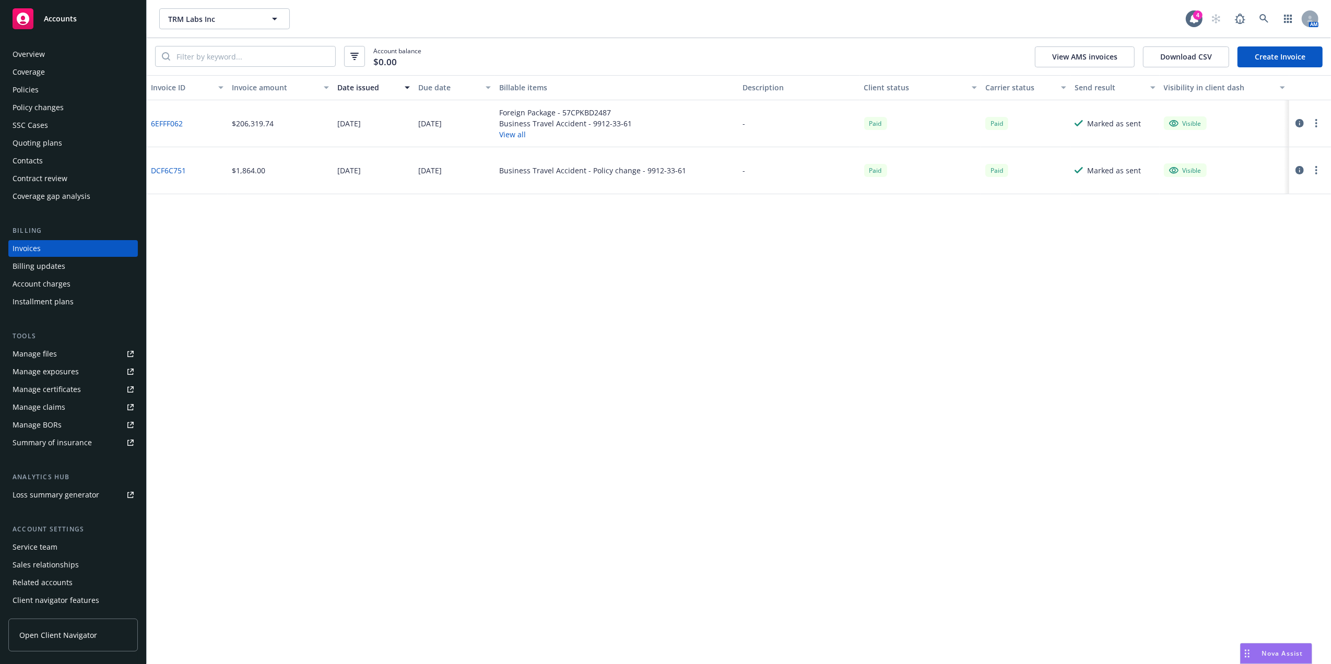
click at [1272, 57] on link "Create Invoice" at bounding box center [1280, 56] width 85 height 21
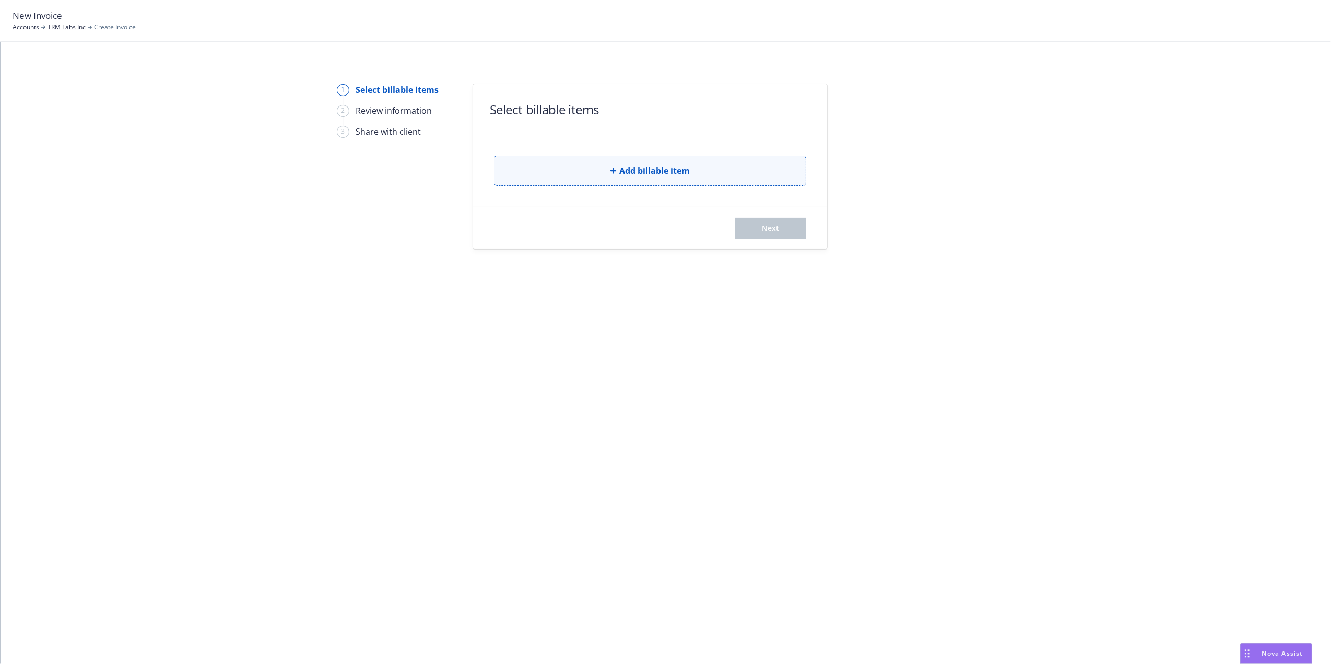
click at [602, 176] on button "Add billable item" at bounding box center [650, 171] width 312 height 30
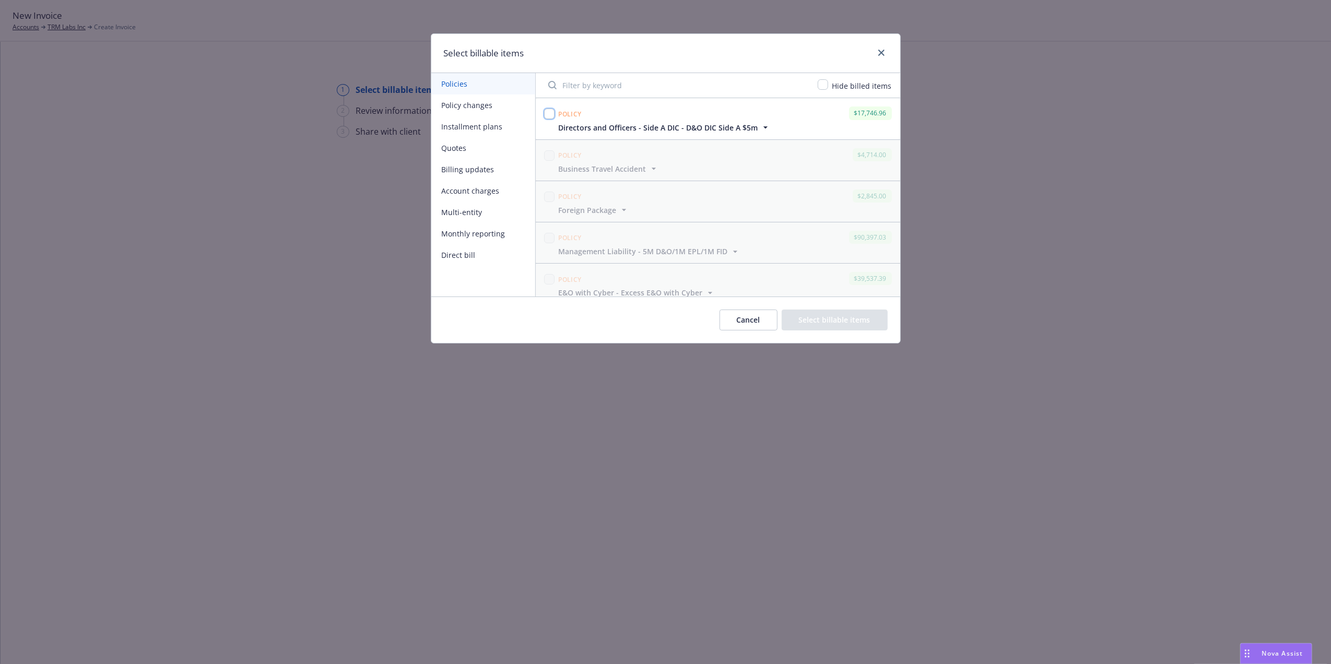
click at [546, 111] on input "checkbox" at bounding box center [549, 114] width 10 height 10
checkbox input "true"
click at [826, 87] on input "checkbox" at bounding box center [823, 84] width 10 height 10
checkbox input "true"
click at [550, 154] on input "checkbox" at bounding box center [549, 155] width 10 height 10
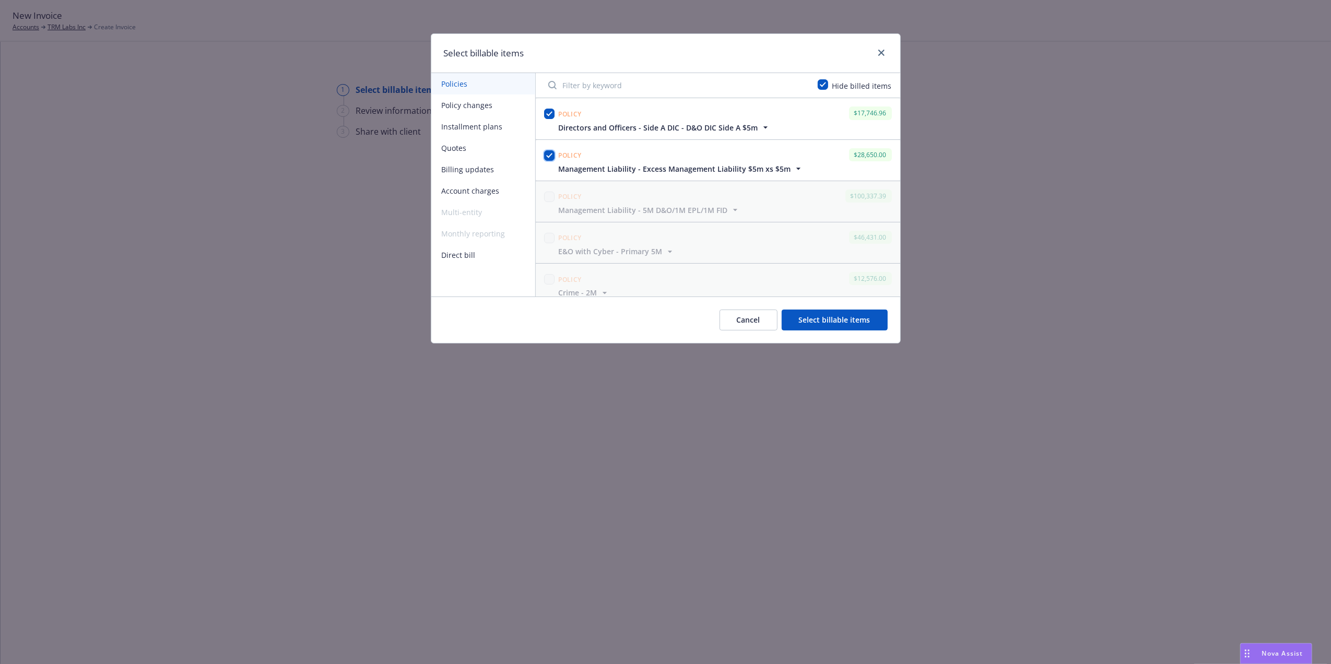
checkbox input "true"
click at [688, 169] on span "Management Liability - Excess Management Liability $5m xs $5m" at bounding box center [675, 168] width 232 height 11
click at [700, 134] on div "Policy $17,746.96 Directors and Officers - Side A DIC - D&O DIC Side A $5m Disp…" at bounding box center [718, 118] width 365 height 41
click at [700, 128] on span "Directors and Officers - Side A DIC - D&O DIC Side A $5m" at bounding box center [659, 127] width 200 height 11
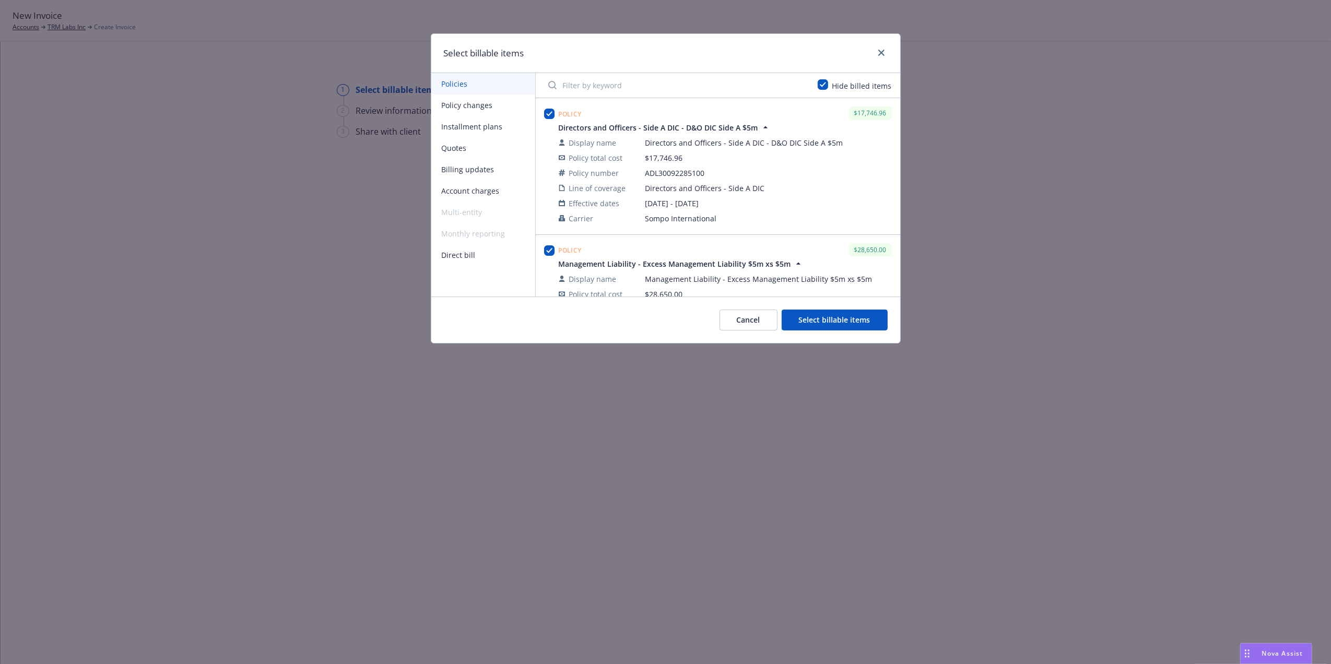
drag, startPoint x: 843, startPoint y: 324, endPoint x: 840, endPoint y: 318, distance: 6.8
click at [842, 324] on button "Select billable items" at bounding box center [835, 320] width 106 height 21
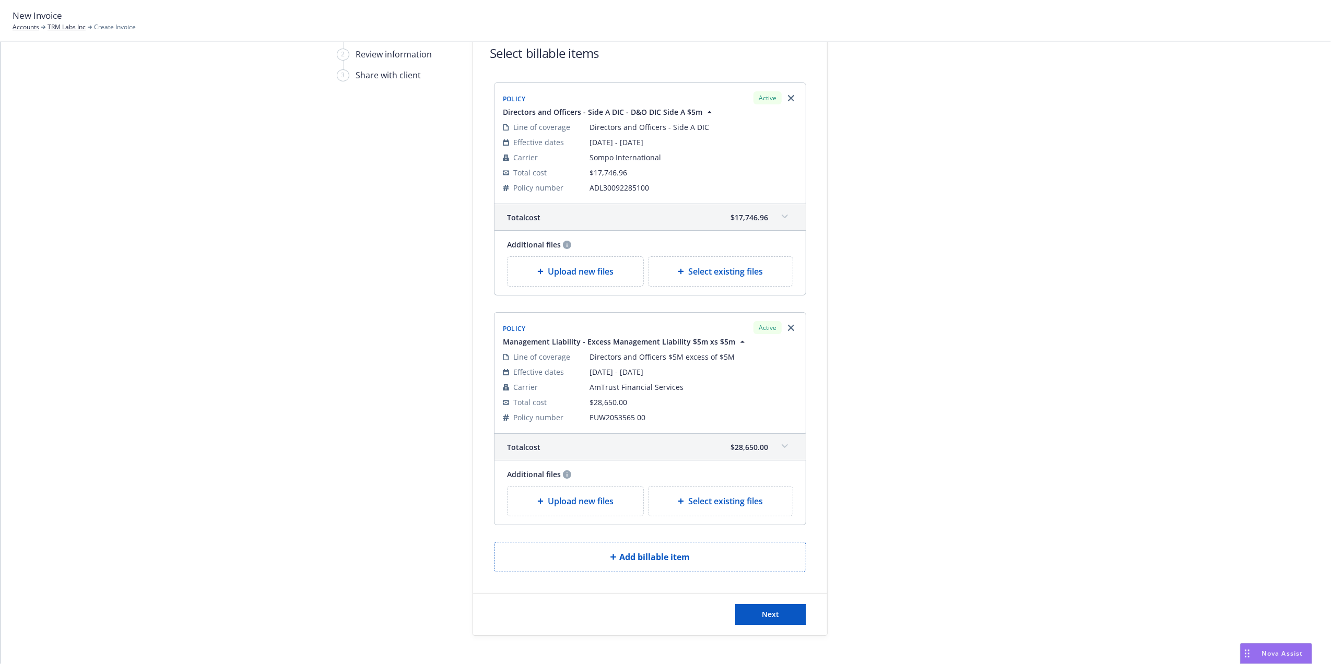
scroll to position [98, 0]
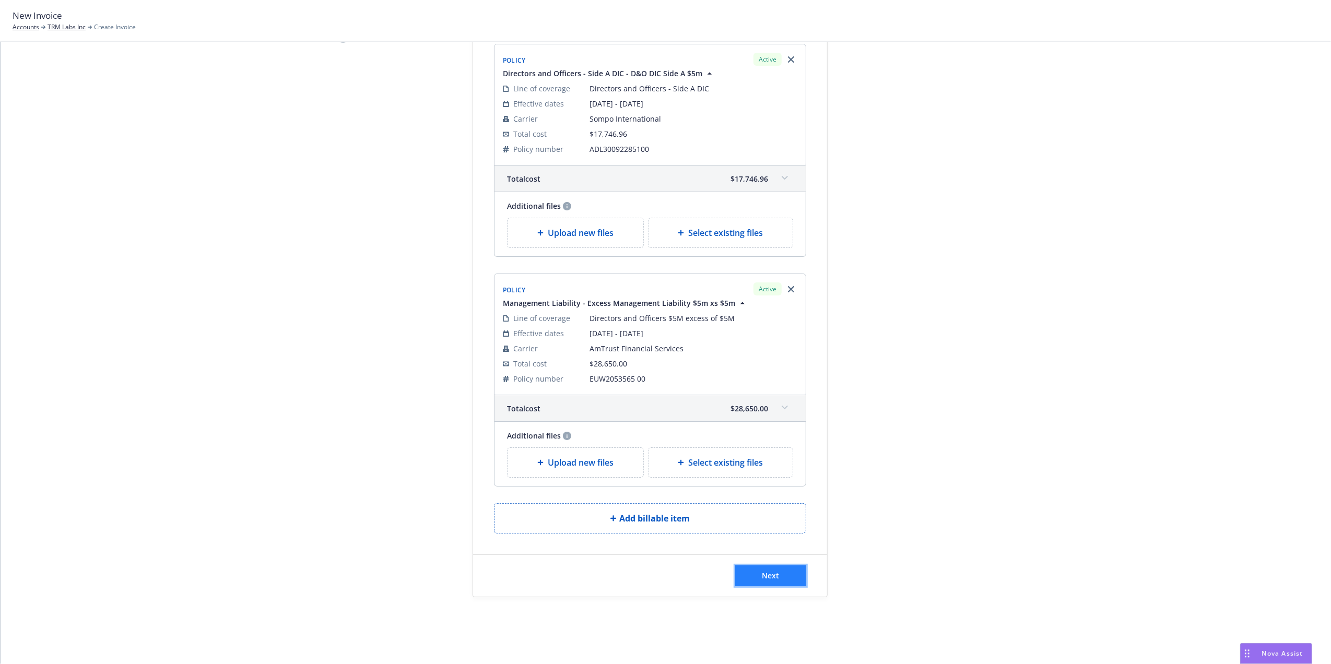
click at [775, 578] on button "Next" at bounding box center [770, 576] width 71 height 21
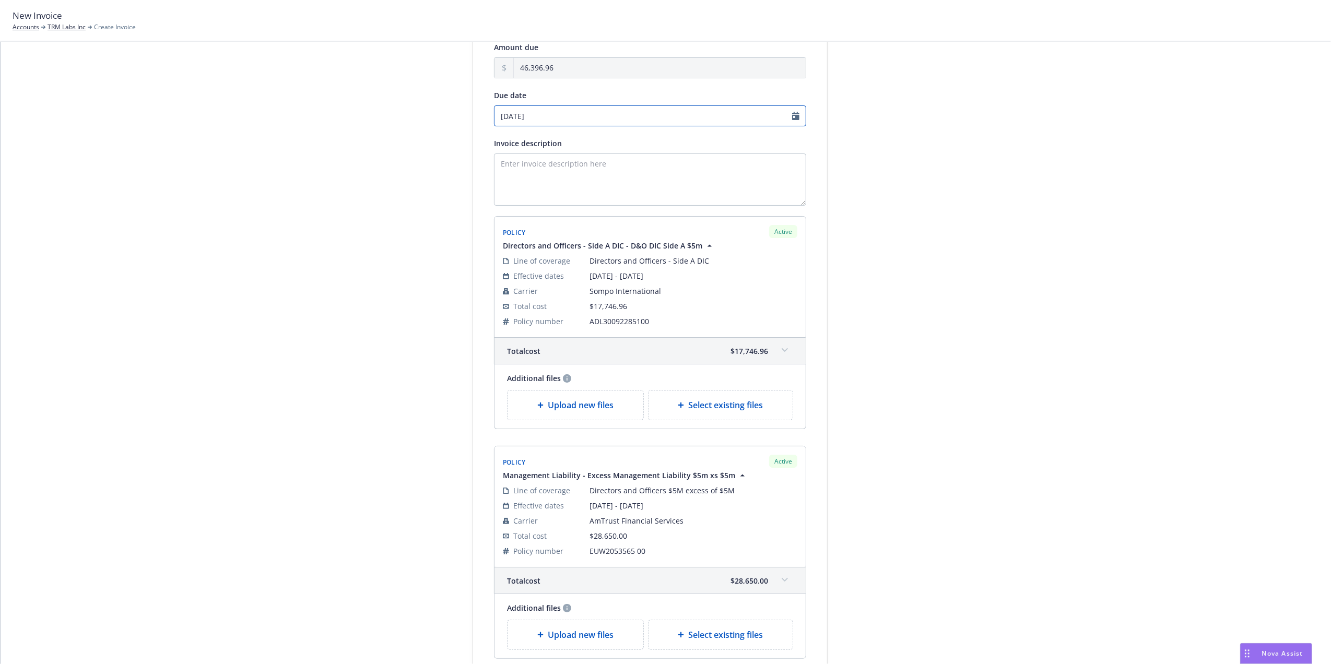
select select "September"
select select "2025"
click at [791, 115] on input "[DATE]" at bounding box center [650, 116] width 312 height 21
click at [494, 135] on link "chevronLeft" at bounding box center [498, 138] width 13 height 13
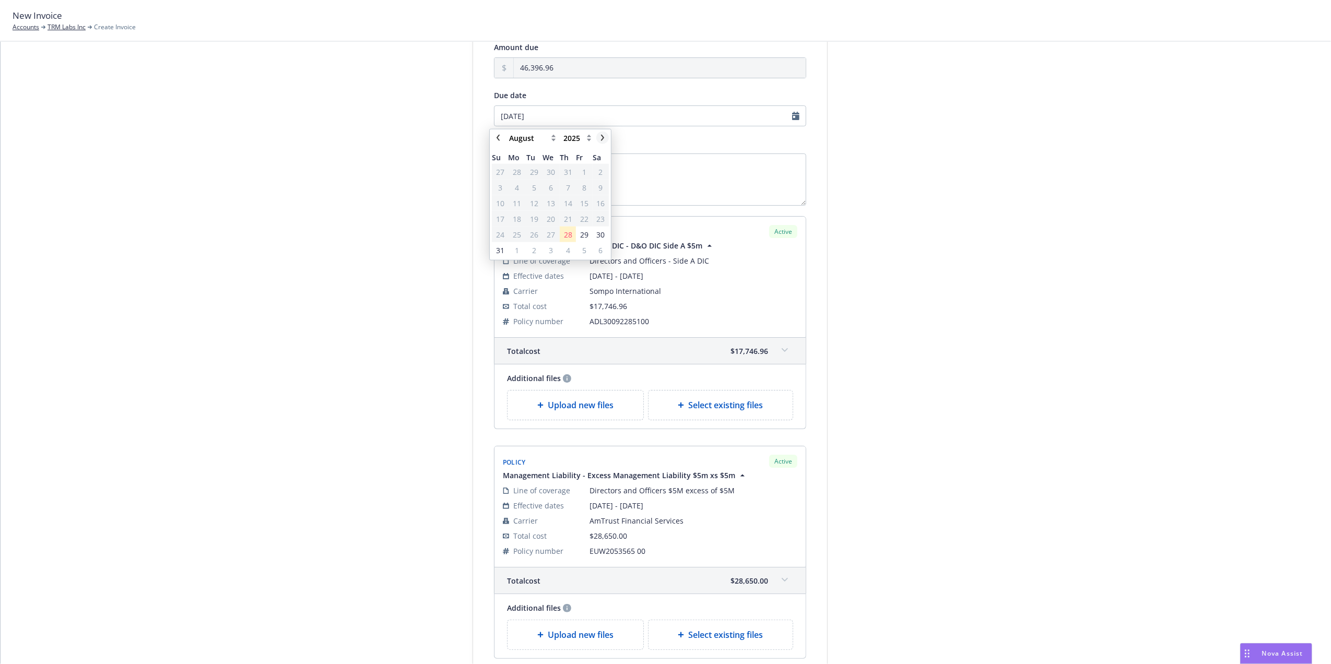
click at [605, 138] on icon "chevronRight" at bounding box center [603, 138] width 6 height 6
select select "September"
click at [533, 187] on span "9" at bounding box center [534, 187] width 4 height 11
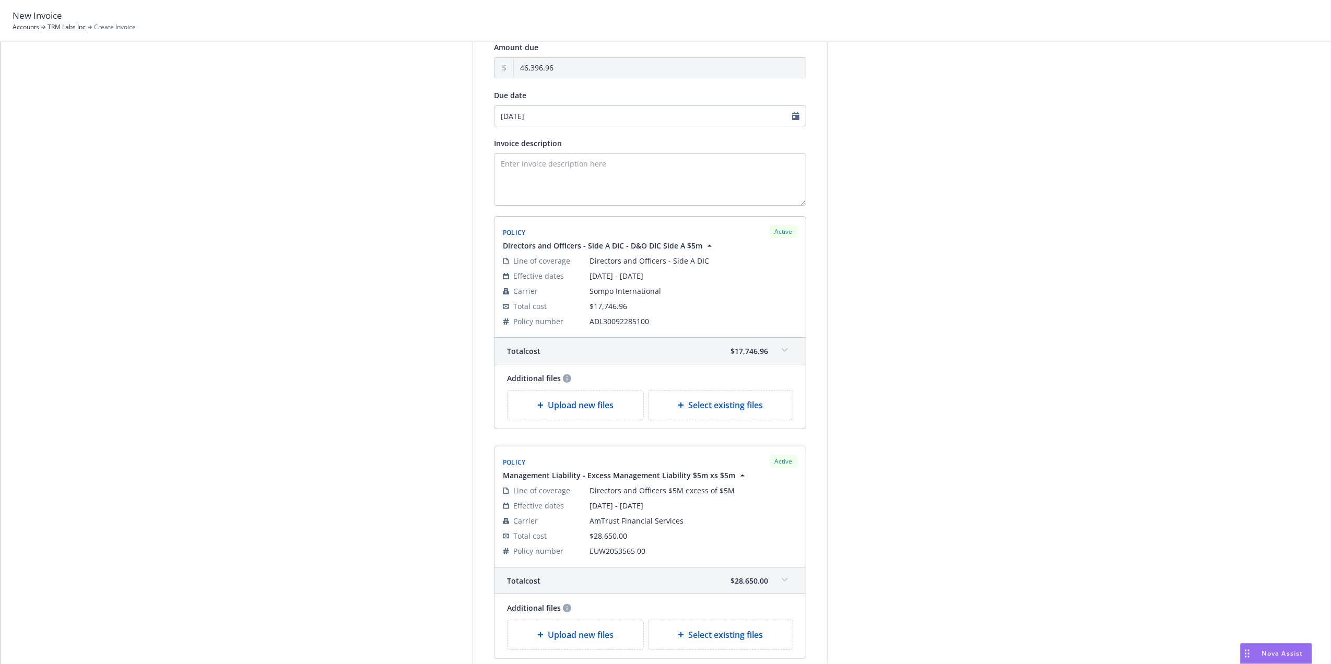
type input "[DATE]"
click at [1032, 280] on div "Select billable items 2 Review information 3 Share with client Add payment deta…" at bounding box center [666, 354] width 1306 height 738
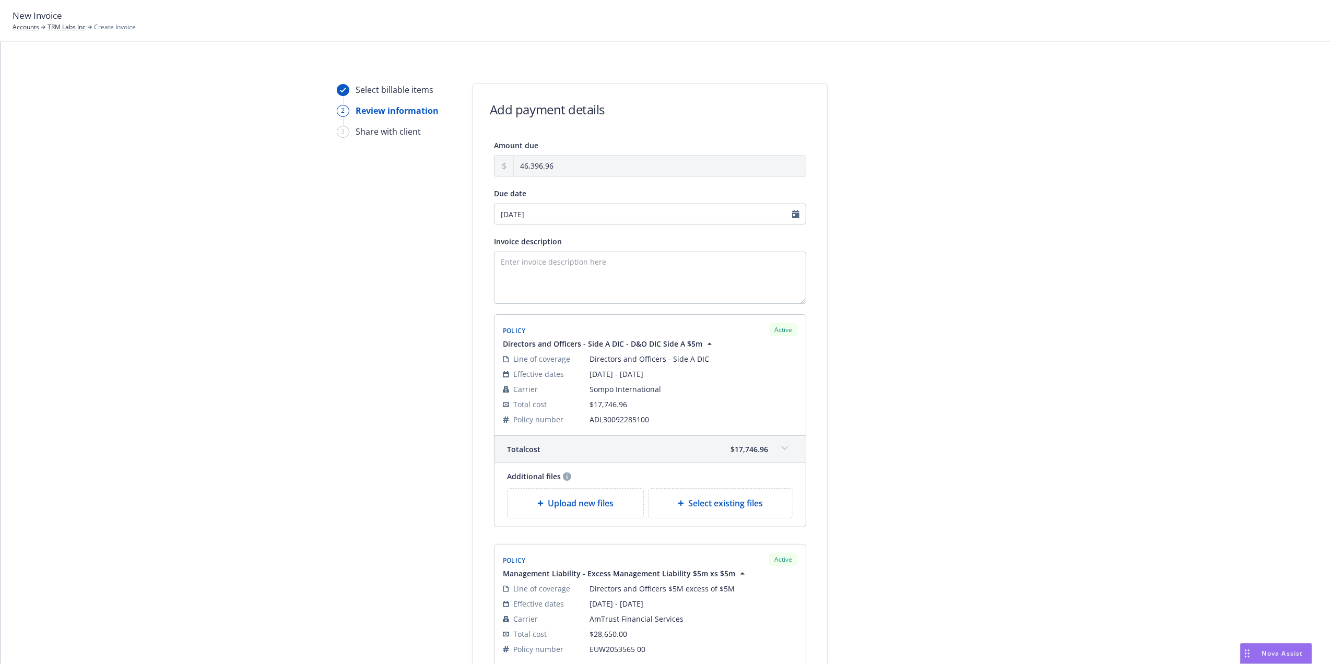
scroll to position [226, 0]
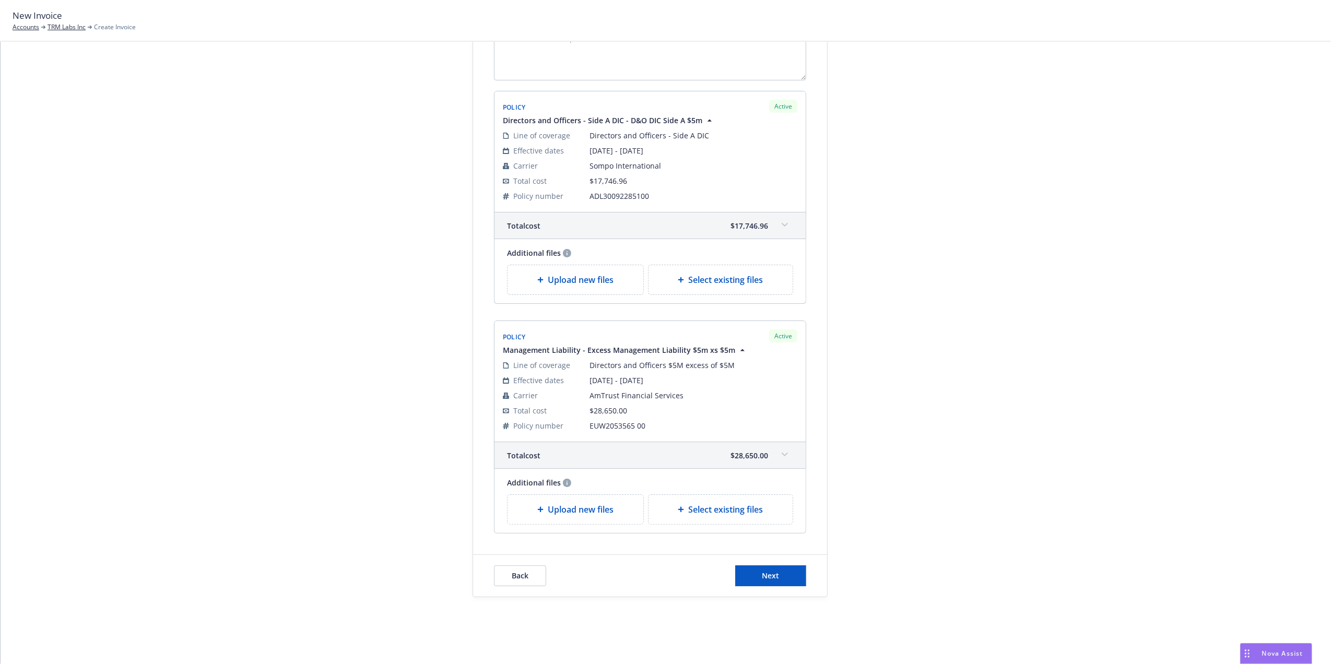
click at [787, 458] on span at bounding box center [785, 455] width 17 height 17
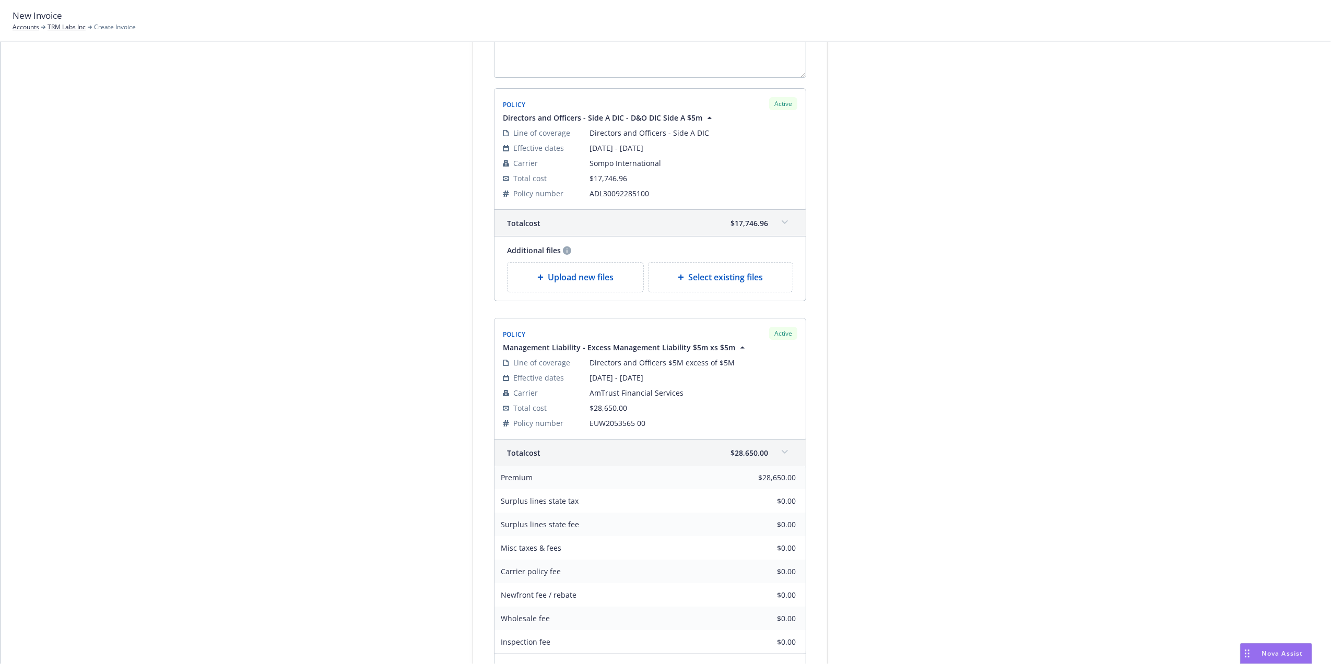
click at [787, 458] on span at bounding box center [785, 452] width 17 height 17
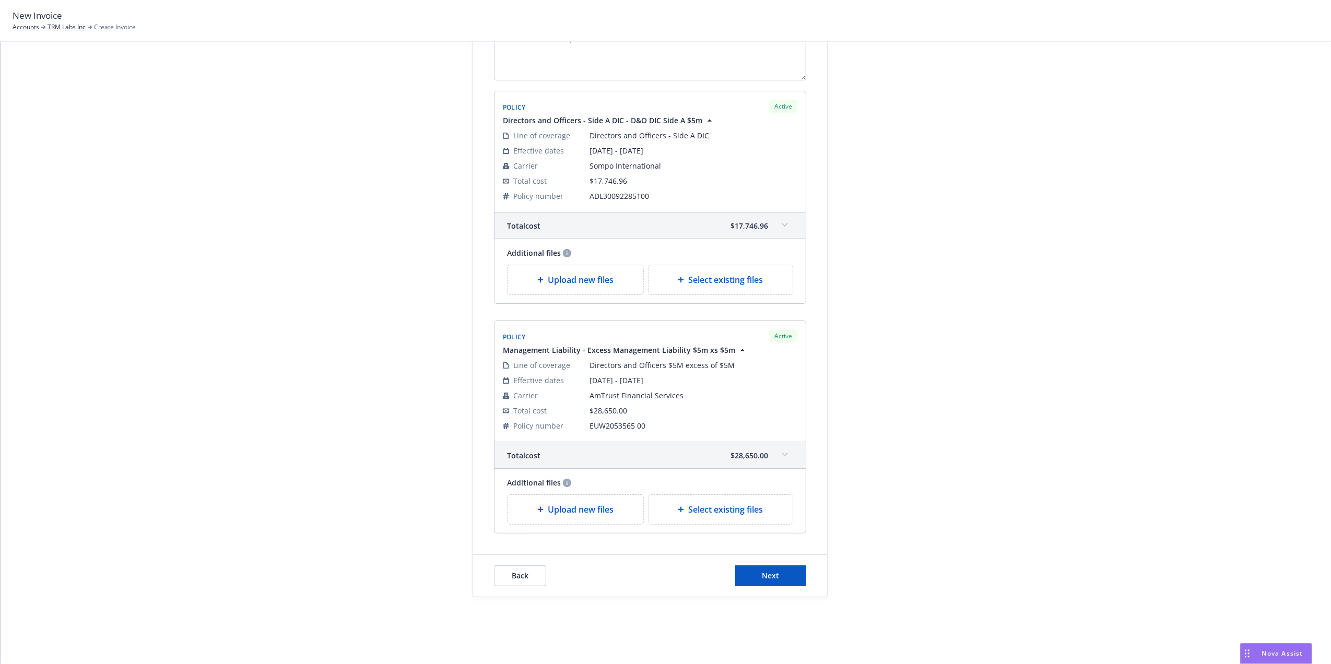
click at [782, 220] on span at bounding box center [785, 225] width 17 height 17
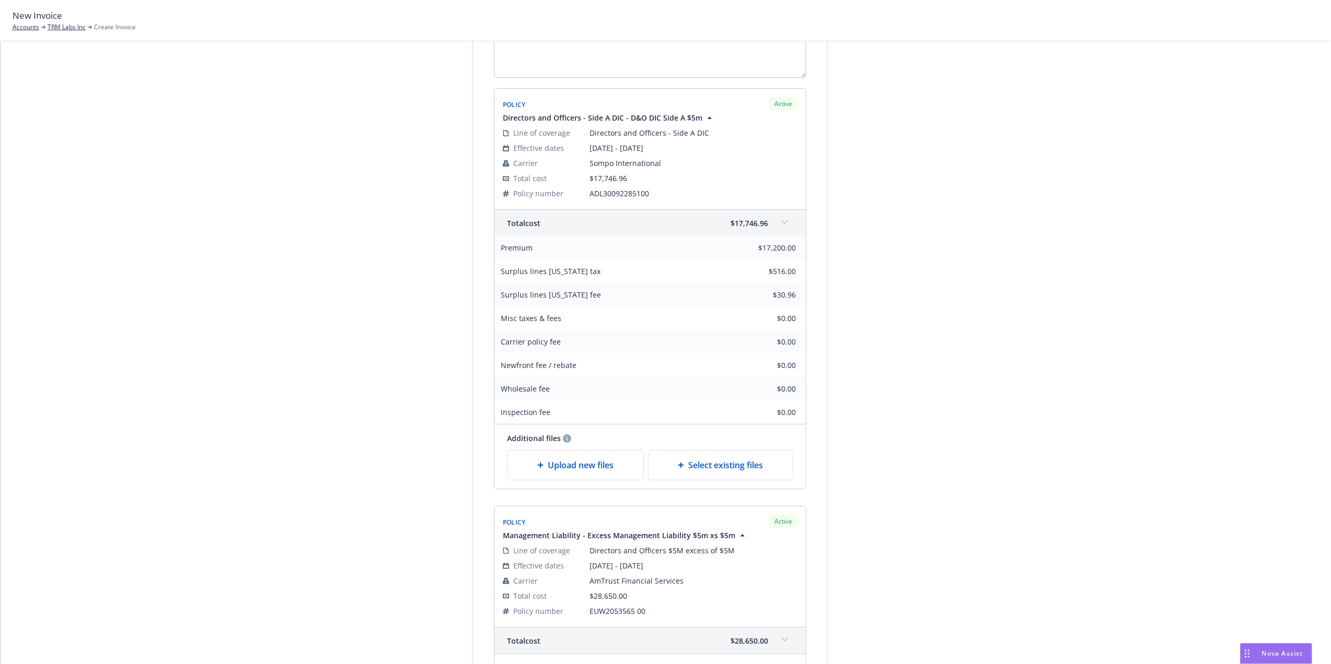
click at [782, 224] on icon at bounding box center [785, 222] width 6 height 4
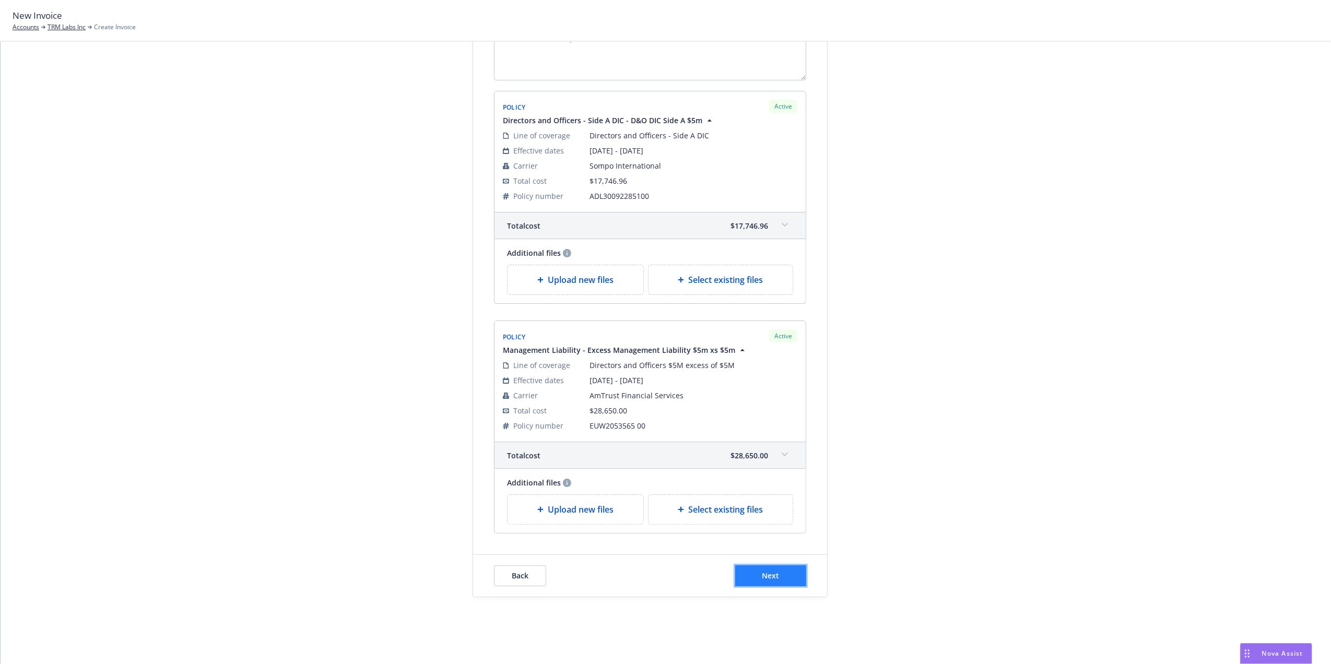
click at [769, 573] on span "Next" at bounding box center [771, 576] width 17 height 10
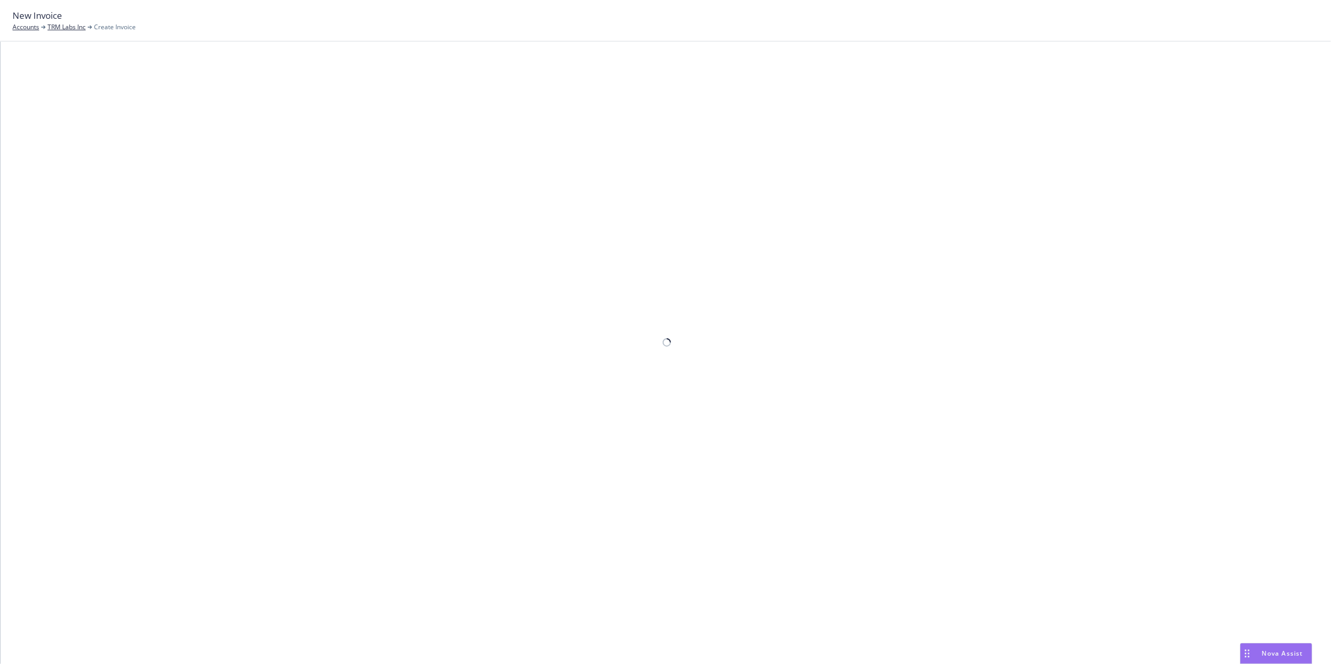
scroll to position [30, 0]
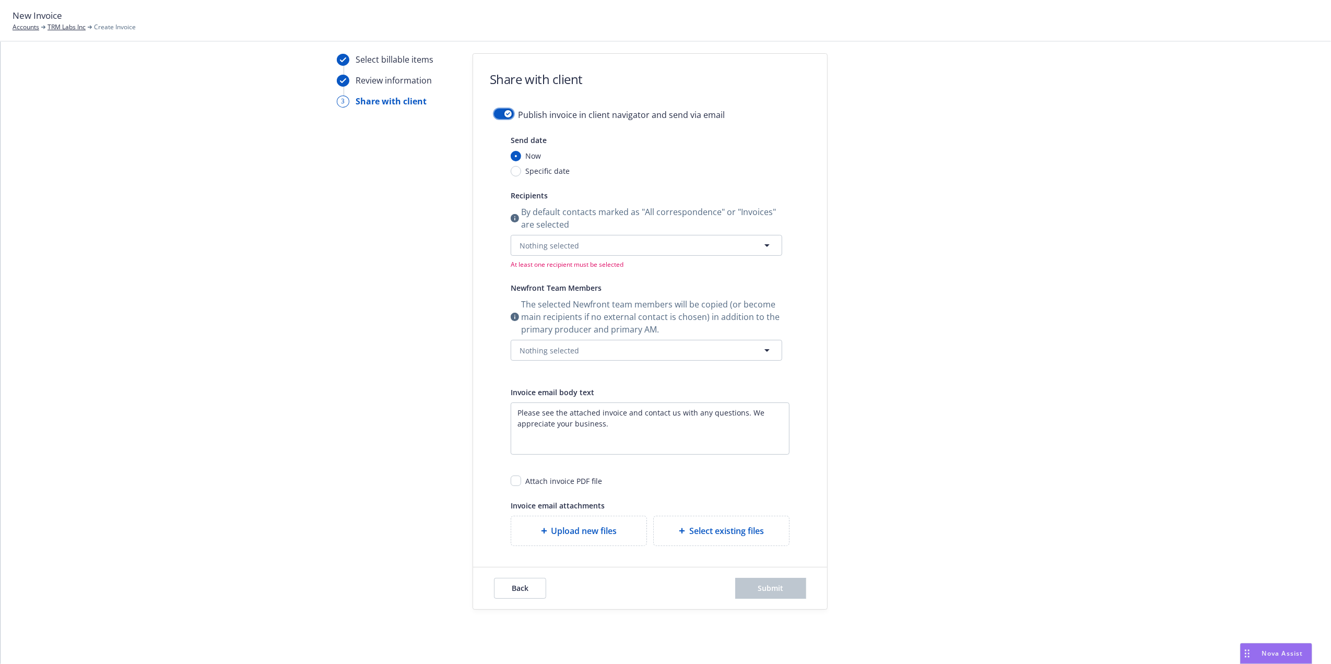
click at [506, 113] on icon "button" at bounding box center [508, 113] width 4 height 3
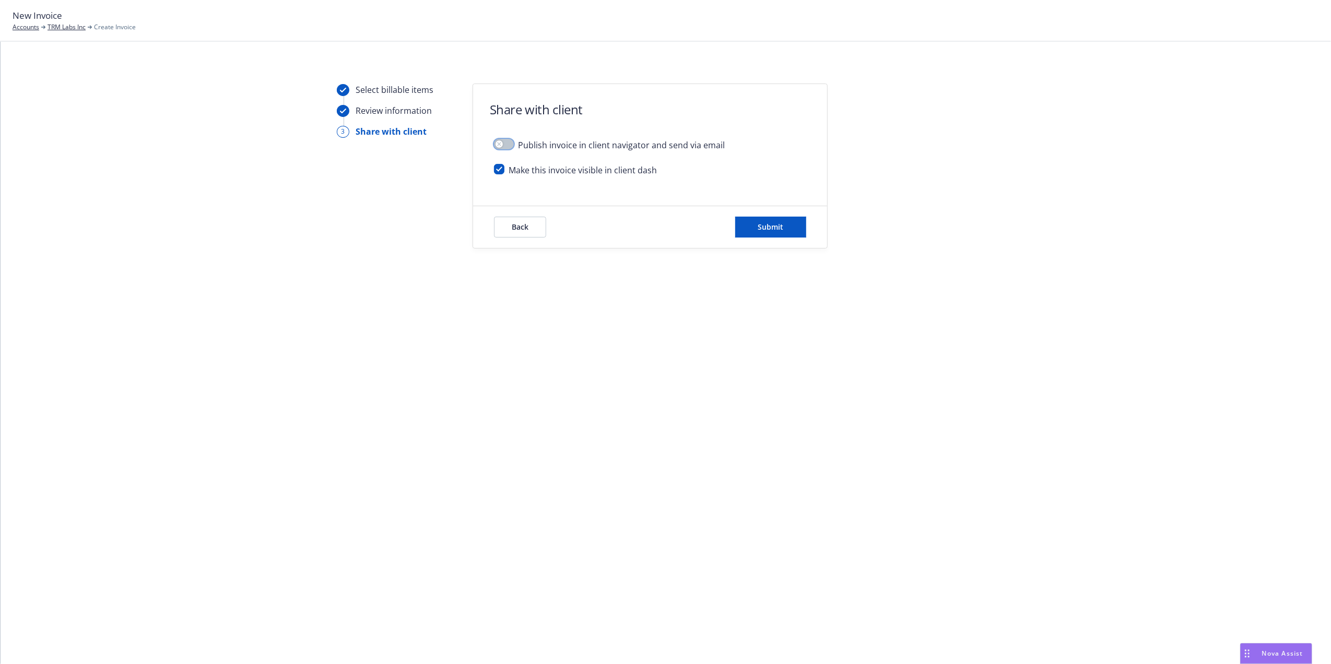
scroll to position [0, 0]
click at [780, 230] on span "Submit" at bounding box center [771, 227] width 26 height 10
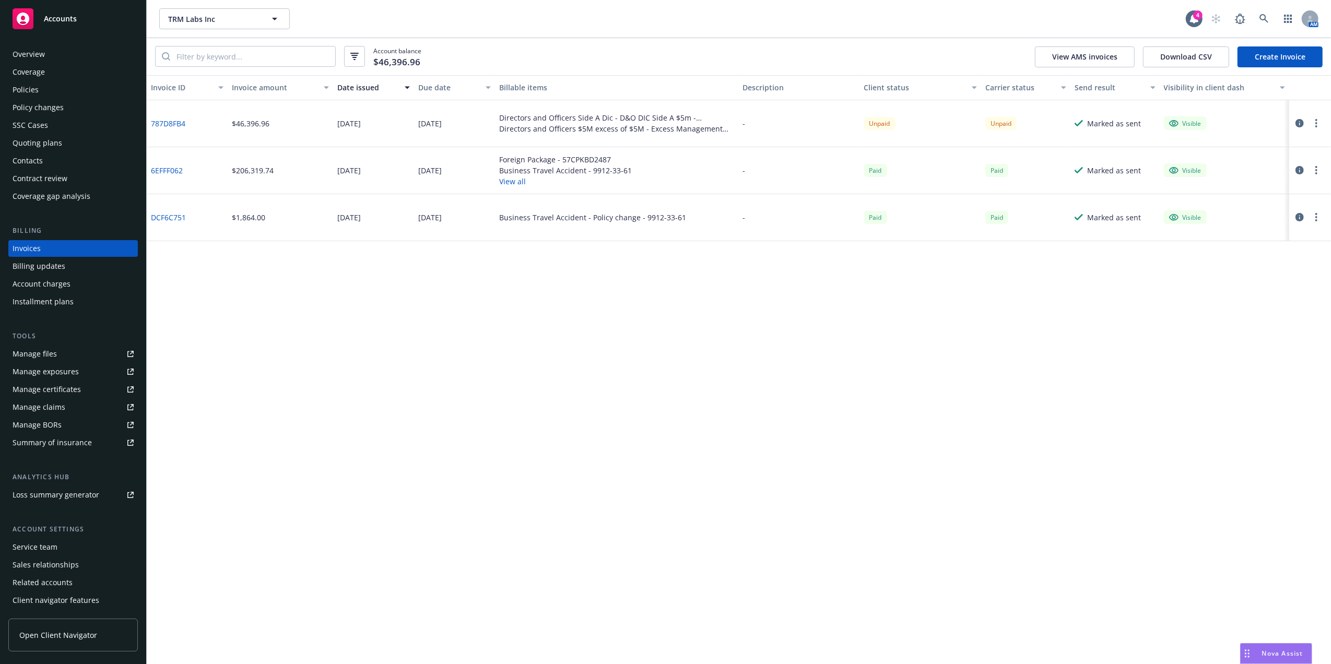
click at [172, 119] on link "787D8FB4" at bounding box center [168, 123] width 34 height 11
click at [46, 92] on div "Policies" at bounding box center [73, 89] width 121 height 17
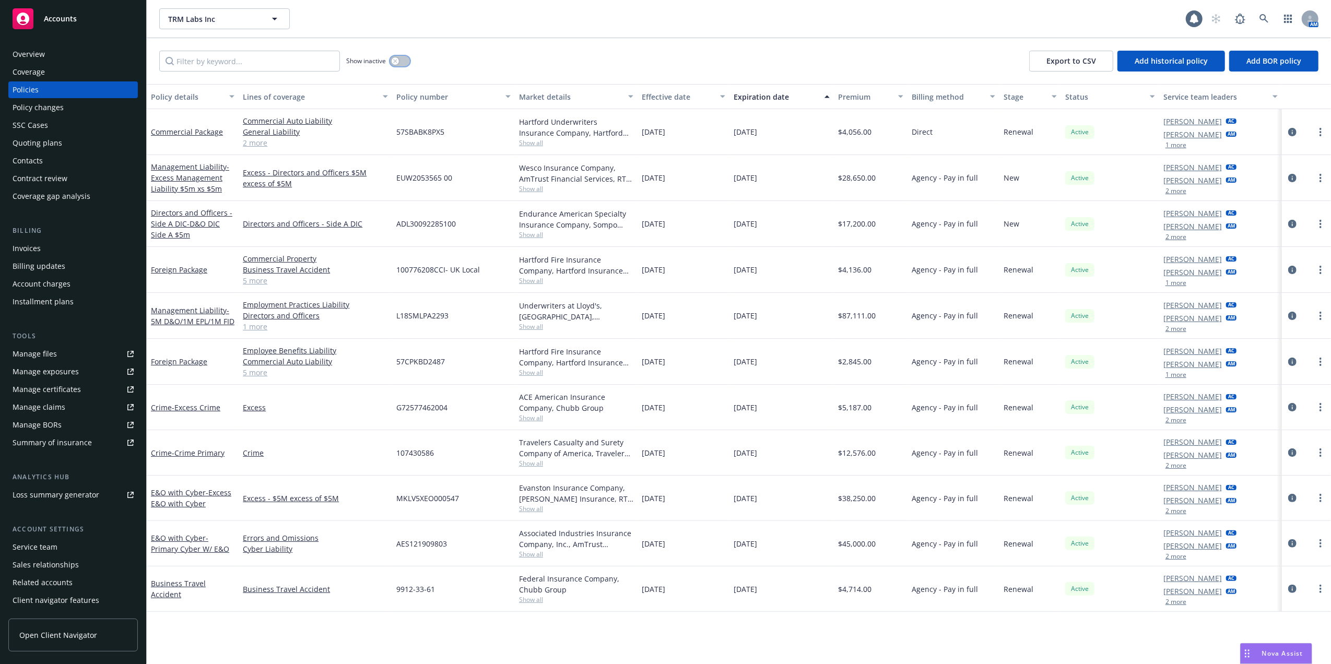
click at [400, 62] on button "button" at bounding box center [400, 61] width 20 height 10
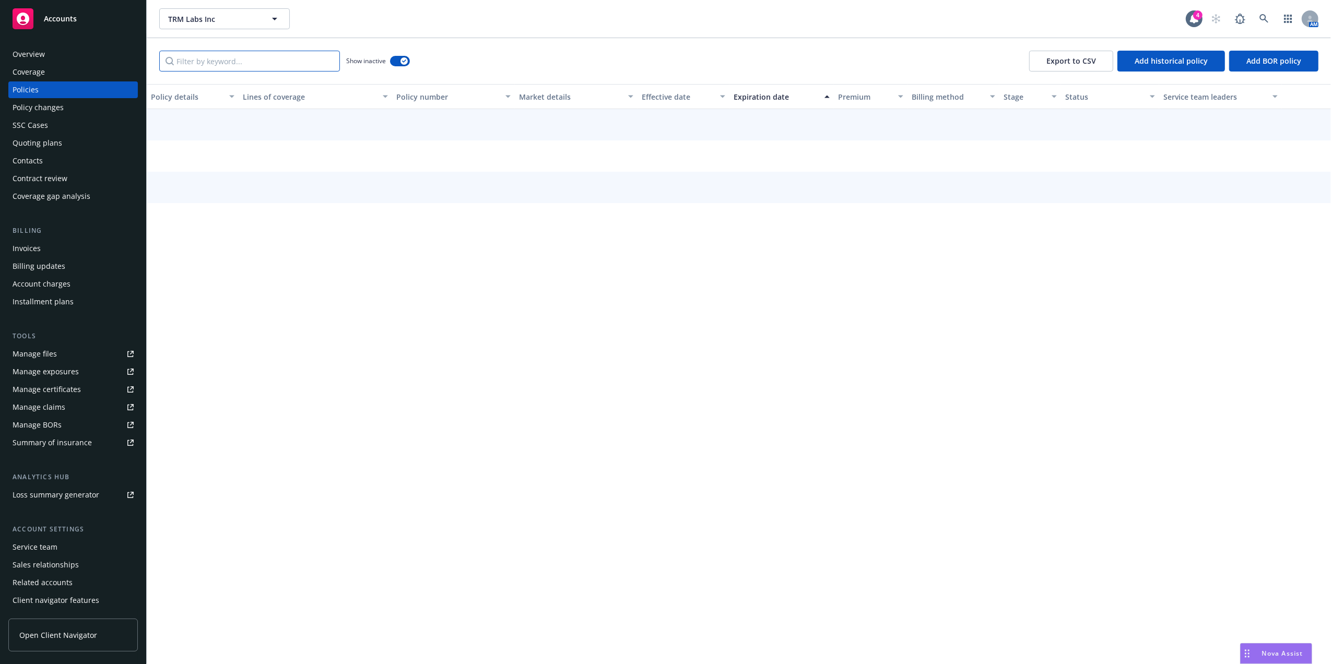
click at [242, 65] on input "Filter by keyword..." at bounding box center [249, 61] width 181 height 21
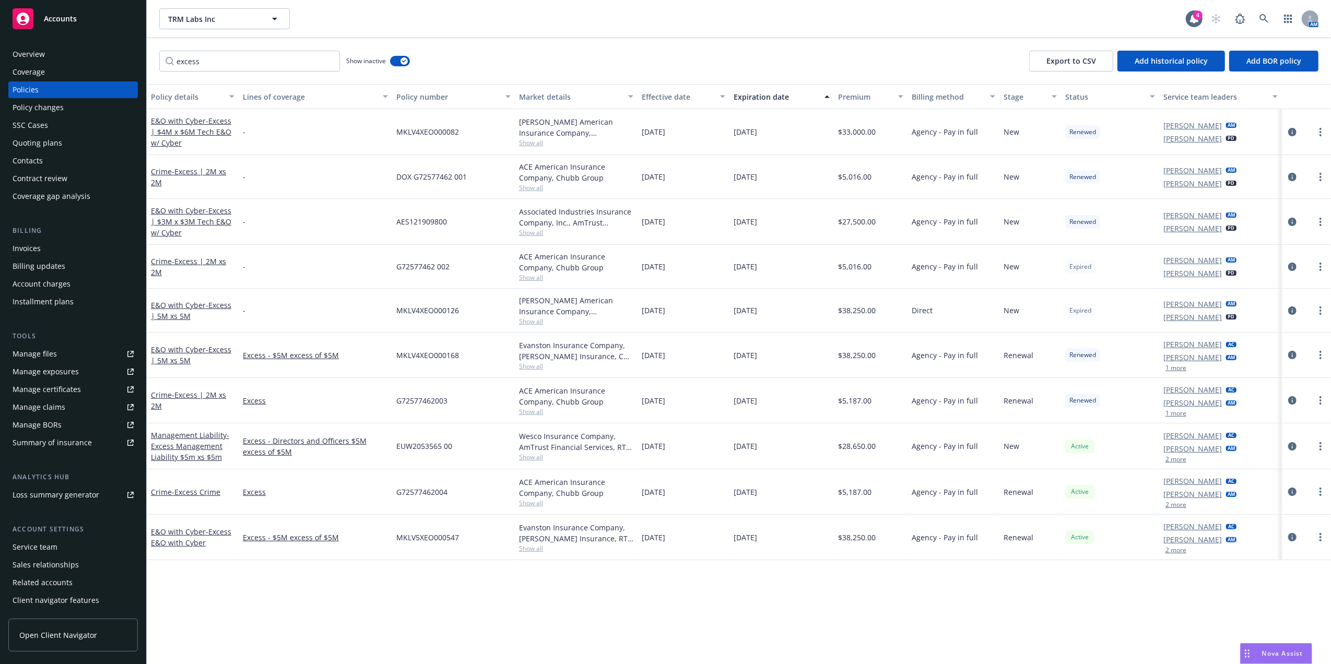
click at [780, 98] on div "Expiration date" at bounding box center [776, 96] width 85 height 11
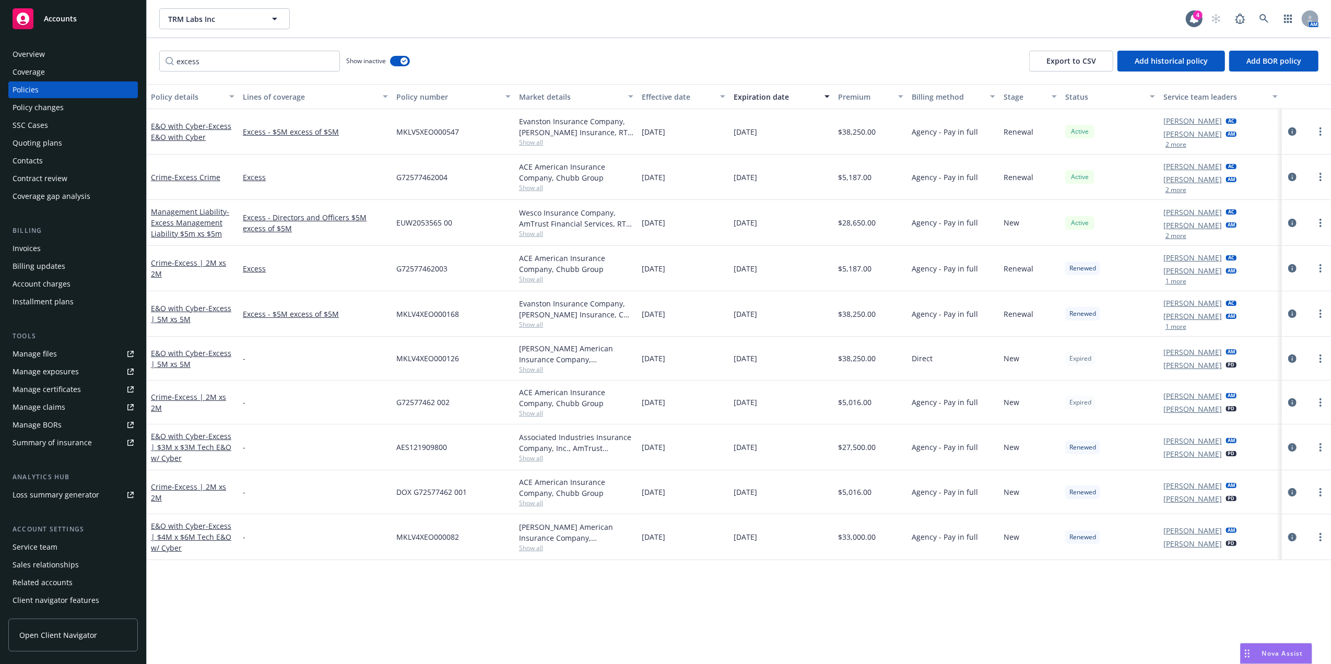
click at [558, 42] on div "excess Show inactive Export to CSV Add historical policy Add BOR policy" at bounding box center [739, 61] width 1185 height 46
click at [243, 66] on input "excess" at bounding box center [249, 61] width 181 height 21
paste input "ADL30092285100"
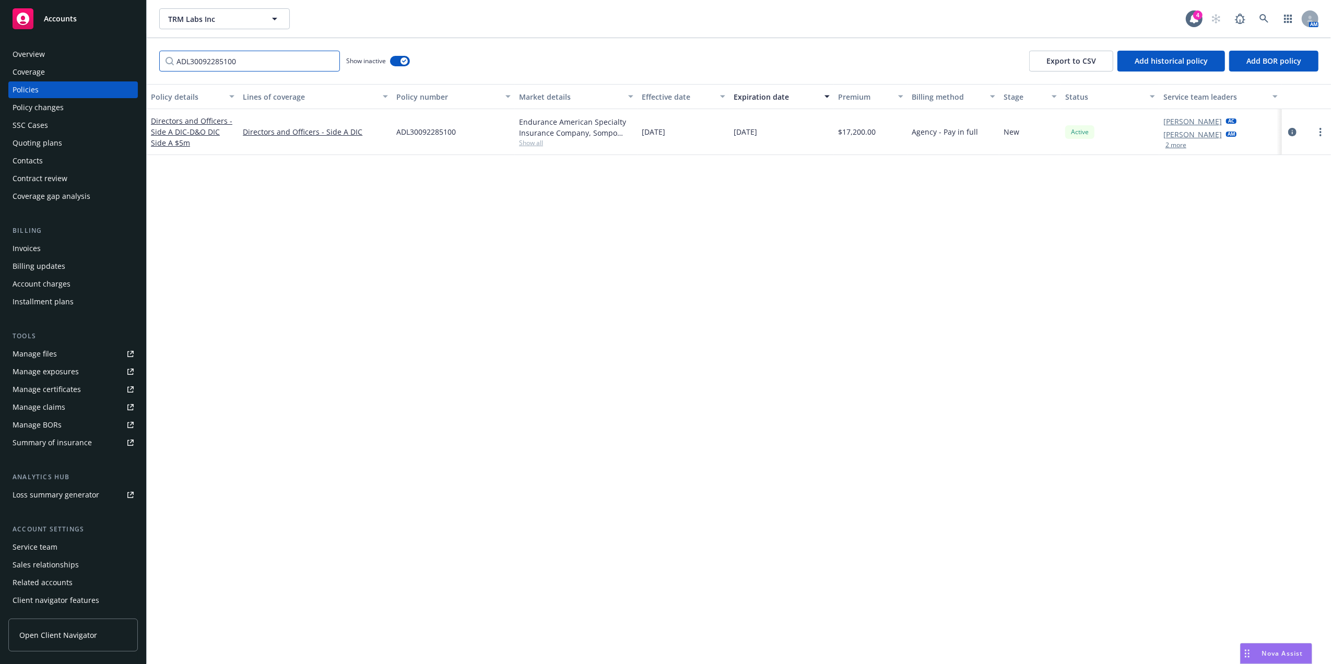
type input "ADL30092285100"
click at [399, 64] on button "button" at bounding box center [400, 61] width 20 height 10
click at [327, 61] on input "ADL30092285100" at bounding box center [249, 61] width 181 height 21
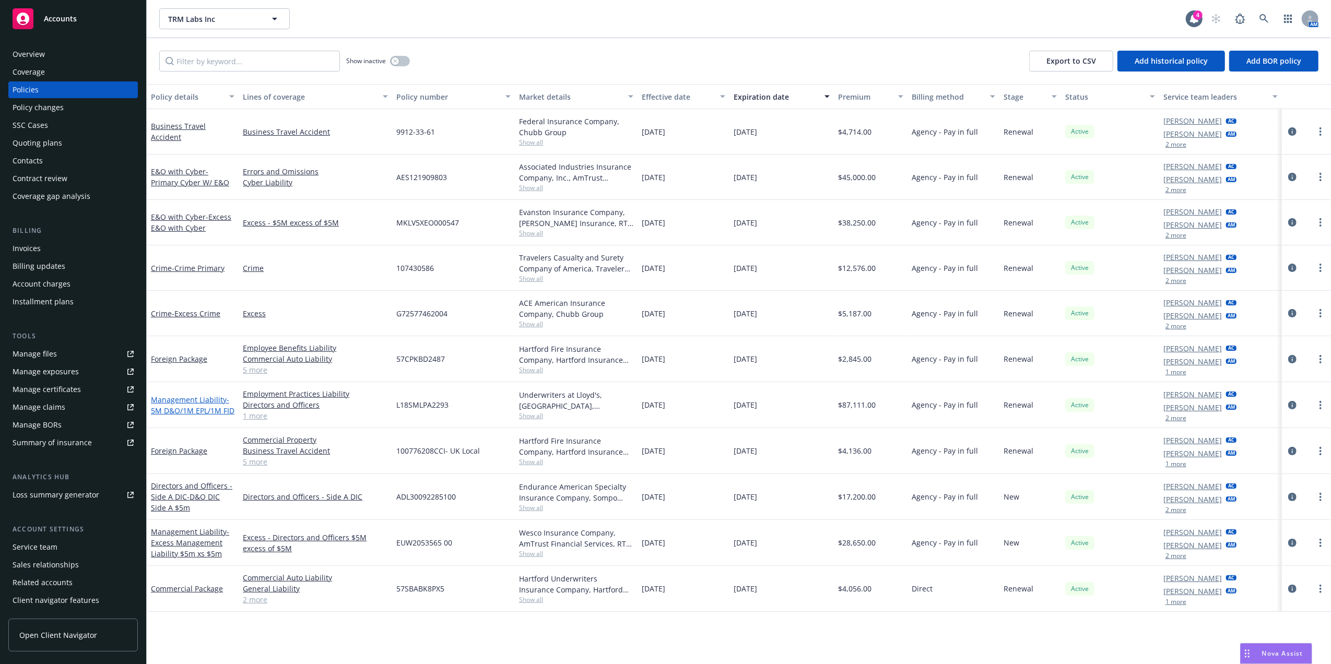
click at [179, 404] on link "Management Liability - 5M D&O/1M EPL/1M FID" at bounding box center [193, 405] width 84 height 21
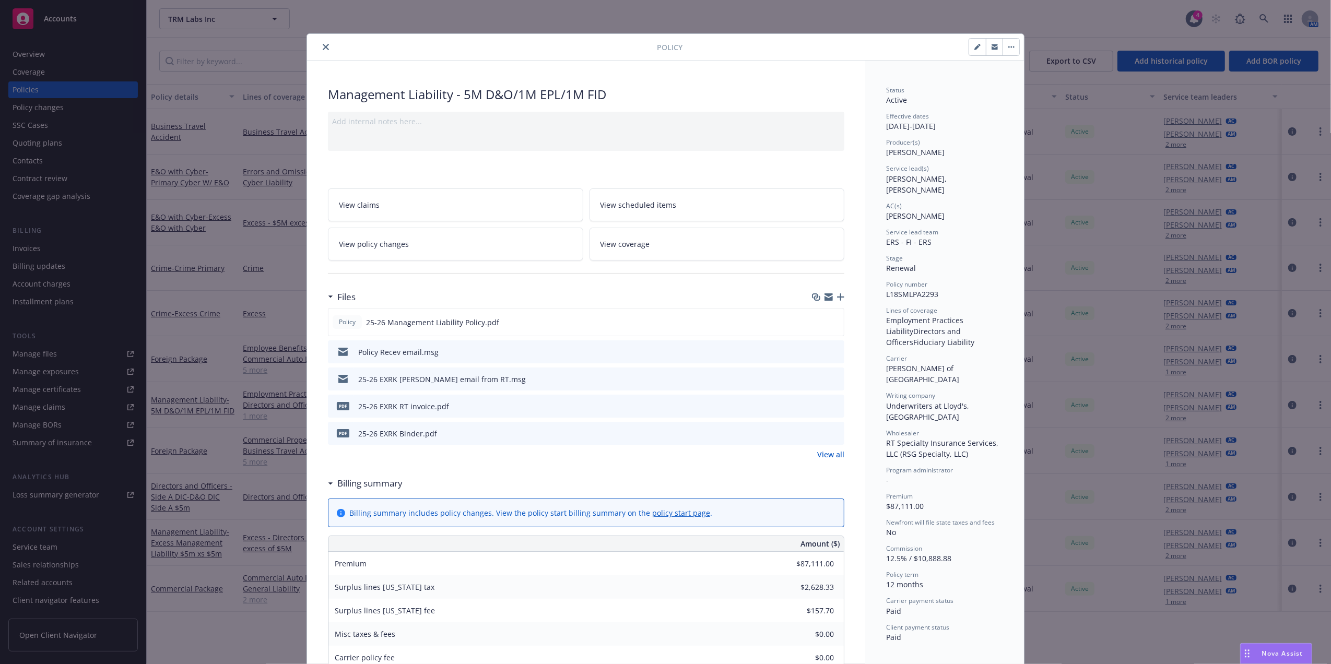
click at [320, 46] on button "close" at bounding box center [326, 47] width 13 height 13
